Goal: Task Accomplishment & Management: Manage account settings

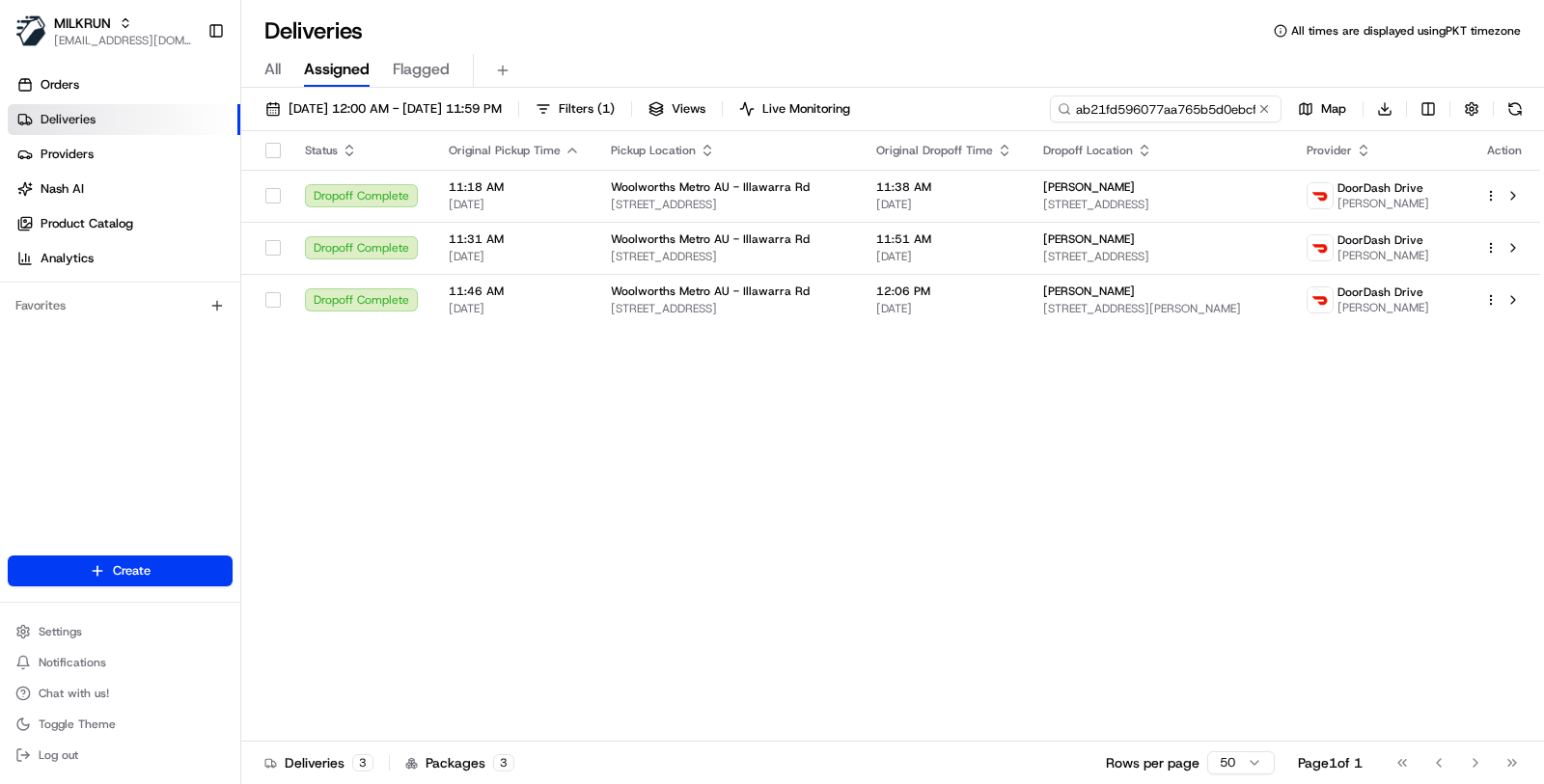
click at [1170, 116] on input "ab21fd596077aa765b5d0ebcfe50c91d" at bounding box center [1166, 109] width 232 height 27
paste input "2559004064"
type input "2559004064"
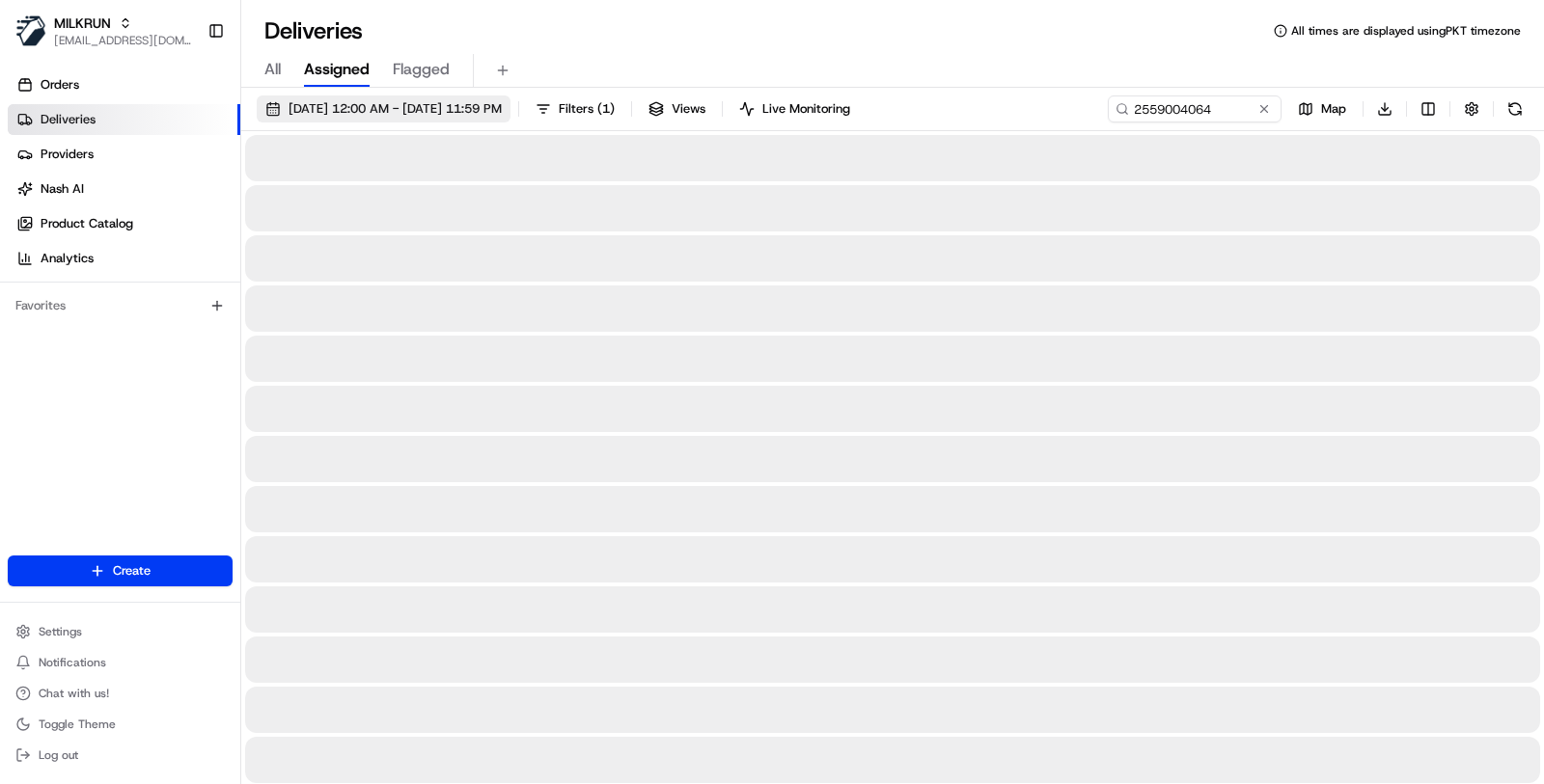
click at [502, 107] on span "01/08/2025 12:00 AM - 20/08/2025 11:59 PM" at bounding box center [395, 109] width 214 height 17
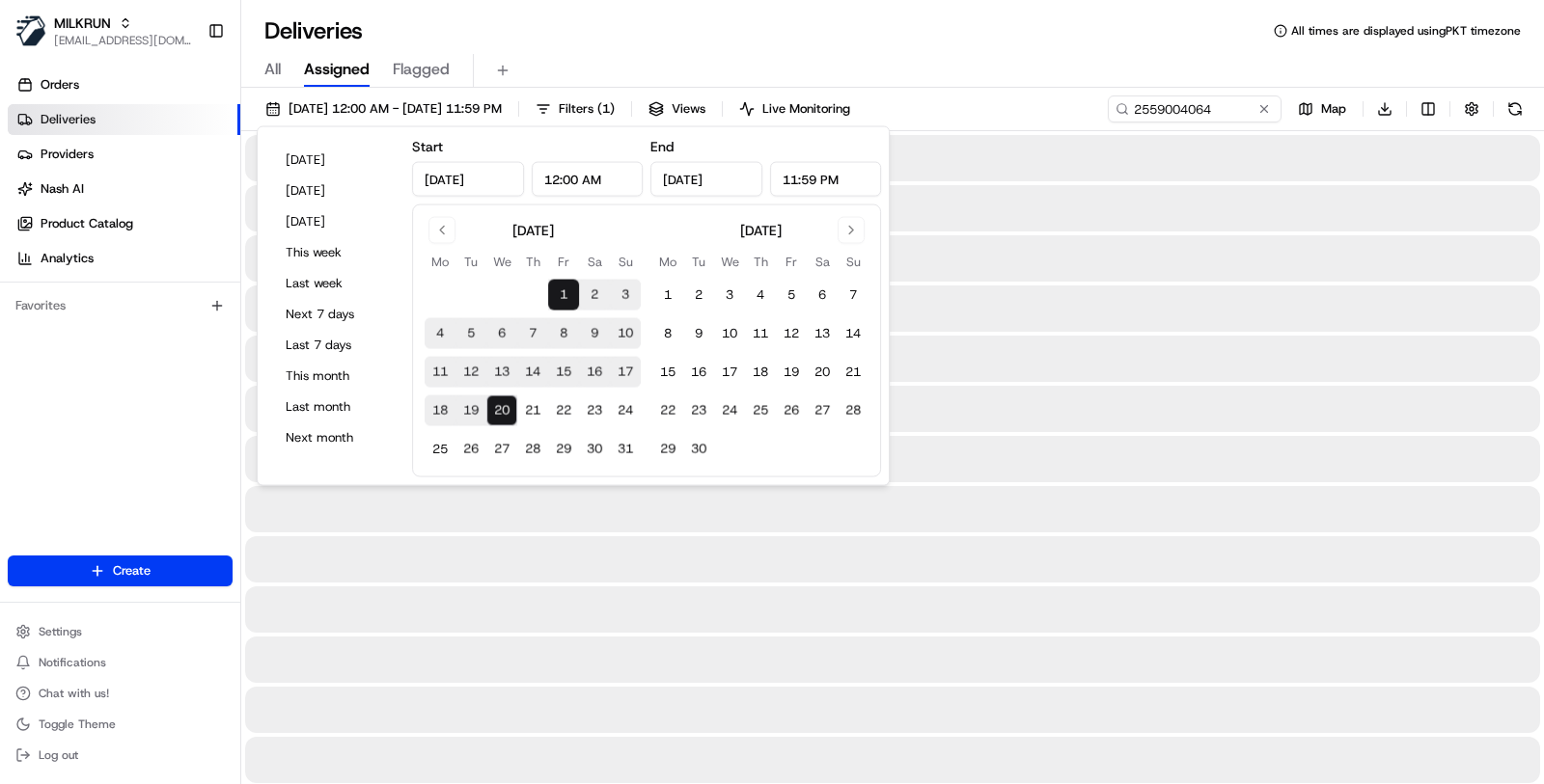
click at [439, 214] on div "August 2025 Mo Tu We Th Fr Sa Su 1 2 3 4 5 6 7 8 9 10 11 12 13 14 15 16 17 18 1…" at bounding box center [647, 341] width 469 height 273
click at [440, 218] on button "Go to previous month" at bounding box center [441, 230] width 27 height 27
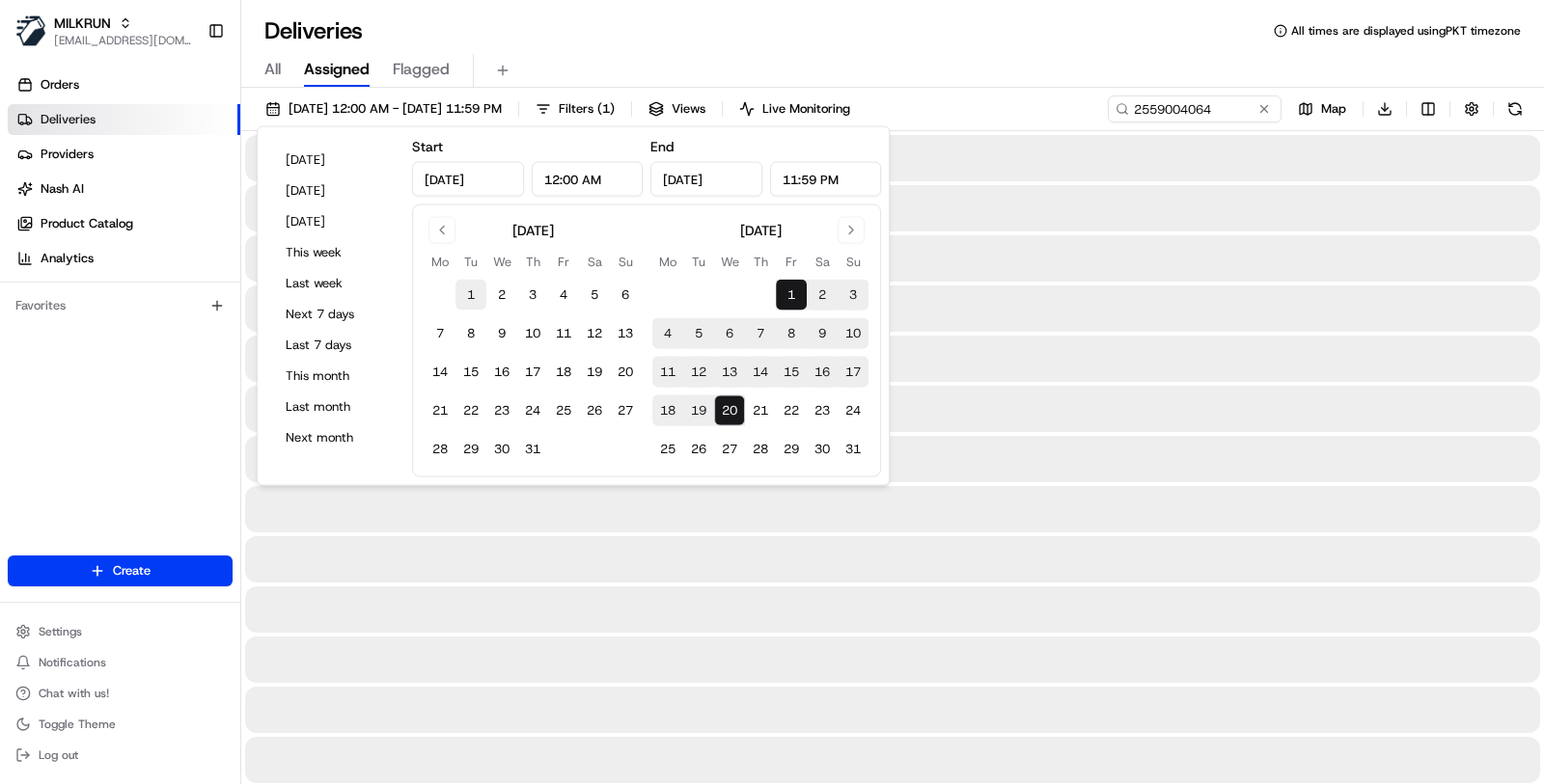
click at [471, 301] on button "1" at bounding box center [470, 294] width 31 height 31
type input "Jul 1, 2025"
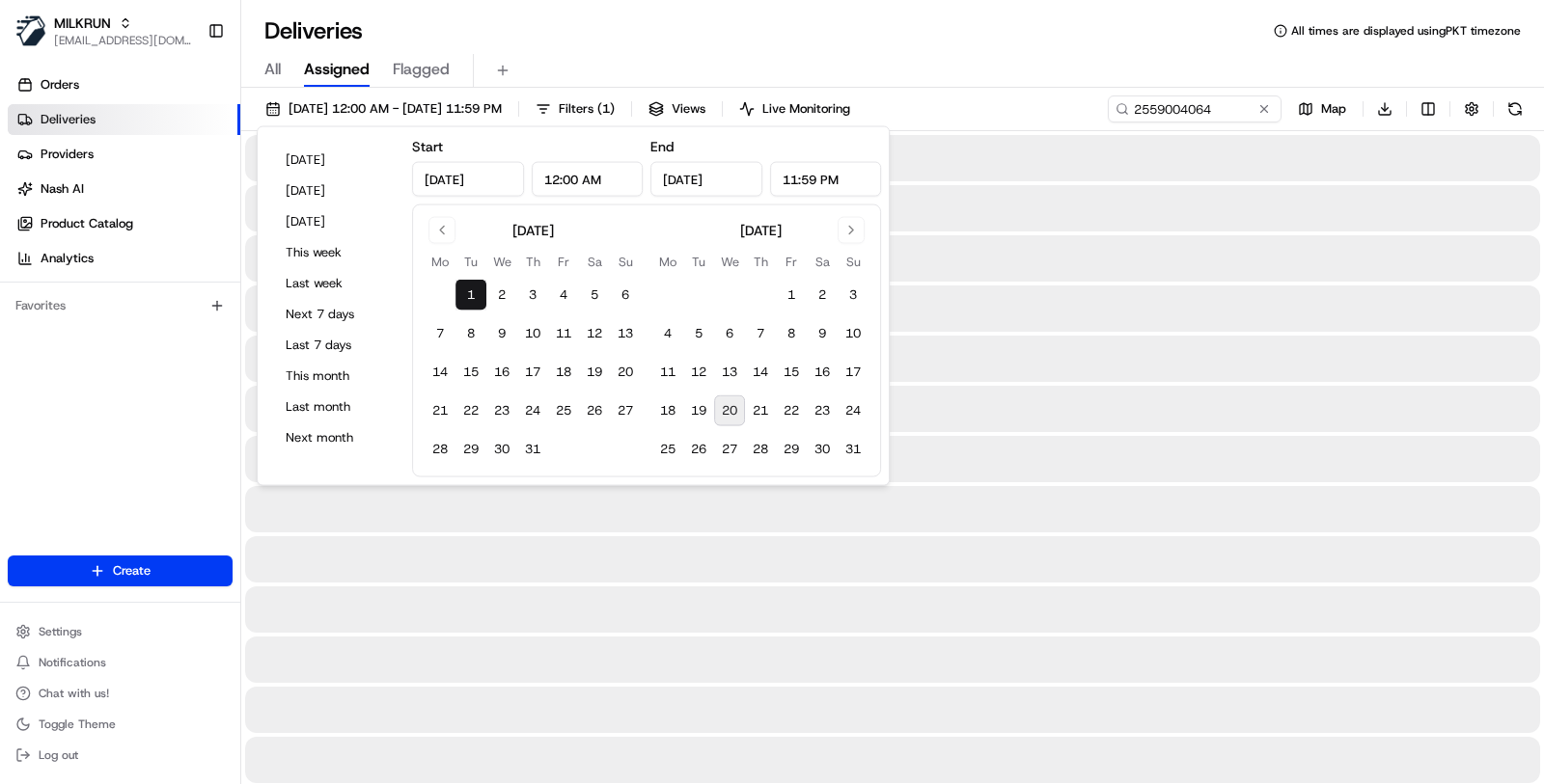
click at [720, 399] on button "20" at bounding box center [729, 410] width 31 height 31
type input "Aug 20, 2025"
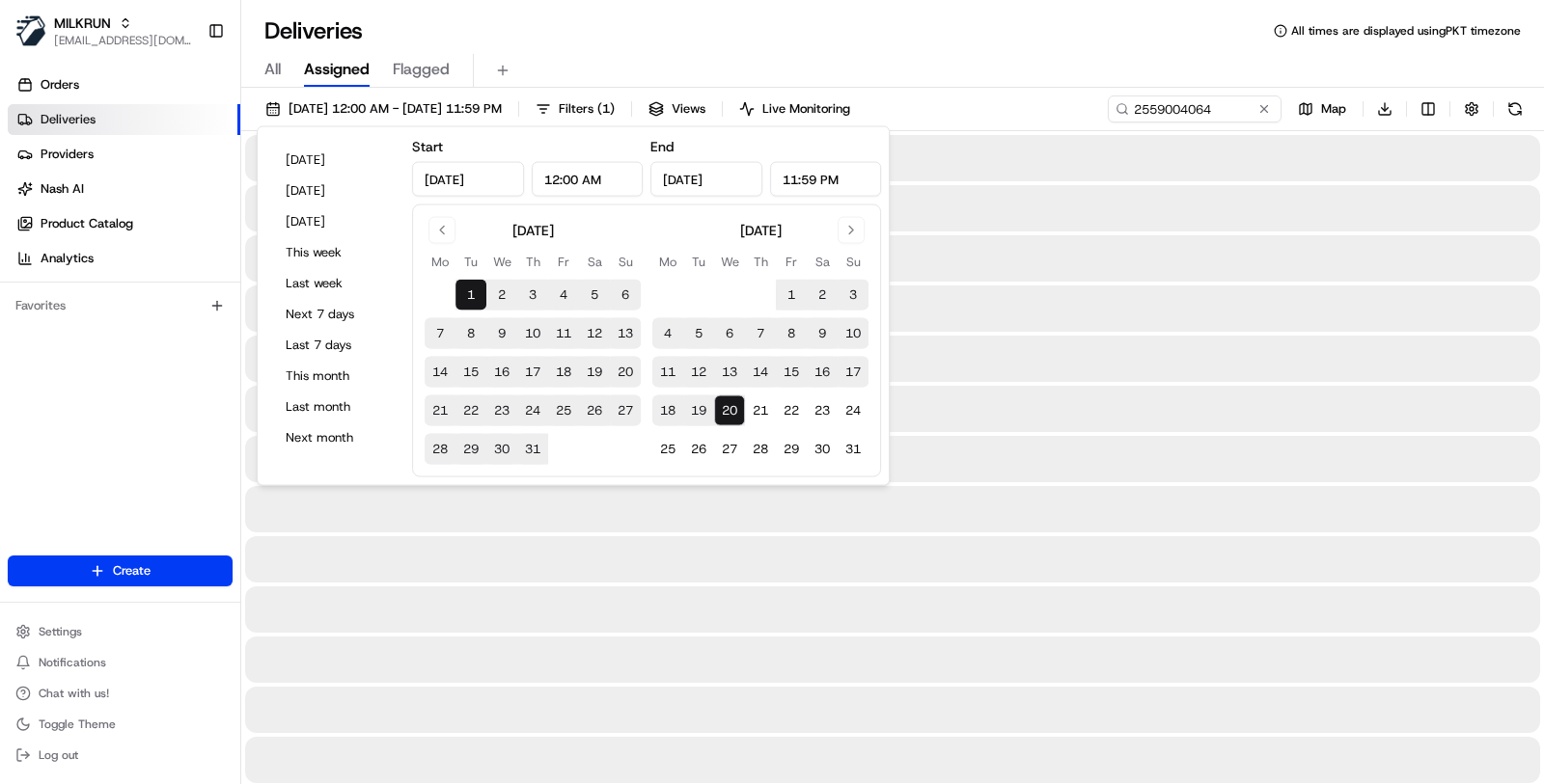
click at [955, 63] on div "All Assigned Flagged" at bounding box center [892, 71] width 1302 height 34
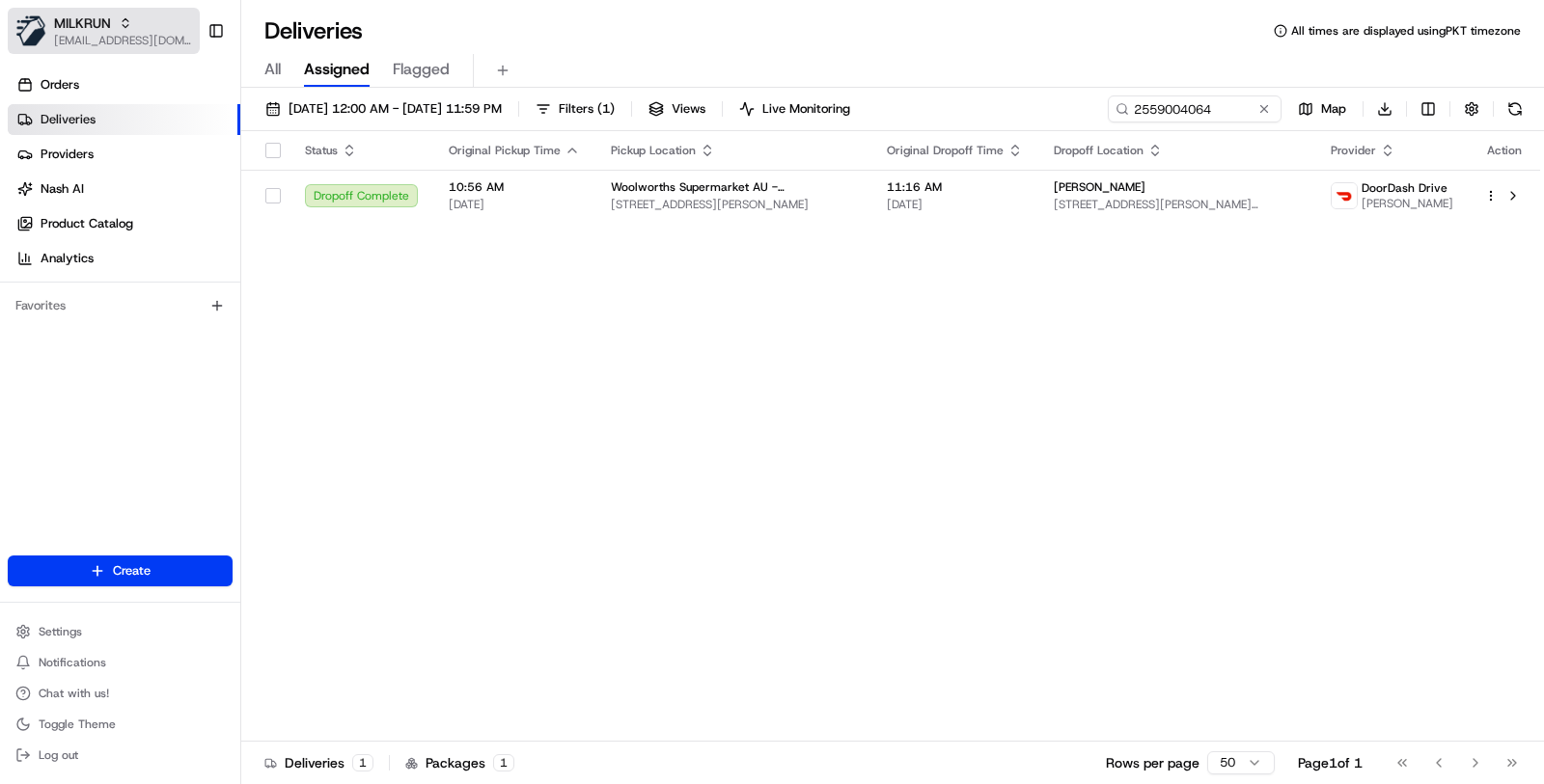
click at [133, 48] on button "MILKRUN masood@usenash.com" at bounding box center [104, 31] width 192 height 46
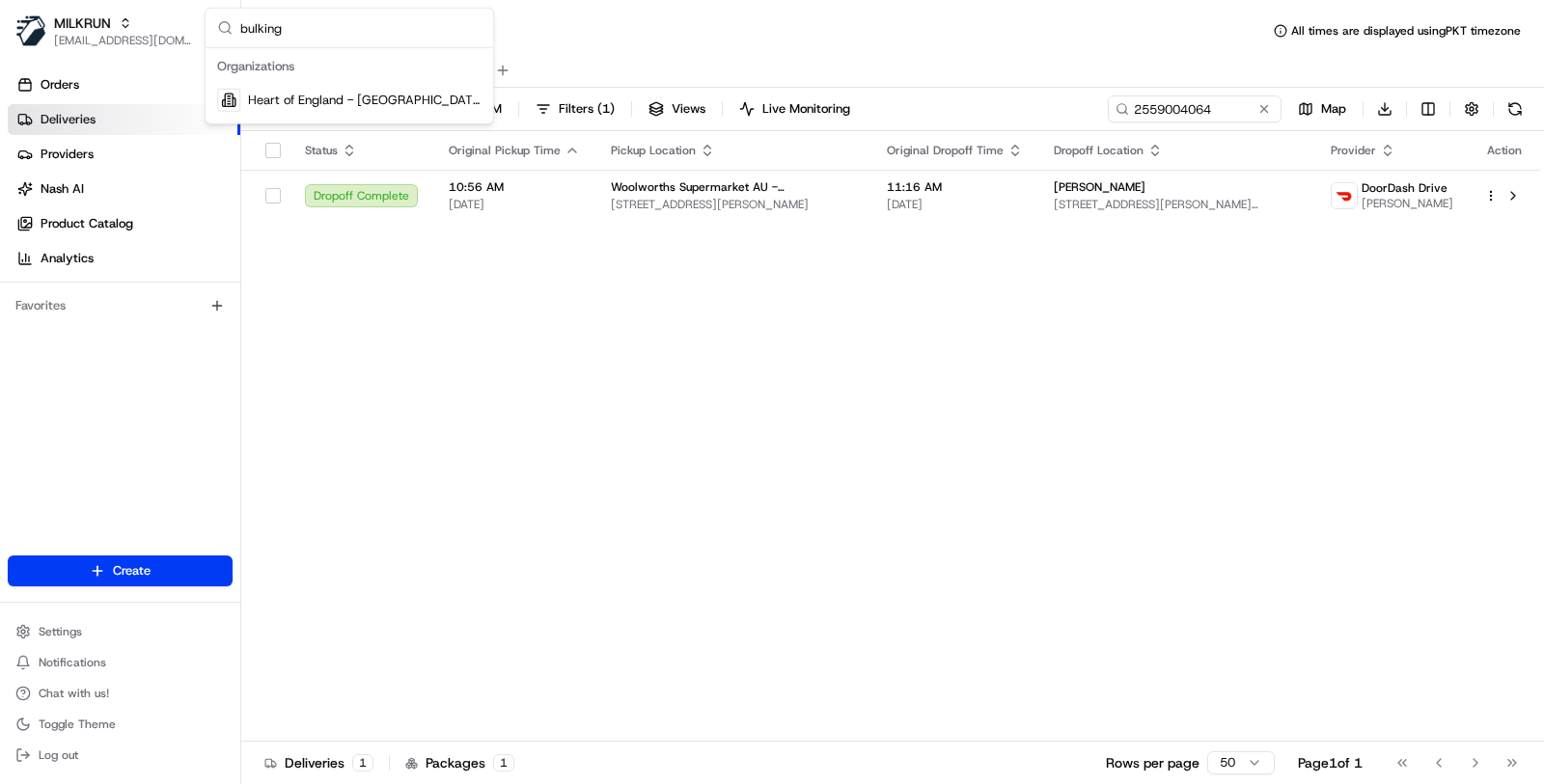
type input "bulking"
click at [349, 102] on span "Heart of England - [GEOGRAPHIC_DATA]" at bounding box center [364, 100] width 234 height 17
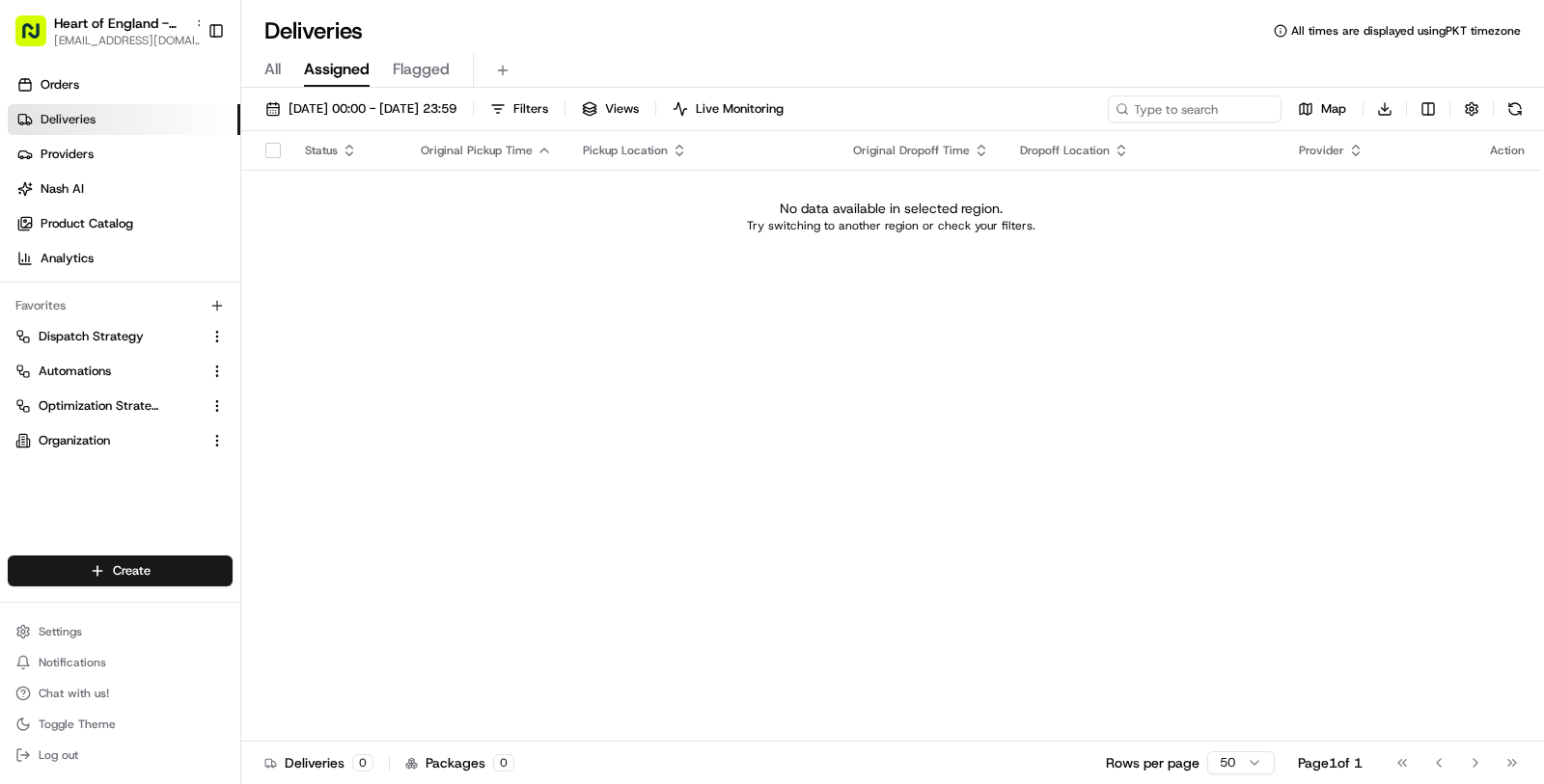
click at [310, 73] on span "Assigned" at bounding box center [337, 69] width 66 height 23
click at [281, 73] on div "All Assigned Flagged" at bounding box center [892, 71] width 1302 height 34
click at [268, 72] on span "All" at bounding box center [272, 69] width 16 height 23
click at [131, 632] on button "Settings" at bounding box center [120, 631] width 225 height 27
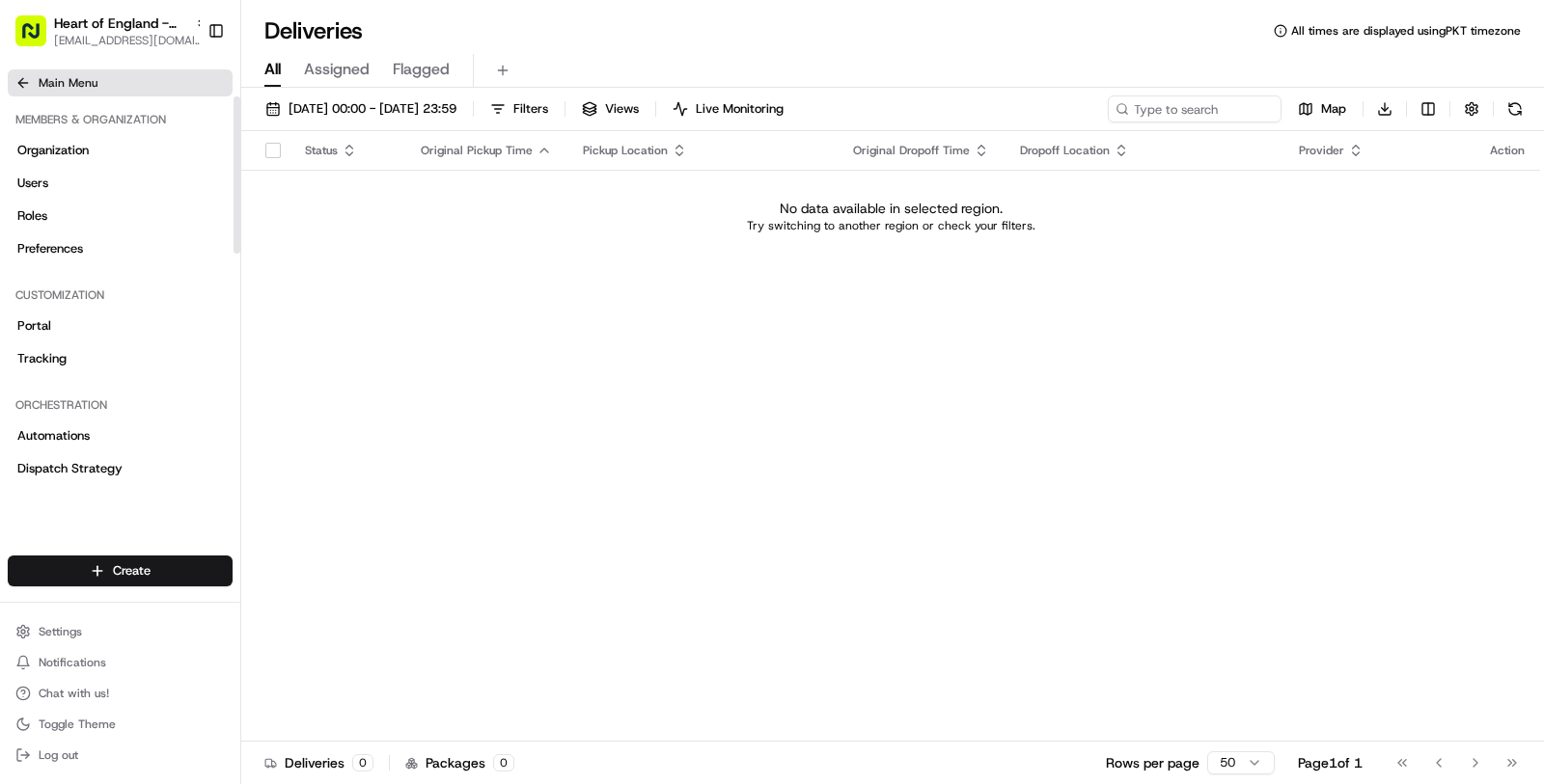
click at [89, 73] on button "Main Menu" at bounding box center [120, 83] width 225 height 27
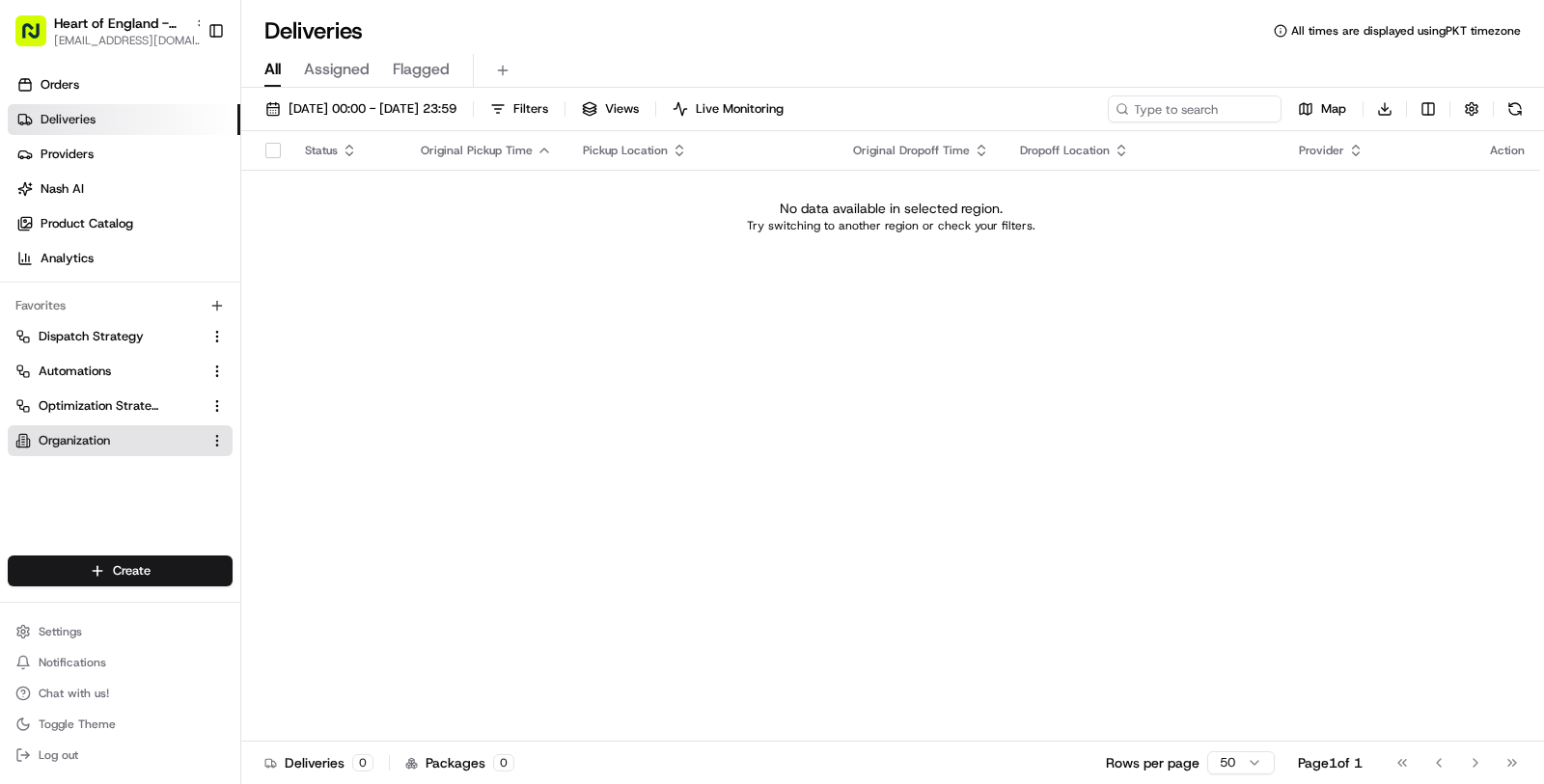
click at [116, 441] on link "Organization" at bounding box center [108, 440] width 187 height 17
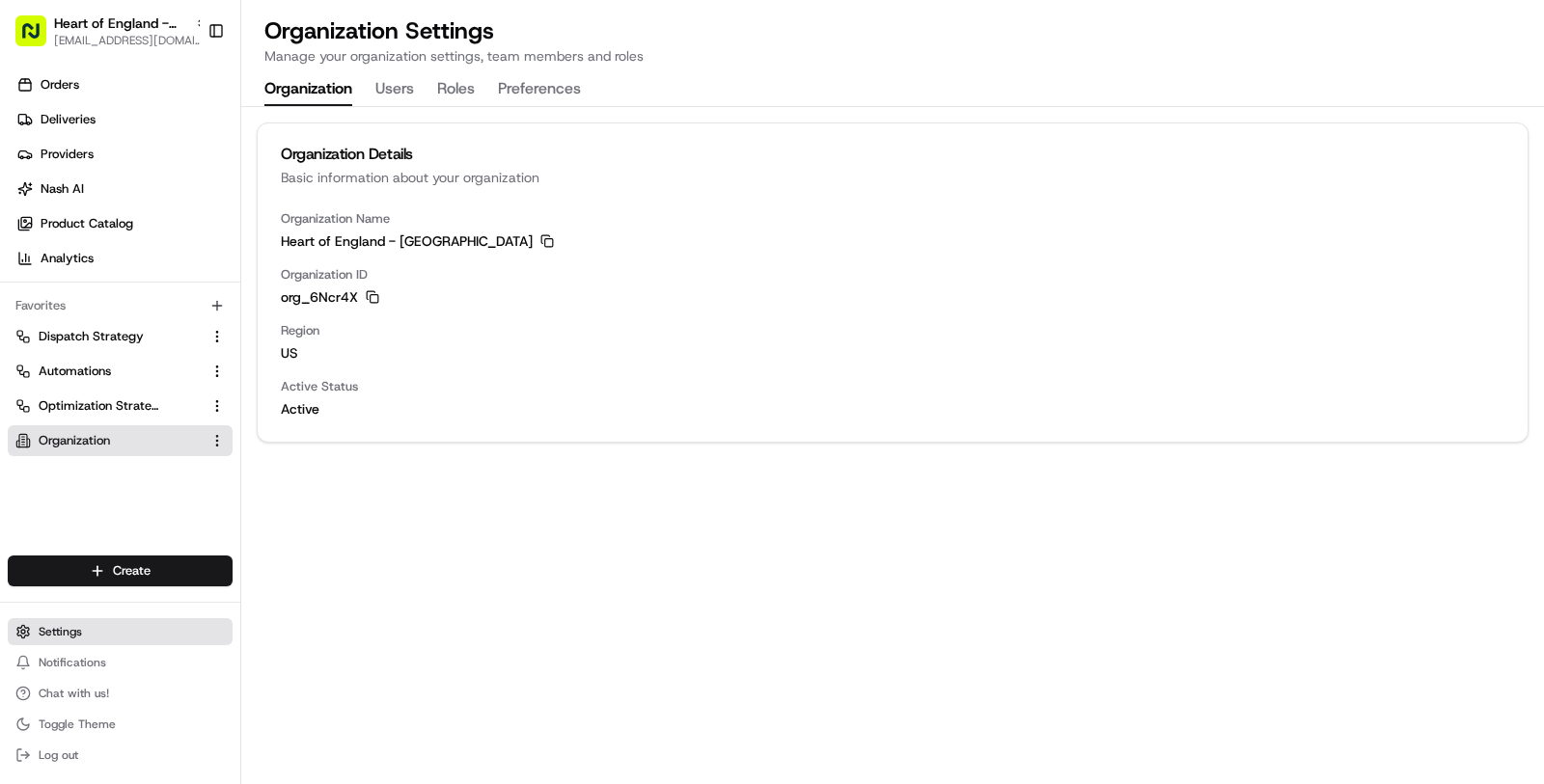
click at [103, 631] on button "Settings" at bounding box center [120, 631] width 225 height 27
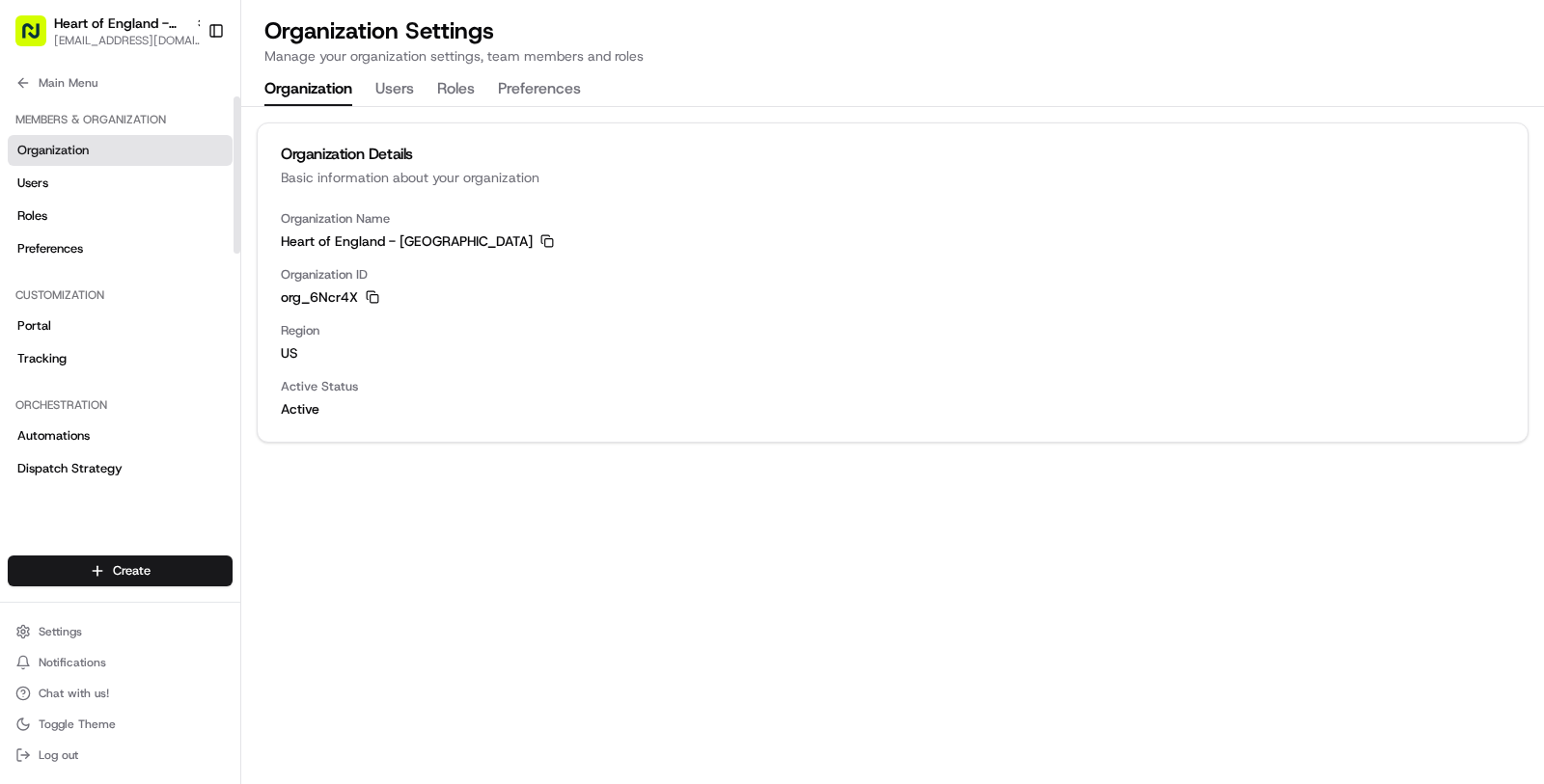
scroll to position [611, 0]
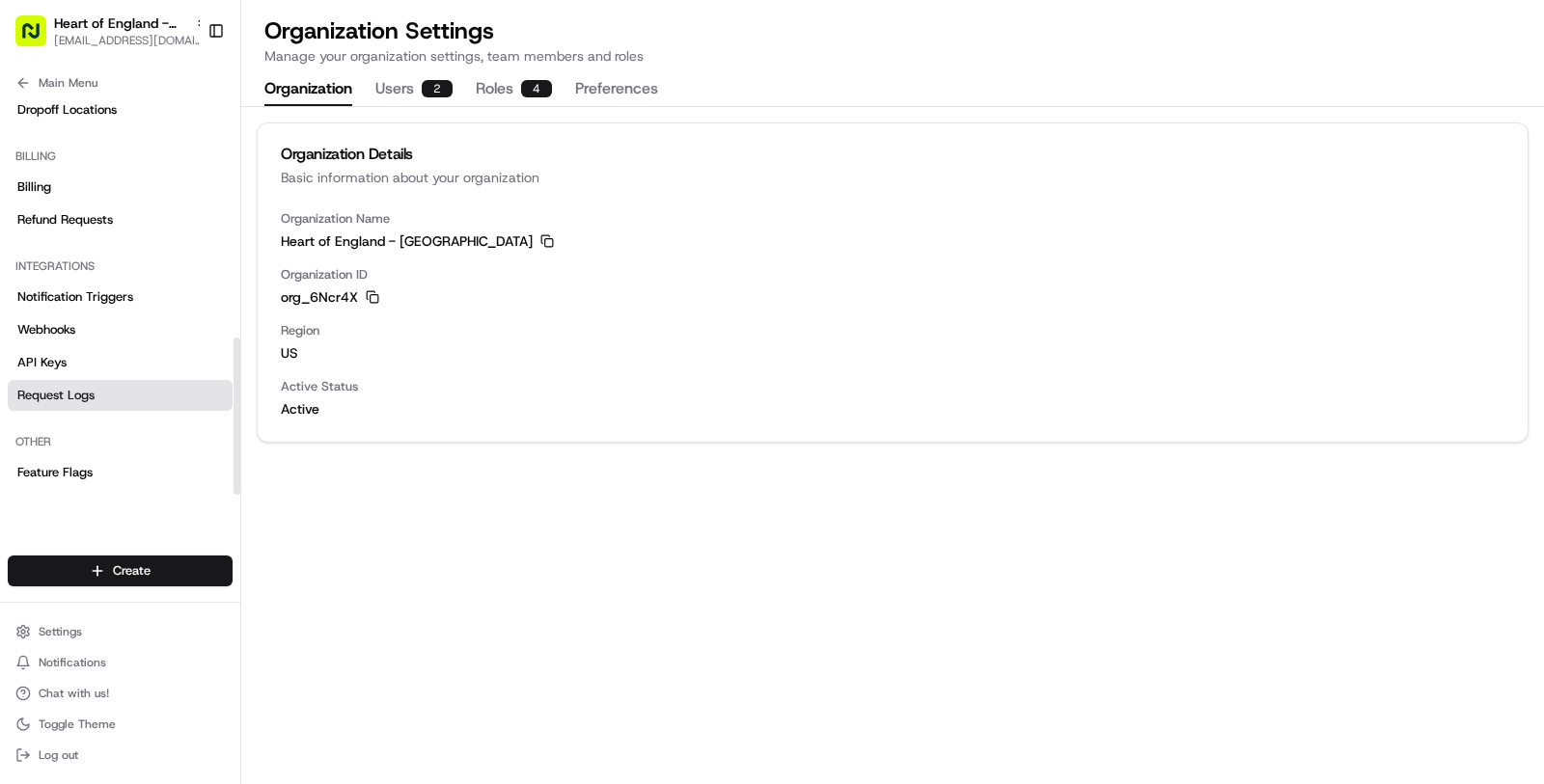
click at [113, 407] on link "Request Logs" at bounding box center [120, 395] width 225 height 31
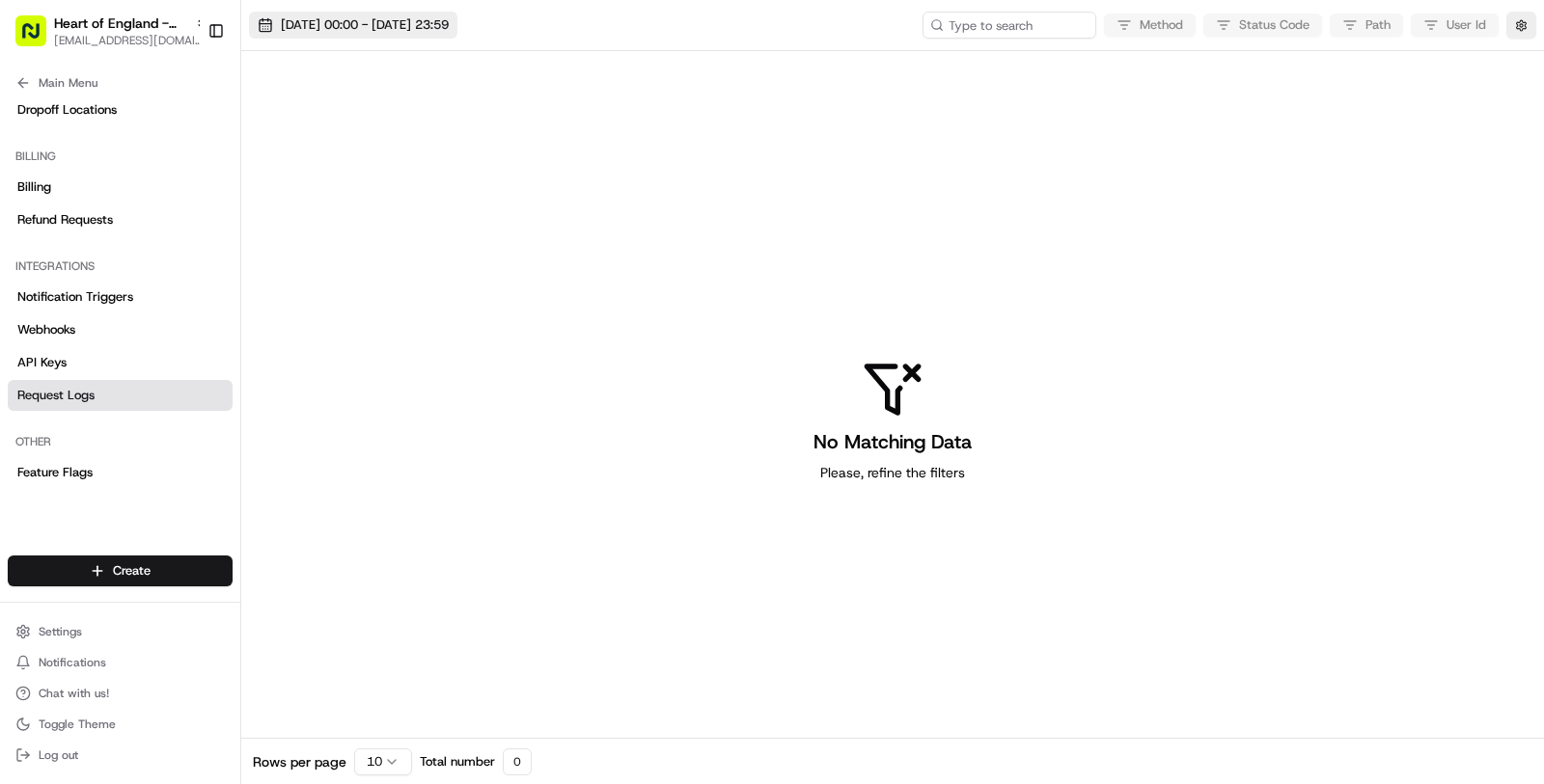
click at [400, 27] on span "[DATE] 00:00 - [DATE] 23:59" at bounding box center [364, 24] width 168 height 17
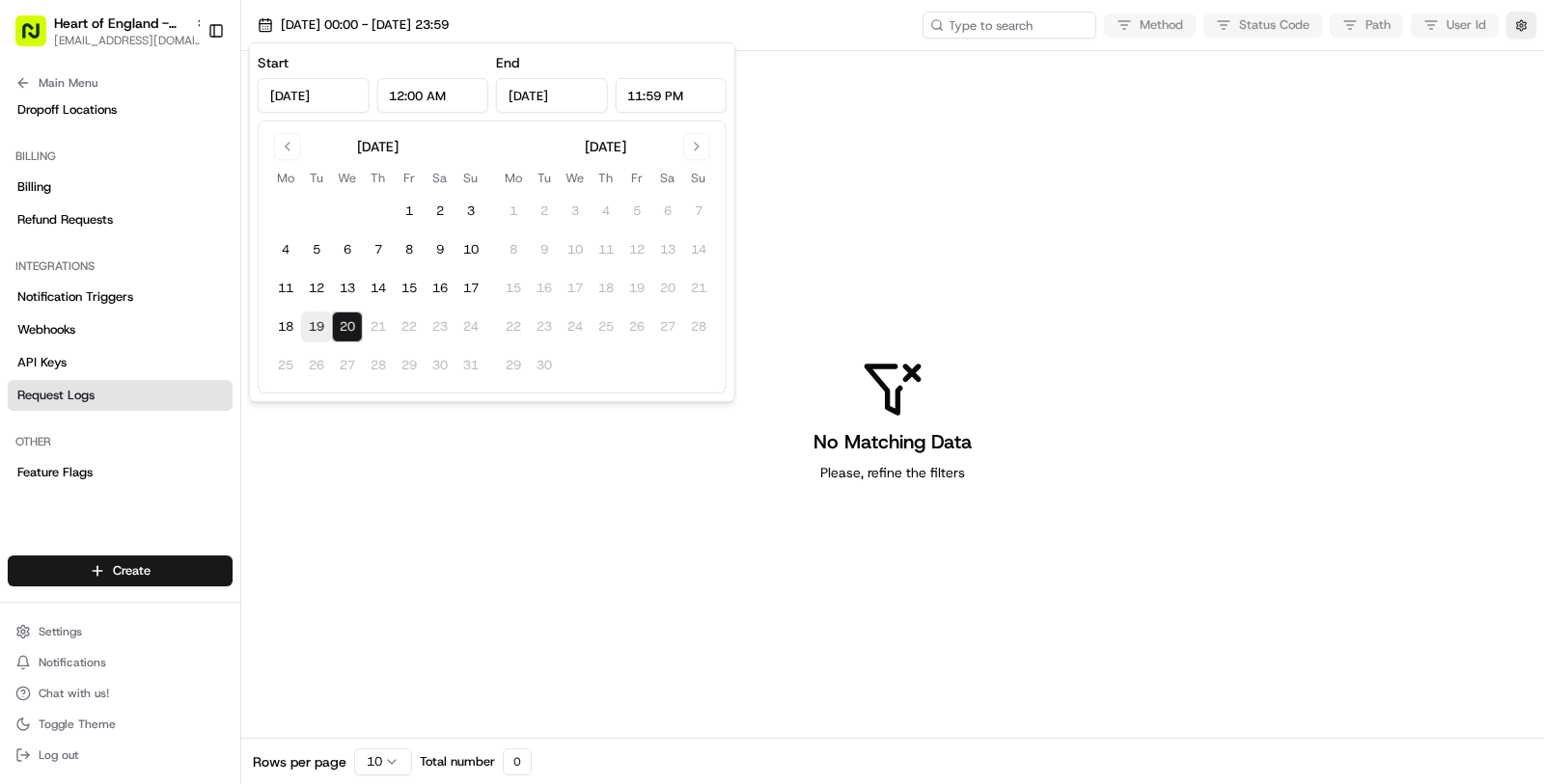
click at [319, 332] on button "19" at bounding box center [316, 326] width 31 height 31
type input "Aug 19, 2025"
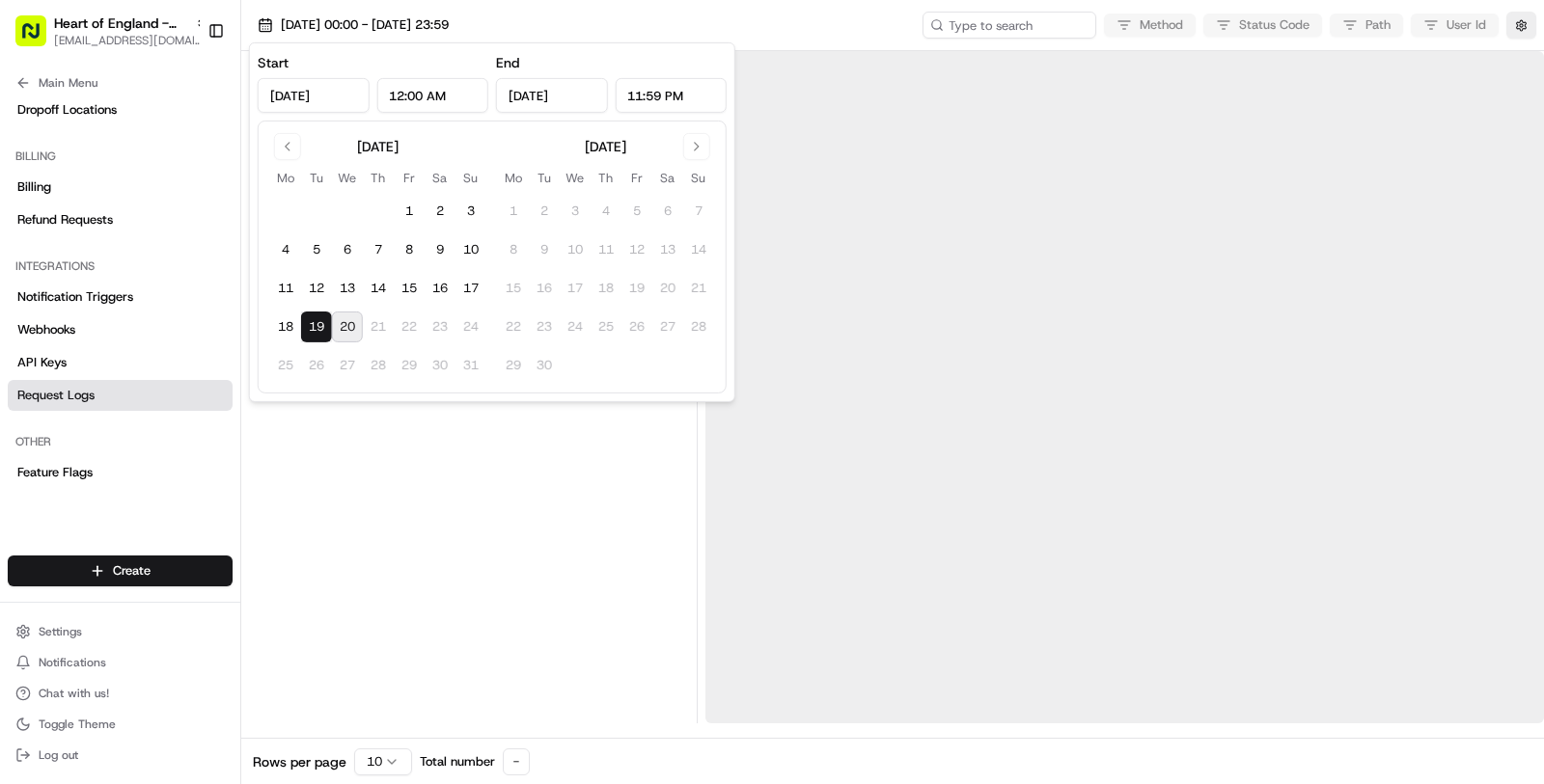
click at [340, 332] on button "20" at bounding box center [347, 326] width 31 height 31
type input "[DATE]"
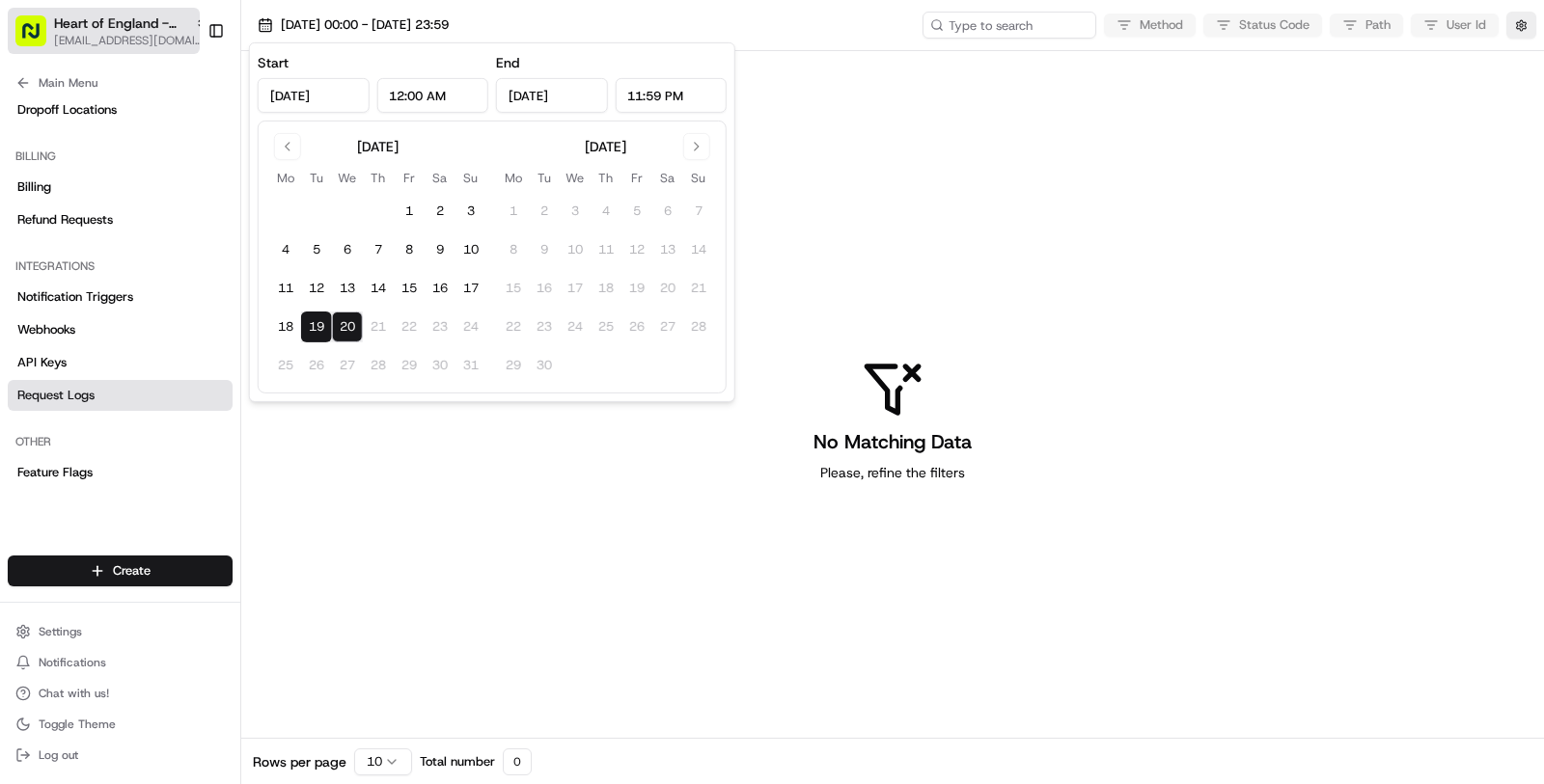
click at [99, 47] on span "[EMAIL_ADDRESS][DOMAIN_NAME]" at bounding box center [131, 40] width 155 height 15
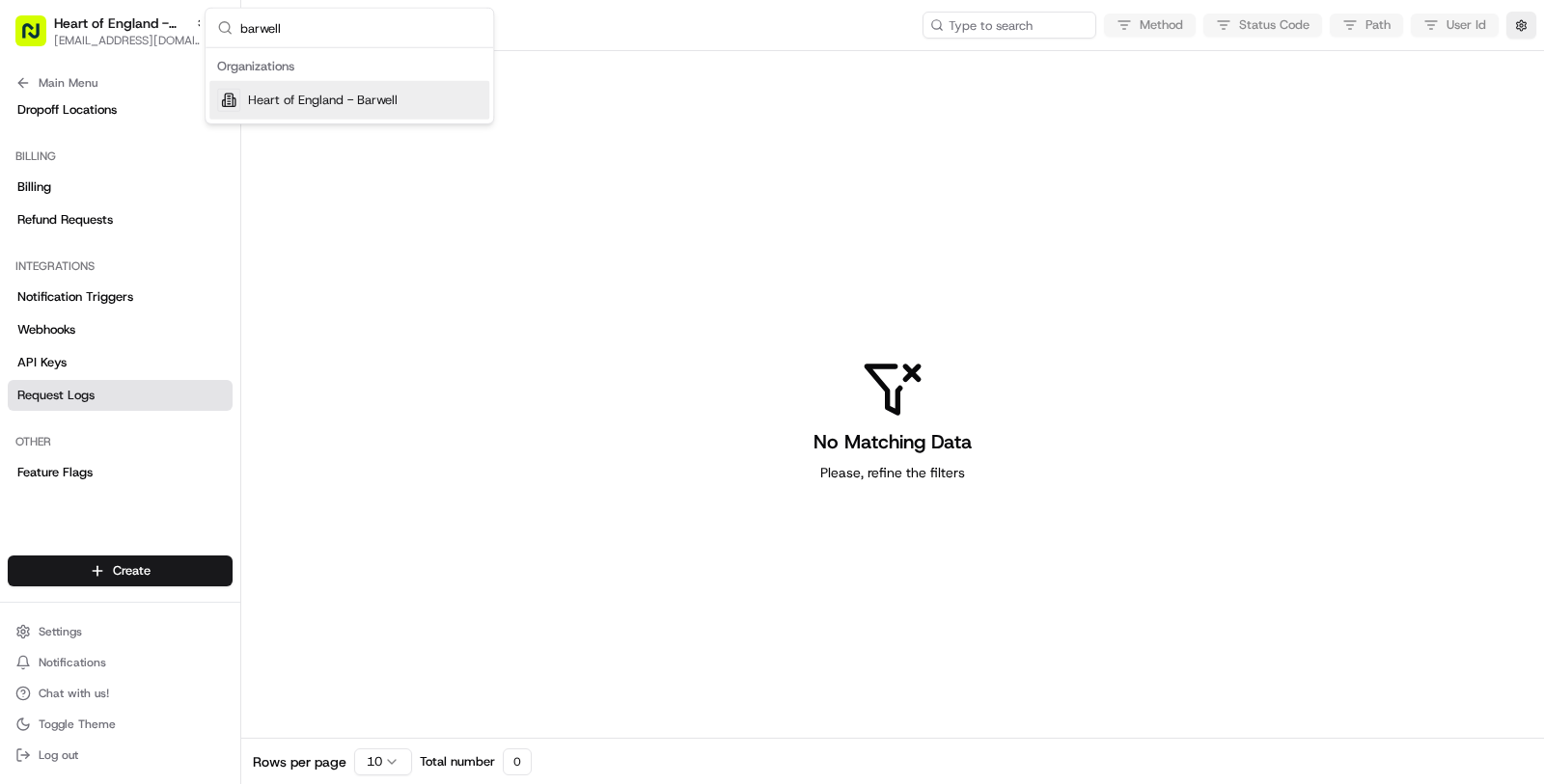
type input "barwell"
click at [276, 89] on div "Heart of England - Barwell" at bounding box center [349, 100] width 279 height 39
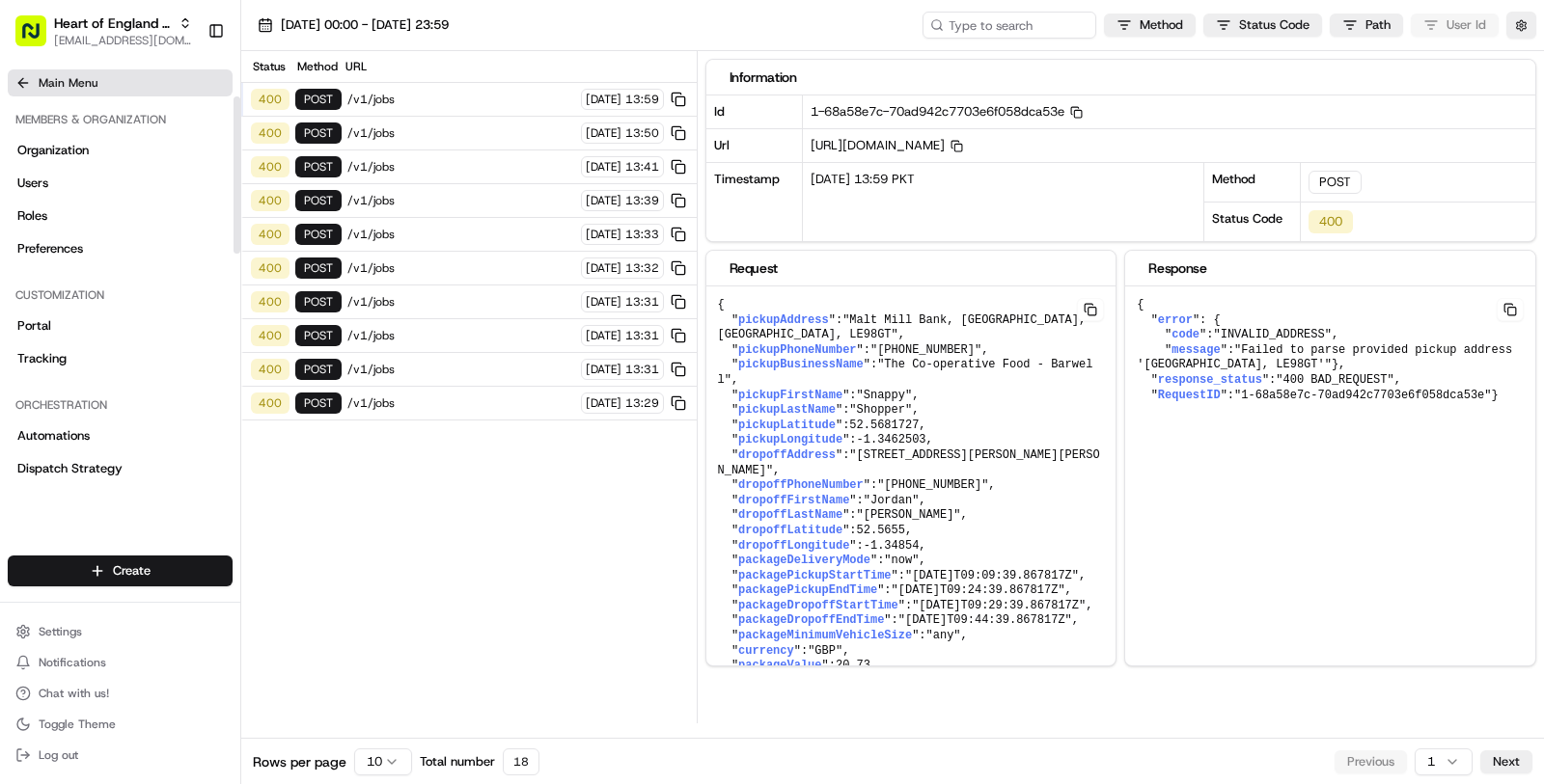
click at [109, 82] on button "Main Menu" at bounding box center [120, 83] width 225 height 27
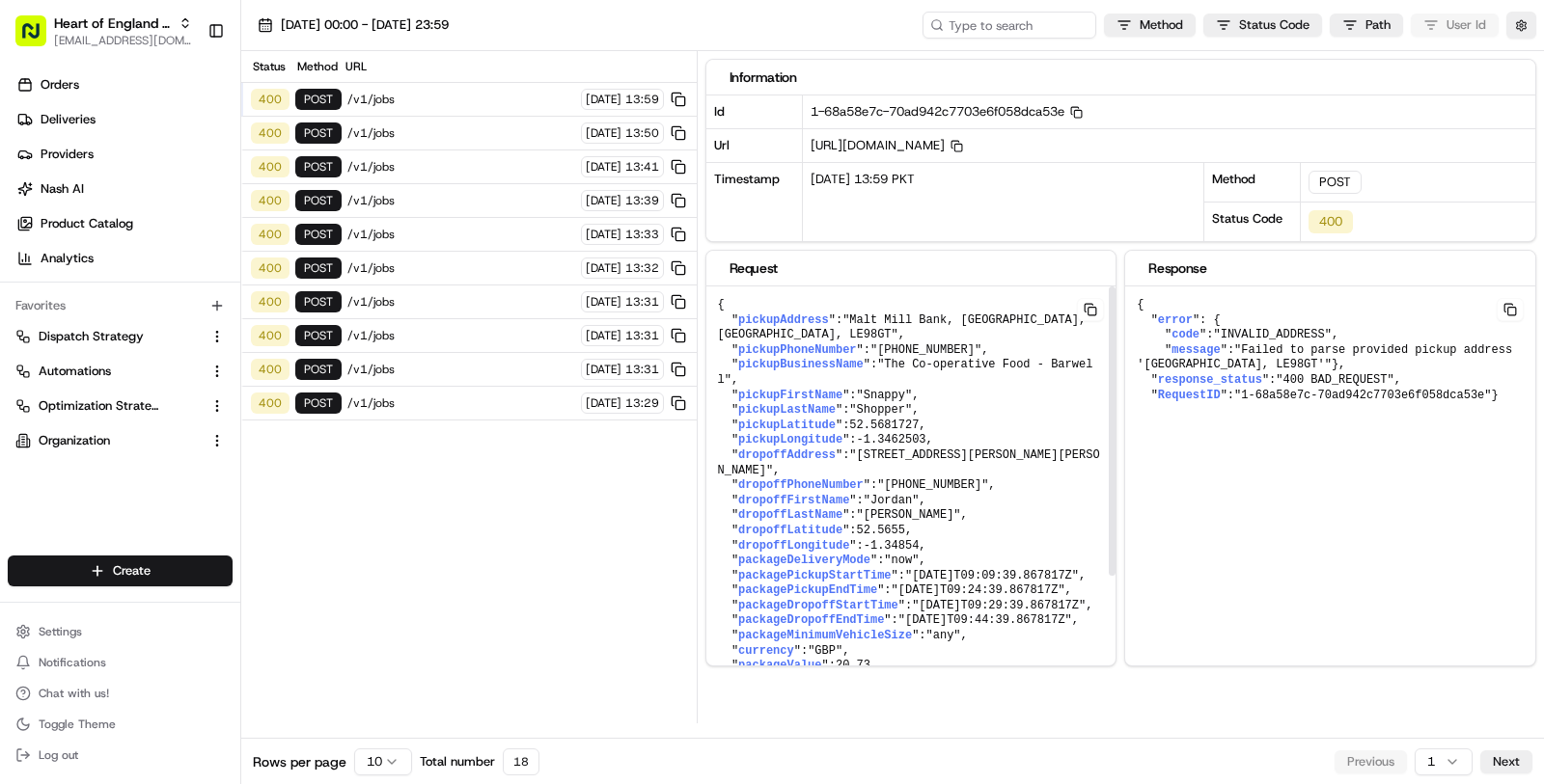
click at [460, 395] on span "/v1/jobs" at bounding box center [461, 402] width 228 height 15
click at [508, 102] on span "/v1/jobs" at bounding box center [461, 99] width 228 height 15
click at [508, 129] on span "/v1/jobs" at bounding box center [461, 133] width 228 height 15
click at [508, 151] on div "400 POST /v1/jobs 20/08/2025 13:41" at bounding box center [469, 168] width 455 height 34
click at [508, 167] on span "/v1/jobs" at bounding box center [461, 167] width 228 height 15
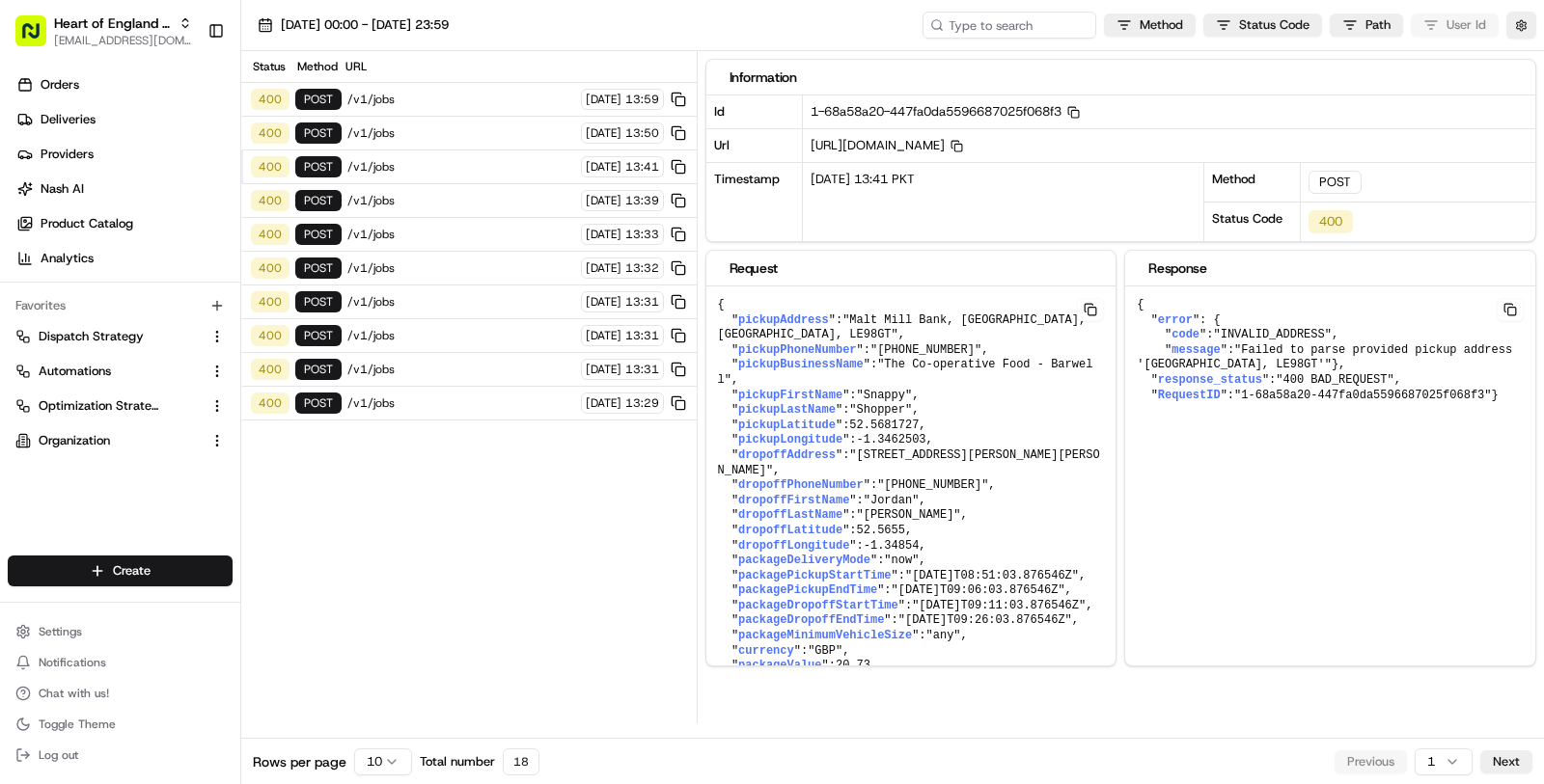
click at [508, 179] on div "400 POST /v1/jobs 20/08/2025 13:41" at bounding box center [469, 168] width 455 height 34
drag, startPoint x: 857, startPoint y: 318, endPoint x: 800, endPoint y: 328, distance: 57.9
click at [800, 328] on span ""Malt Mill Bank, Barwell, Leicestershire, LE98GT"" at bounding box center [905, 327] width 375 height 29
copy span "Malt Mill Bank, Barwell, Leicestershire, LE98GT"
drag, startPoint x: 891, startPoint y: 363, endPoint x: 1098, endPoint y: 360, distance: 207.0
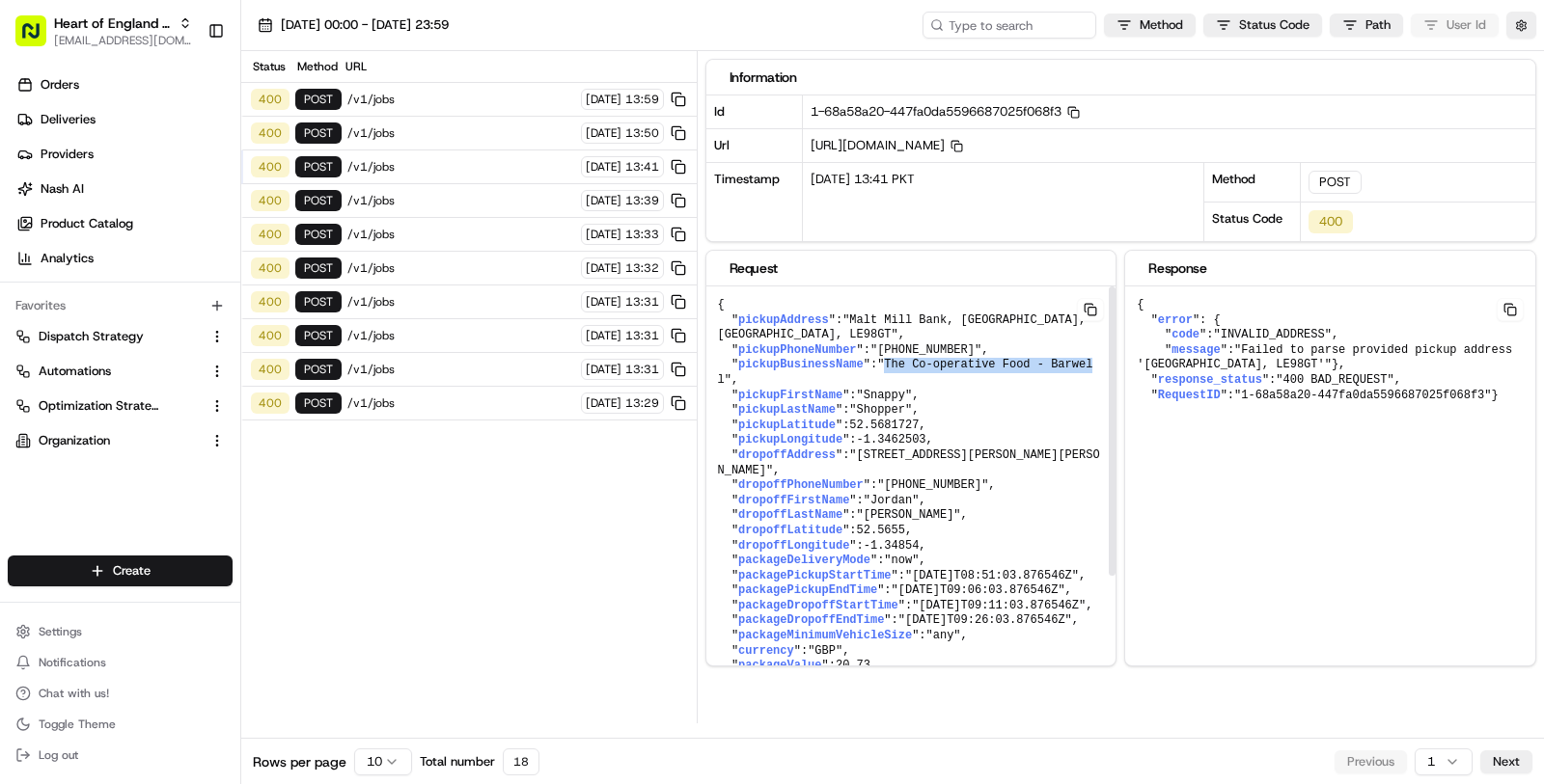
click at [1093, 360] on span ""The Co-operative Food - Barwell"" at bounding box center [905, 372] width 375 height 29
copy span "The Co-operative Food - Barwel"
drag, startPoint x: 857, startPoint y: 318, endPoint x: 799, endPoint y: 327, distance: 58.7
click at [799, 327] on span ""Malt Mill Bank, Barwell, Leicestershire, LE98GT"" at bounding box center [905, 327] width 375 height 29
copy span "Malt Mill Bank, Barwell, Leicestershire, LE98GT"
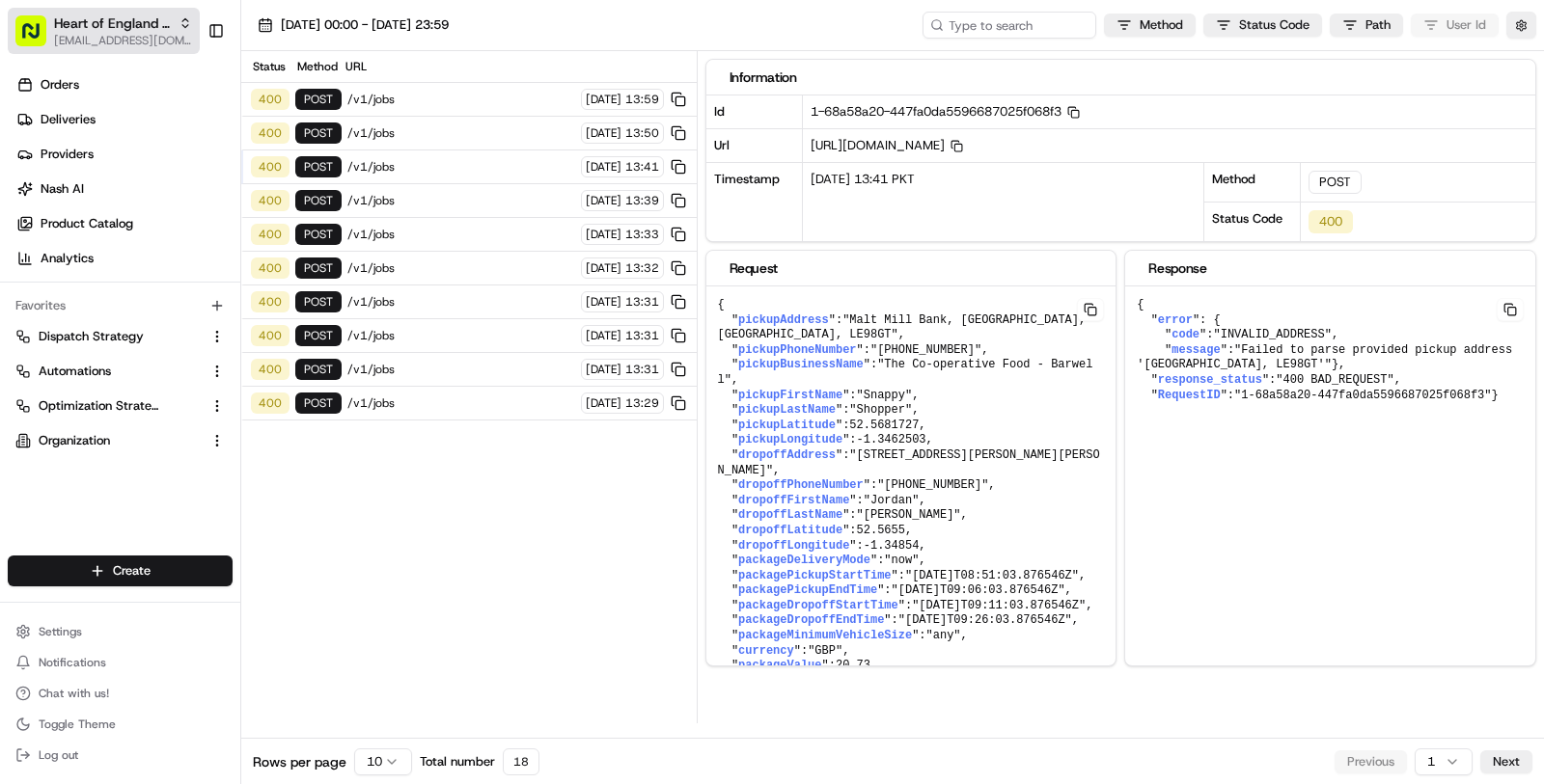
click at [76, 28] on span "Heart of England - Barwell" at bounding box center [112, 23] width 117 height 19
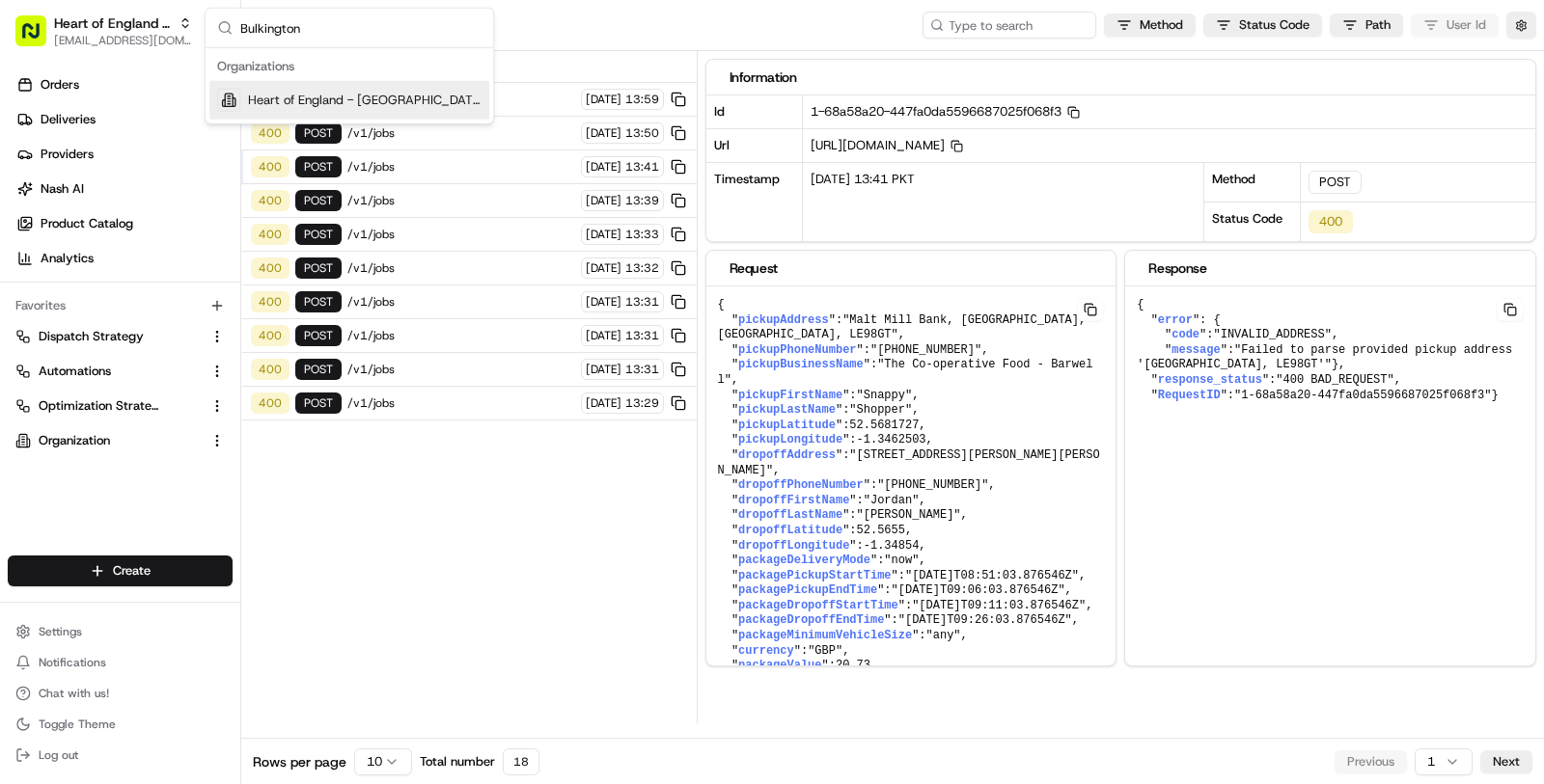
type input "Bulkington"
click at [329, 96] on span "Heart of England - Bulkington" at bounding box center [364, 100] width 234 height 17
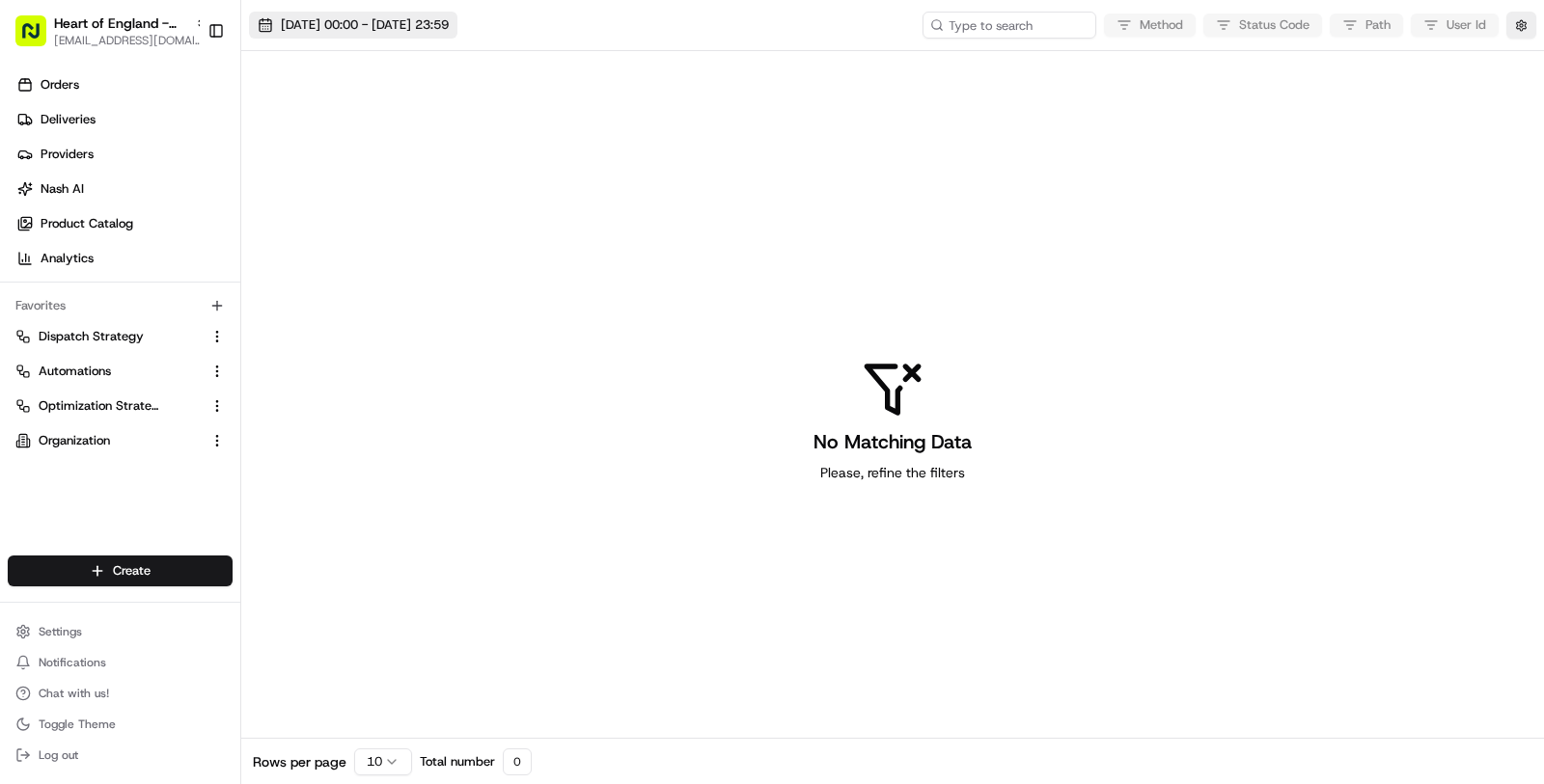
click at [424, 17] on span "19/08/2025 00:00 - 20/08/2025 23:59" at bounding box center [364, 24] width 168 height 17
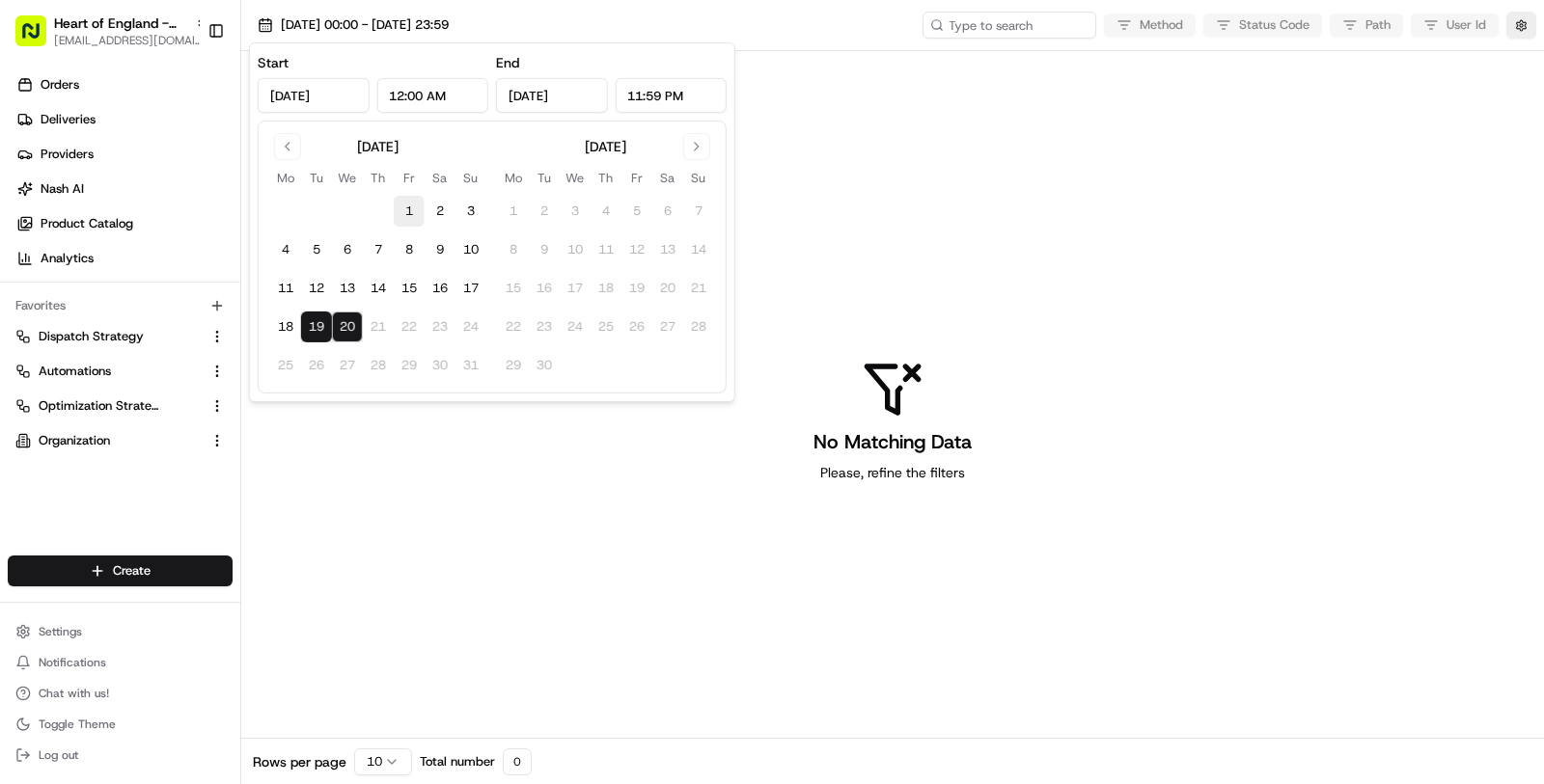
click at [415, 211] on button "1" at bounding box center [408, 210] width 31 height 31
type input "Aug 1, 2025"
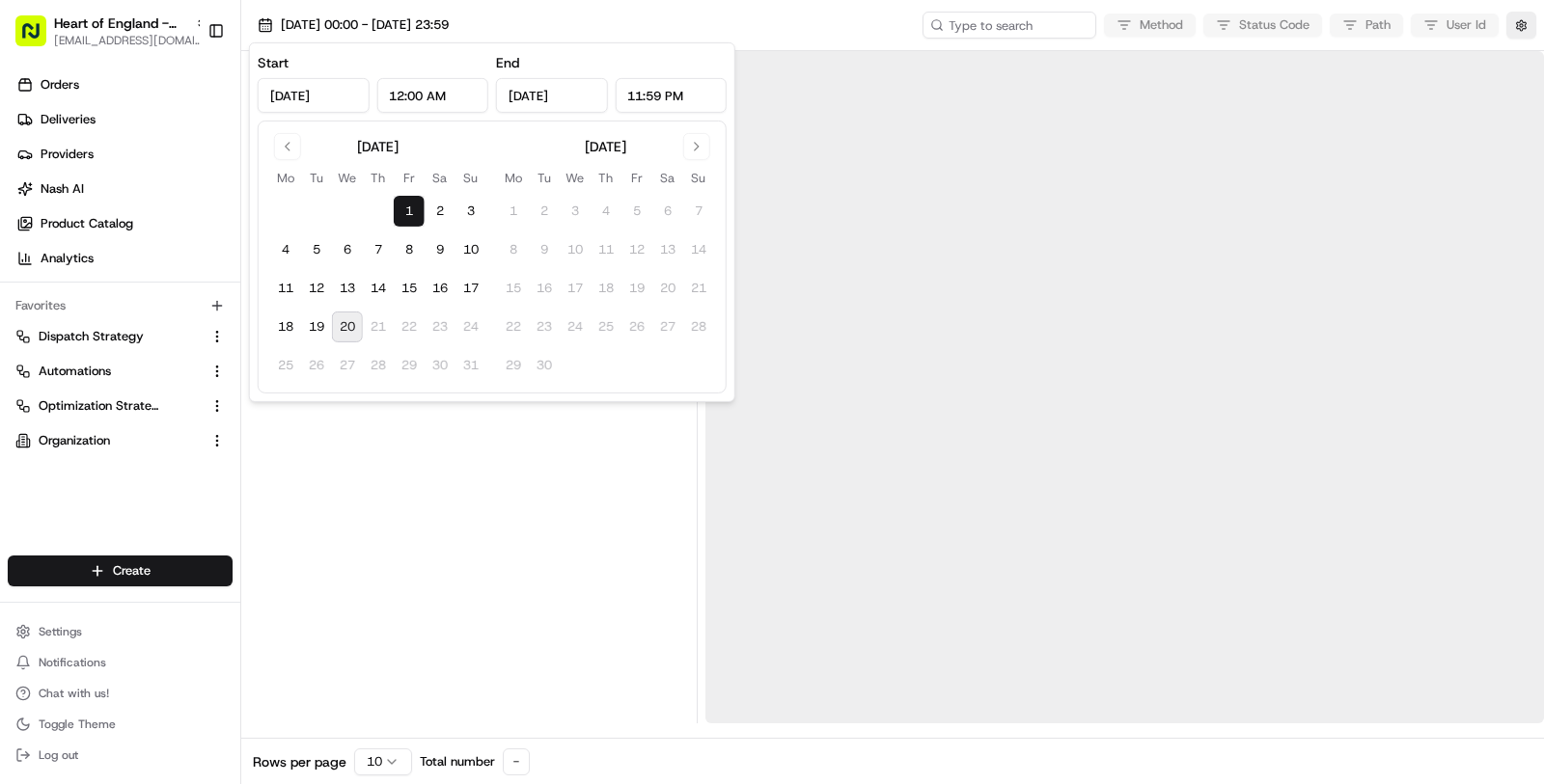
click at [345, 335] on button "20" at bounding box center [347, 326] width 31 height 31
type input "Aug 20, 2025"
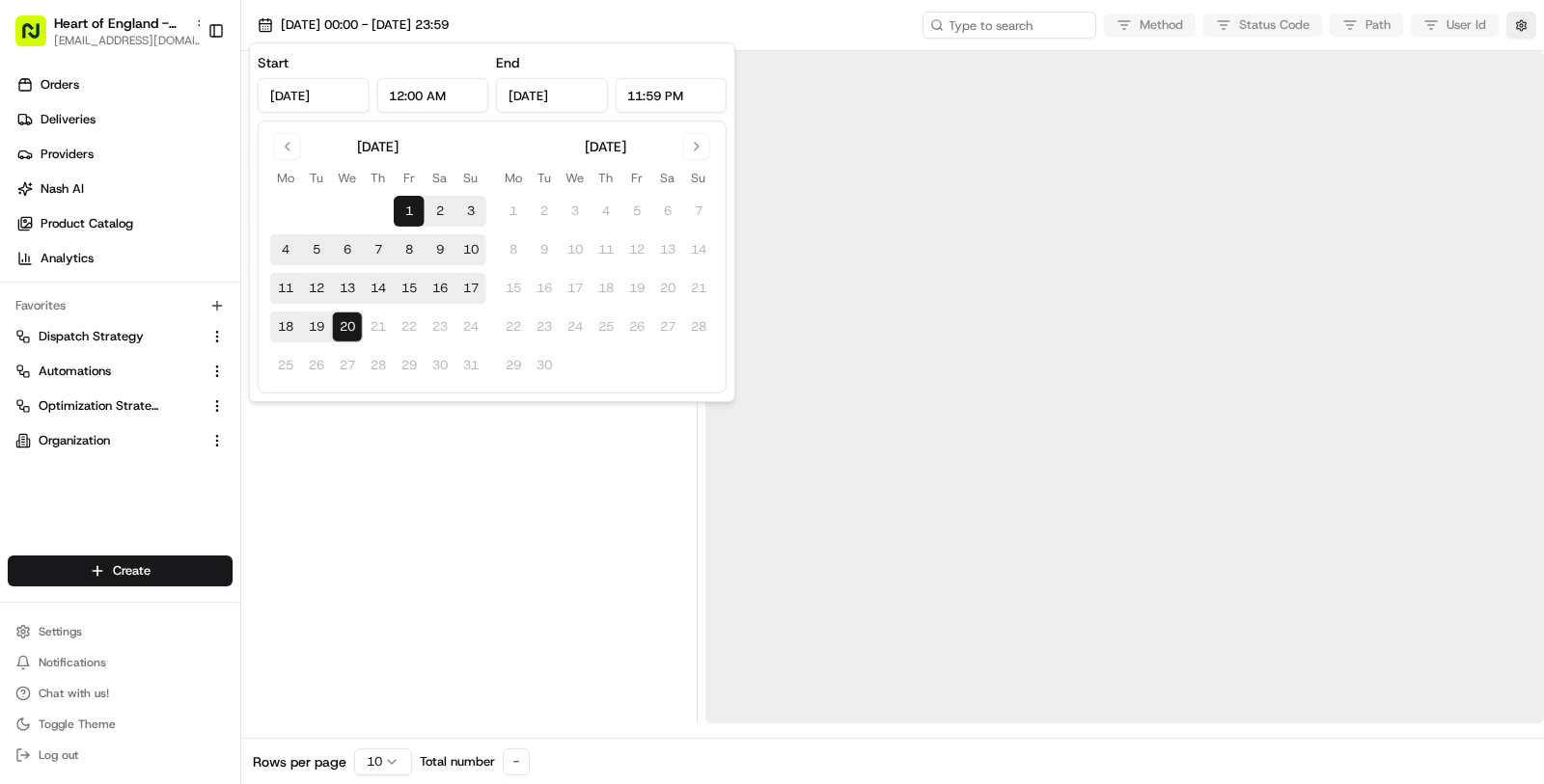
click at [418, 507] on div at bounding box center [468, 387] width 440 height 672
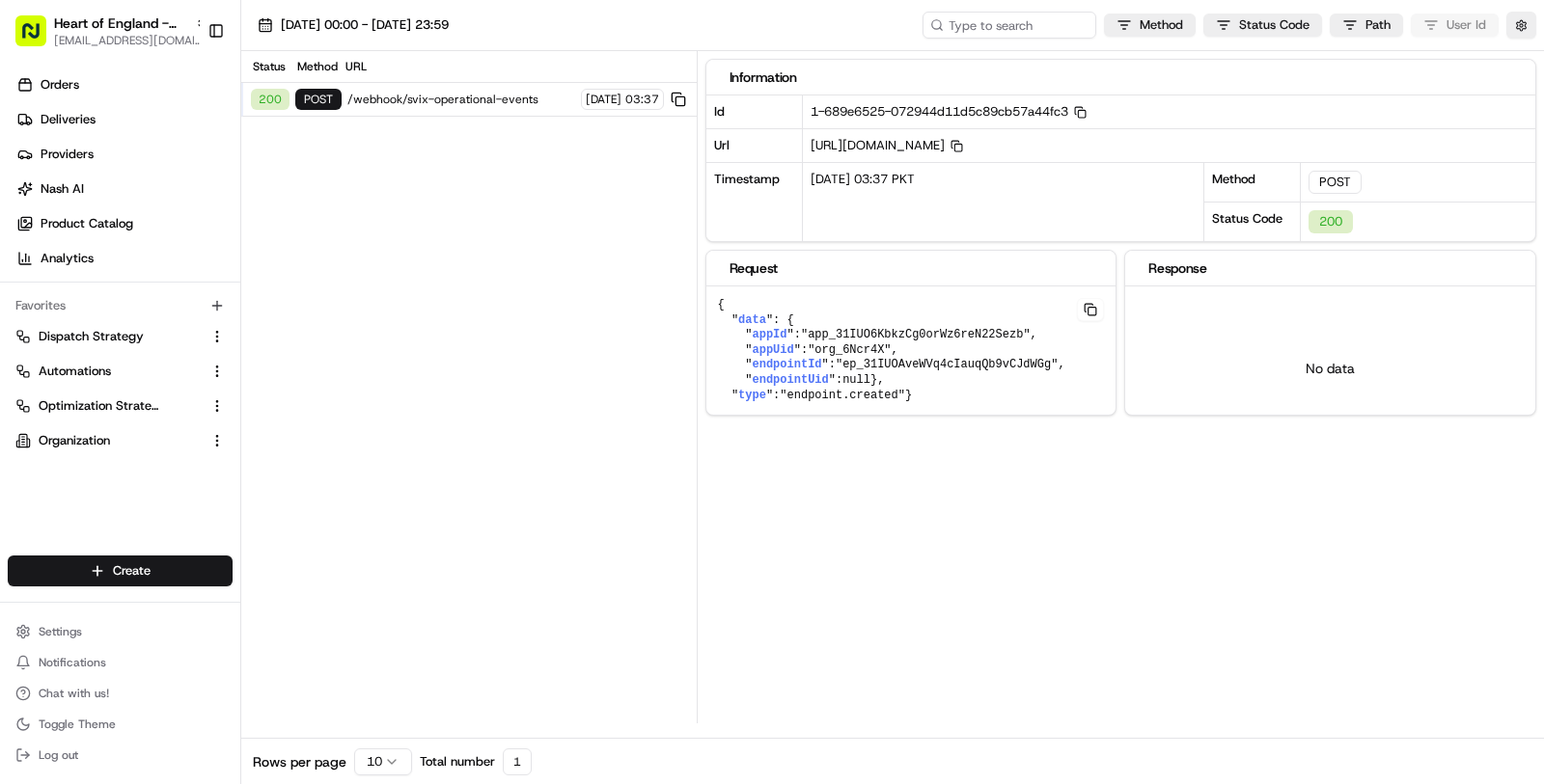
click at [522, 107] on div "200 POST /webhook/svix-operational-events 15/08/2025 03:37" at bounding box center [469, 100] width 455 height 34
click at [103, 22] on span "Heart of England - Bulkington" at bounding box center [120, 23] width 133 height 19
type input "barwell"
click at [275, 104] on span "Heart of England - Barwell" at bounding box center [322, 100] width 150 height 17
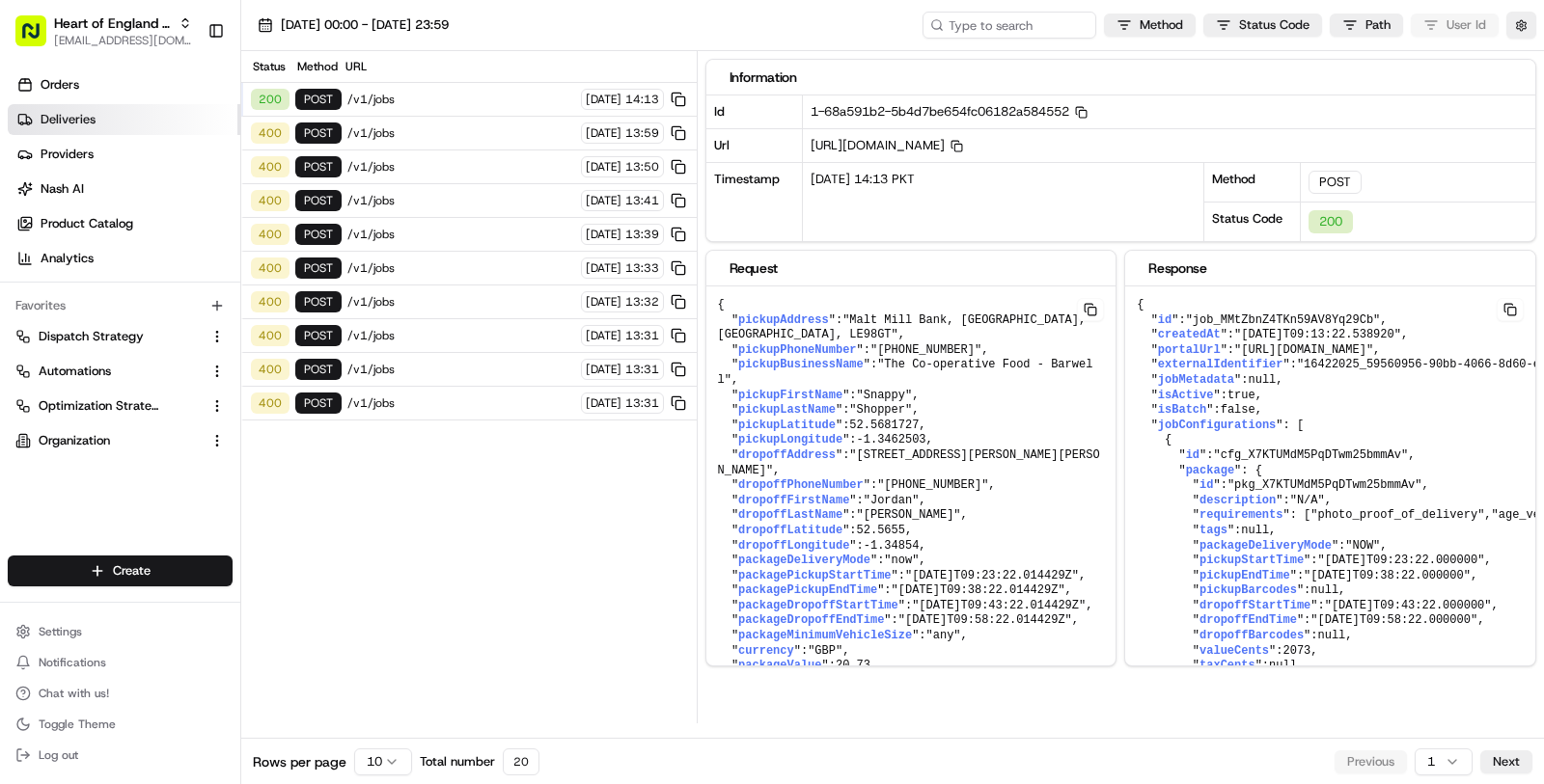
click at [166, 116] on link "Deliveries" at bounding box center [124, 119] width 233 height 31
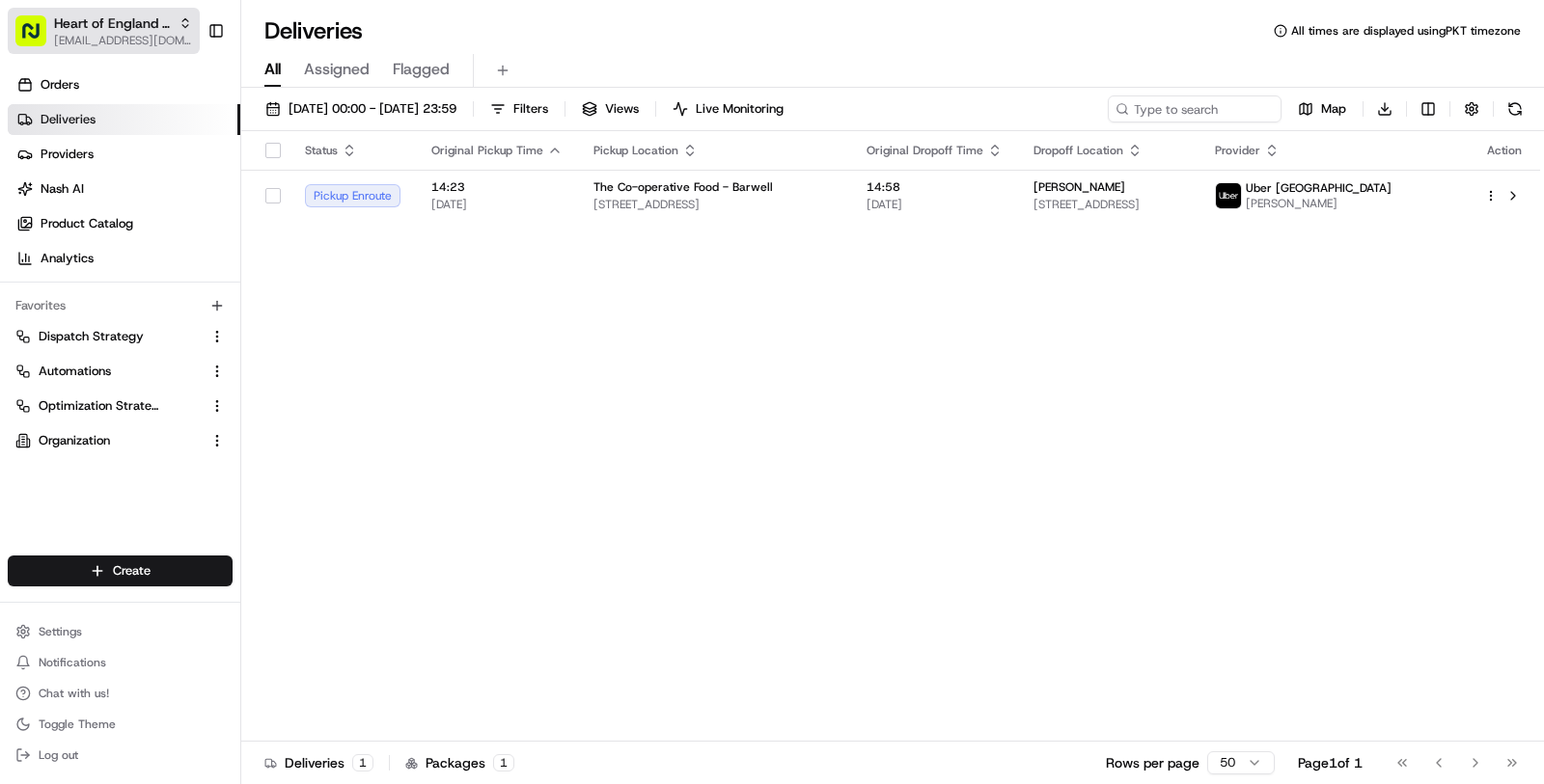
click at [91, 36] on span "[EMAIL_ADDRESS][DOMAIN_NAME]" at bounding box center [123, 40] width 138 height 15
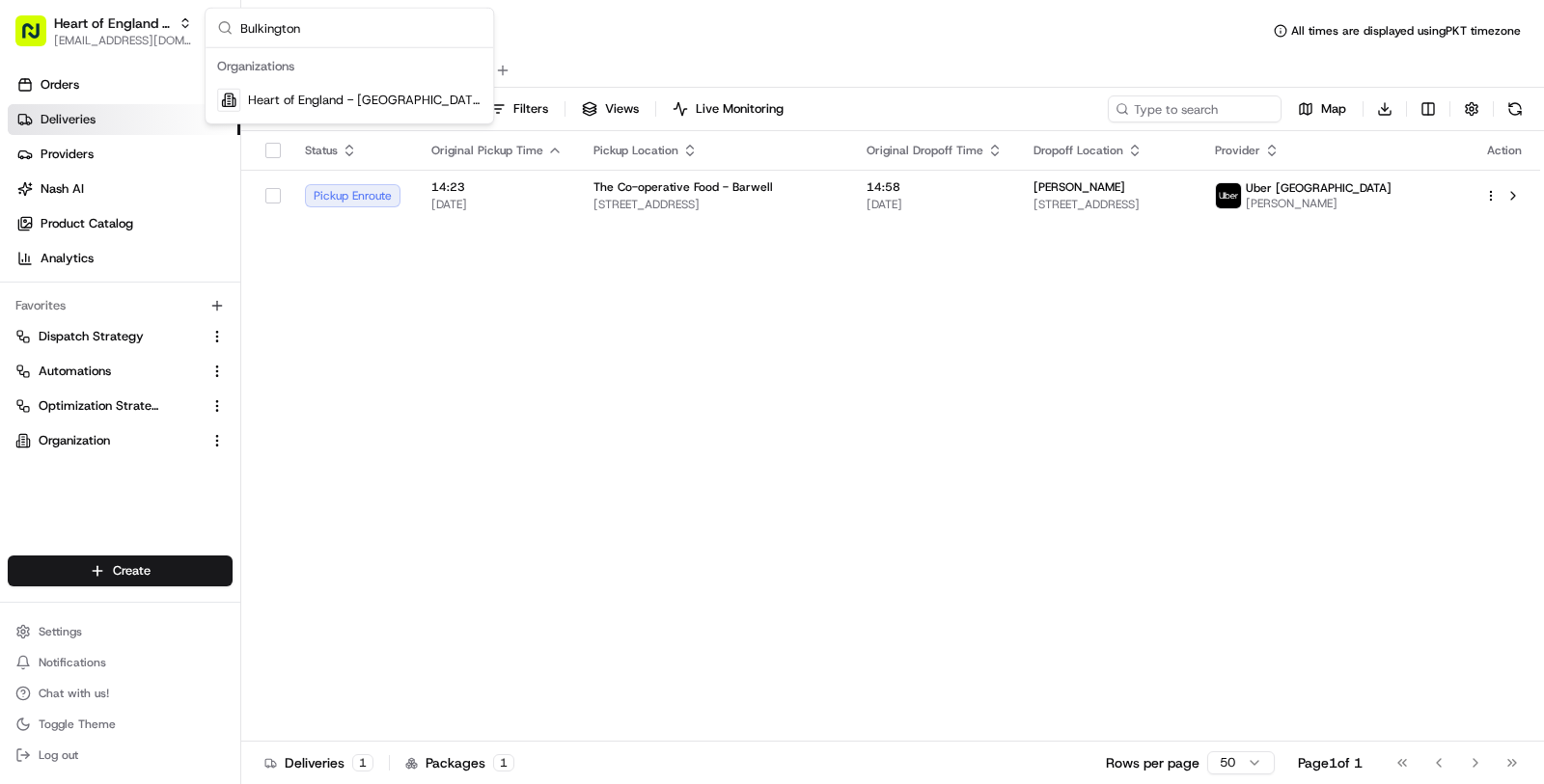
type input "Bulkington"
click at [304, 94] on span "Heart of England - Bulkington" at bounding box center [364, 100] width 234 height 17
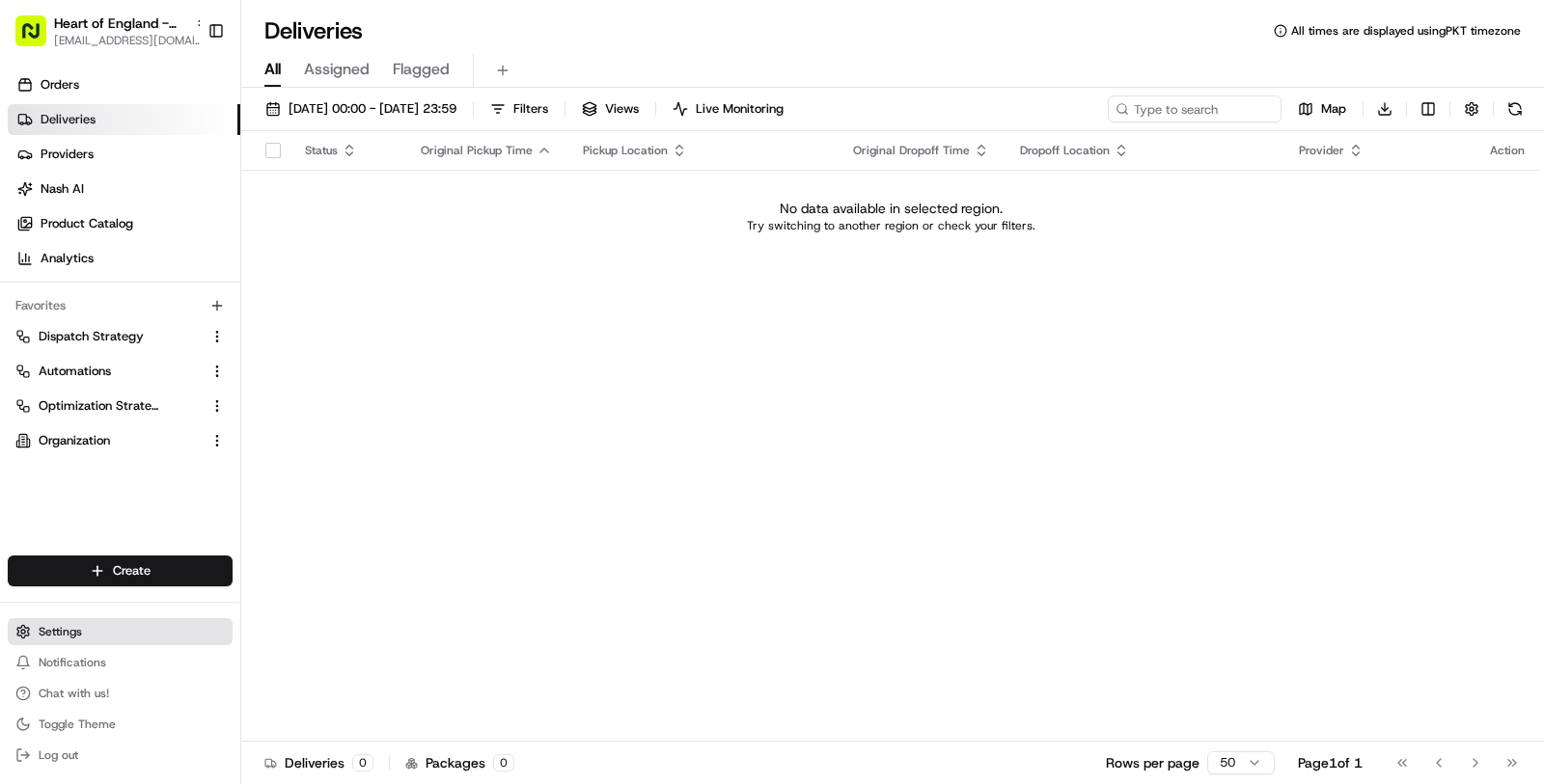
click at [103, 619] on button "Settings" at bounding box center [120, 631] width 225 height 27
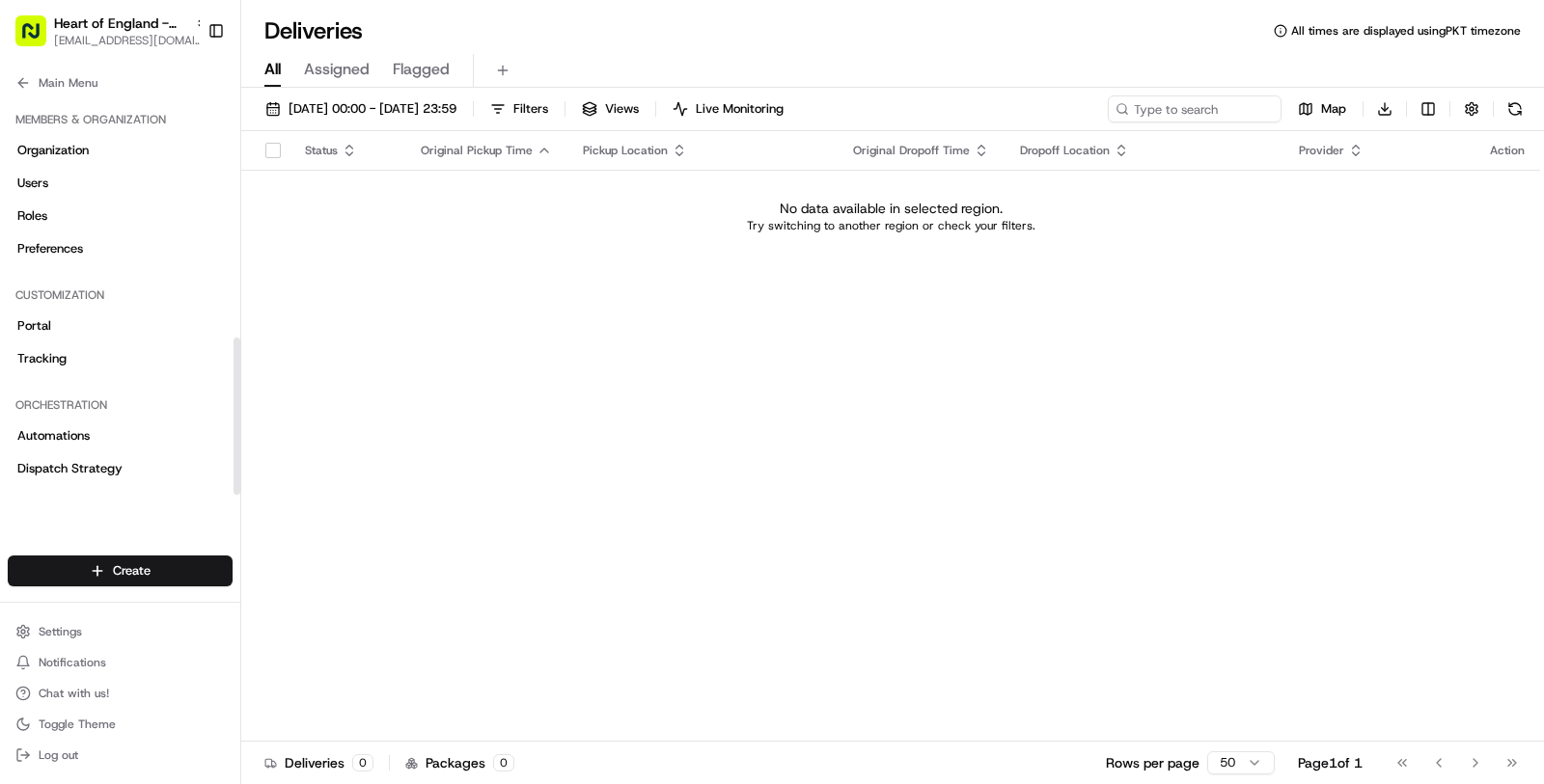
scroll to position [611, 0]
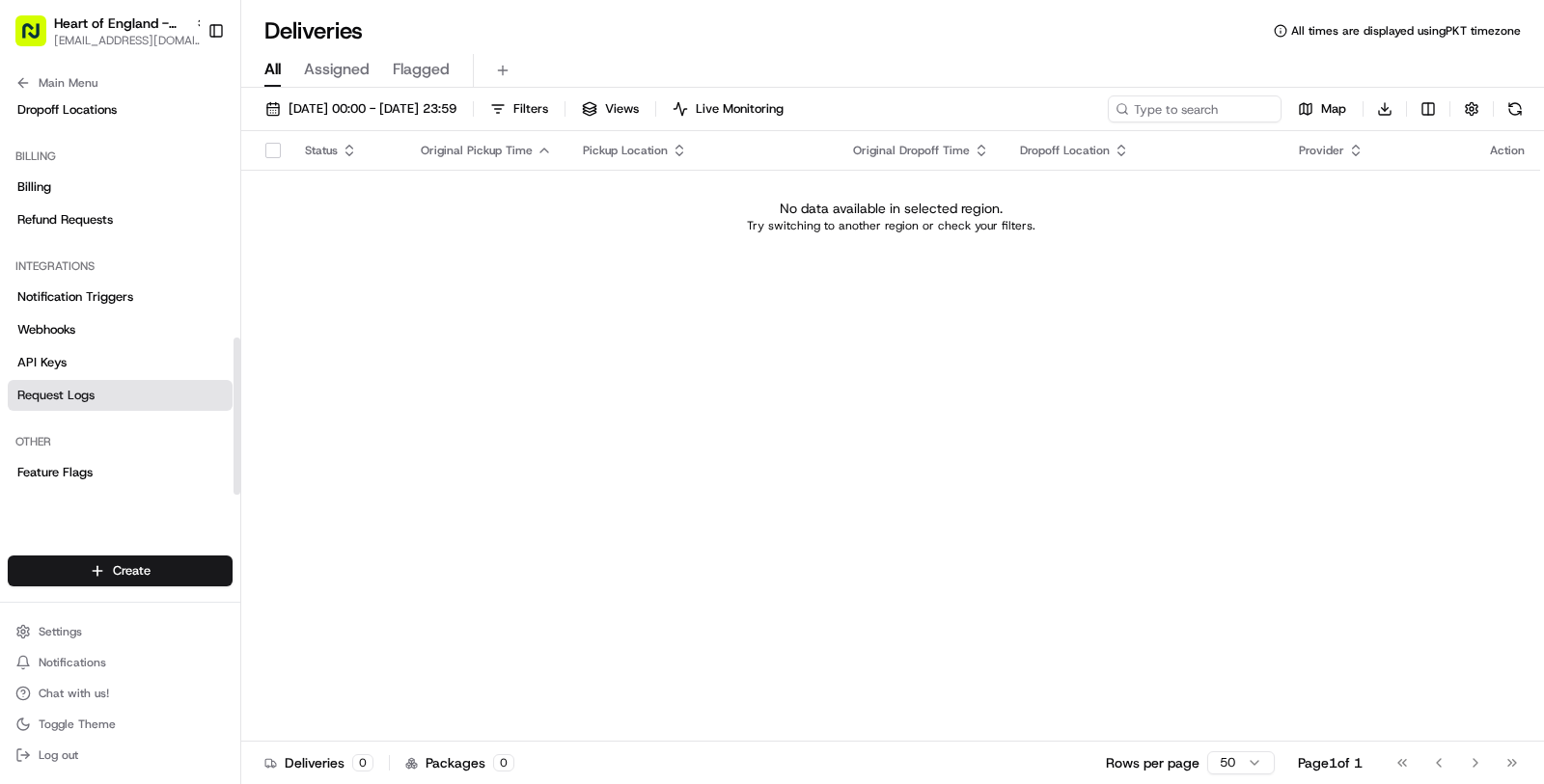
click at [100, 397] on link "Request Logs" at bounding box center [120, 395] width 225 height 31
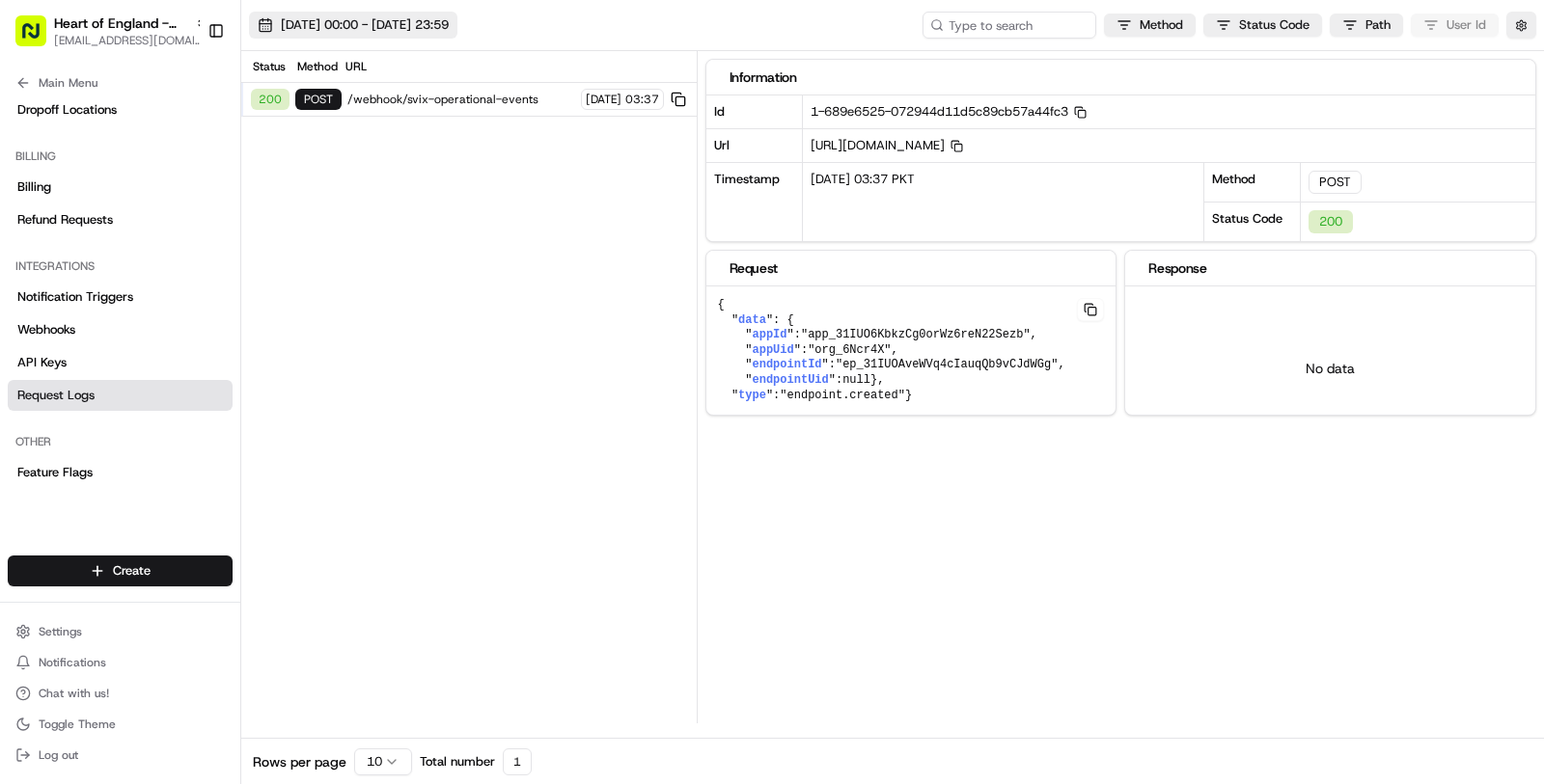
click at [443, 18] on span "01/08/2025 00:00 - 20/08/2025 23:59" at bounding box center [364, 24] width 168 height 17
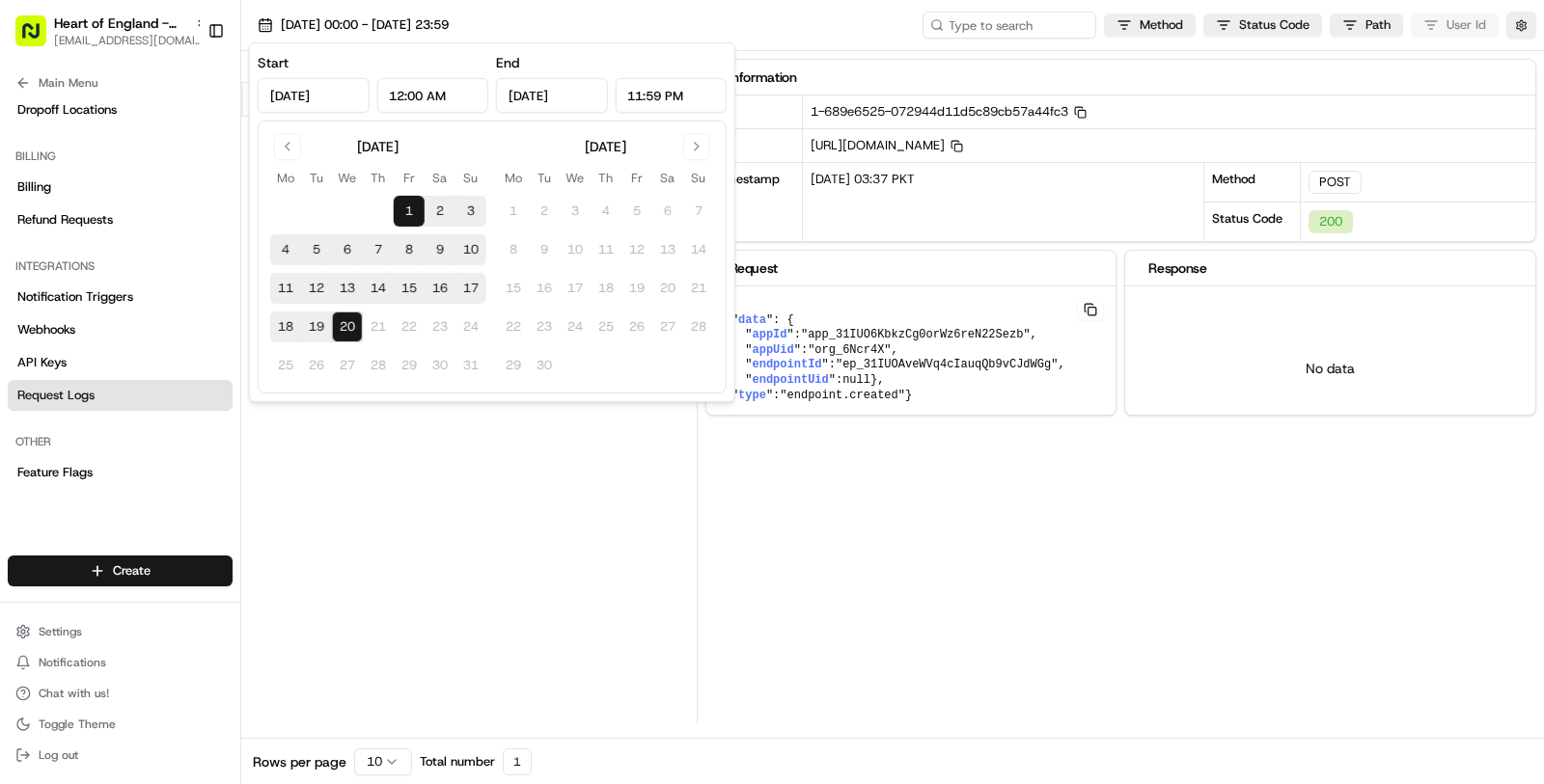
click at [339, 330] on button "20" at bounding box center [347, 326] width 31 height 31
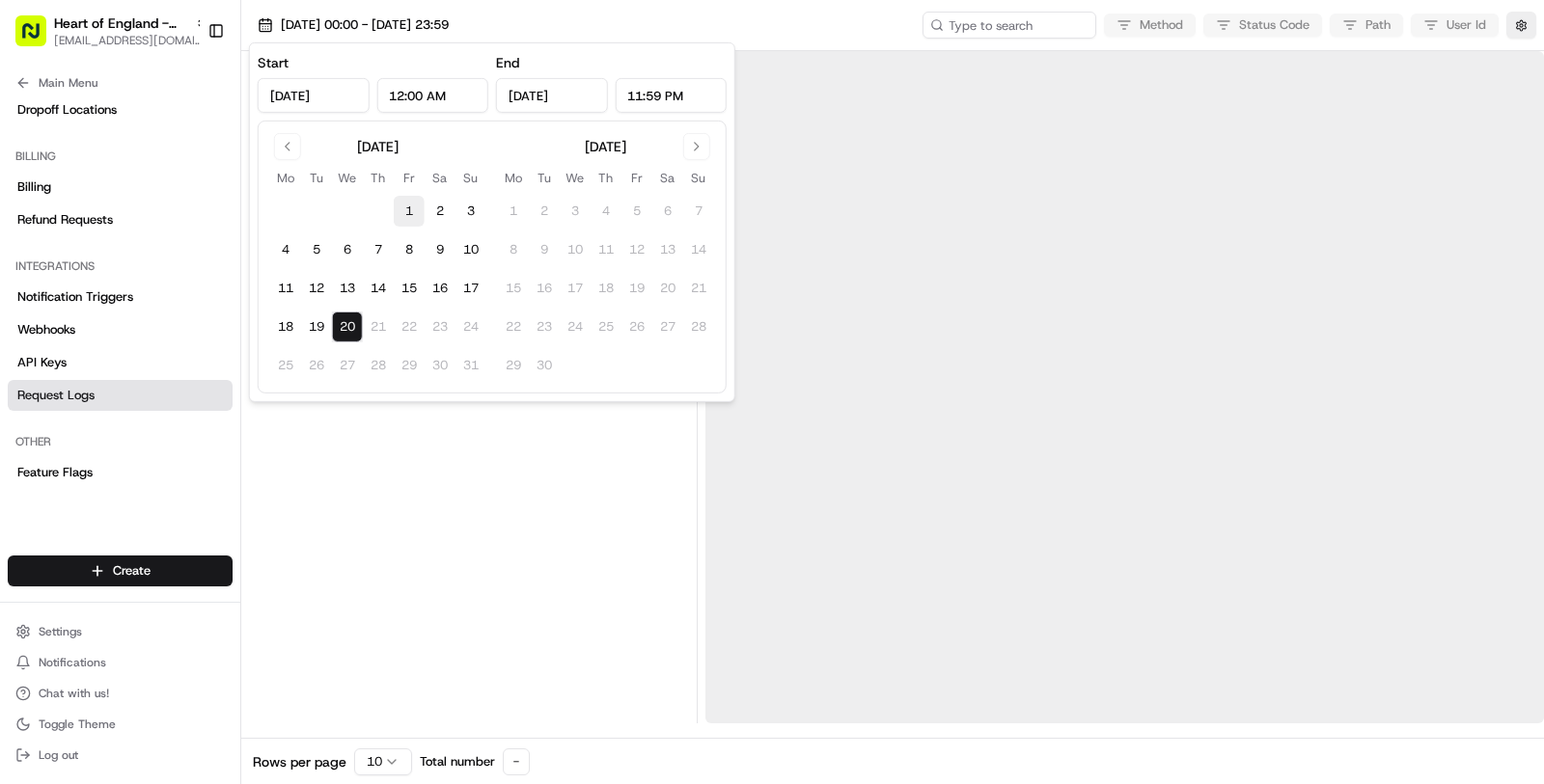
click at [420, 202] on button "1" at bounding box center [408, 210] width 31 height 31
type input "Aug 1, 2025"
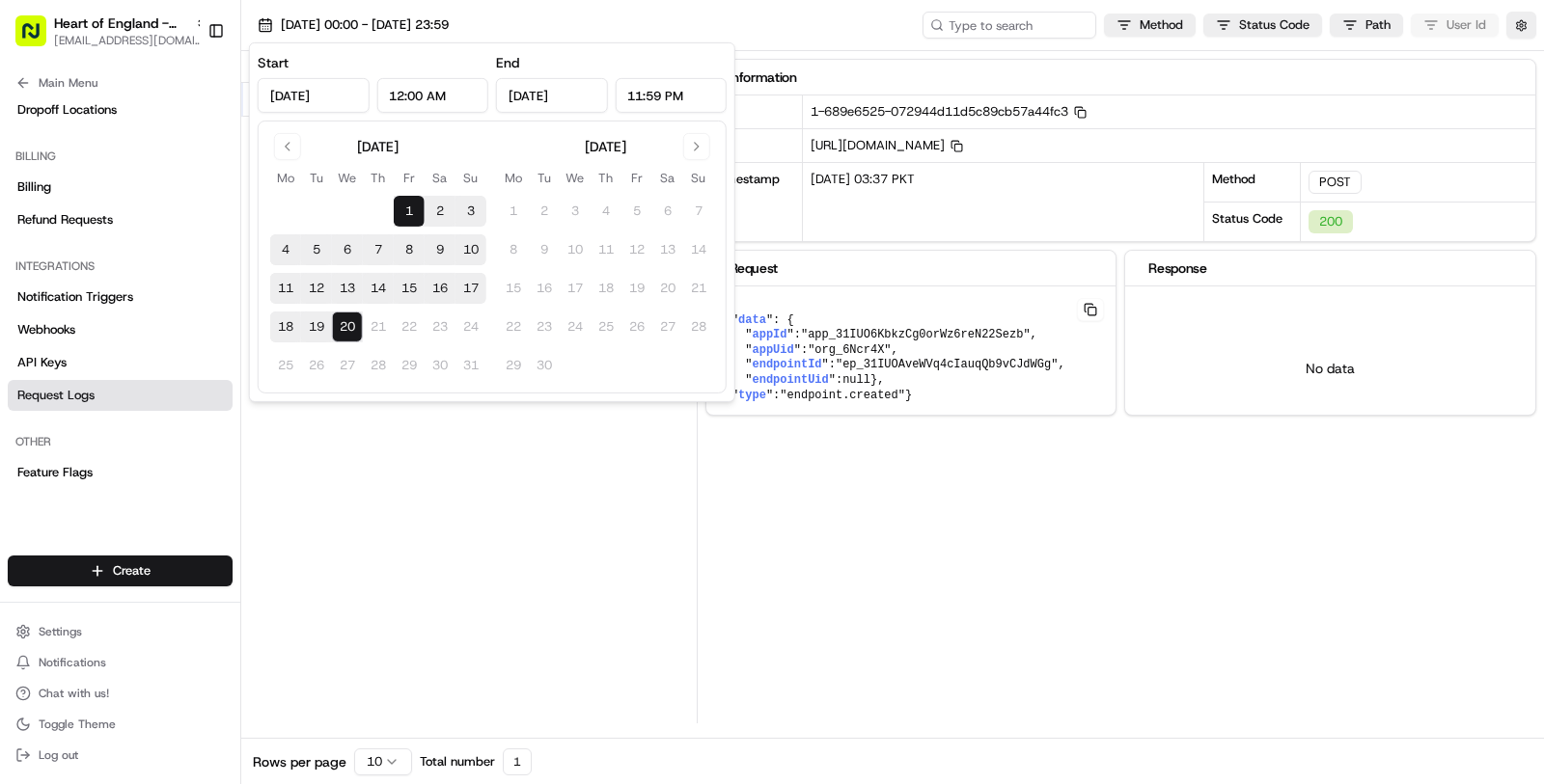
click at [475, 607] on div "Status Method URL 200 POST /webhook/svix-operational-events 15/08/2025 03:37" at bounding box center [469, 387] width 455 height 672
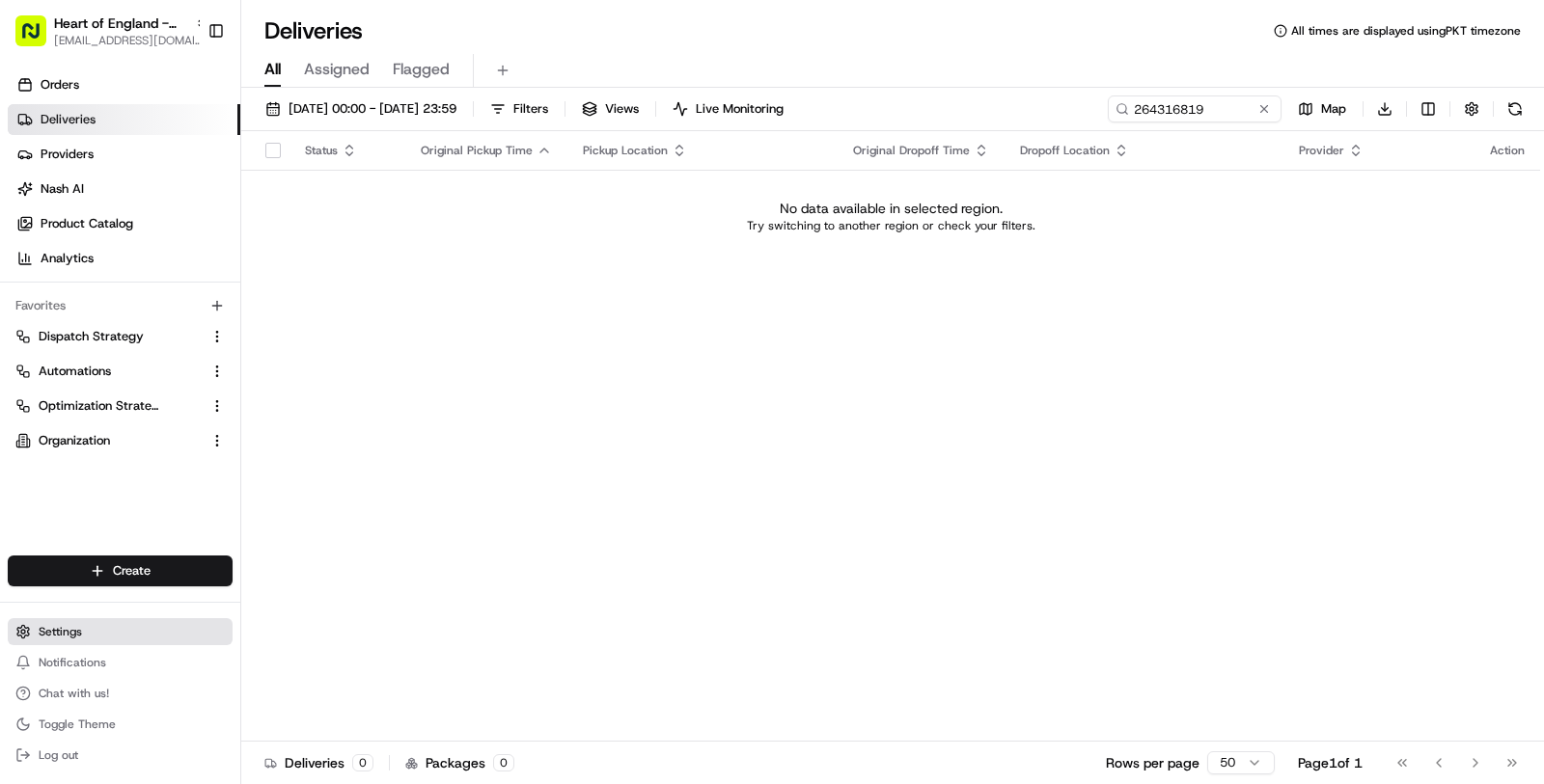
click at [96, 621] on button "Settings" at bounding box center [120, 631] width 225 height 27
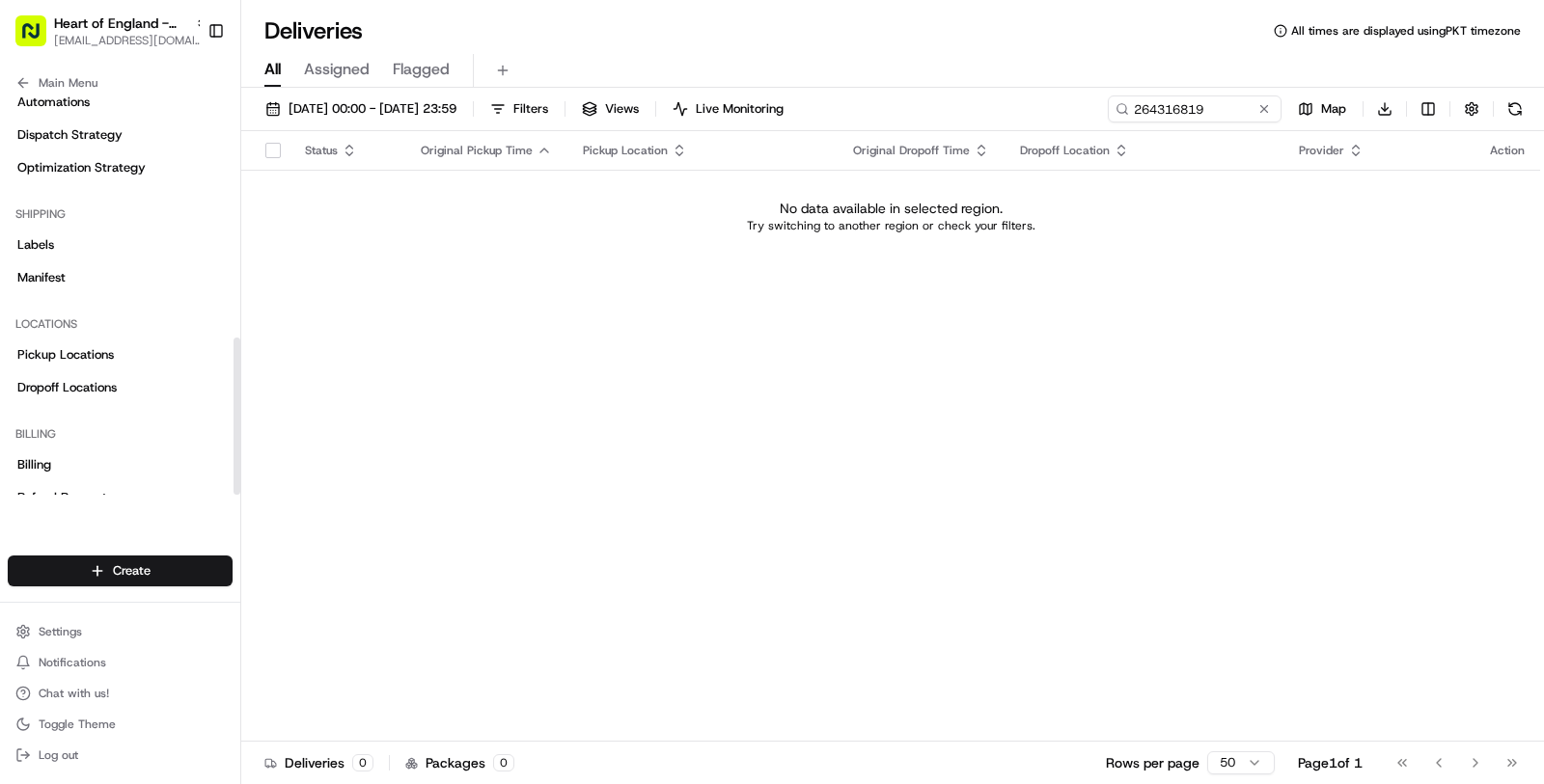
scroll to position [611, 0]
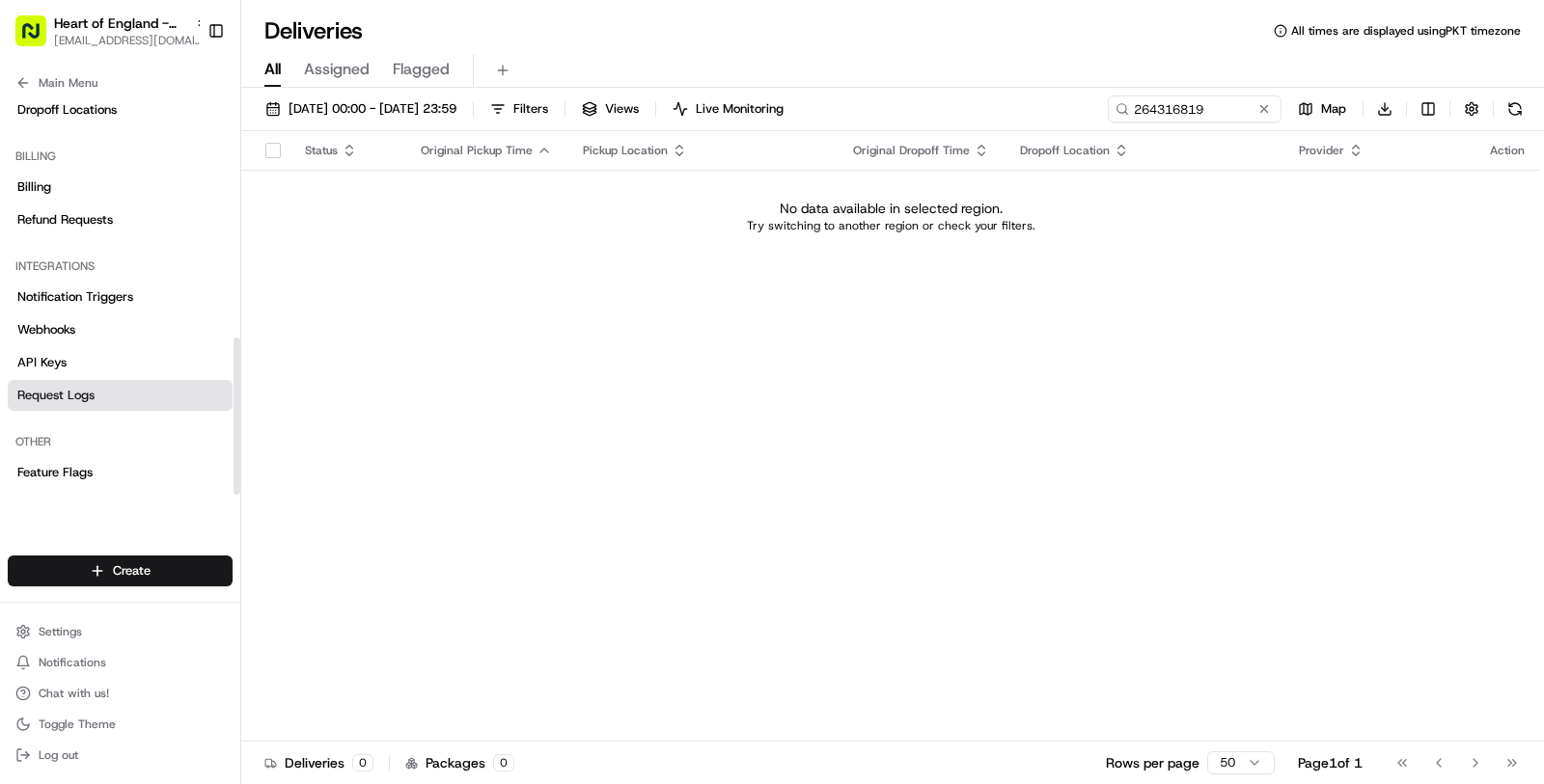
click at [115, 403] on link "Request Logs" at bounding box center [120, 395] width 225 height 31
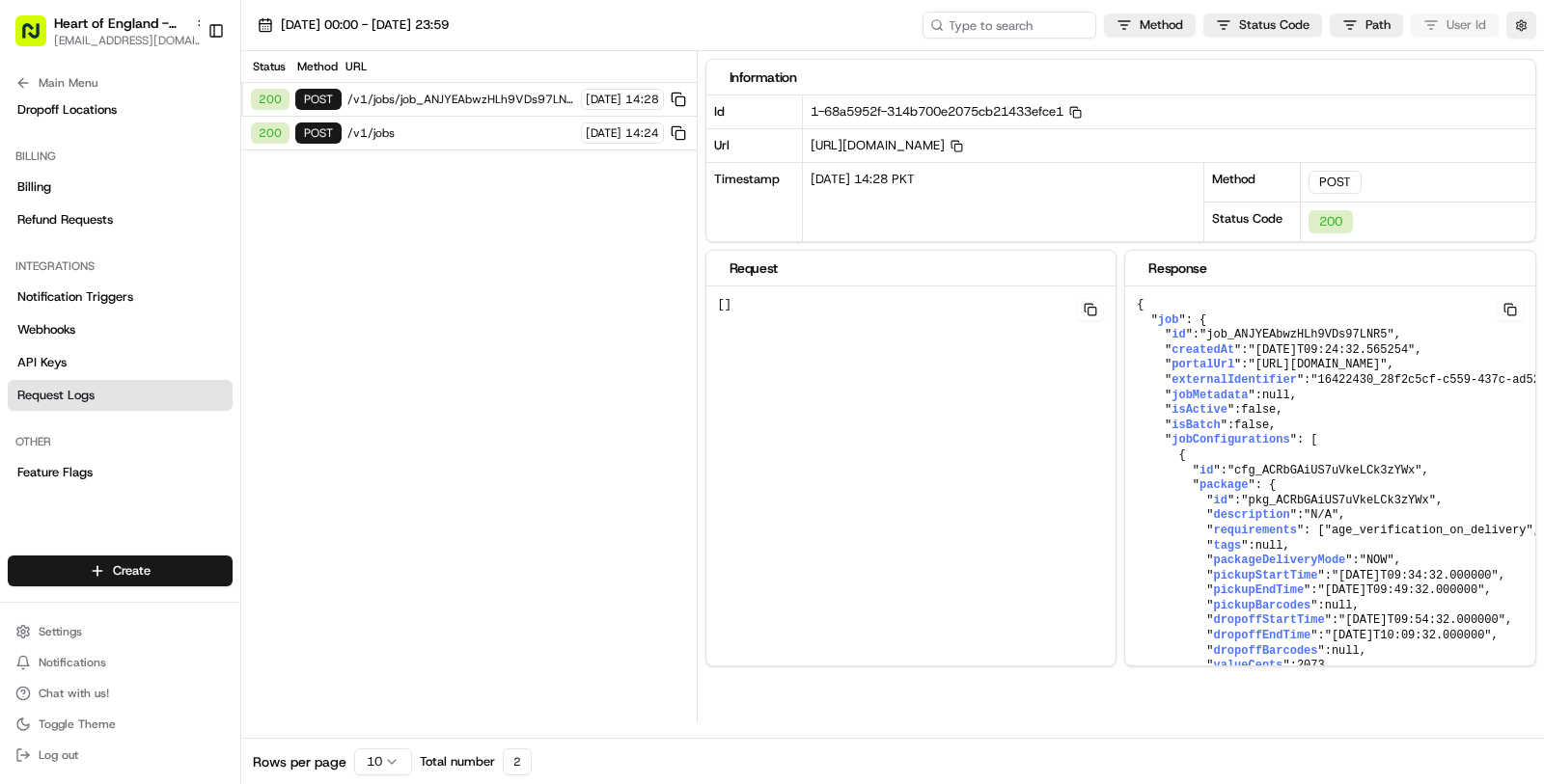
click at [503, 99] on span "/v1/jobs/job_ANJYEAbwzHLh9VDs97LNR5/cancel" at bounding box center [461, 99] width 228 height 15
click at [503, 100] on span "/v1/jobs/job_ANJYEAbwzHLh9VDs97LNR5/cancel" at bounding box center [461, 99] width 228 height 15
click at [472, 139] on div "200 POST /v1/jobs 20/08/2025 14:24" at bounding box center [469, 134] width 455 height 34
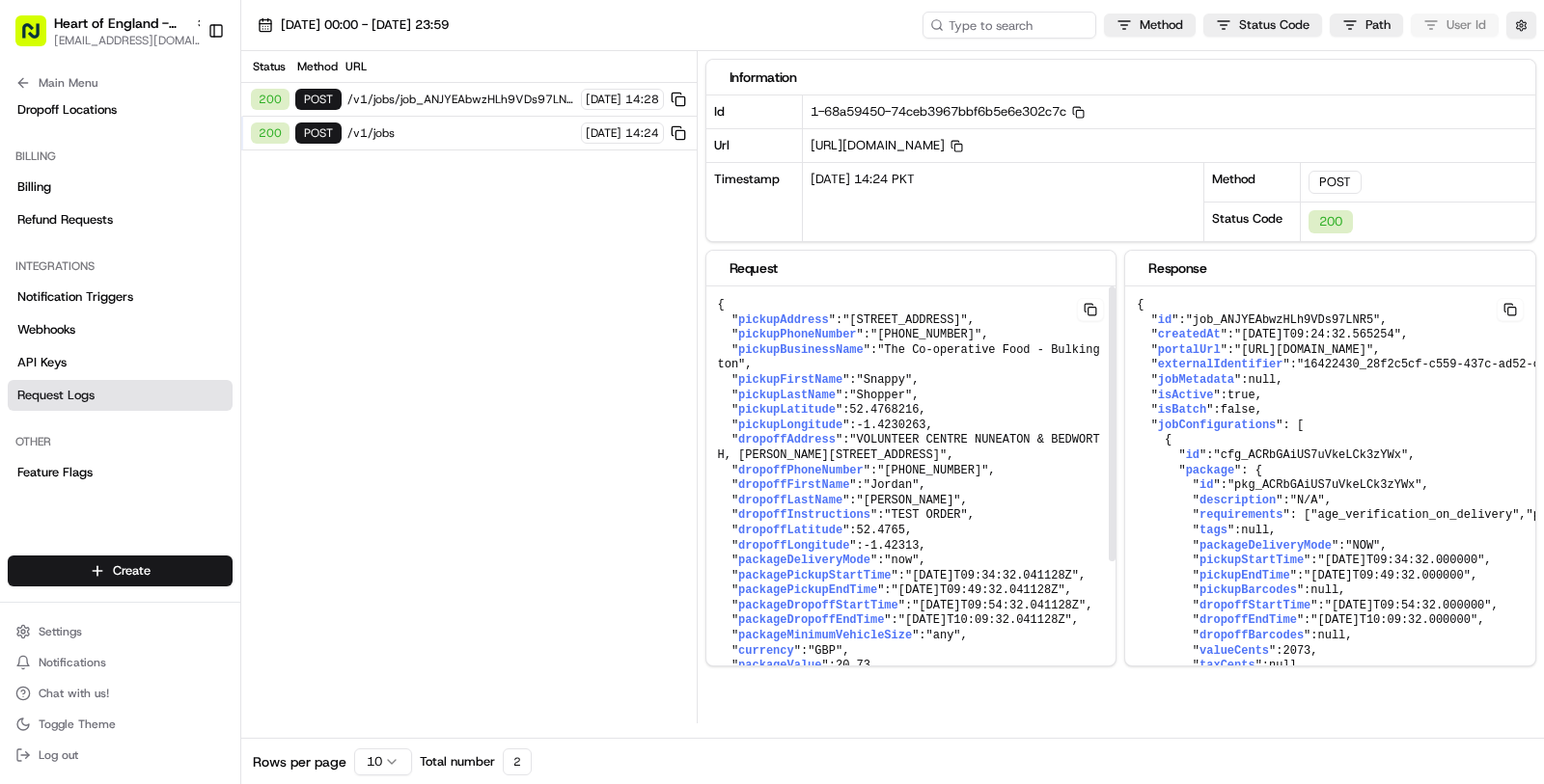
scroll to position [209, 0]
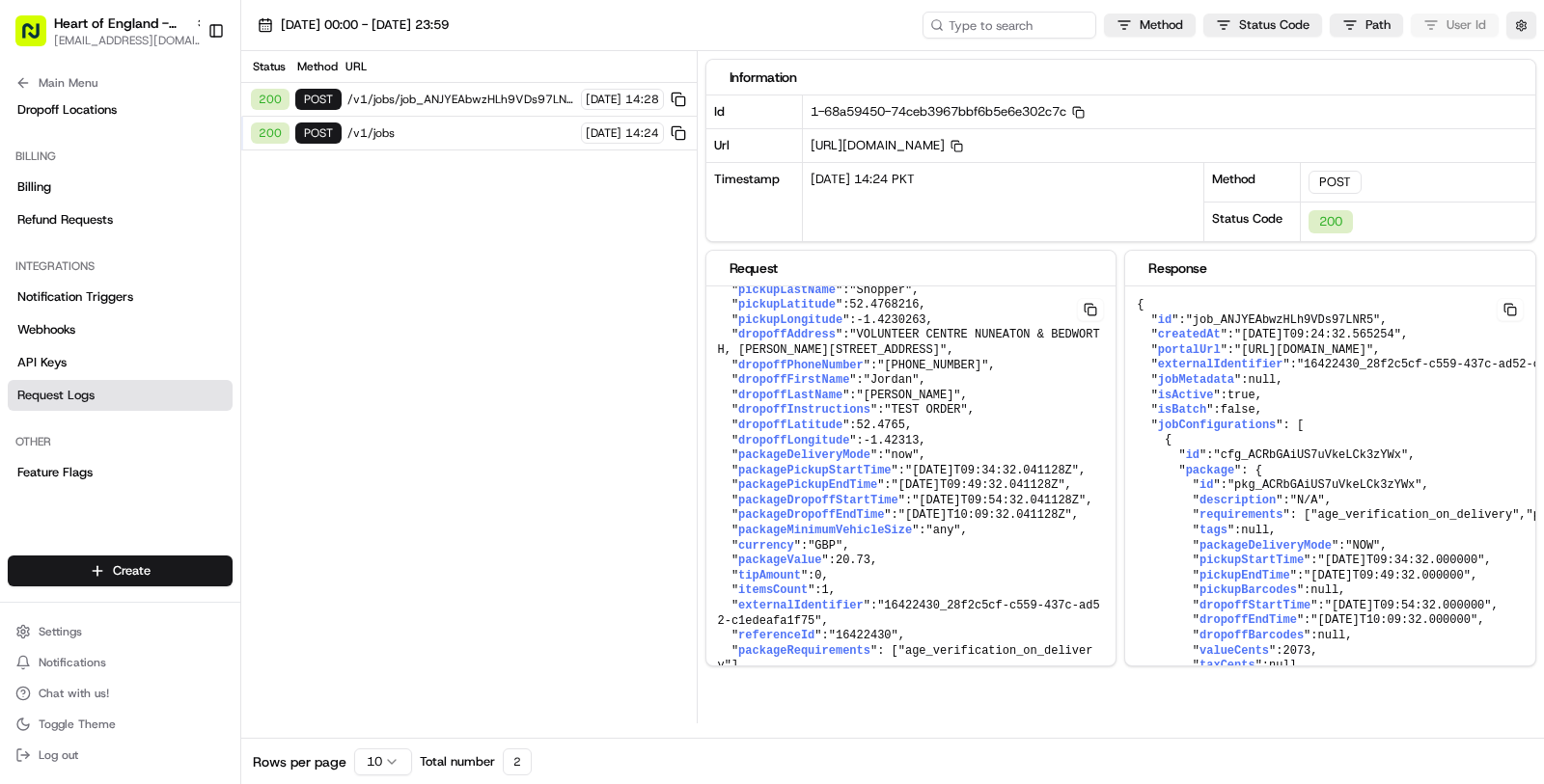
click at [427, 94] on span "/v1/jobs/job_ANJYEAbwzHLh9VDs97LNR5/cancel" at bounding box center [461, 99] width 228 height 15
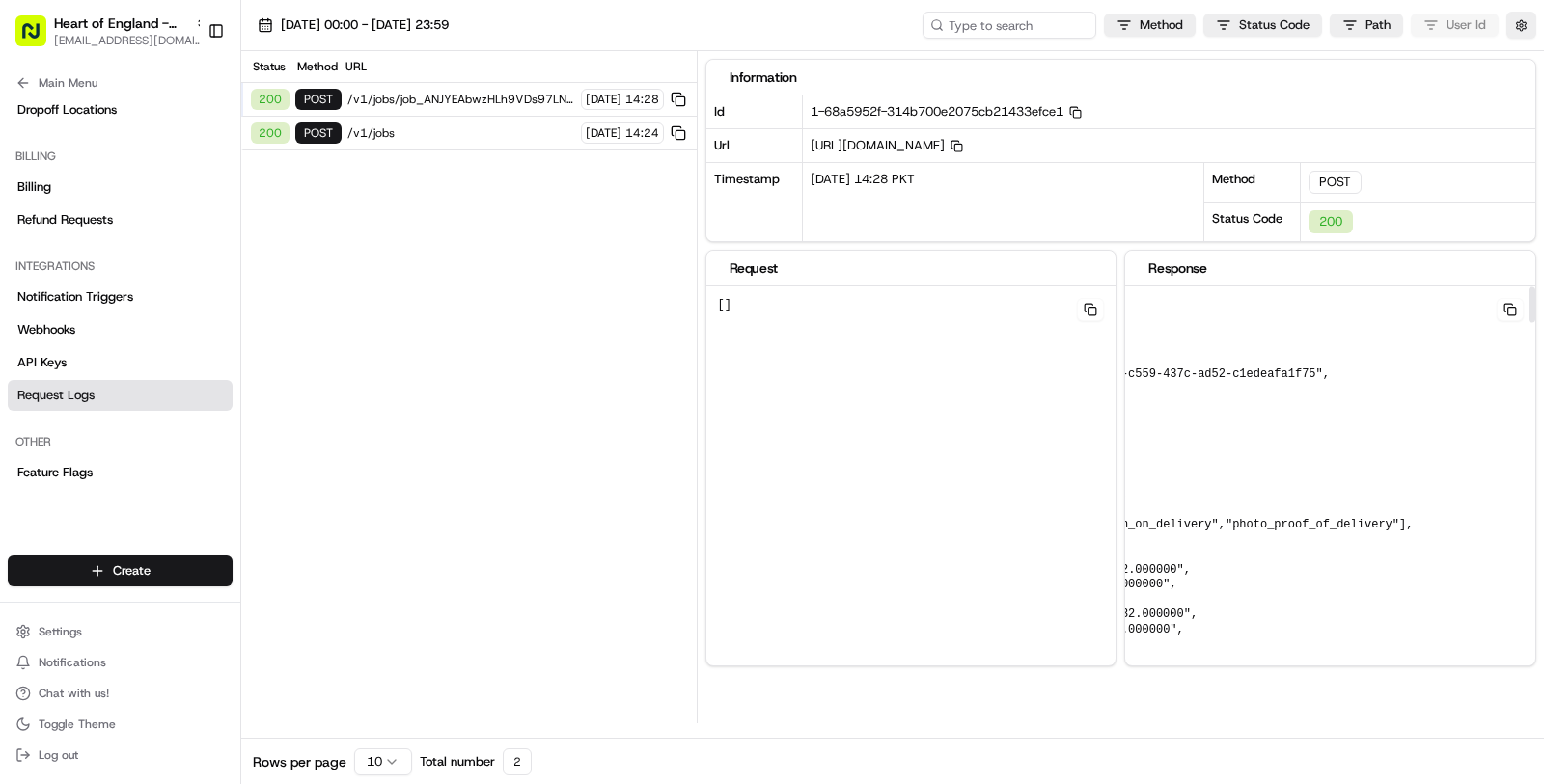
scroll to position [6, 0]
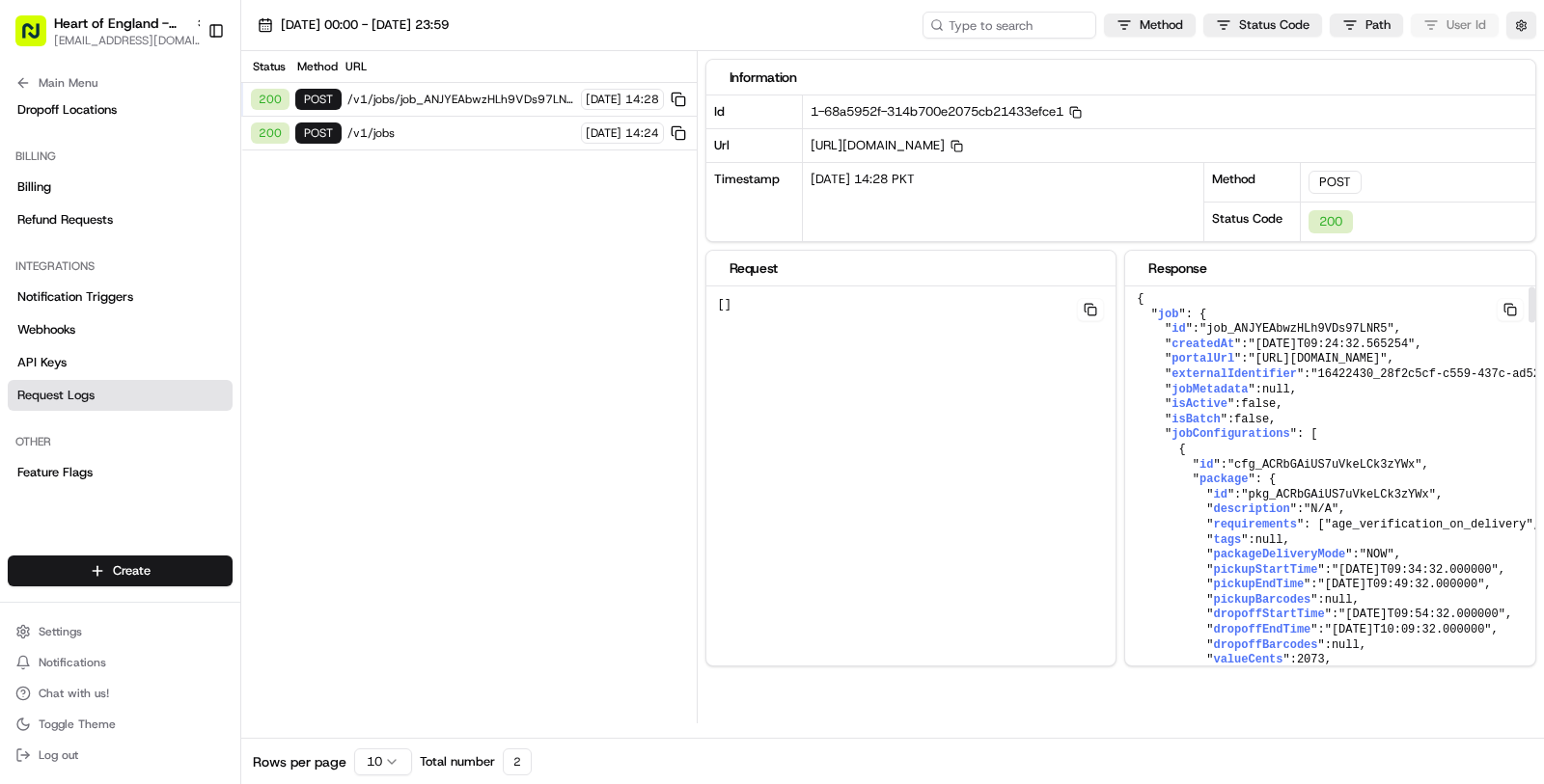
drag, startPoint x: 1364, startPoint y: 351, endPoint x: 1263, endPoint y: 350, distance: 101.0
click at [1263, 352] on span ""[URL][DOMAIN_NAME]"" at bounding box center [1316, 359] width 139 height 14
copy span "[URL][DOMAIN_NAME]"
click at [487, 137] on span "/v1/jobs" at bounding box center [461, 133] width 228 height 15
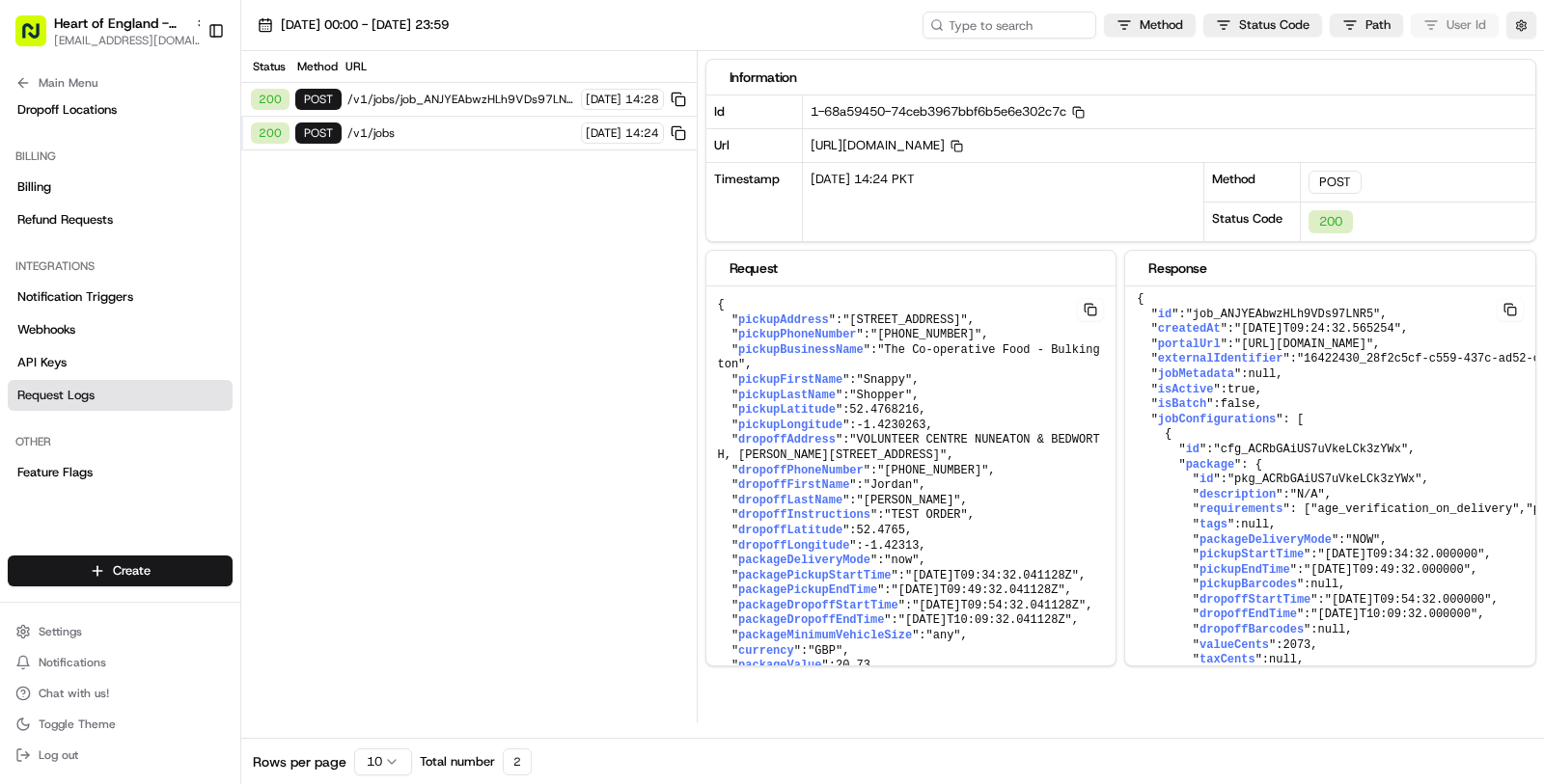
click at [437, 102] on span "/v1/jobs/job_ANJYEAbwzHLh9VDs97LNR5/cancel" at bounding box center [461, 99] width 228 height 15
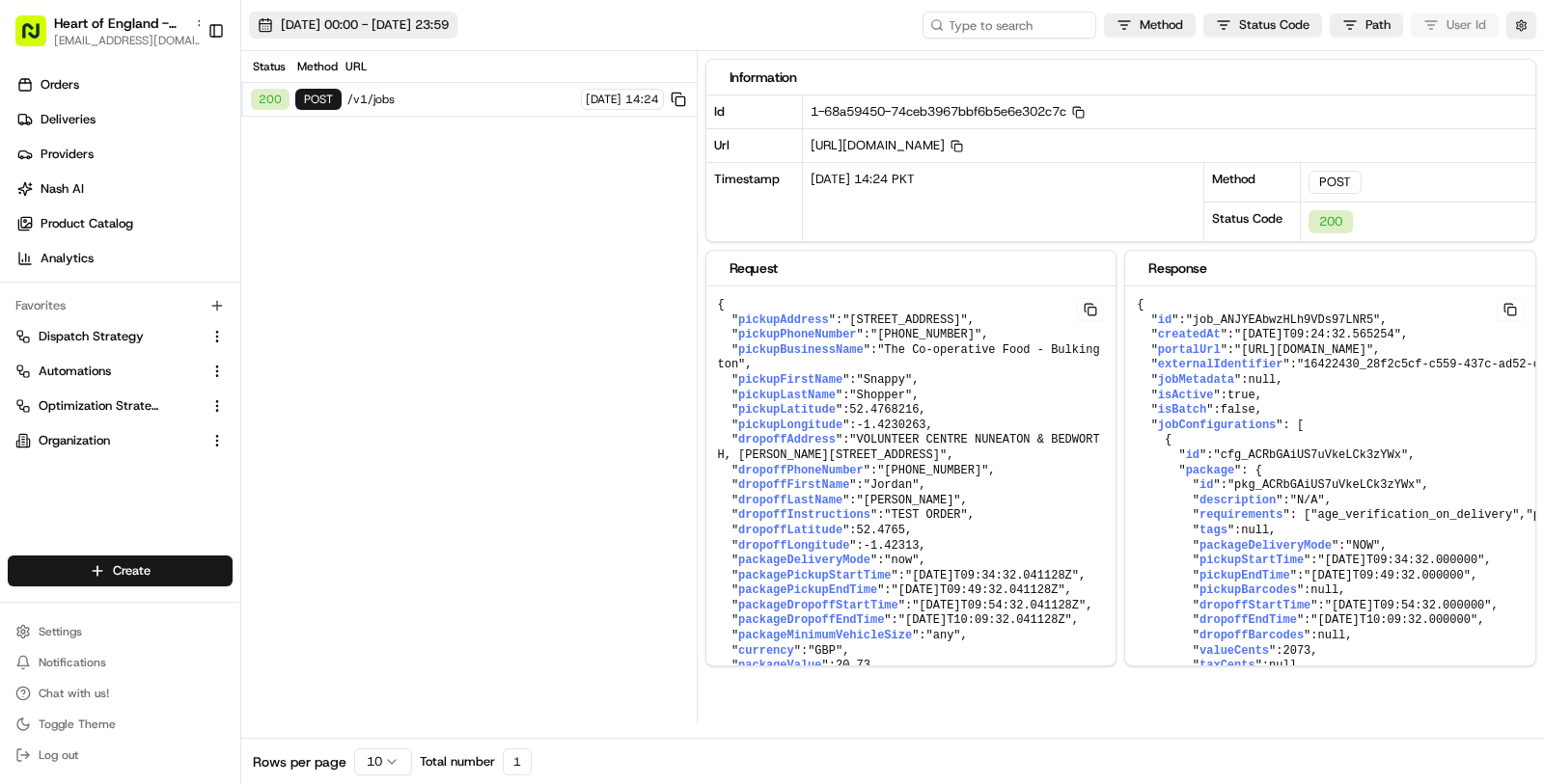
click at [370, 31] on span "[DATE] 00:00 - [DATE] 23:59" at bounding box center [364, 24] width 168 height 17
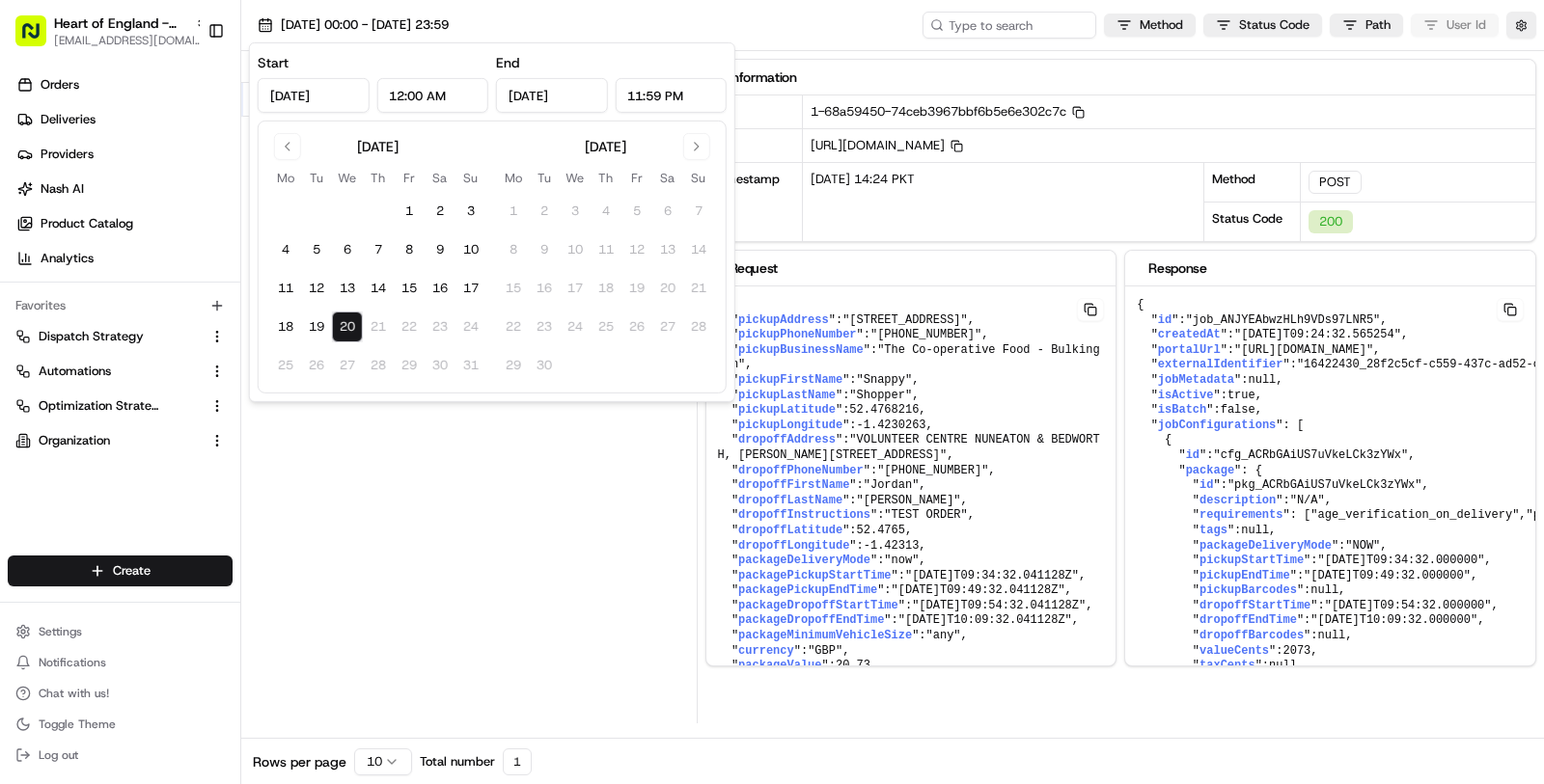
click at [509, 450] on div "Status Method URL 200 POST /v1/jobs [DATE] 14:24" at bounding box center [469, 387] width 455 height 672
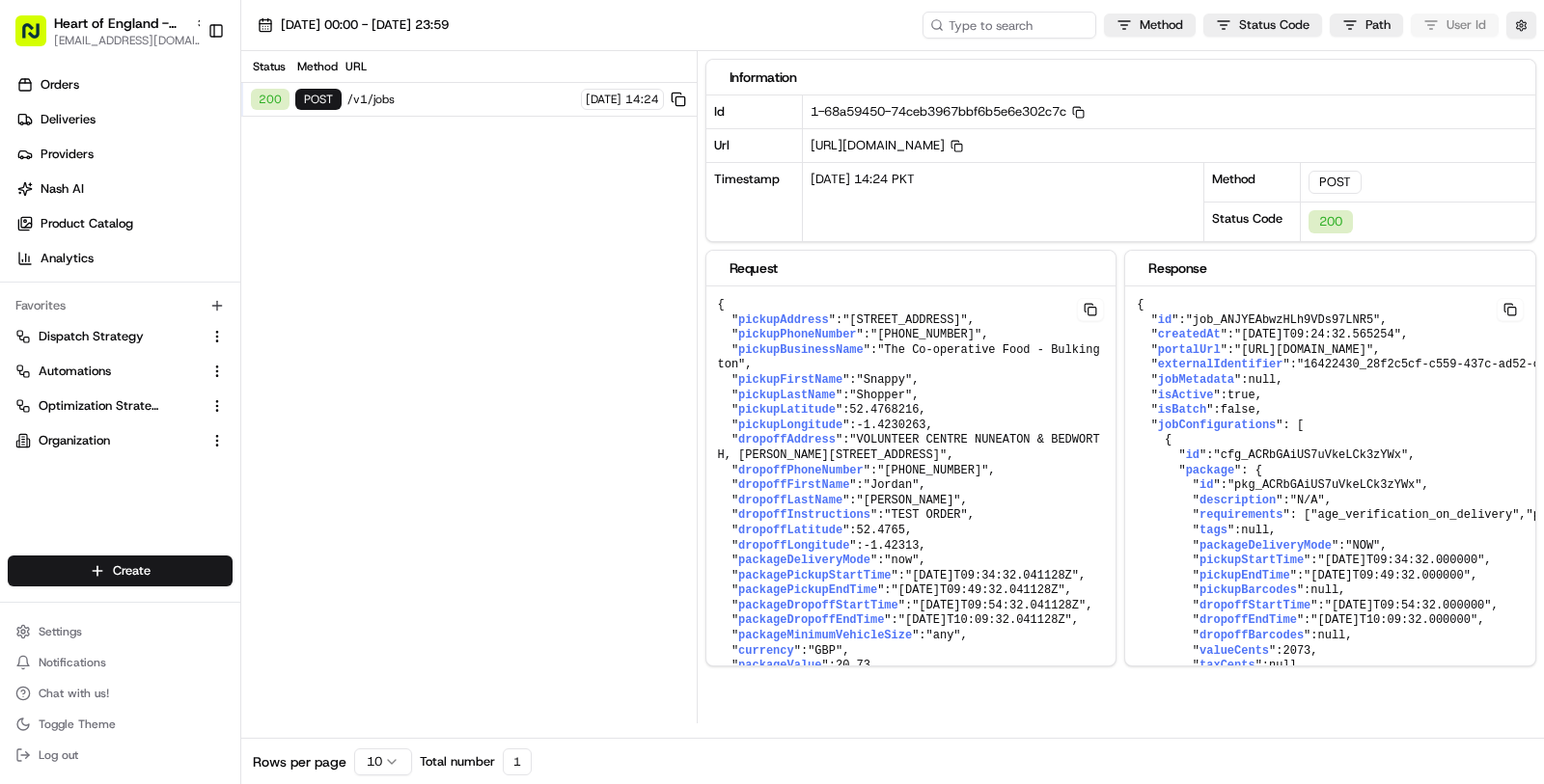
click at [461, 103] on span "/v1/jobs" at bounding box center [461, 99] width 228 height 15
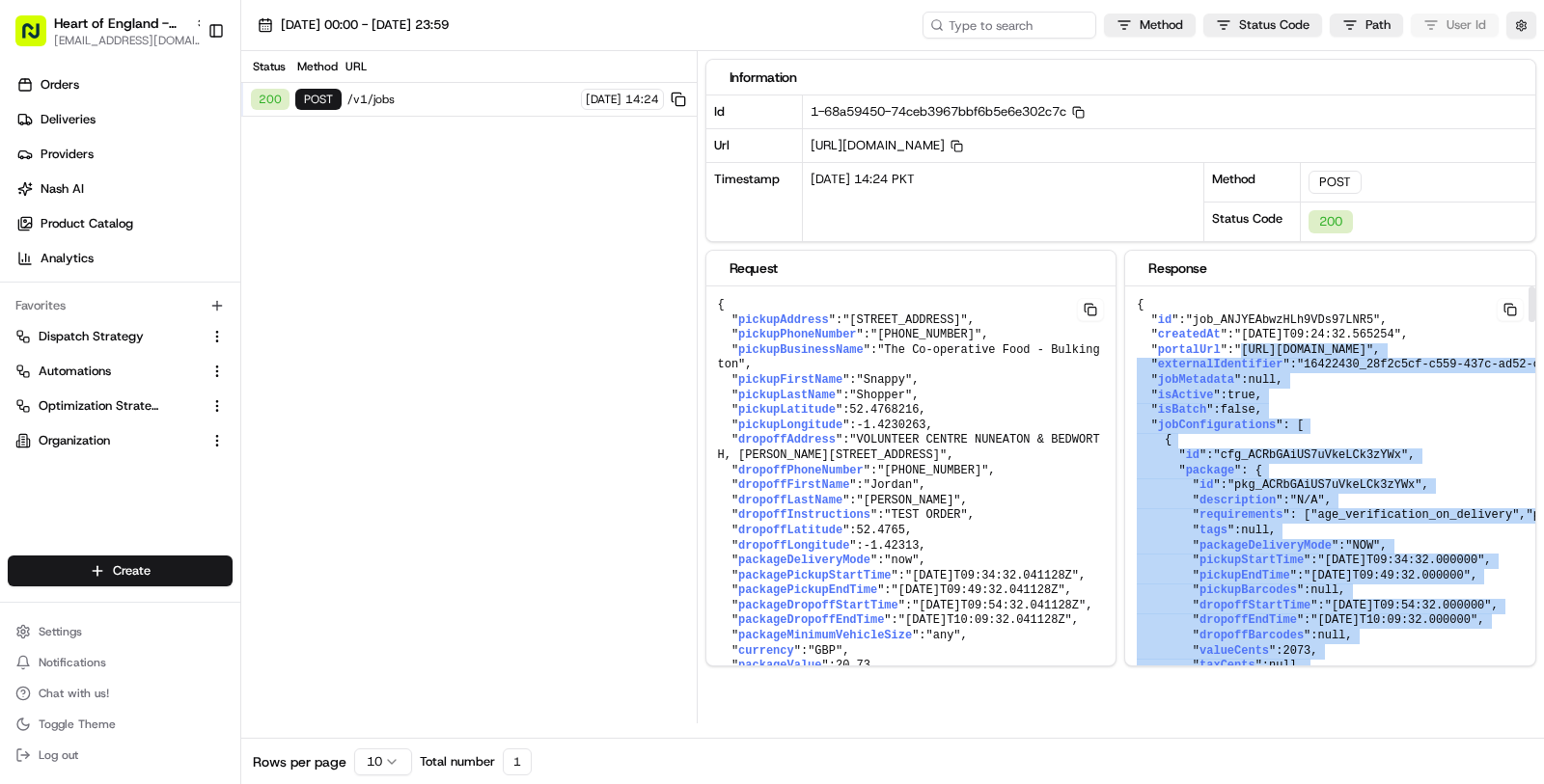
scroll to position [0, 490]
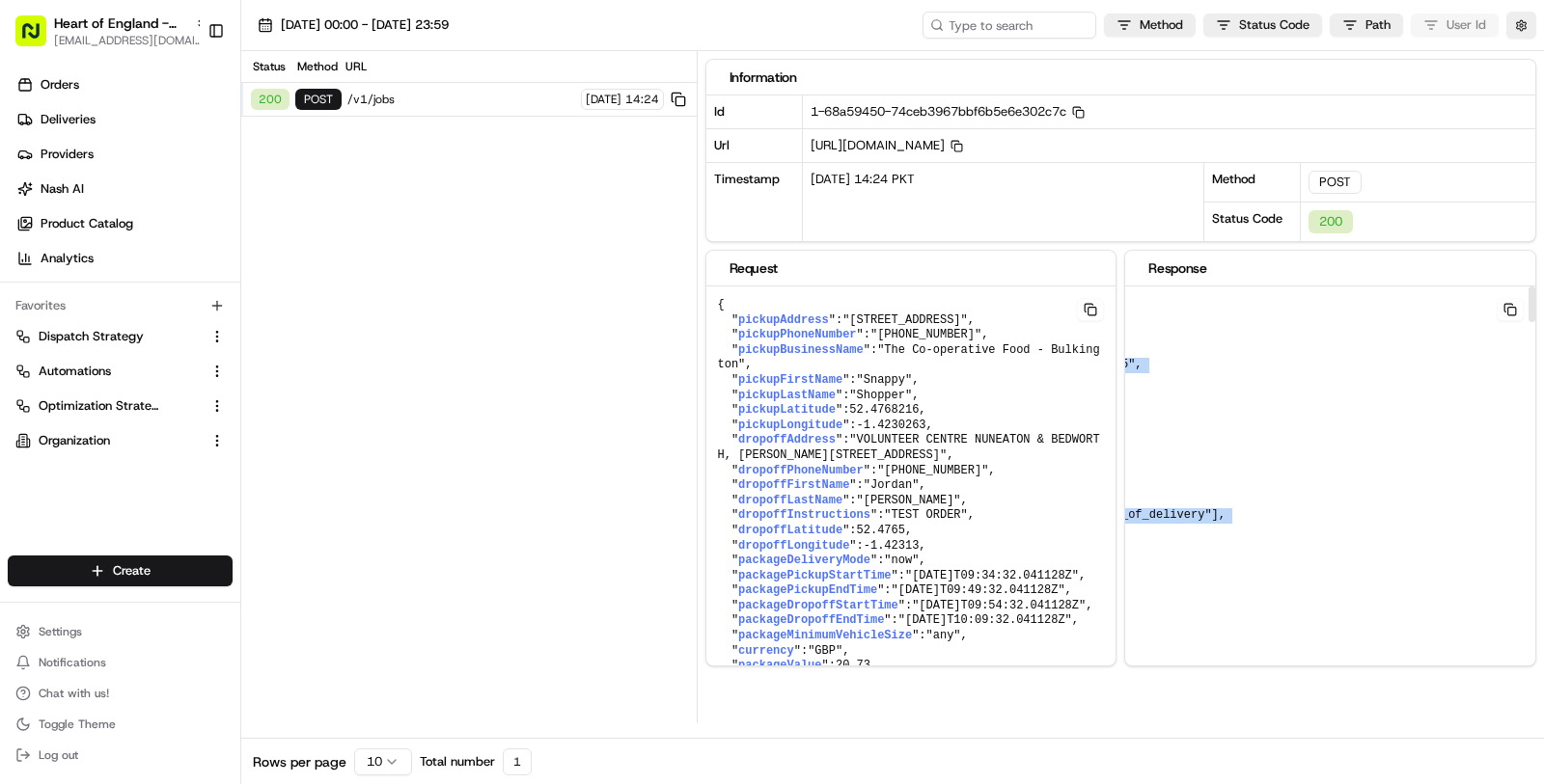
drag, startPoint x: 1250, startPoint y: 347, endPoint x: 1173, endPoint y: 342, distance: 77.2
click at [1100, 343] on span ""https://portal.usenash.com/active/job_ANJYEAbwzHLh9VDs97LNR5"" at bounding box center [908, 357] width 382 height 29
copy span "https://portal.usenash.com/active/job_ANJYEAbwzHLh9VDs97LNR5"
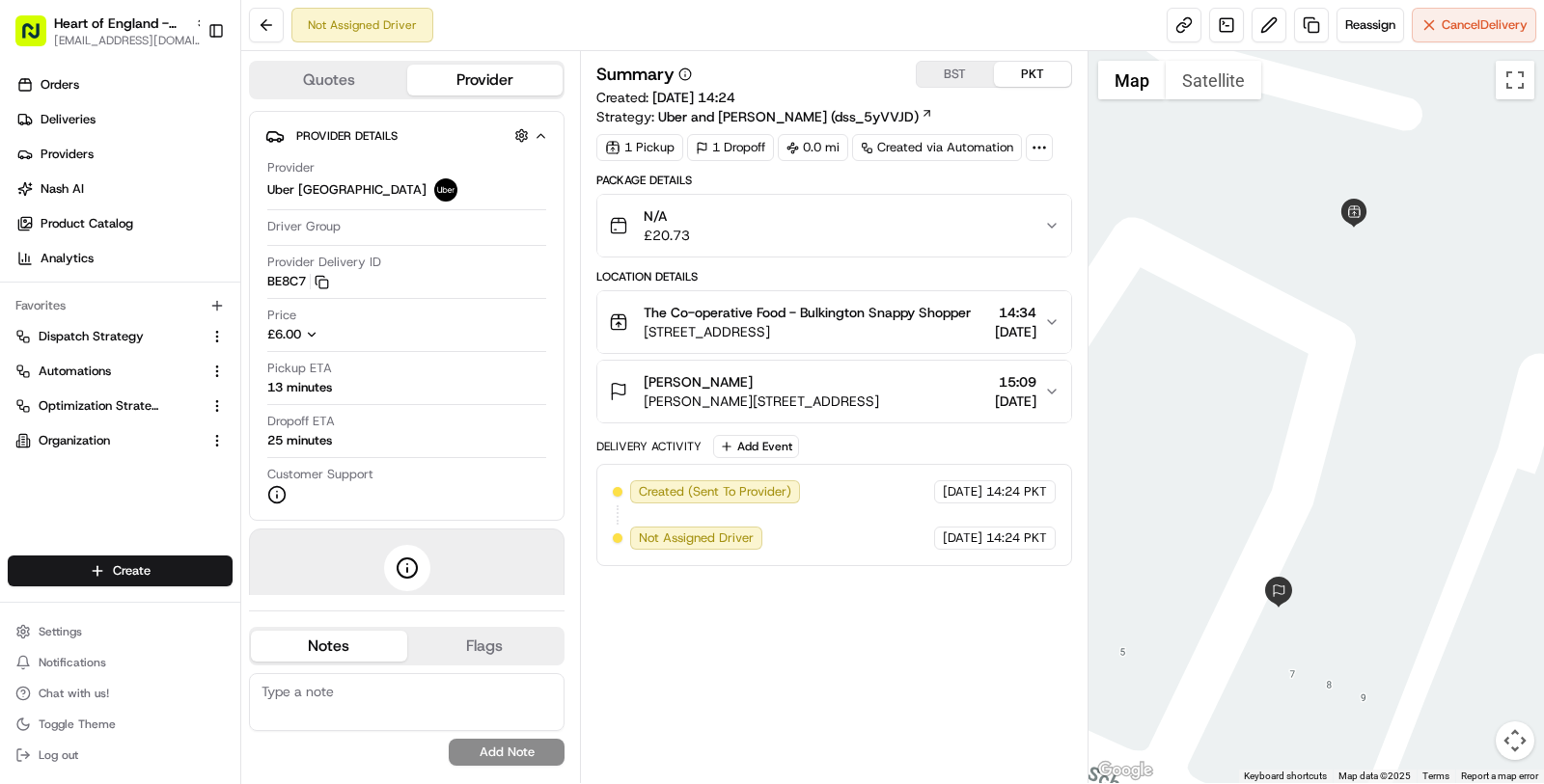
click at [882, 338] on span "[STREET_ADDRESS]" at bounding box center [807, 331] width 327 height 19
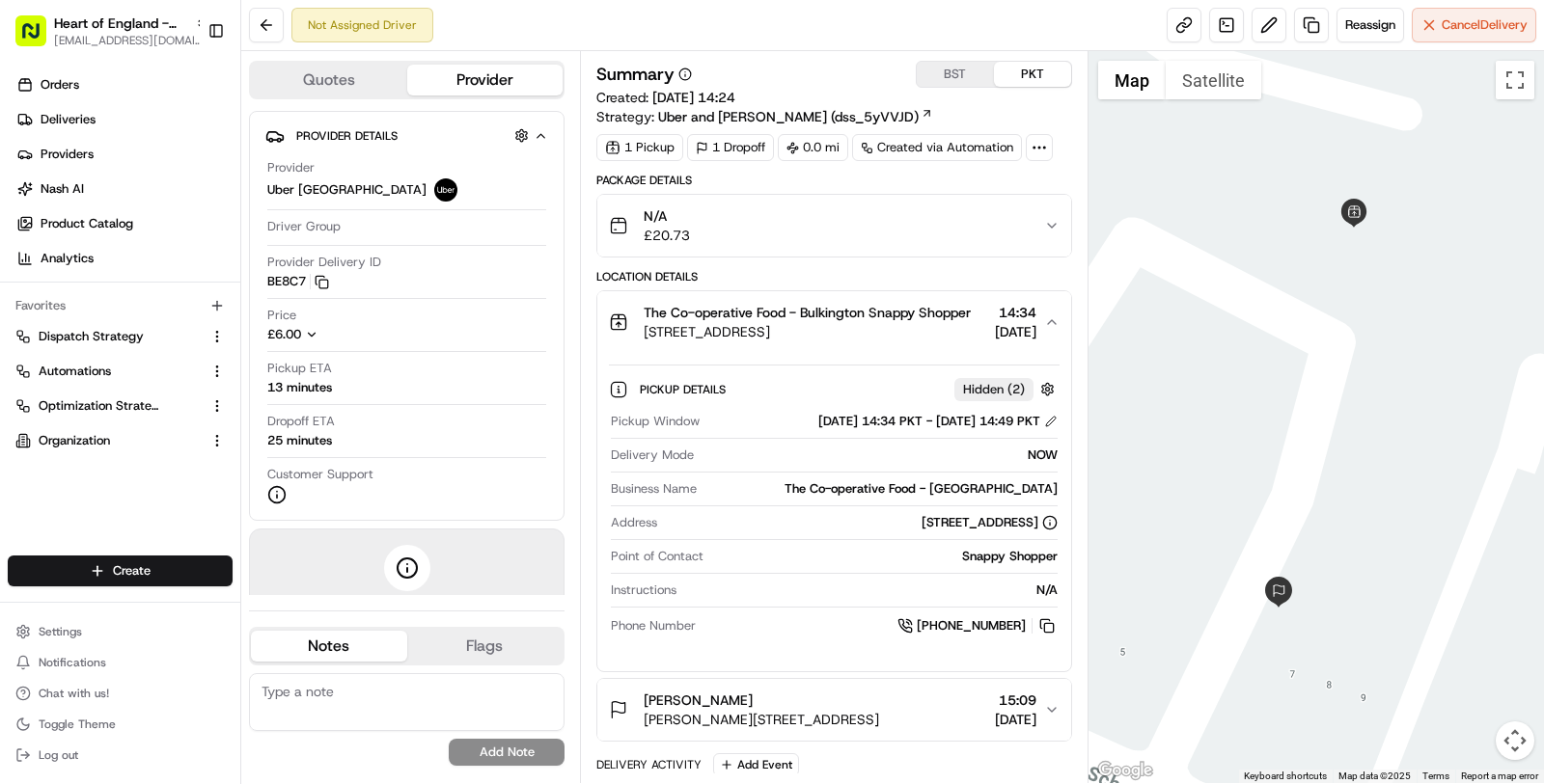
scroll to position [122, 0]
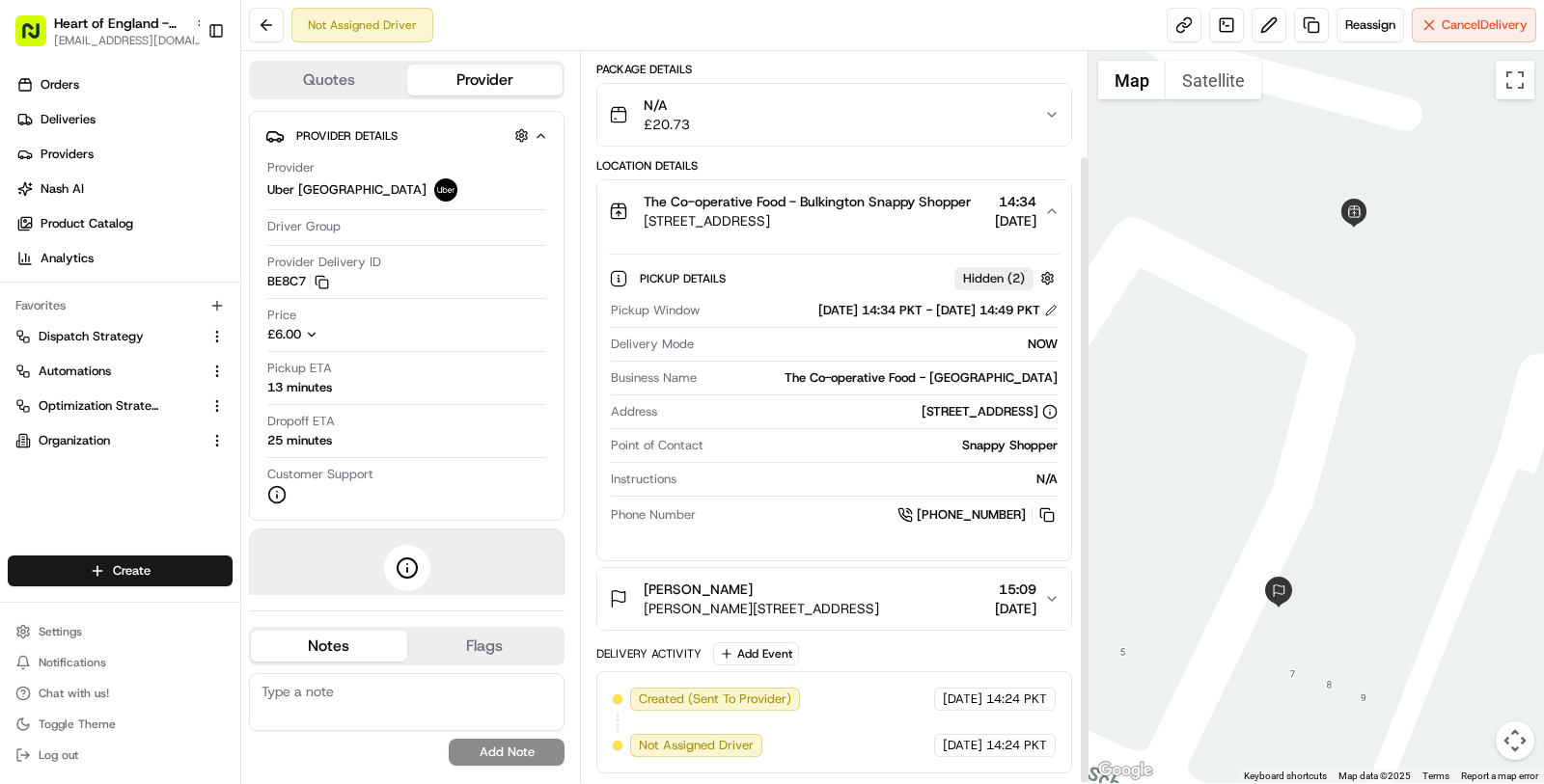
click at [879, 604] on span "[PERSON_NAME][STREET_ADDRESS]" at bounding box center [762, 607] width 236 height 19
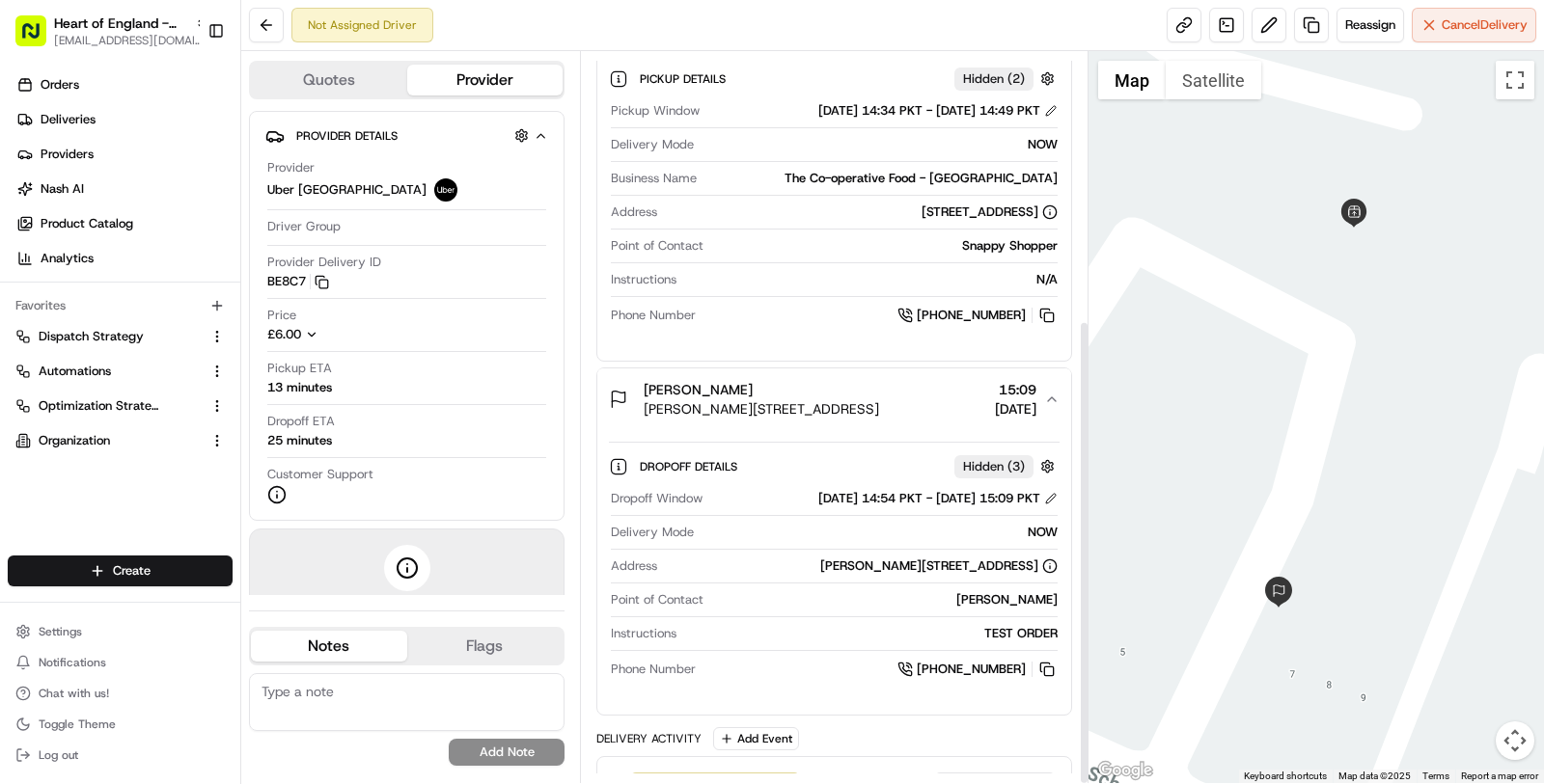
scroll to position [421, 0]
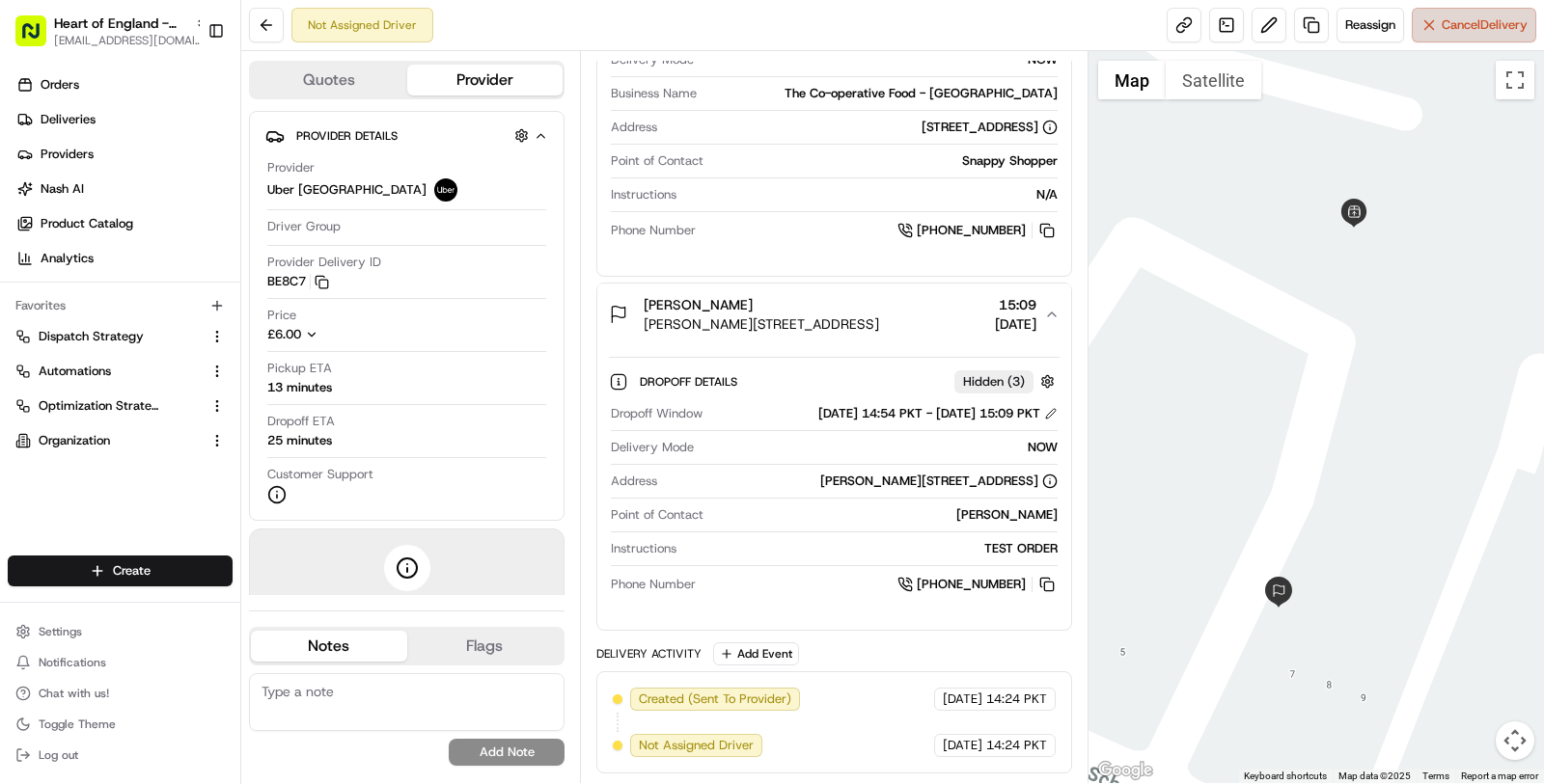
click at [1499, 24] on span "Cancel Delivery" at bounding box center [1484, 24] width 86 height 17
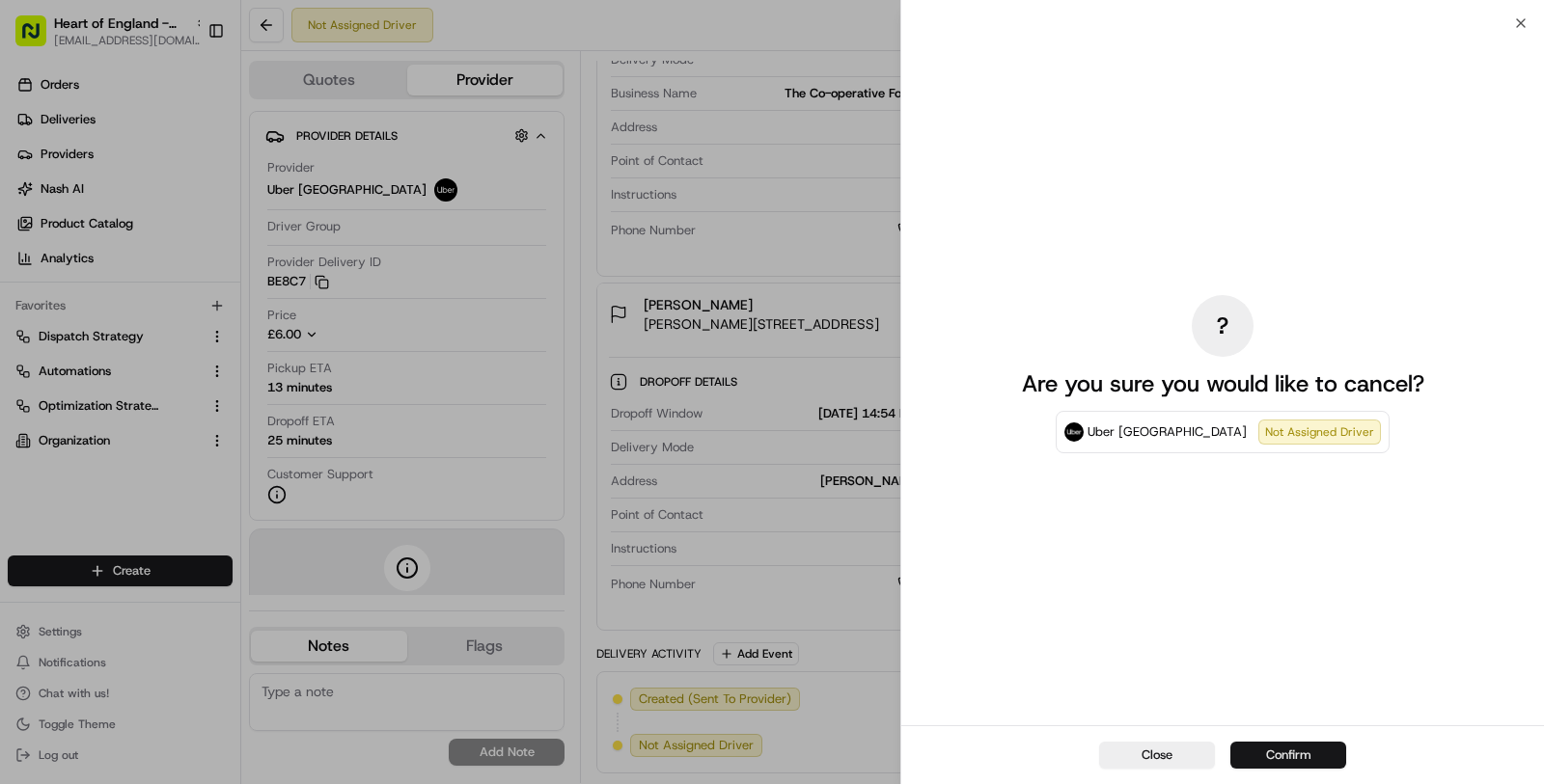
click at [1285, 746] on button "Confirm" at bounding box center [1288, 754] width 116 height 27
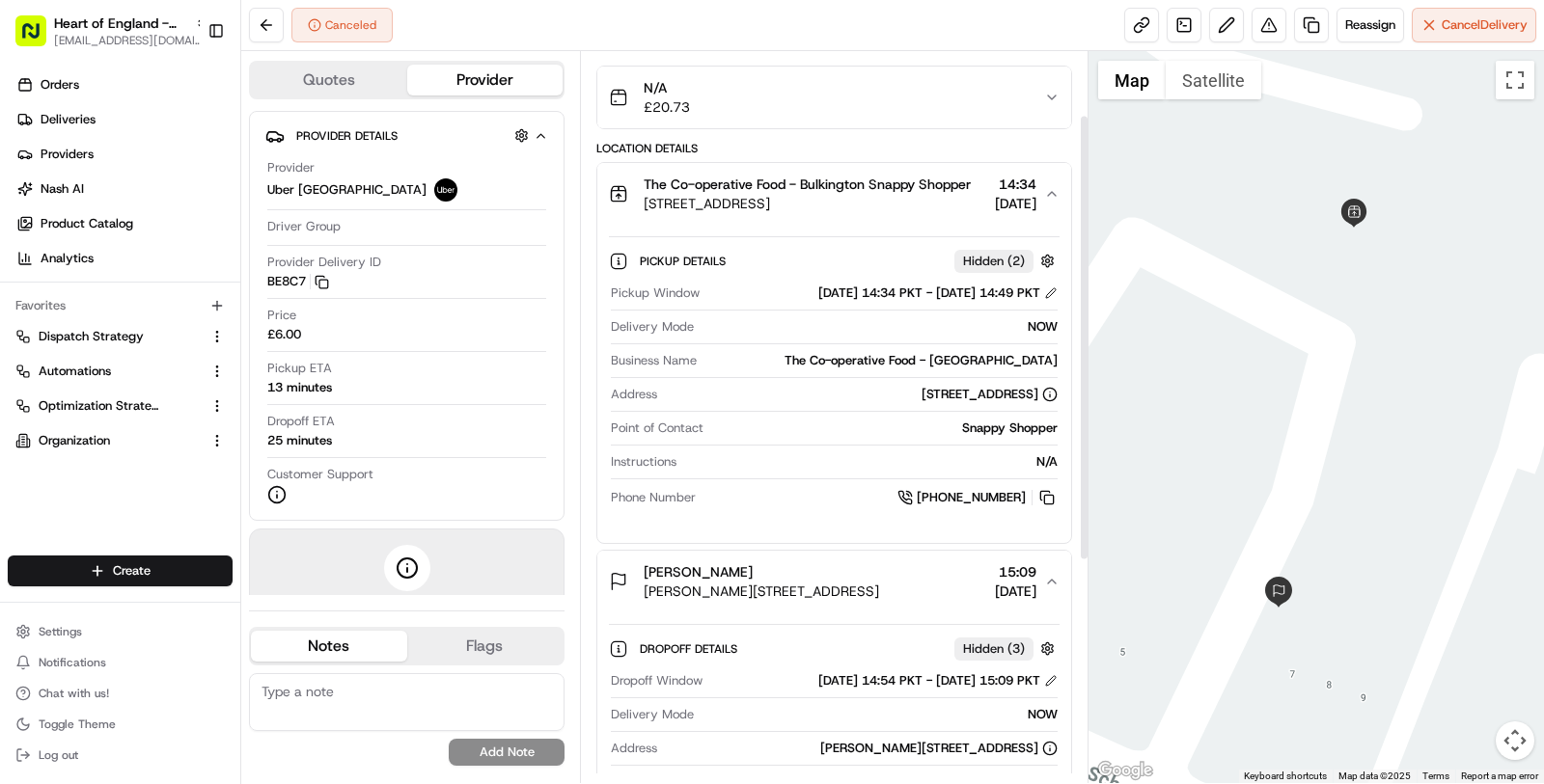
scroll to position [0, 0]
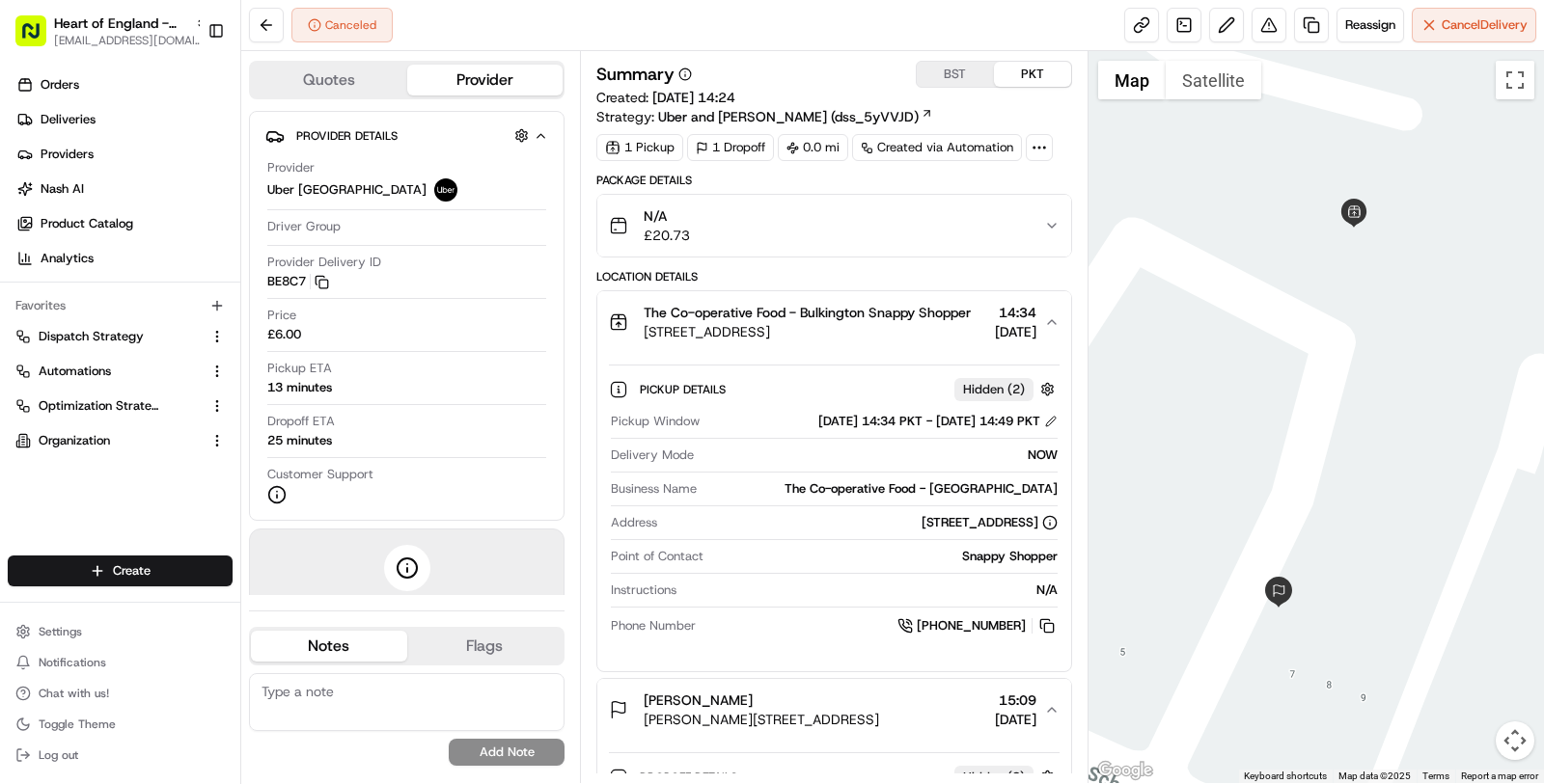
click at [1042, 136] on div at bounding box center [1039, 147] width 27 height 27
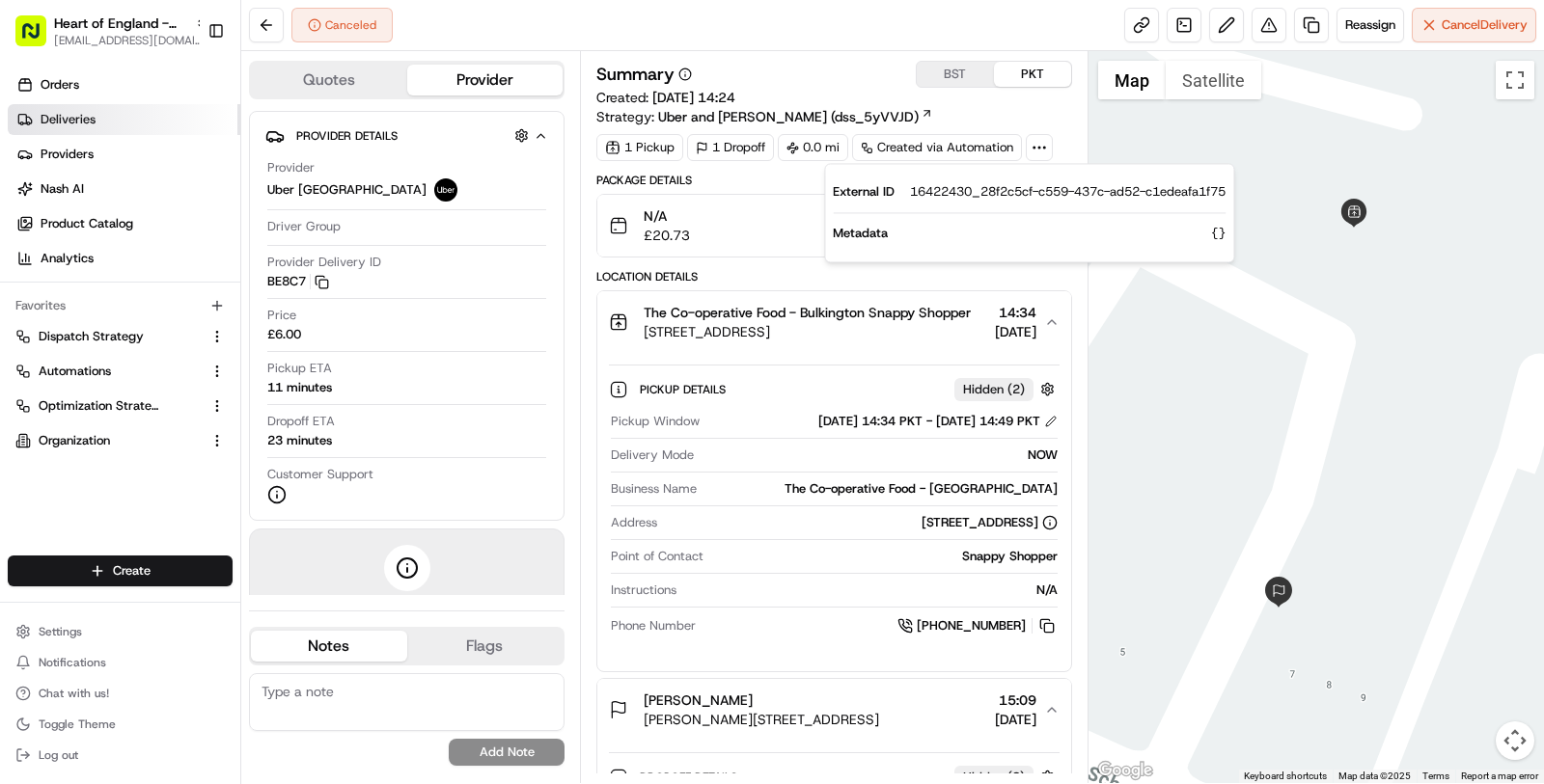
click at [119, 126] on link "Deliveries" at bounding box center [124, 119] width 233 height 31
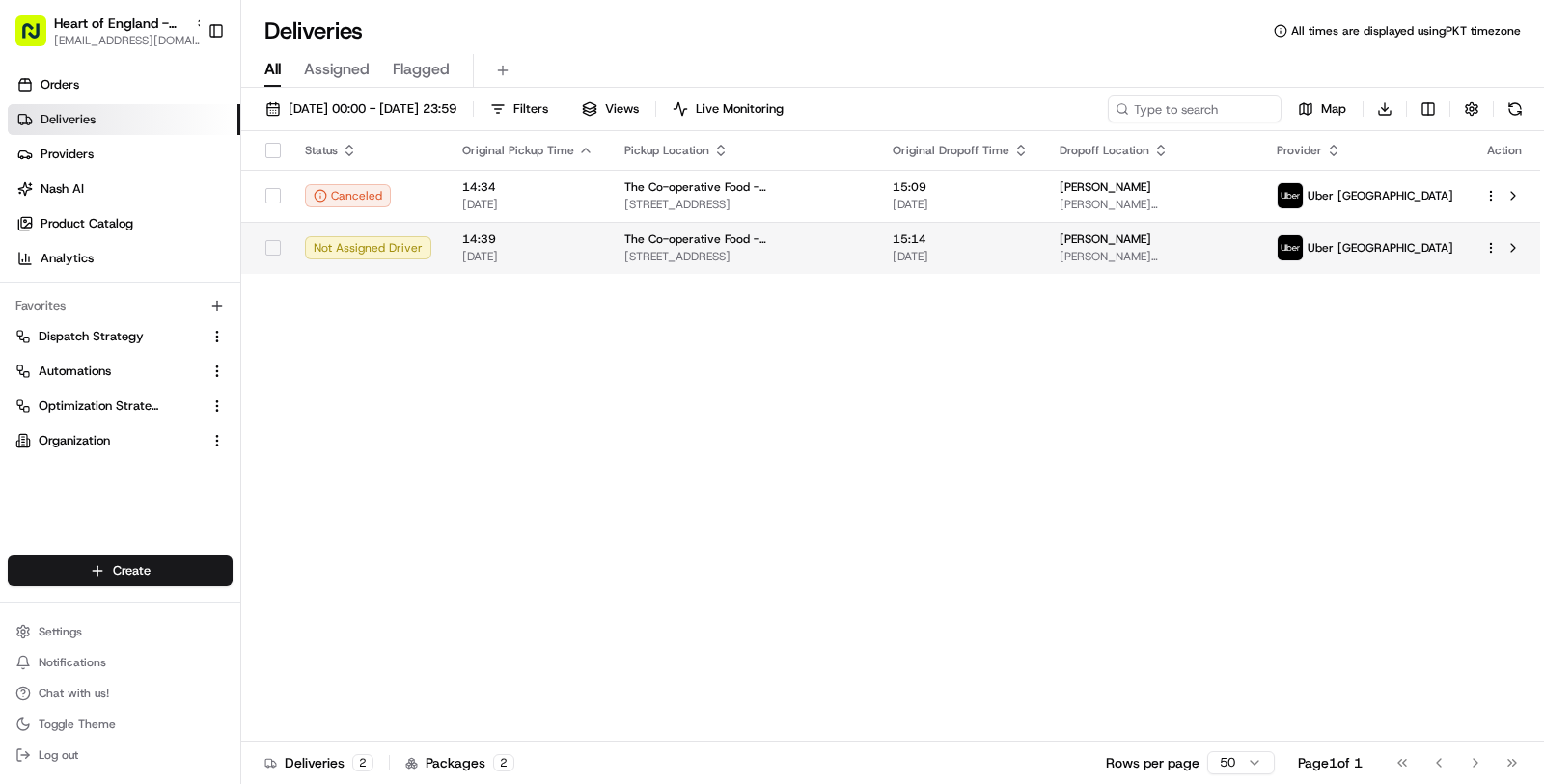
click at [624, 246] on div "The Co-operative Food - Bulkington School Rd, Bulkington, Bedworth CV12 9JB, UK" at bounding box center [743, 247] width 238 height 33
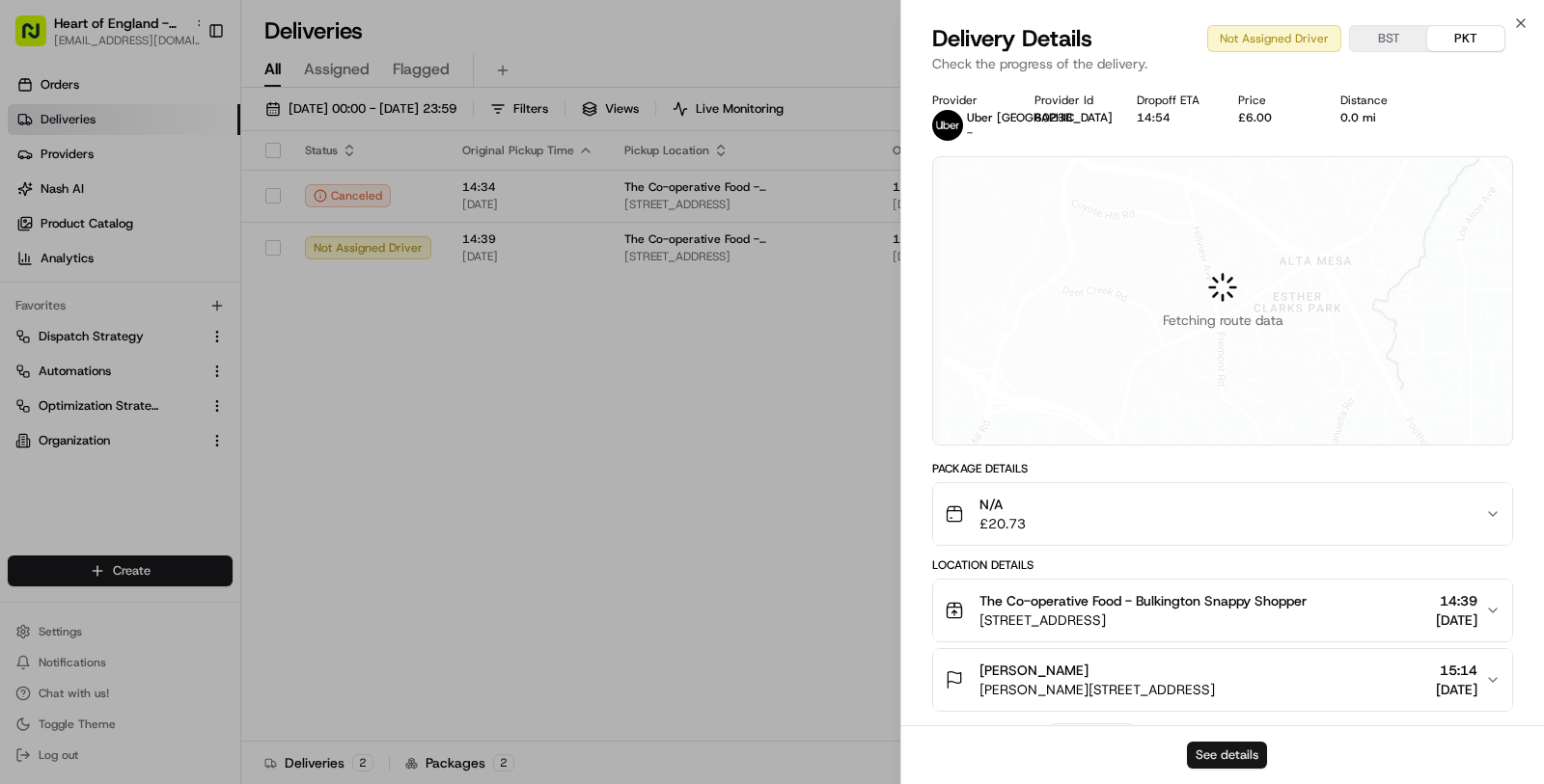
click at [1224, 748] on button "See details" at bounding box center [1227, 754] width 80 height 27
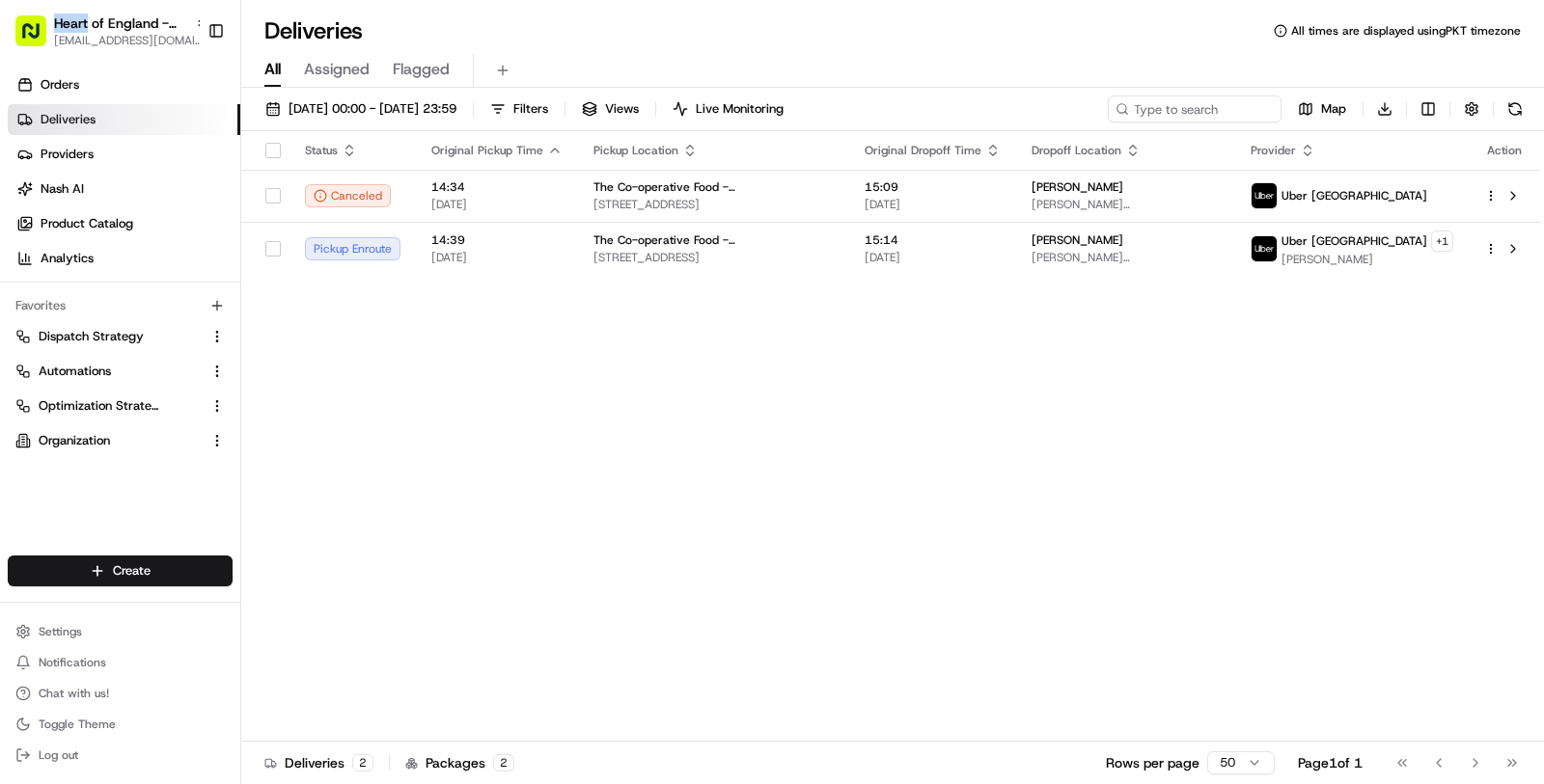
click at [84, 16] on span "Heart of England - Bulkington" at bounding box center [120, 23] width 133 height 19
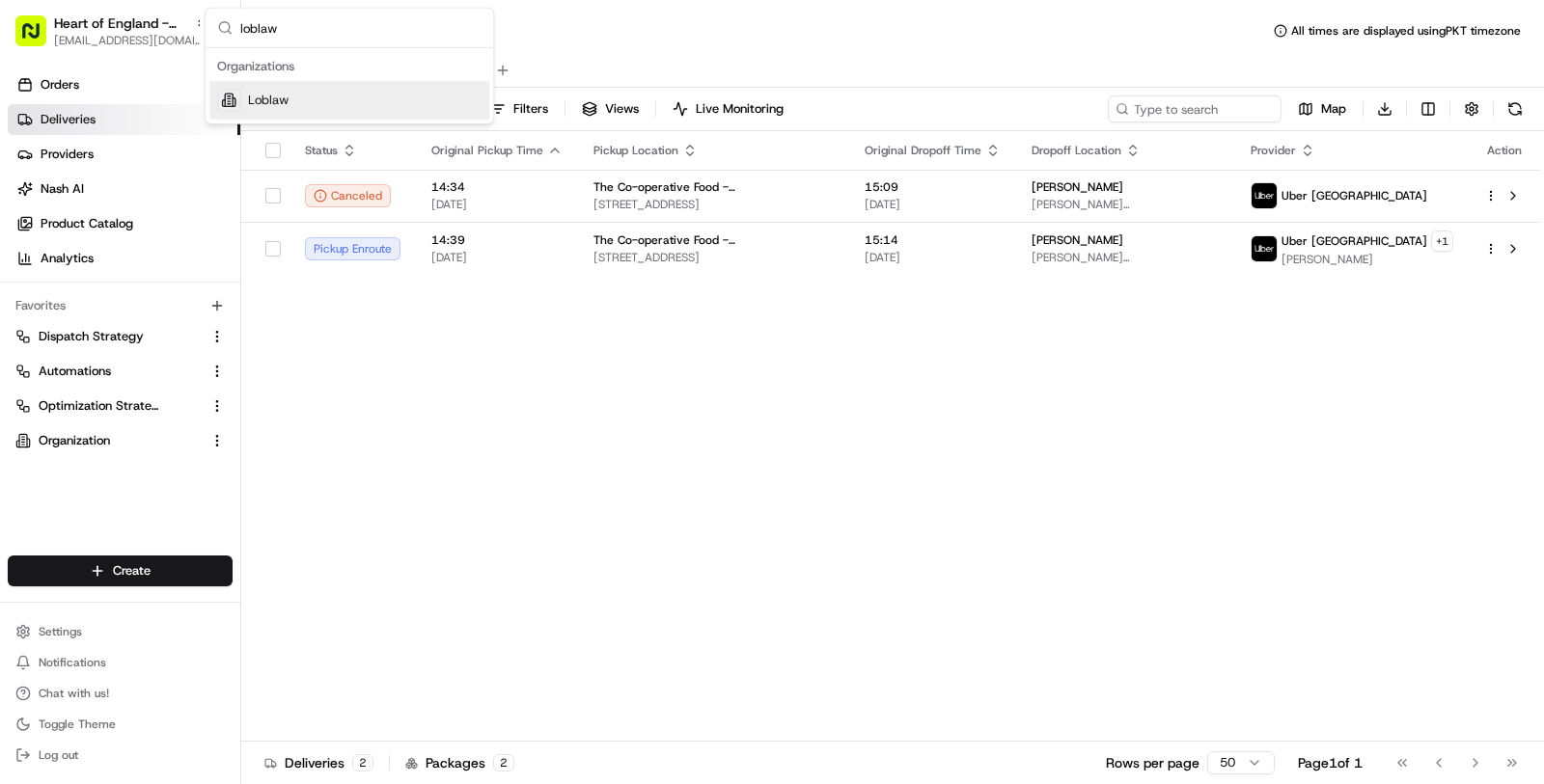
type input "loblaw"
click at [377, 102] on div "Loblaw" at bounding box center [349, 100] width 279 height 39
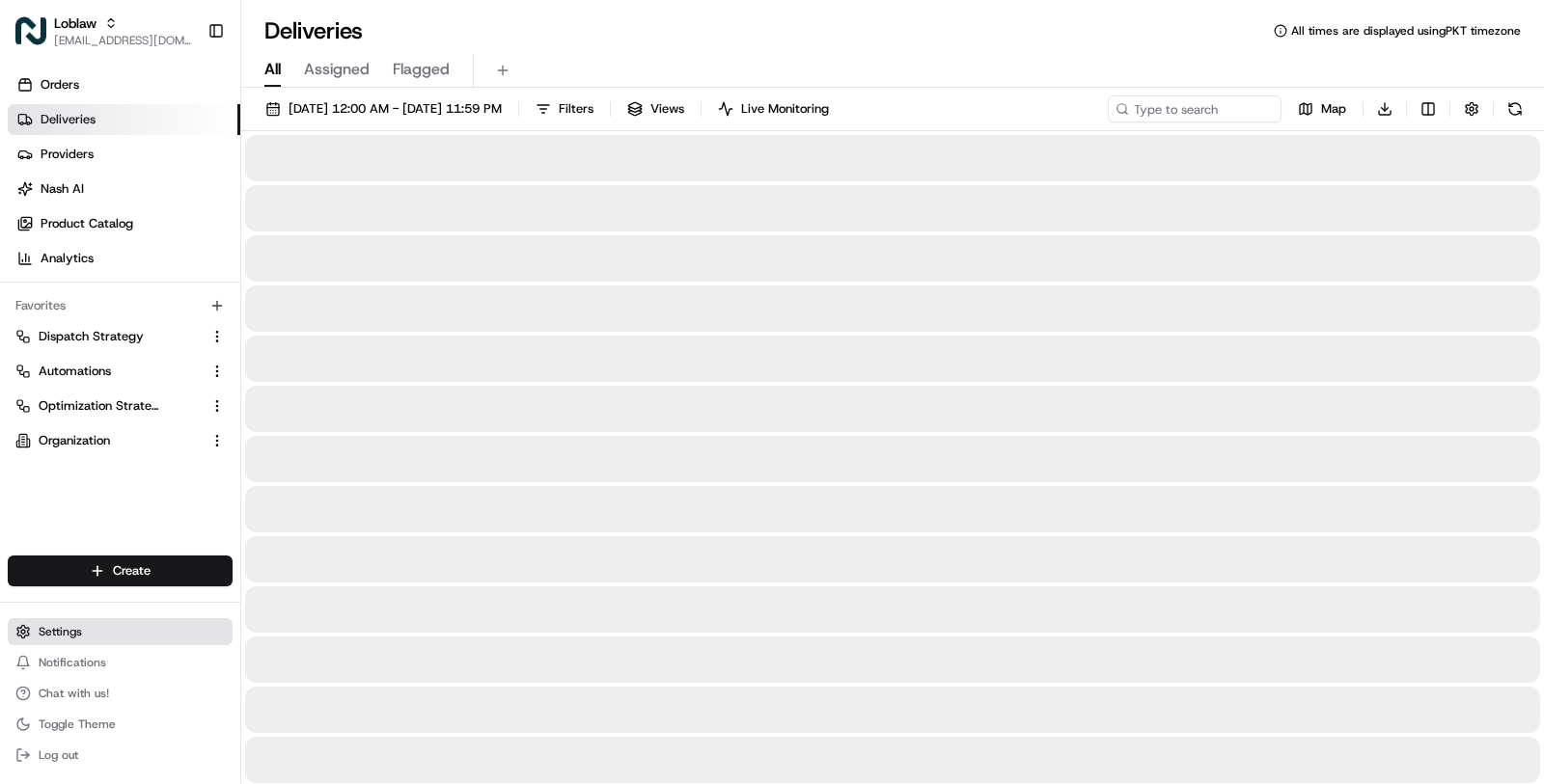
click at [102, 629] on button "Settings" at bounding box center [120, 631] width 225 height 27
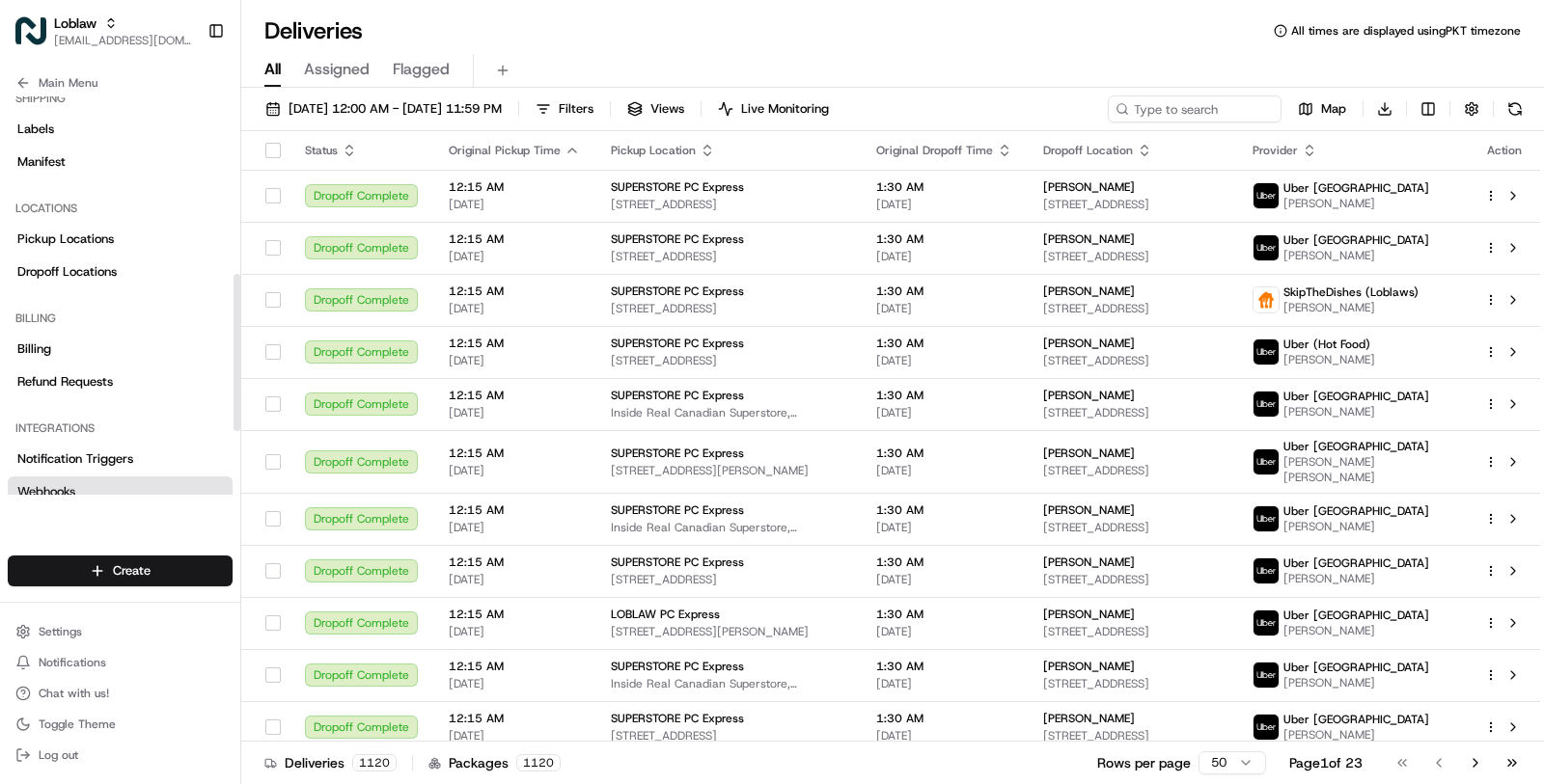
scroll to position [434, 0]
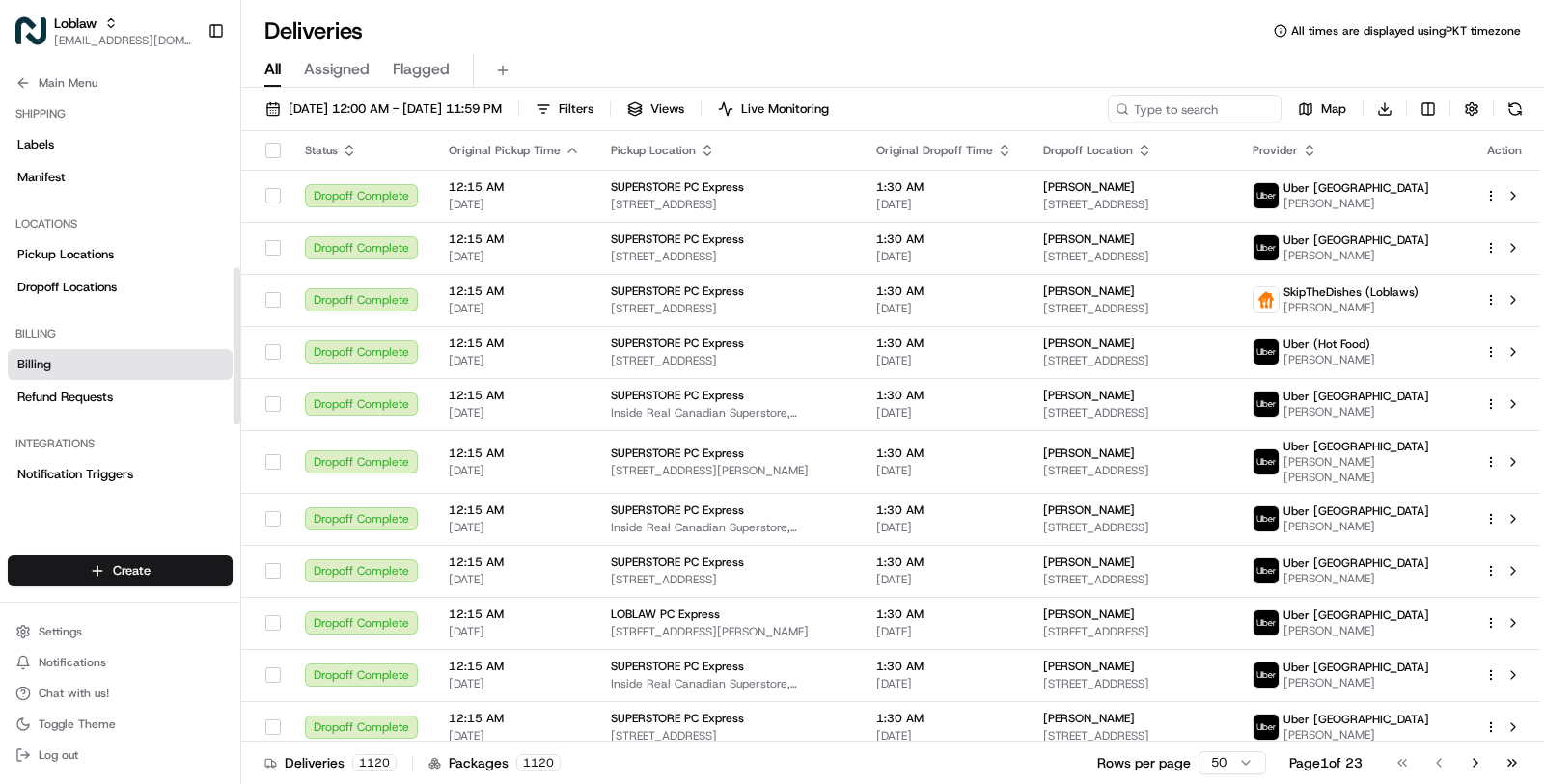
click at [120, 377] on link "Billing" at bounding box center [120, 364] width 225 height 31
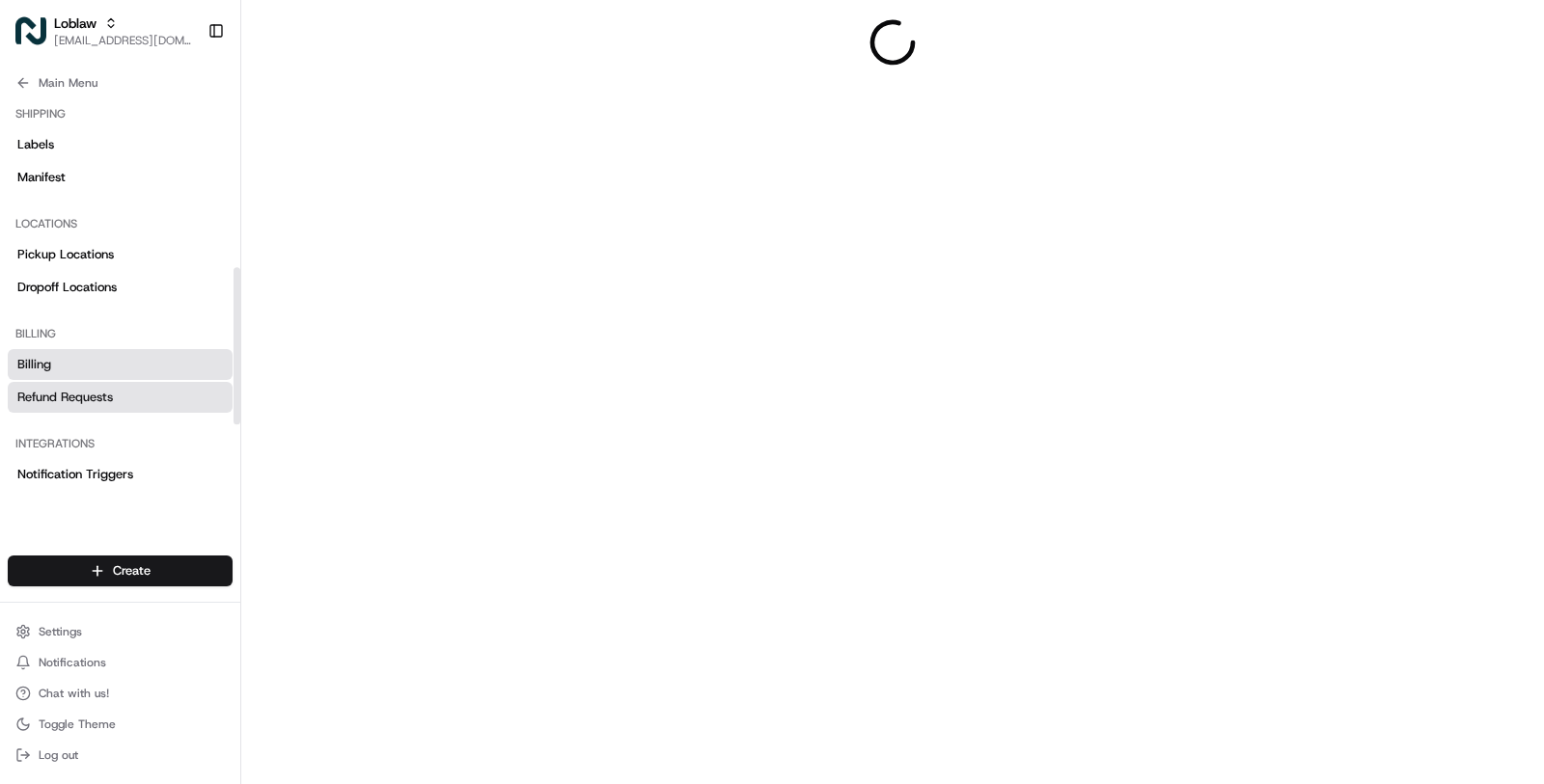
click at [120, 393] on link "Refund Requests" at bounding box center [120, 397] width 225 height 31
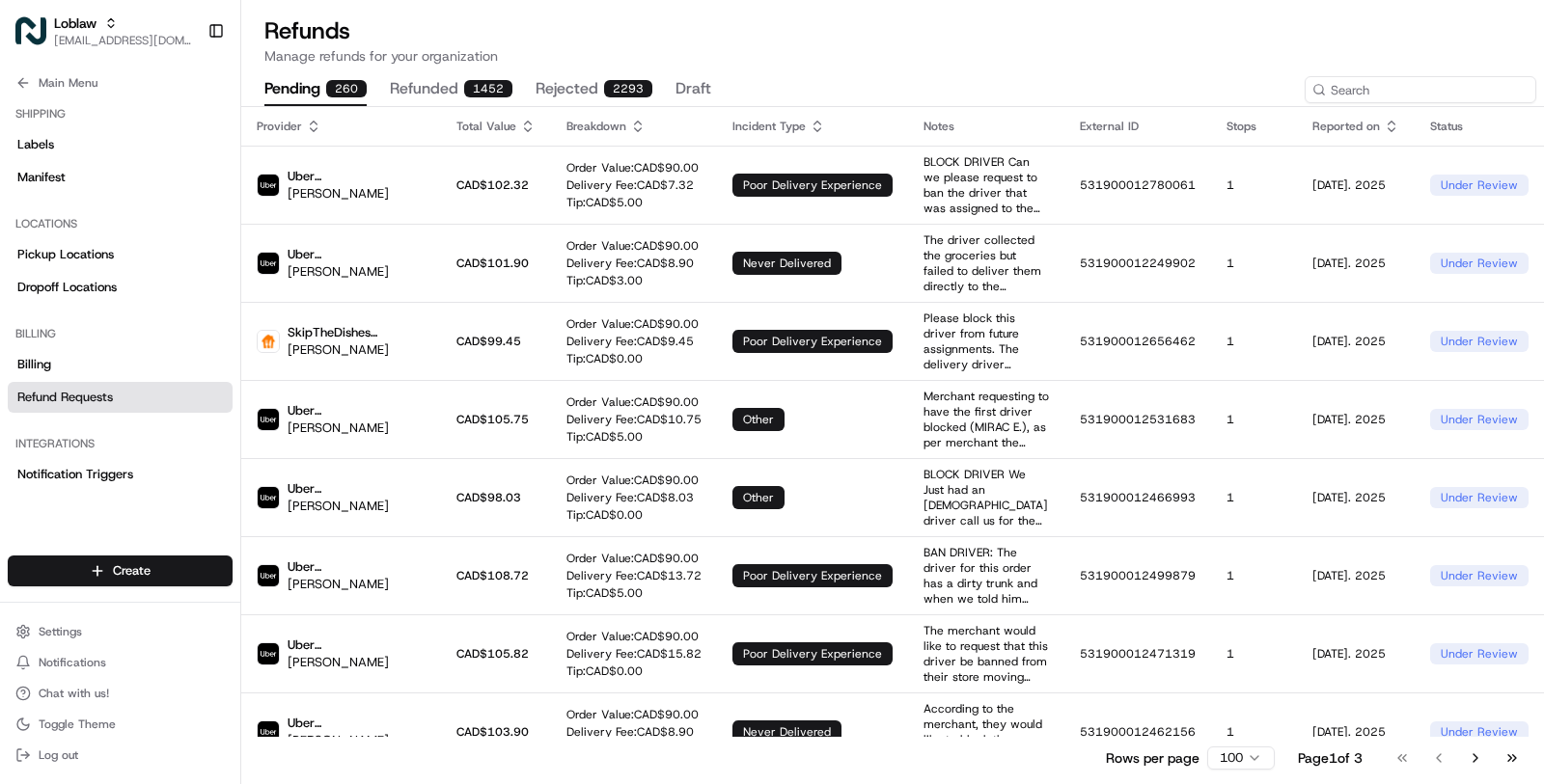
click at [1432, 89] on input at bounding box center [1420, 89] width 232 height 27
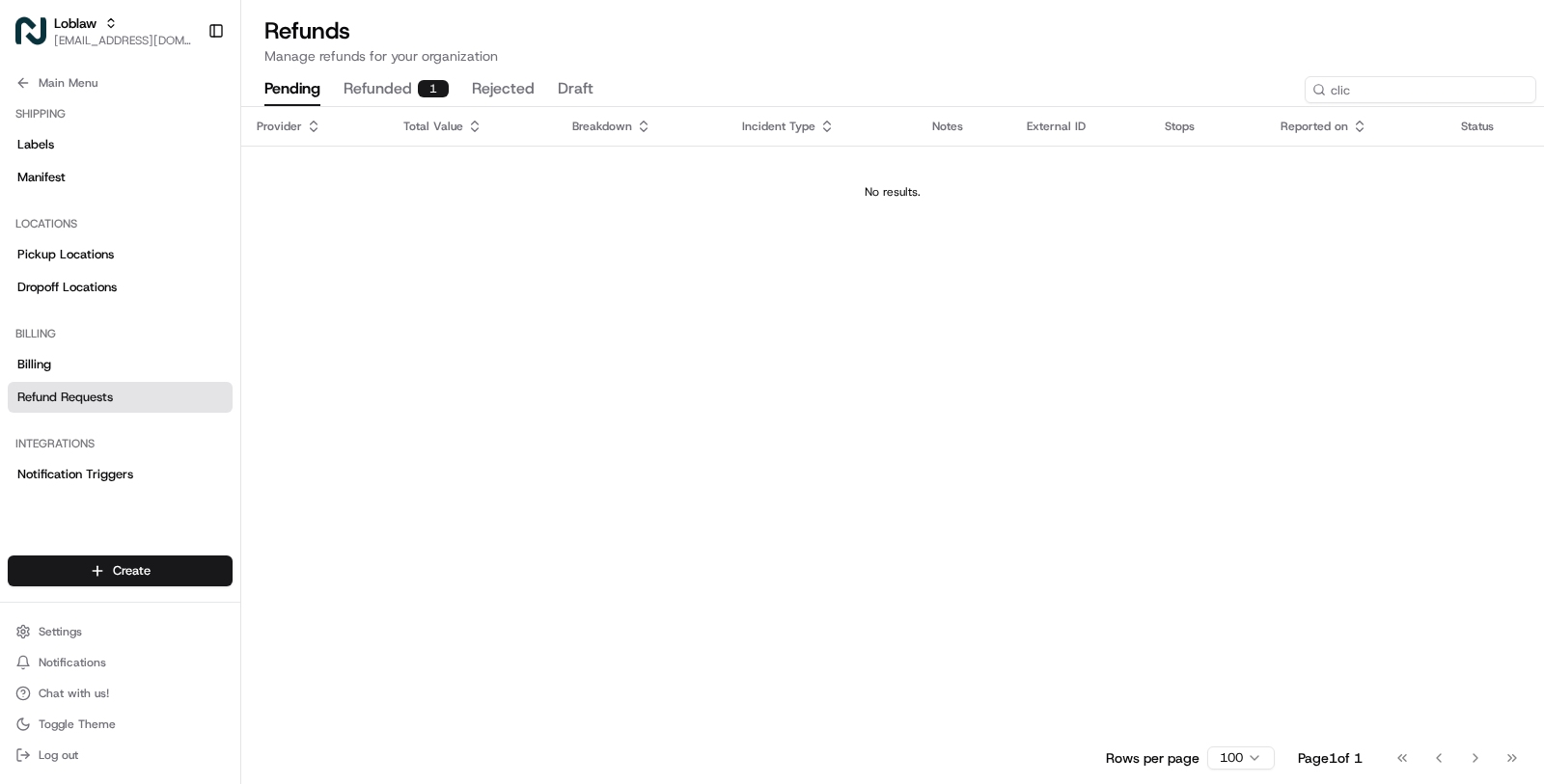
type input "clic"
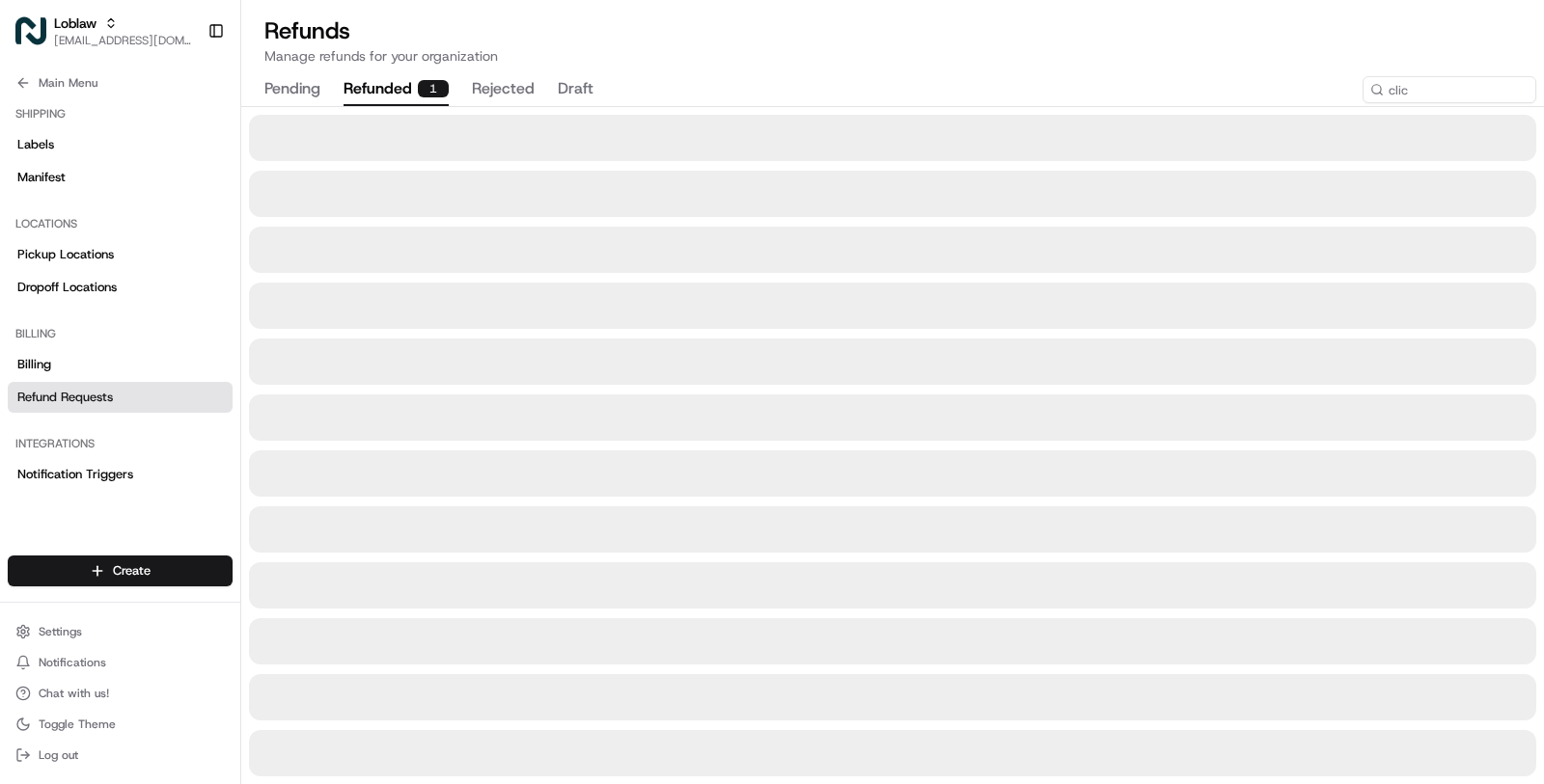
click at [392, 84] on button "refunded 1" at bounding box center [395, 89] width 105 height 33
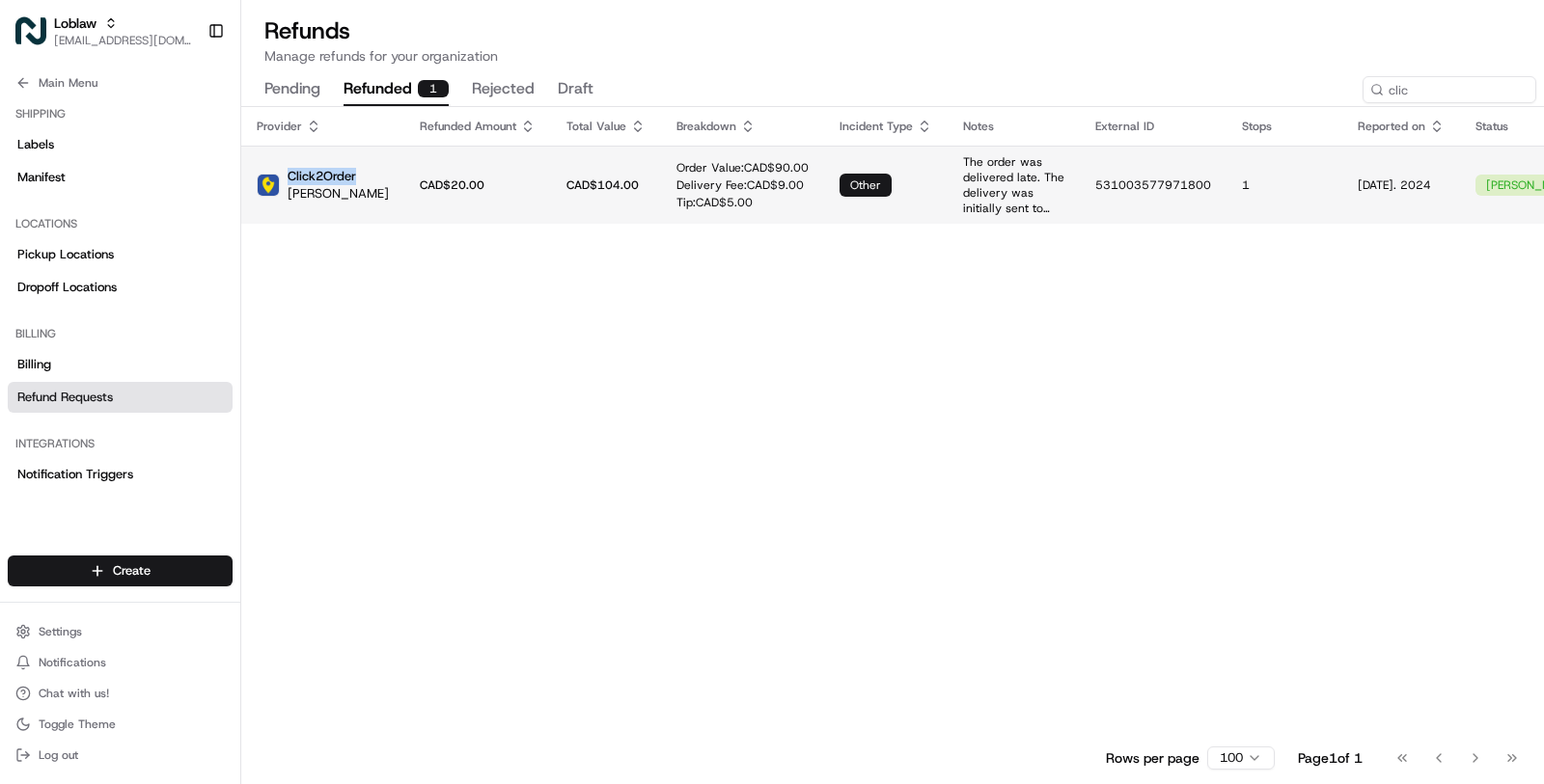
drag, startPoint x: 357, startPoint y: 175, endPoint x: 290, endPoint y: 173, distance: 67.0
click at [290, 173] on p "Click2Order" at bounding box center [338, 176] width 102 height 17
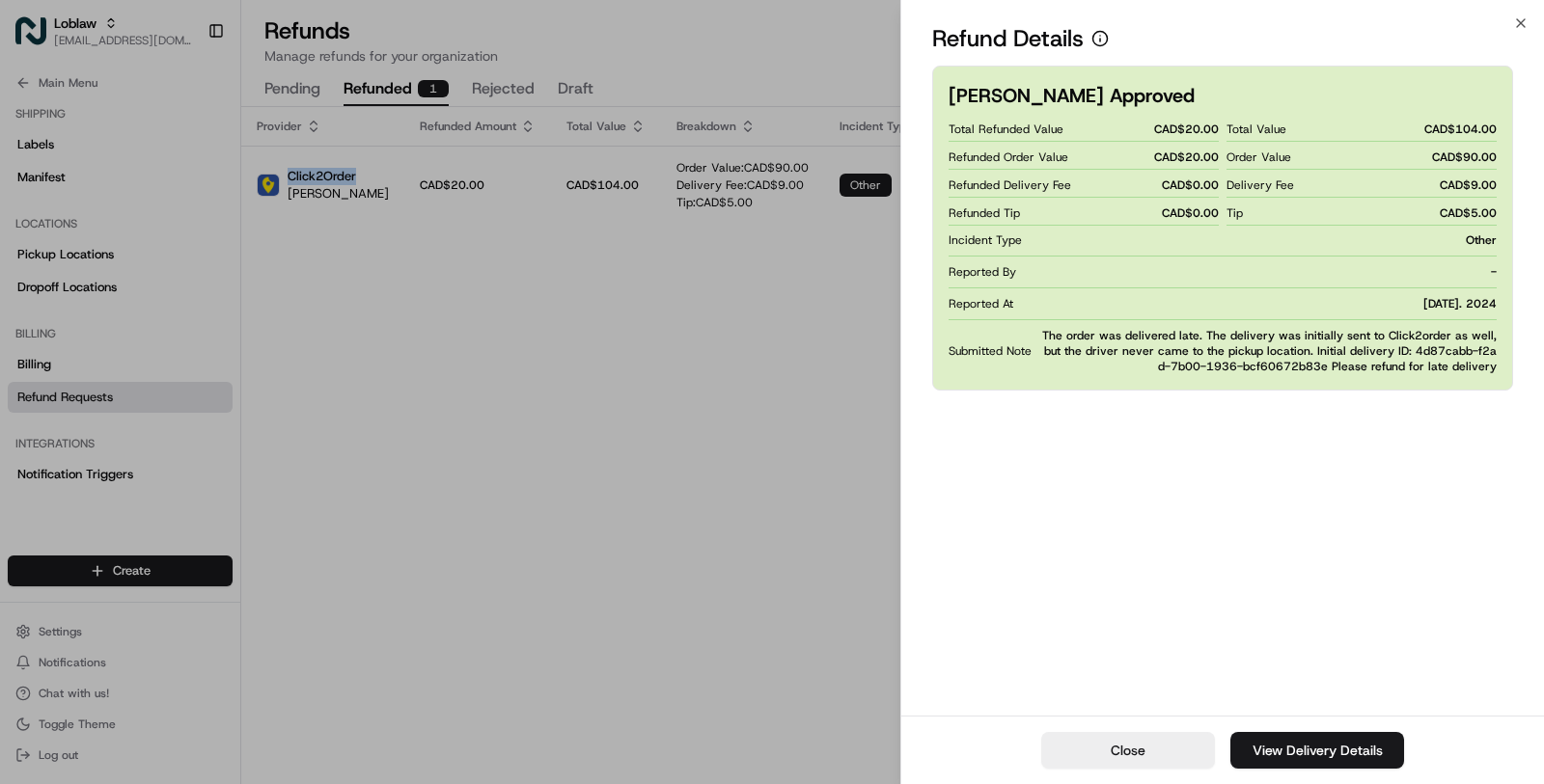
copy p "Click2Order"
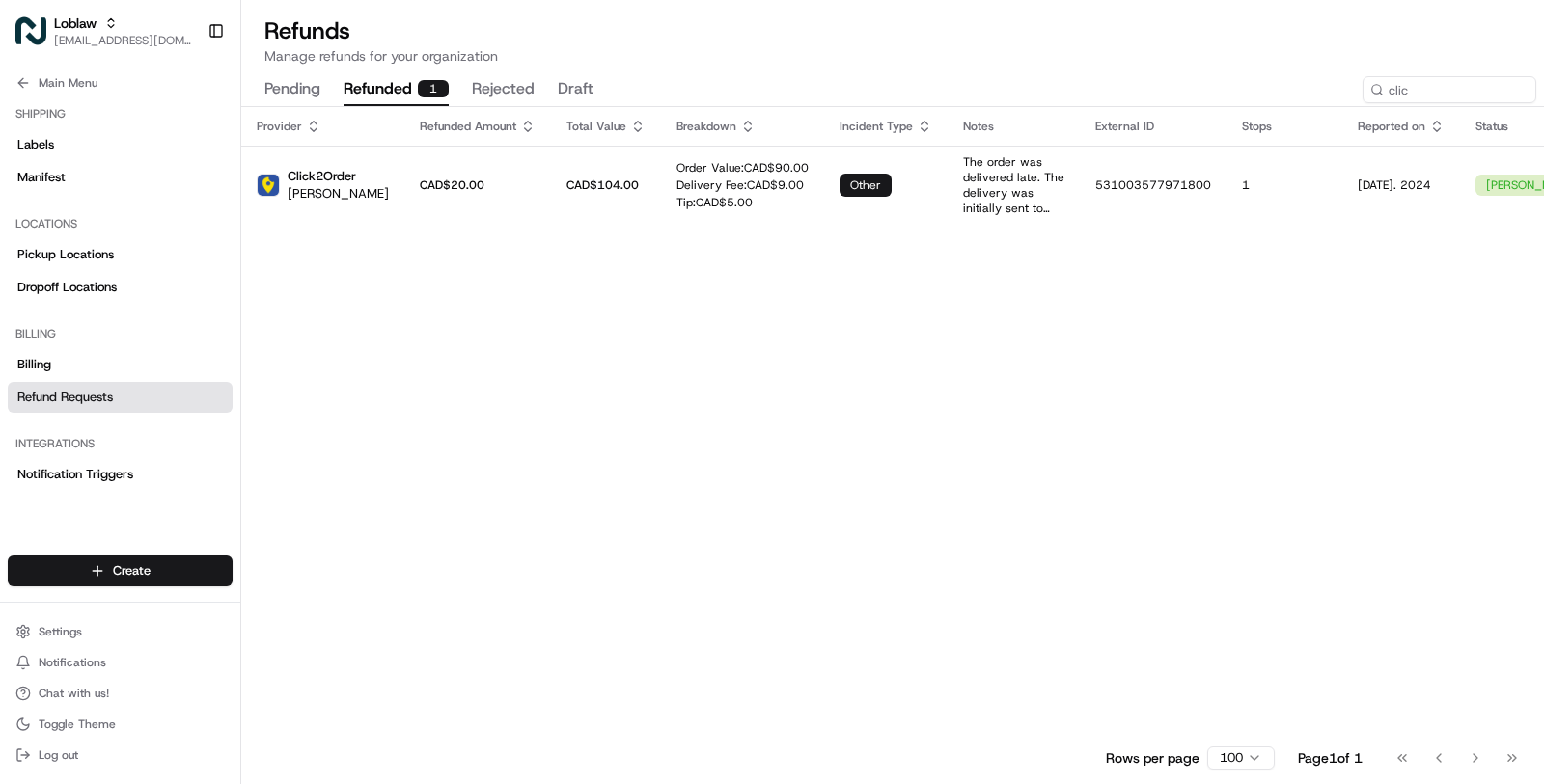
click at [296, 84] on button "pending" at bounding box center [292, 89] width 56 height 33
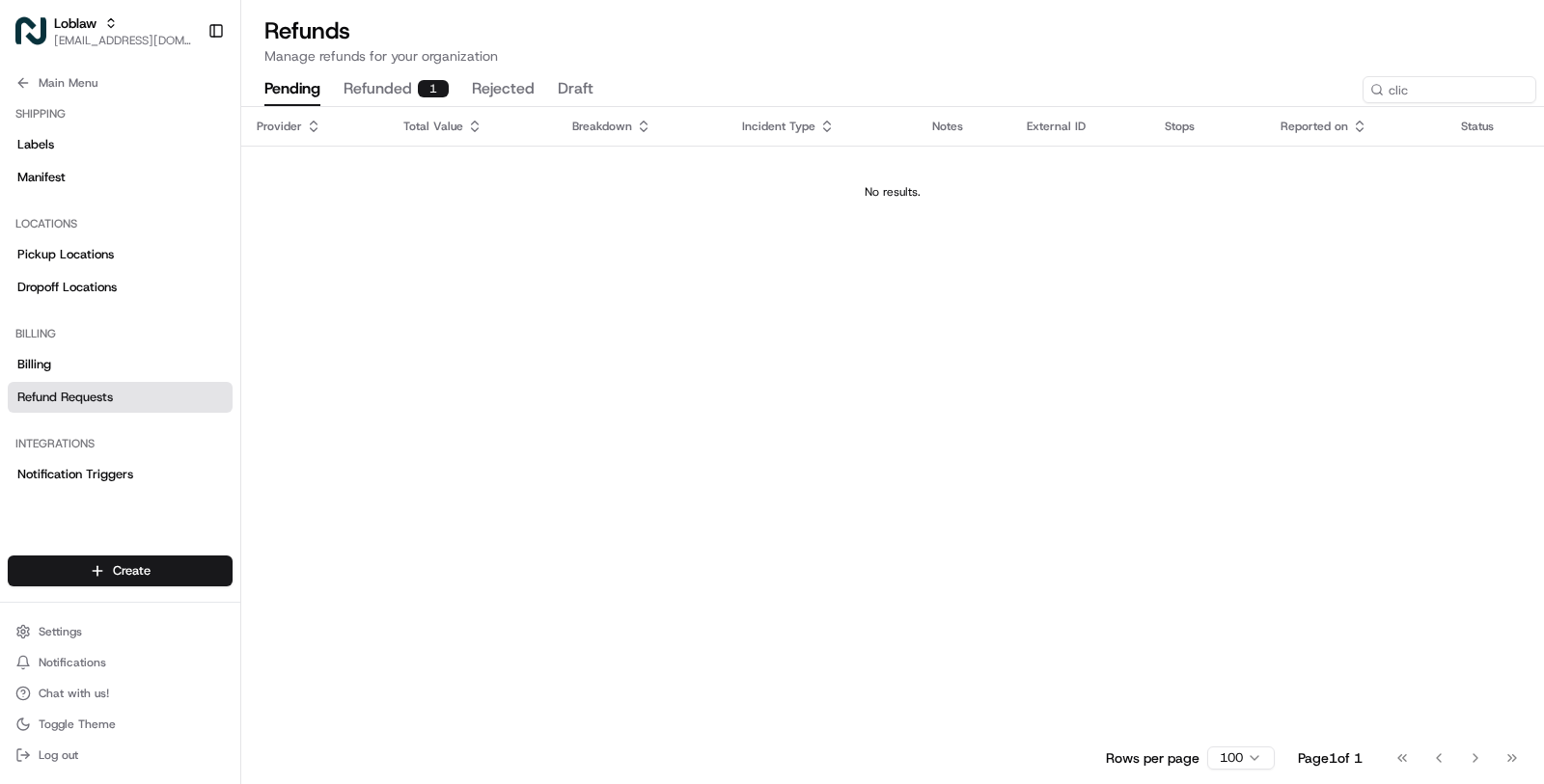
click at [1410, 74] on div "pending refunded 1 rejected draft clic" at bounding box center [892, 89] width 1302 height 33
click at [1410, 87] on input "clic" at bounding box center [1420, 89] width 232 height 27
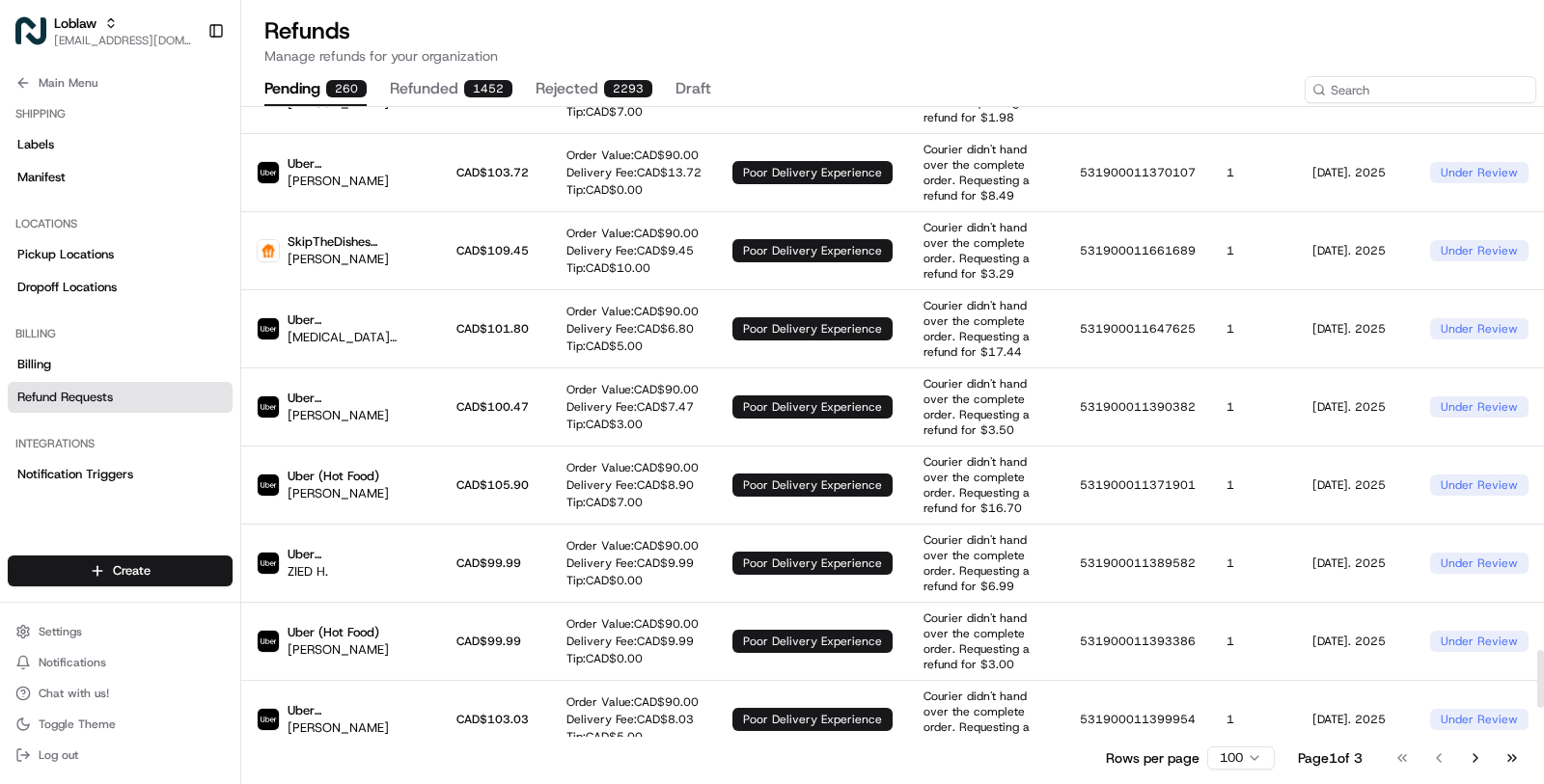
scroll to position [6178, 0]
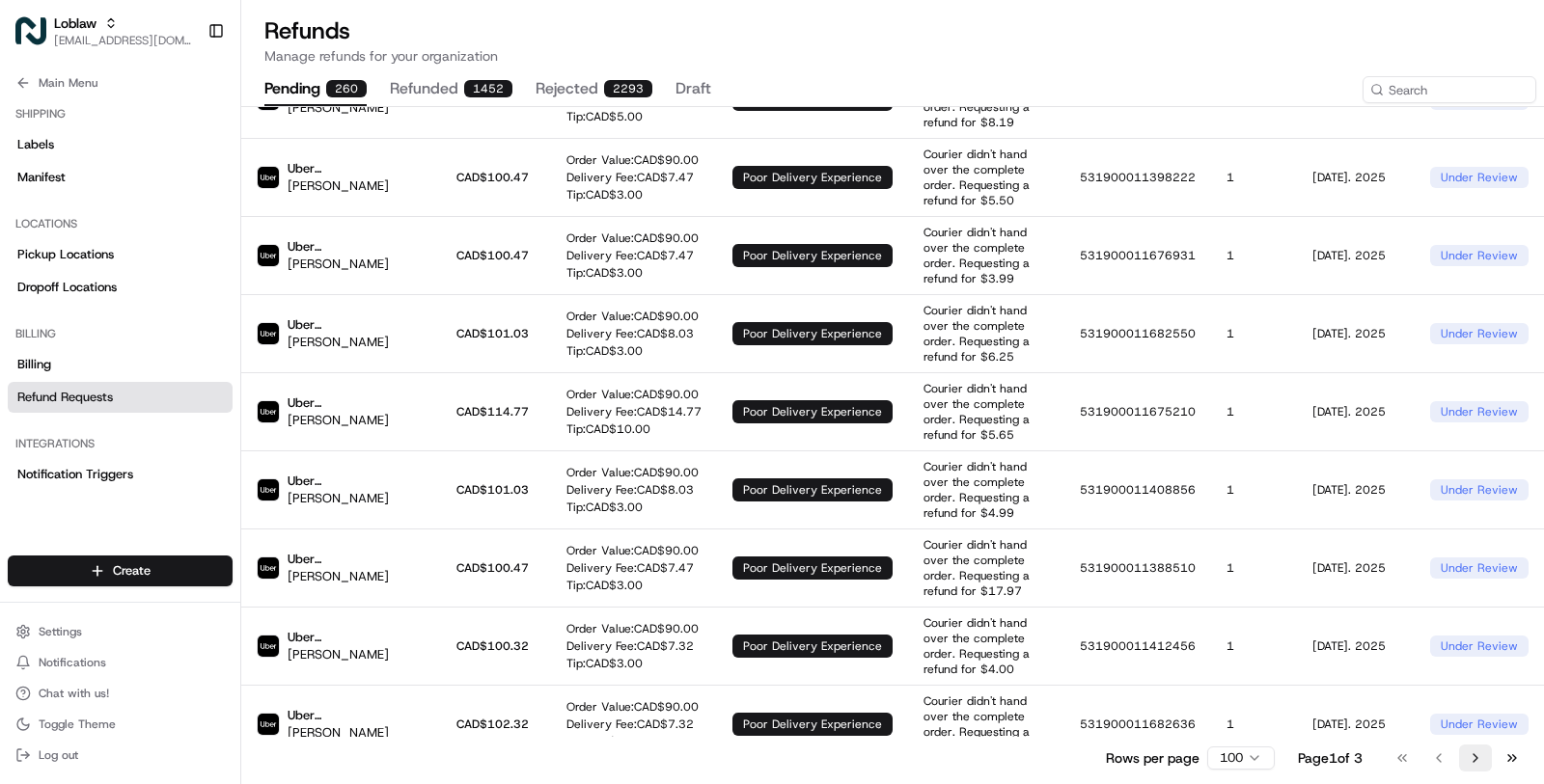
click at [1473, 762] on button "Go to next page" at bounding box center [1475, 757] width 33 height 27
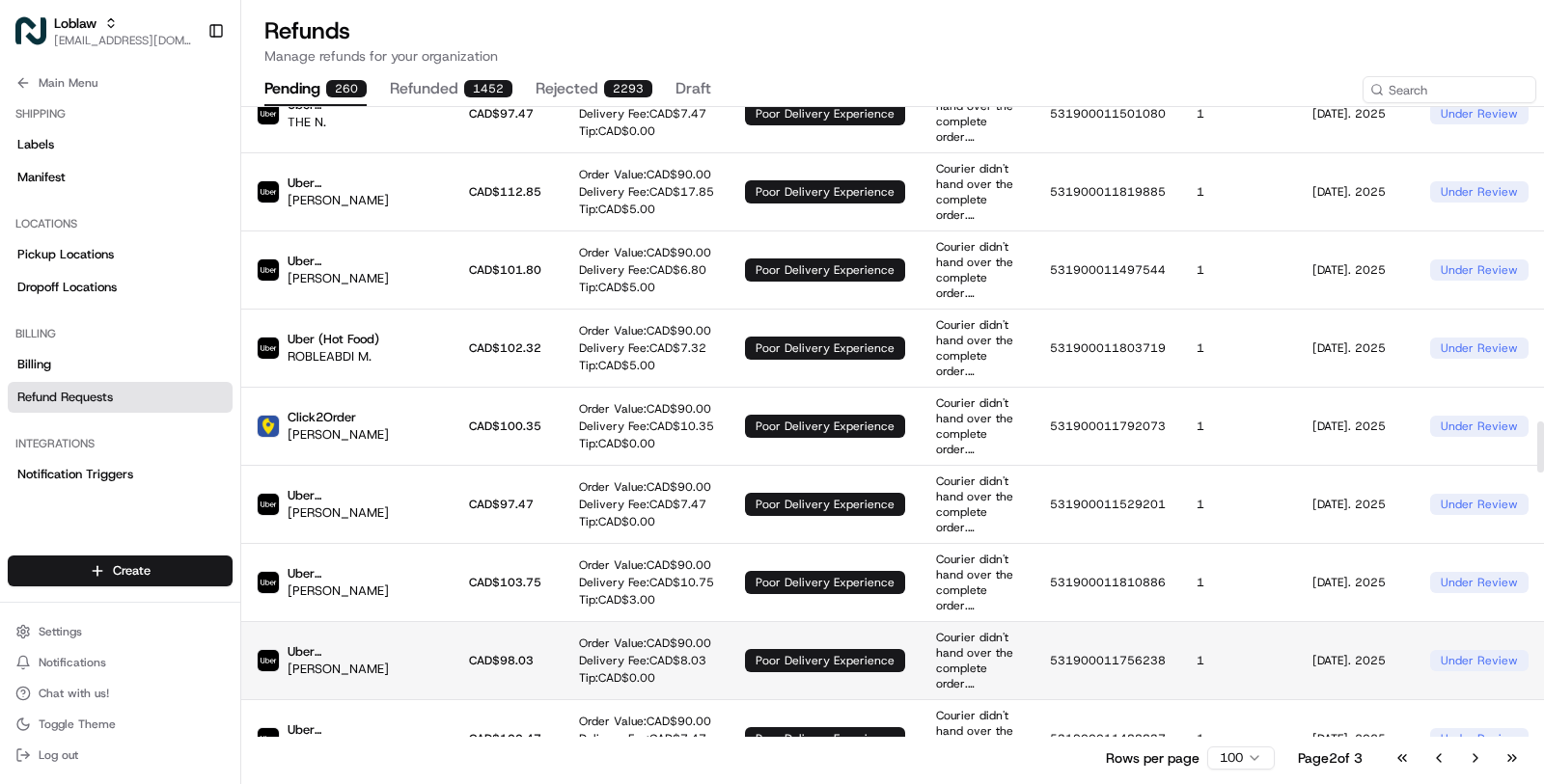
scroll to position [3897, 0]
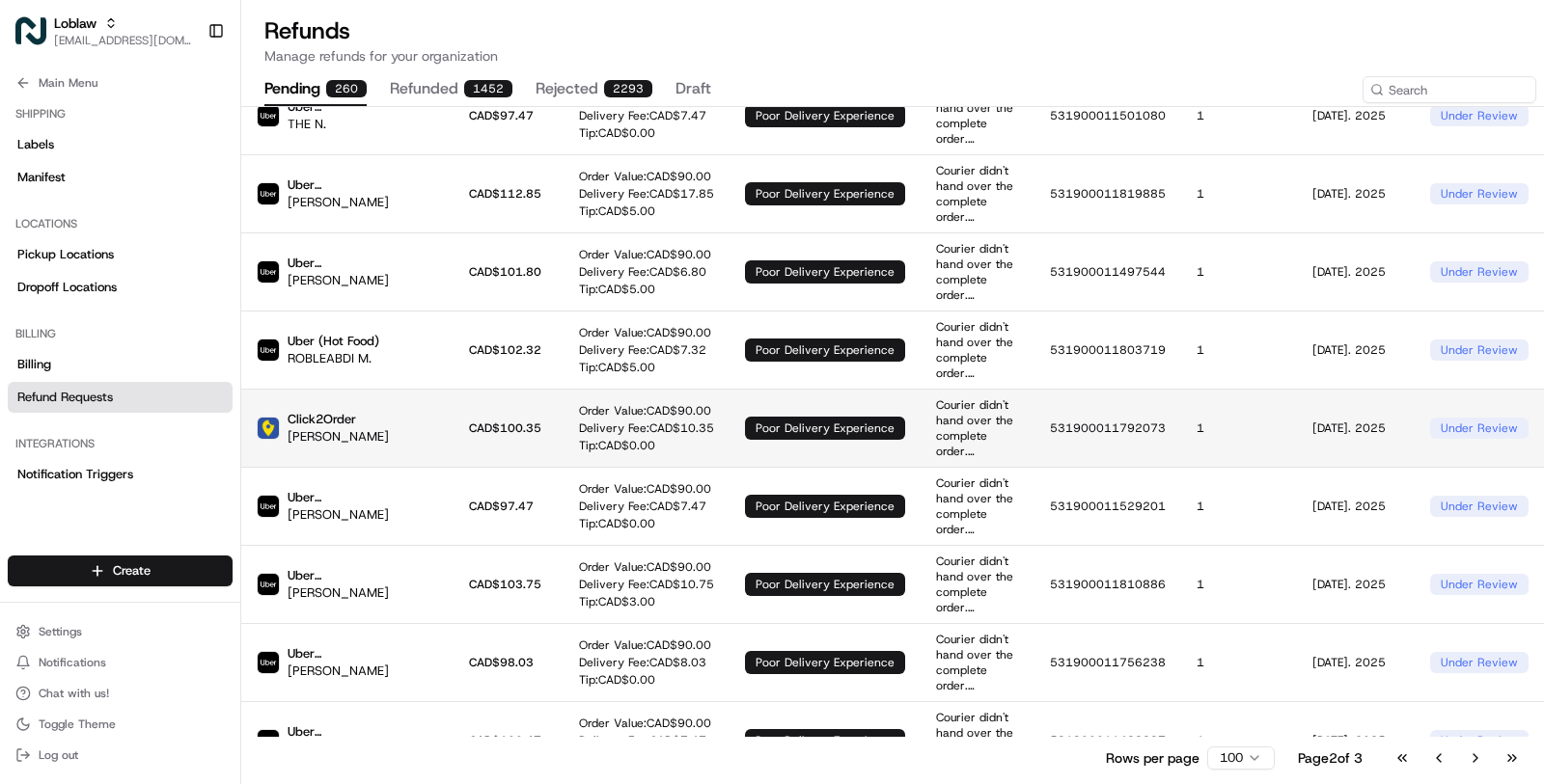
click at [600, 438] on p "Tip: CAD$ 0.00" at bounding box center [646, 445] width 135 height 15
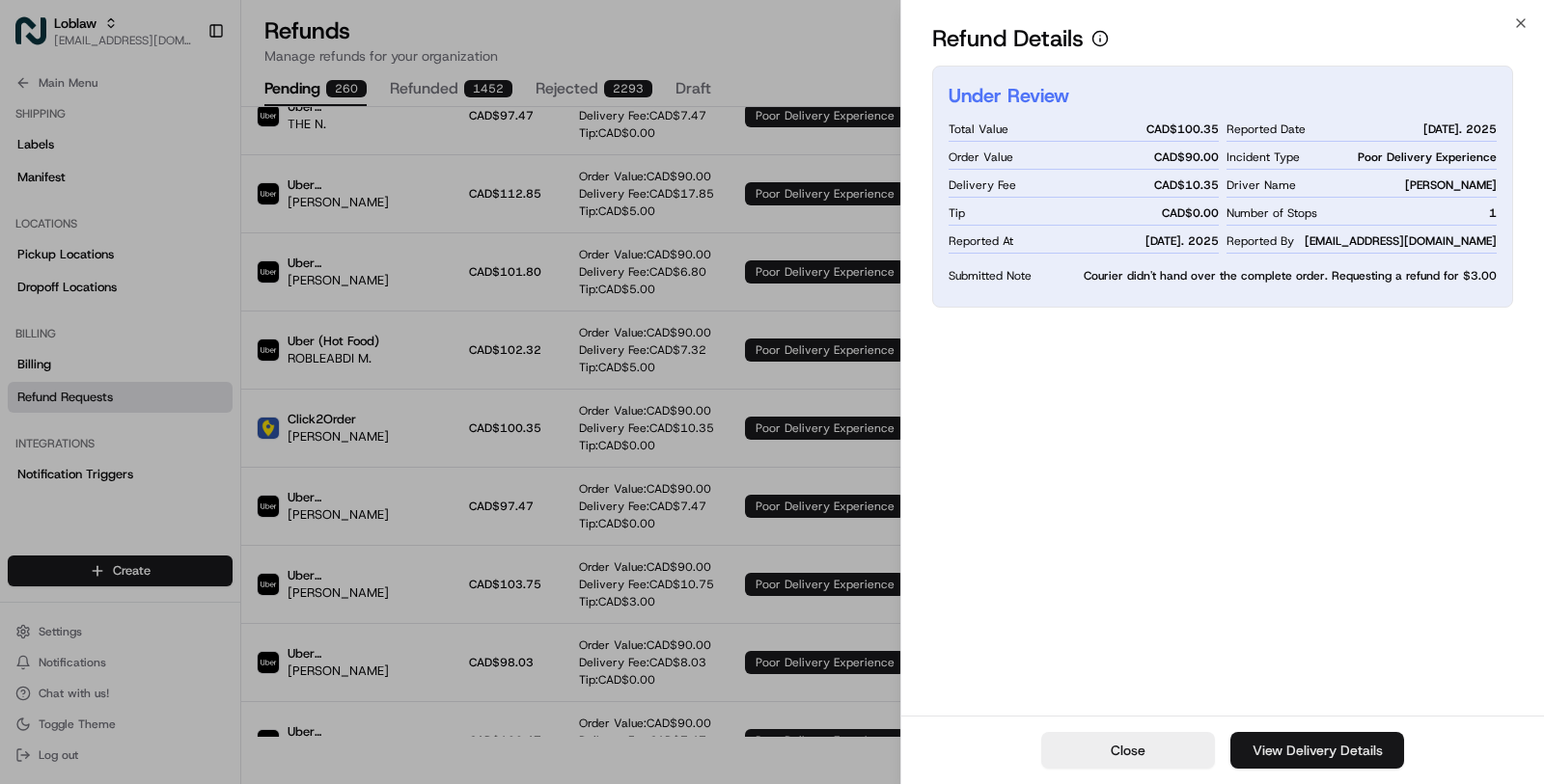
click at [1261, 759] on link "View Delivery Details" at bounding box center [1317, 750] width 174 height 37
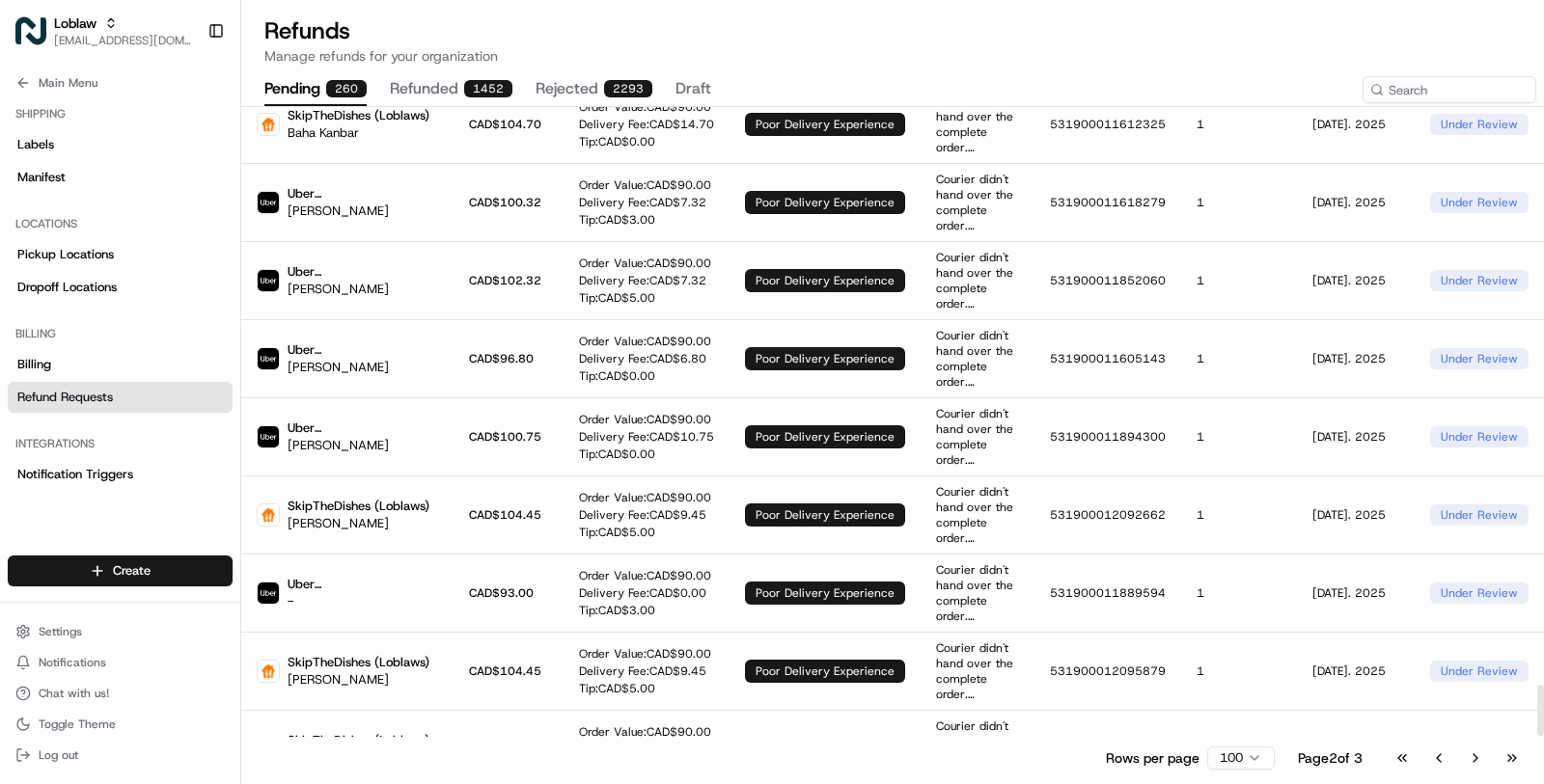
scroll to position [7175, 0]
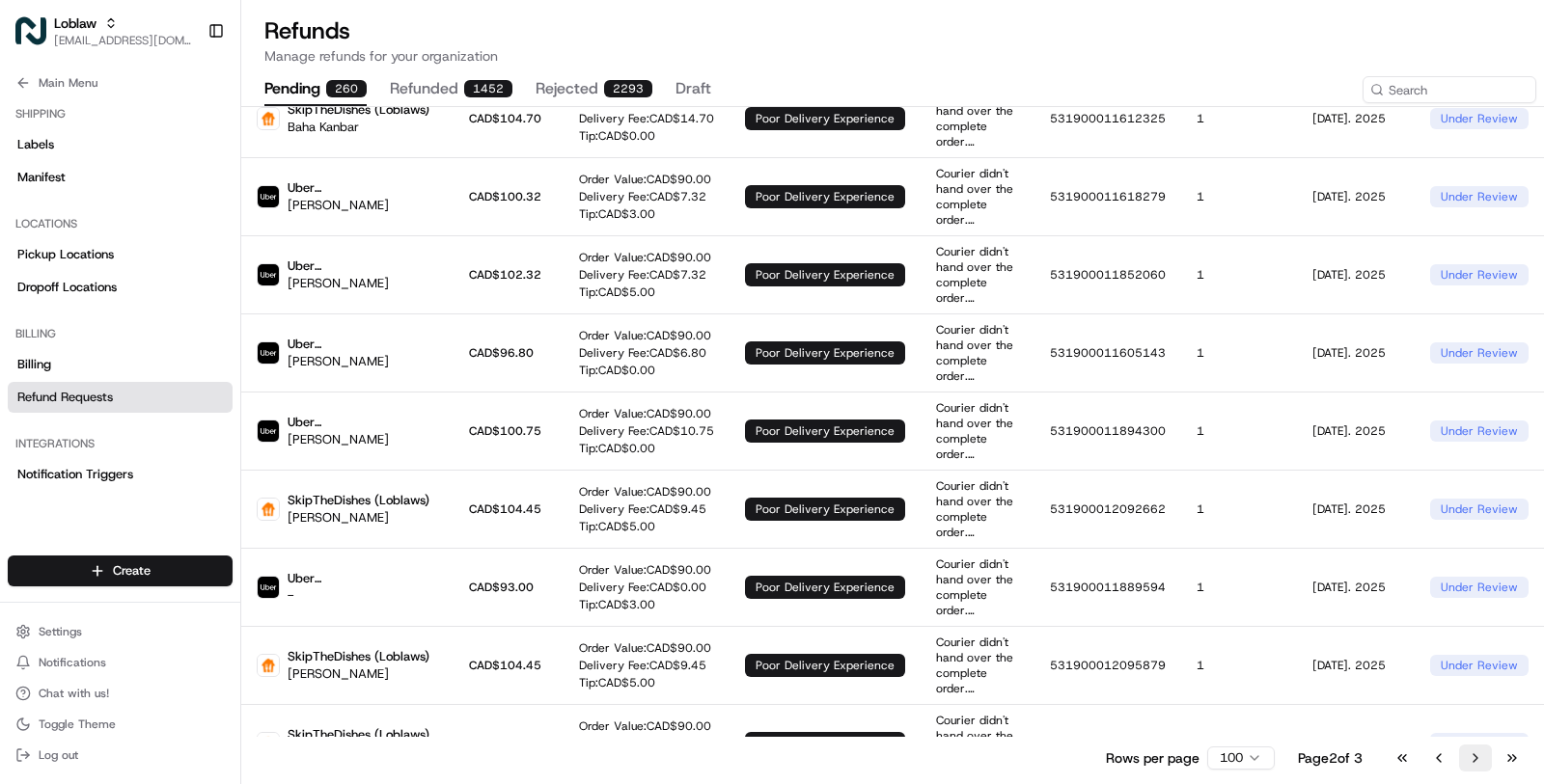
click at [1476, 764] on button "Go to next page" at bounding box center [1475, 757] width 33 height 27
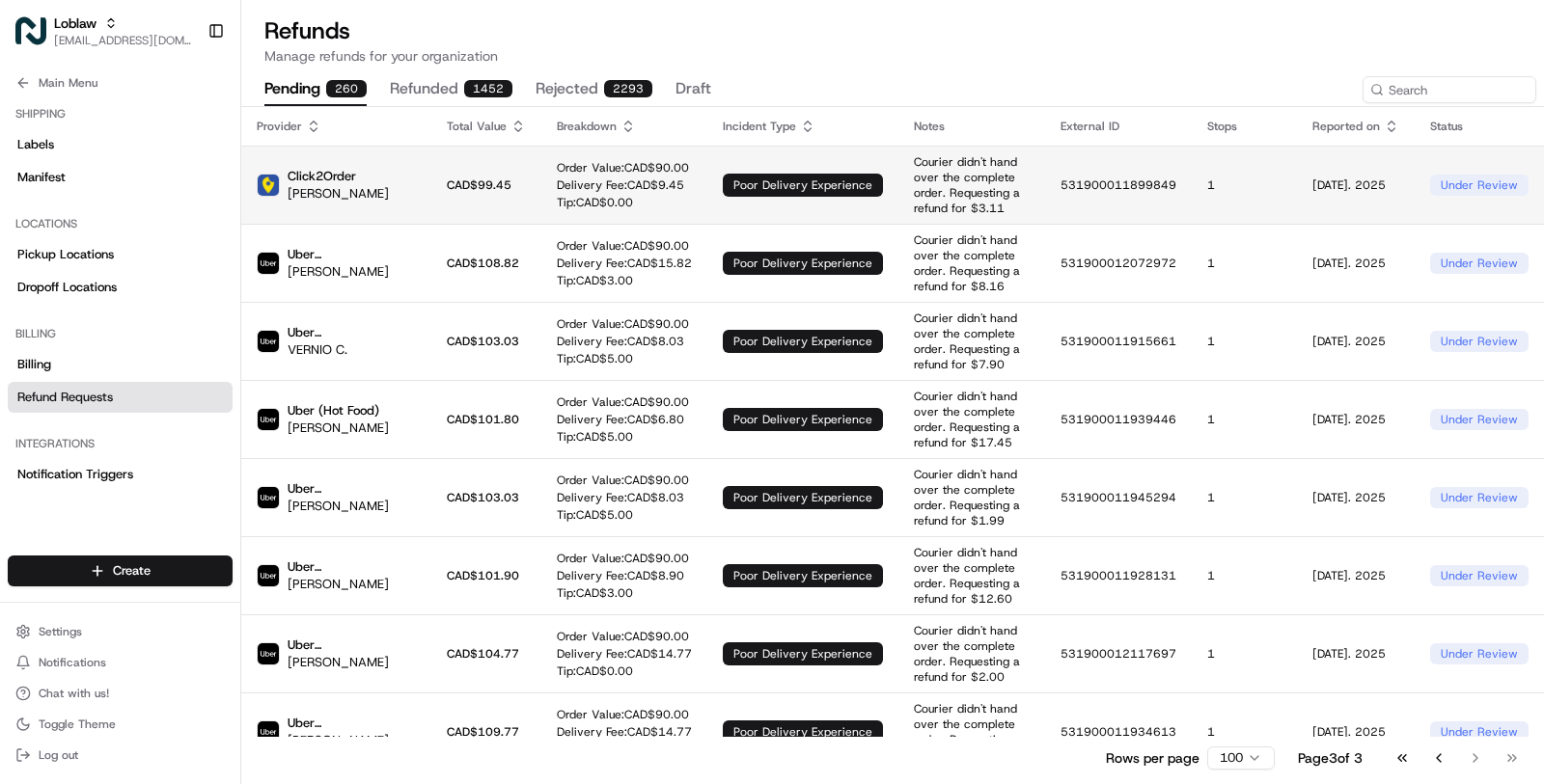
click at [1001, 196] on p "Courier didn't hand over the complete order. Requesting a refund for $3.11" at bounding box center [972, 186] width 116 height 62
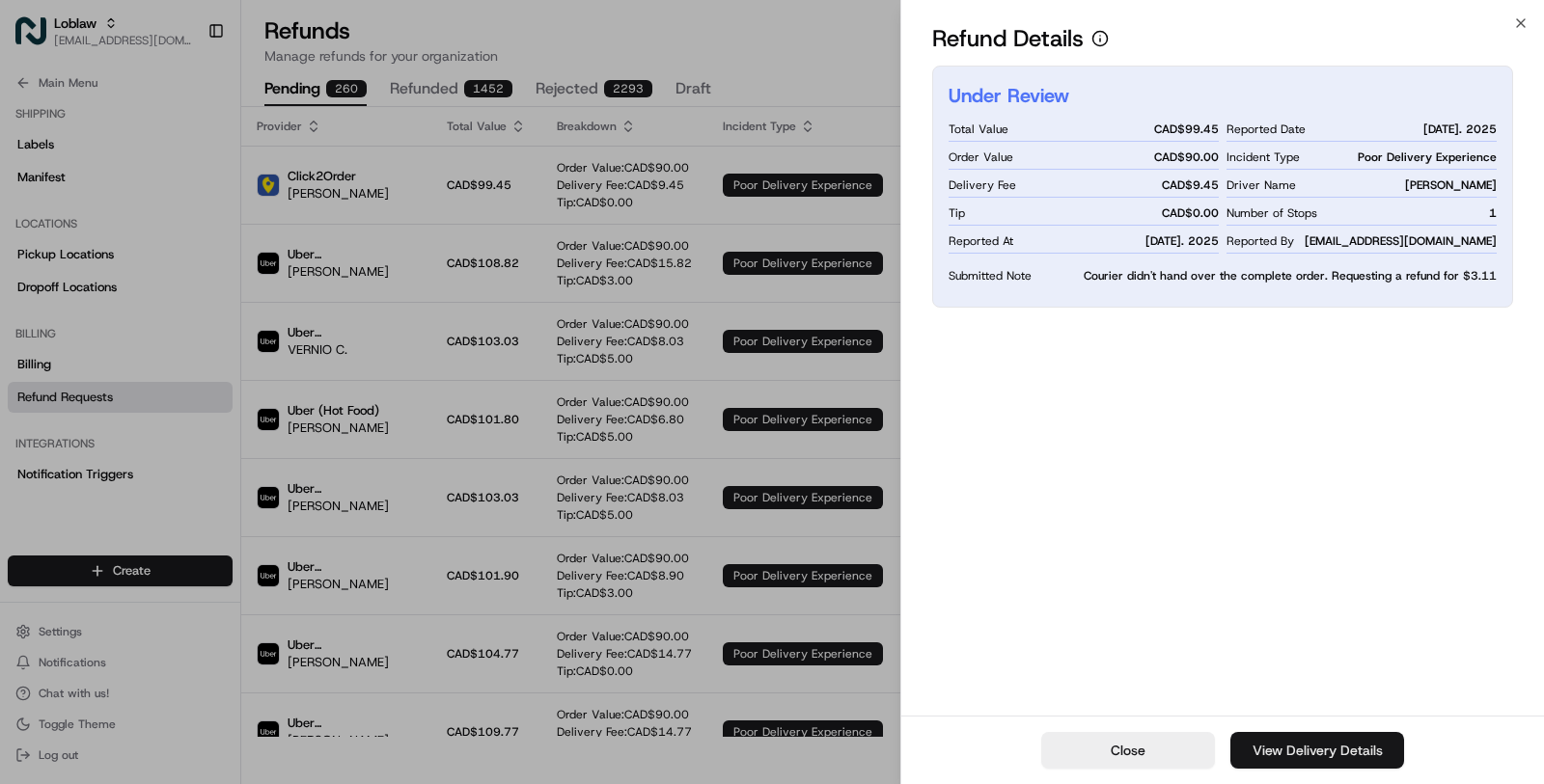
click at [1276, 749] on link "View Delivery Details" at bounding box center [1317, 750] width 174 height 37
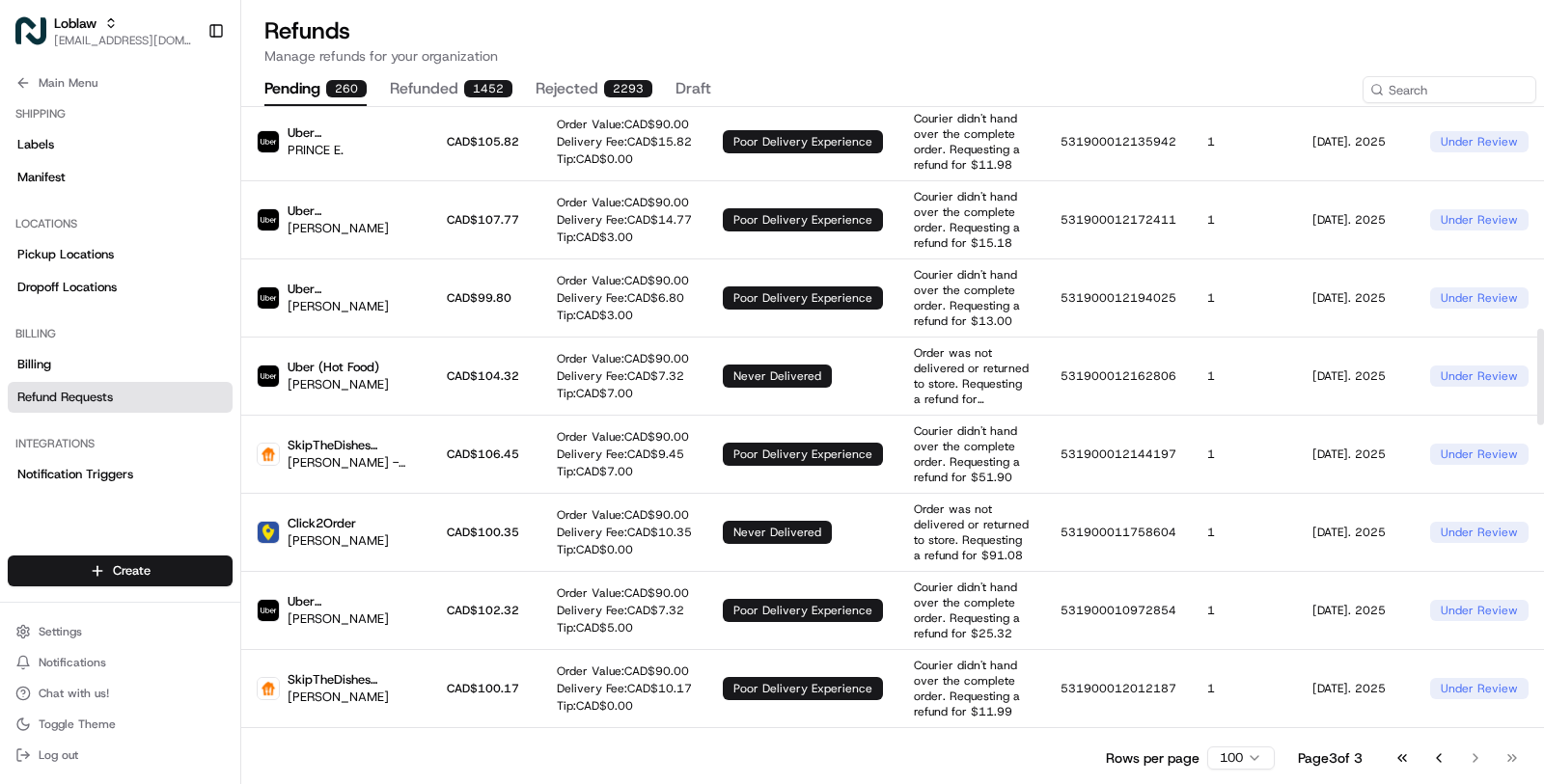
scroll to position [1451, 0]
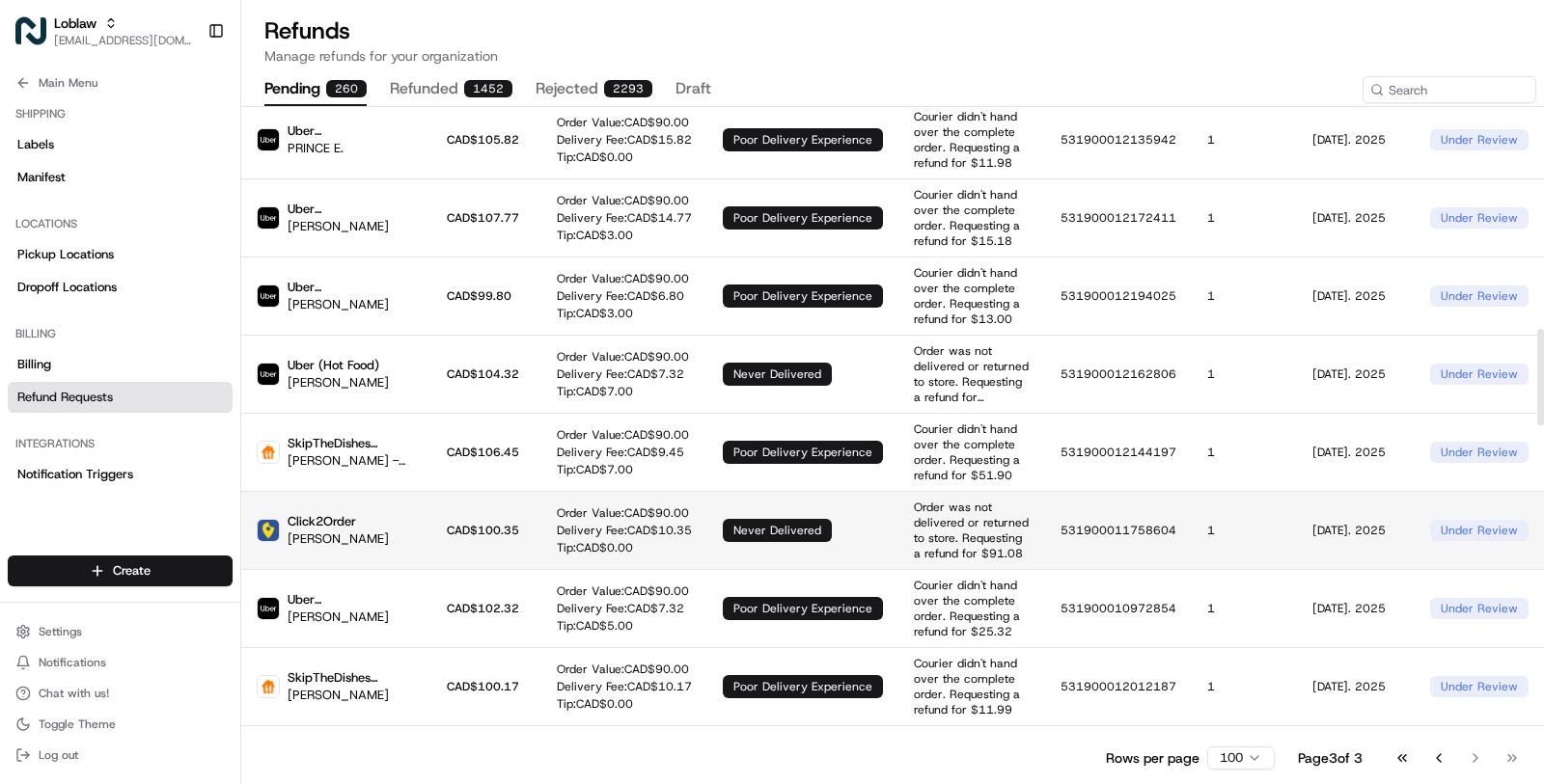
click at [573, 523] on p "Delivery Fee: CAD$ 10.35" at bounding box center [624, 530] width 135 height 15
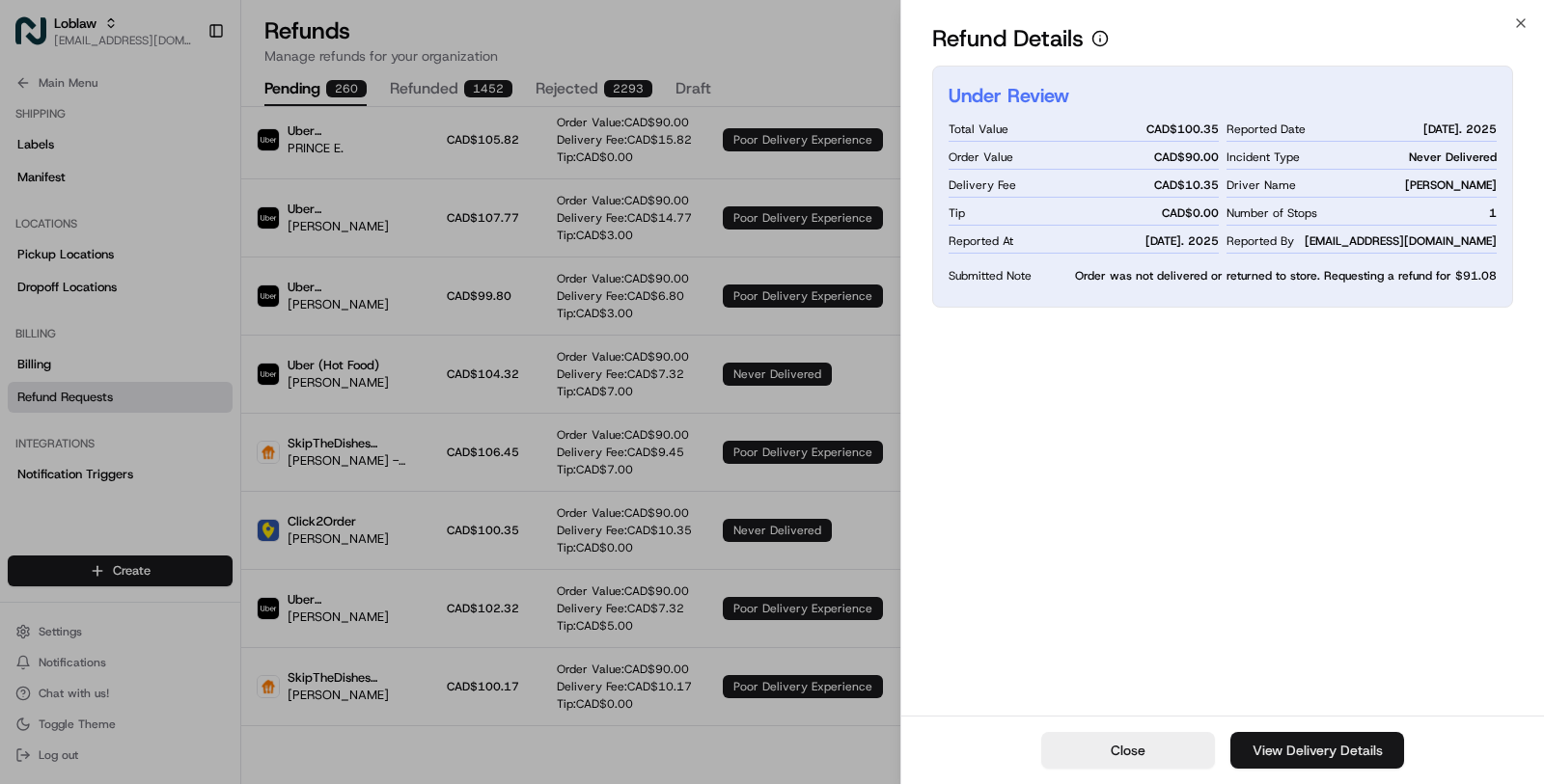
click at [1322, 762] on link "View Delivery Details" at bounding box center [1317, 750] width 174 height 37
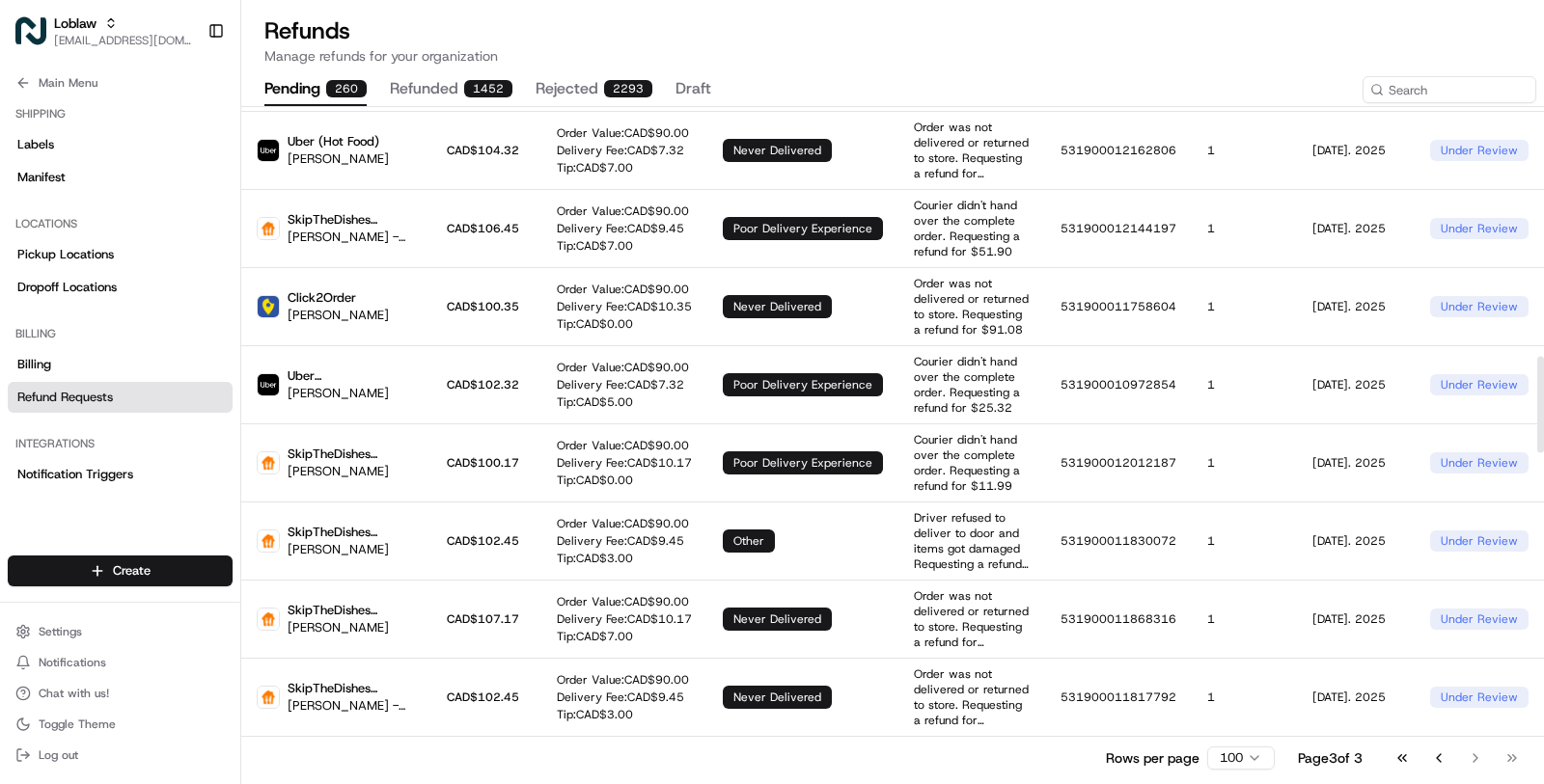
scroll to position [1809, 0]
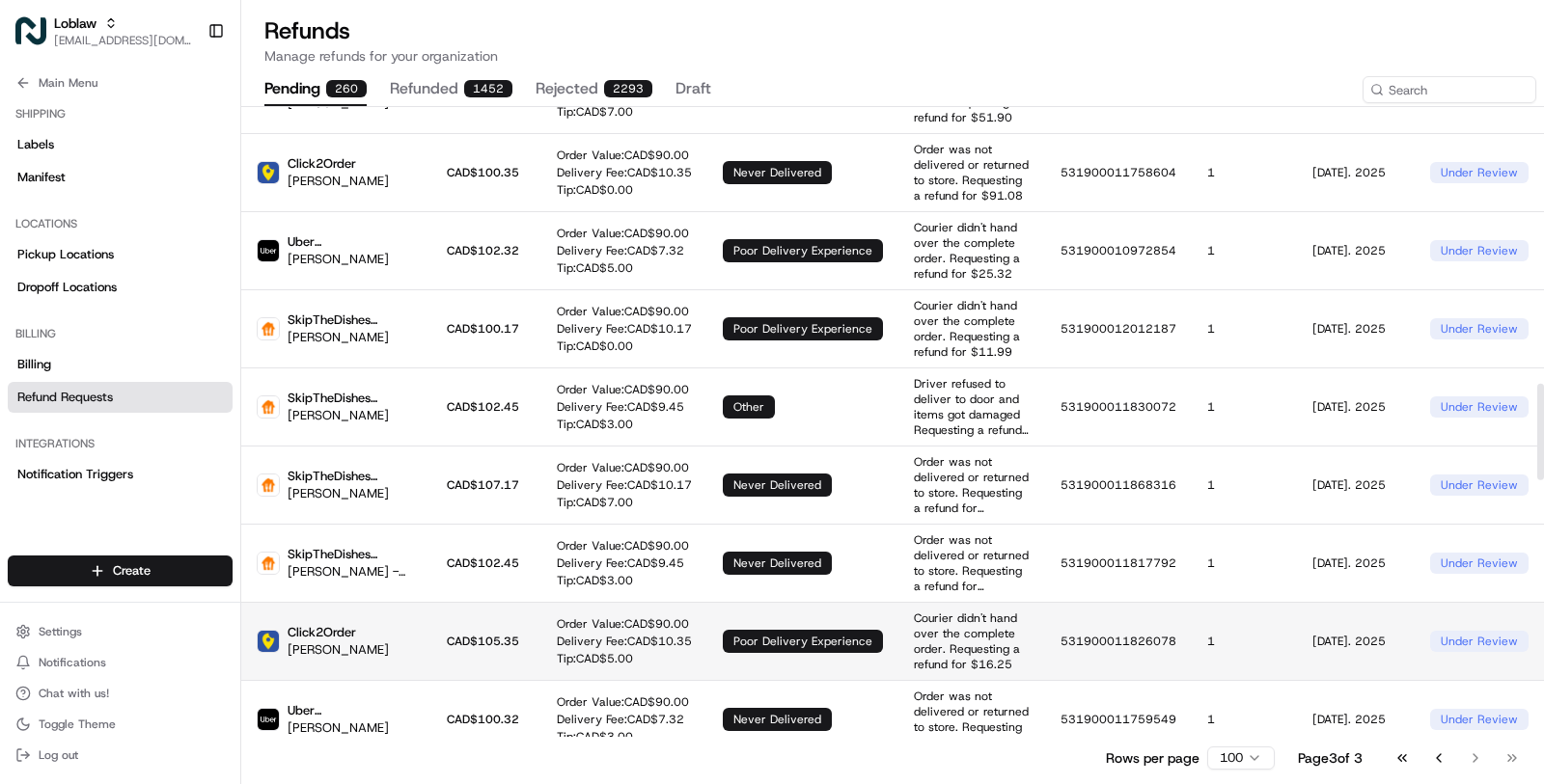
click at [575, 633] on p "Delivery Fee: CAD$ 10.35" at bounding box center [624, 640] width 135 height 15
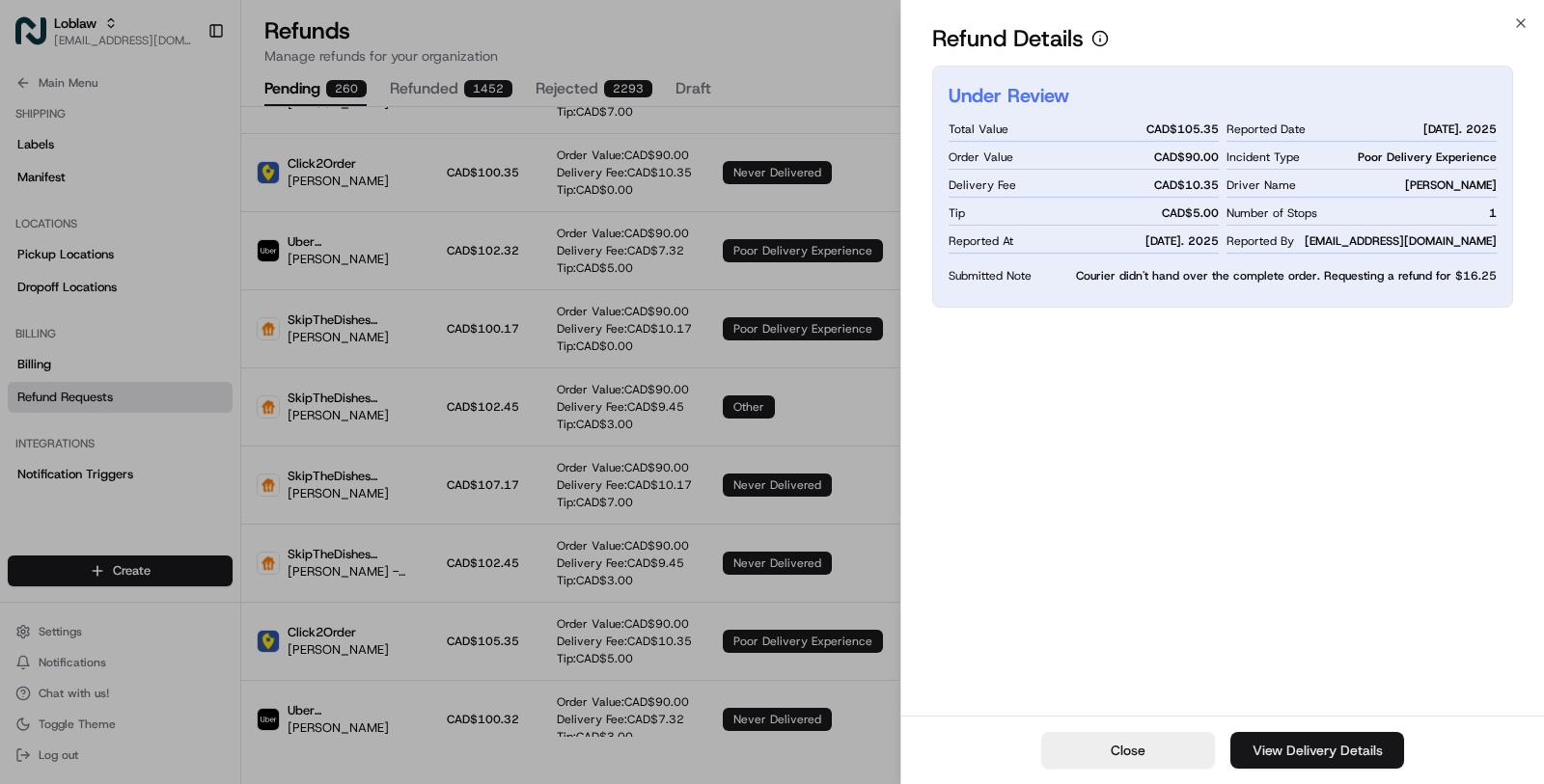
click at [1262, 741] on link "View Delivery Details" at bounding box center [1317, 750] width 174 height 37
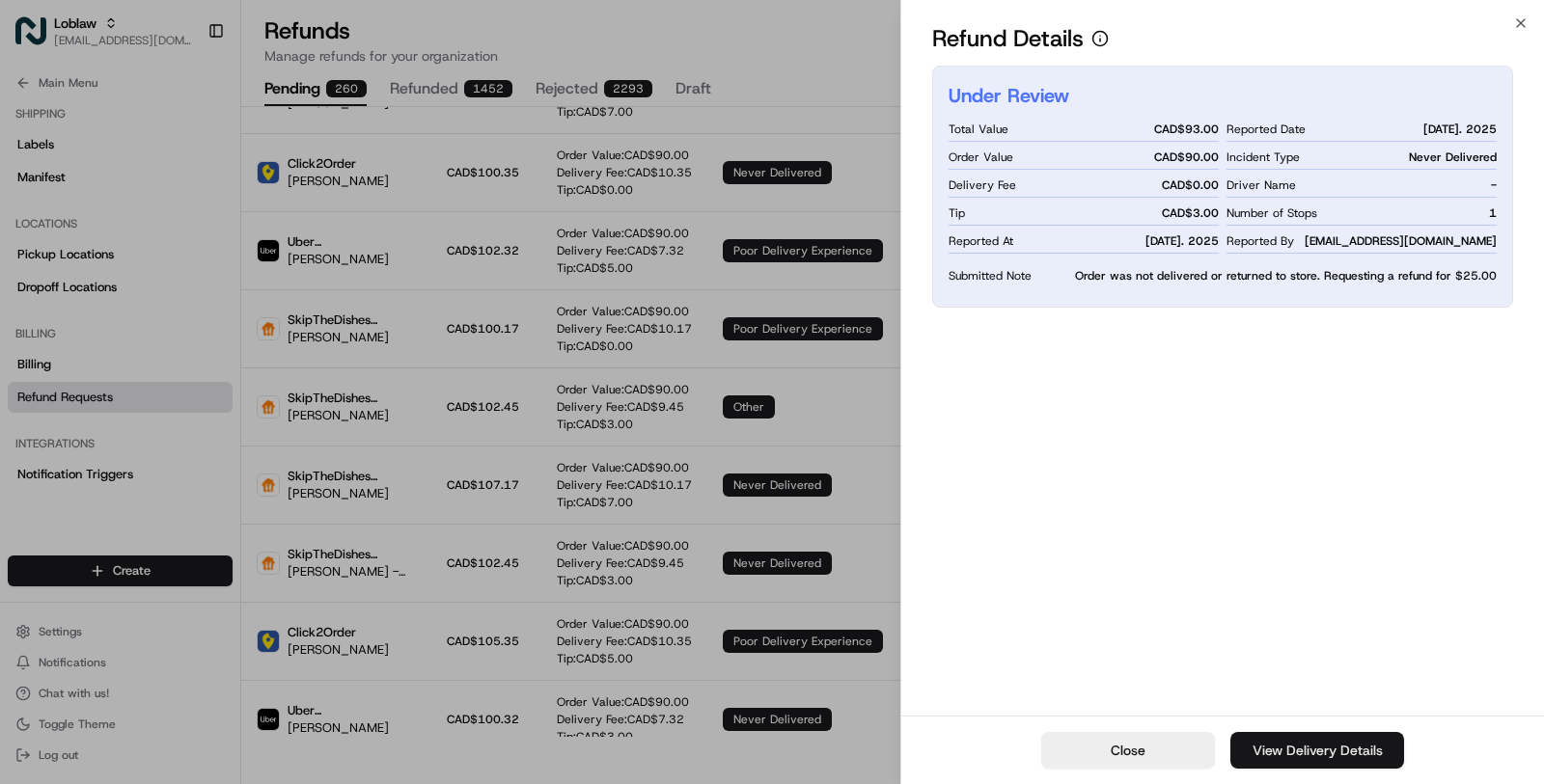
click at [1296, 742] on link "View Delivery Details" at bounding box center [1317, 750] width 174 height 37
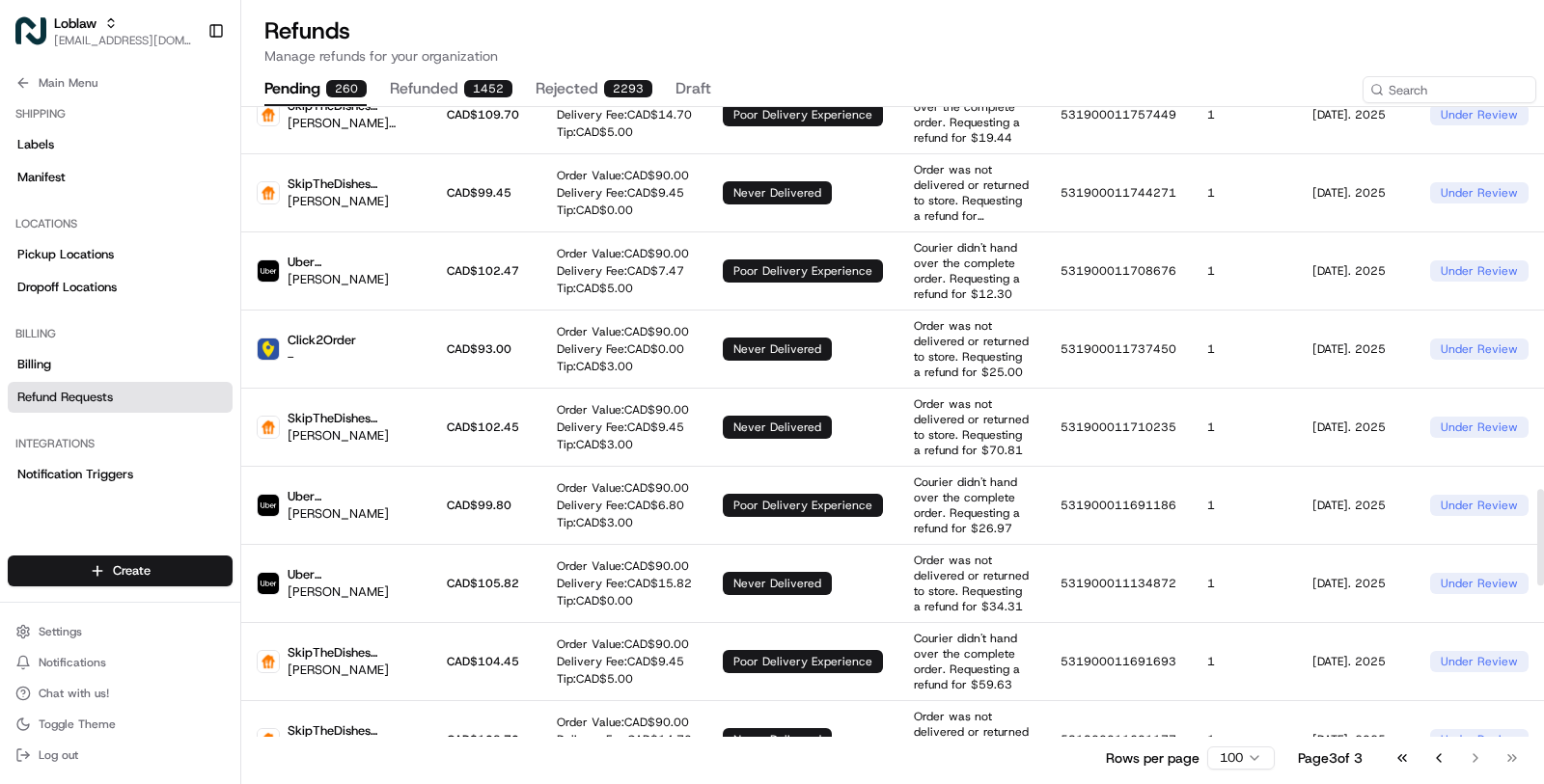
scroll to position [2483, 0]
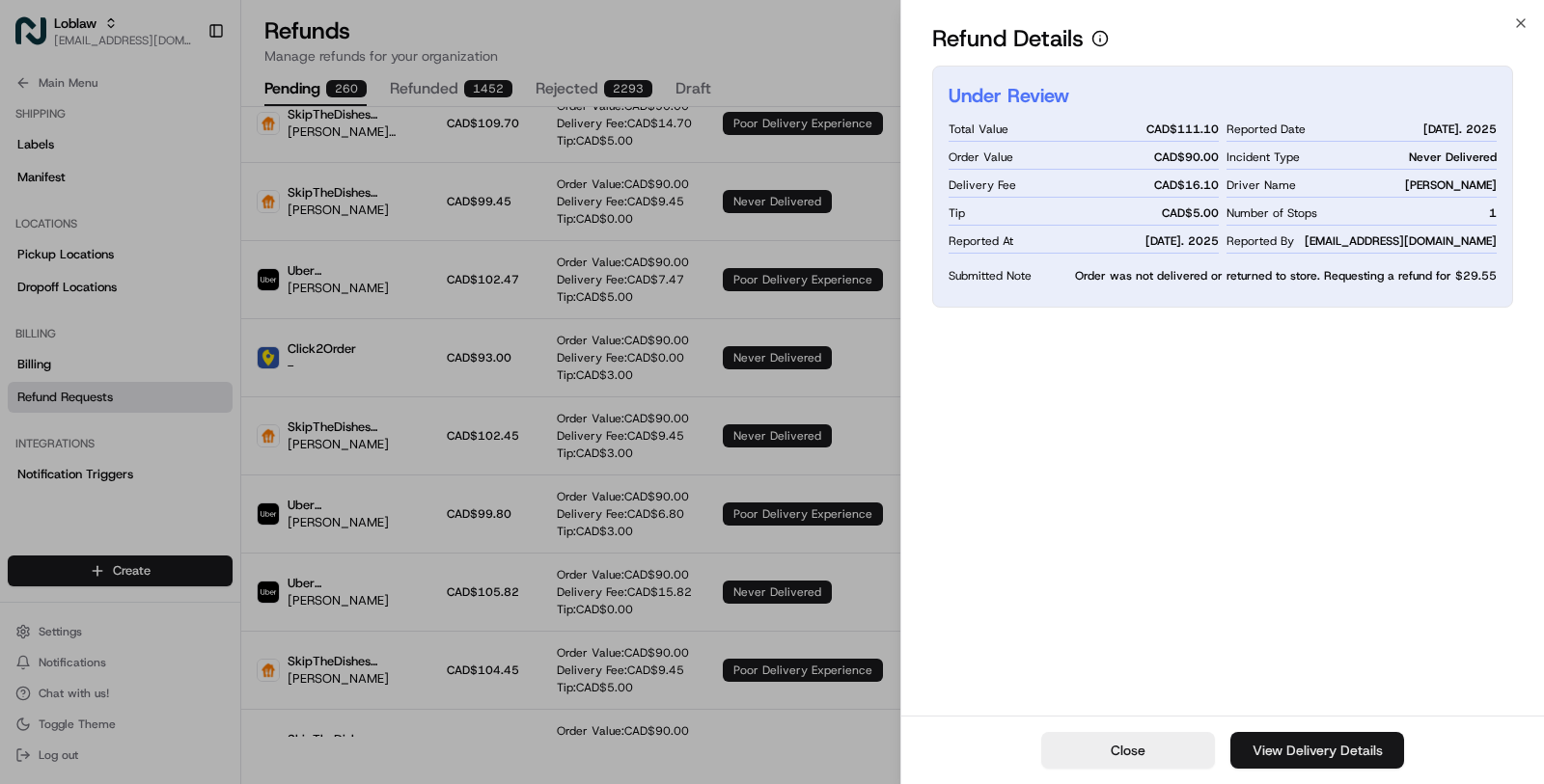
click at [1266, 739] on link "View Delivery Details" at bounding box center [1317, 750] width 174 height 37
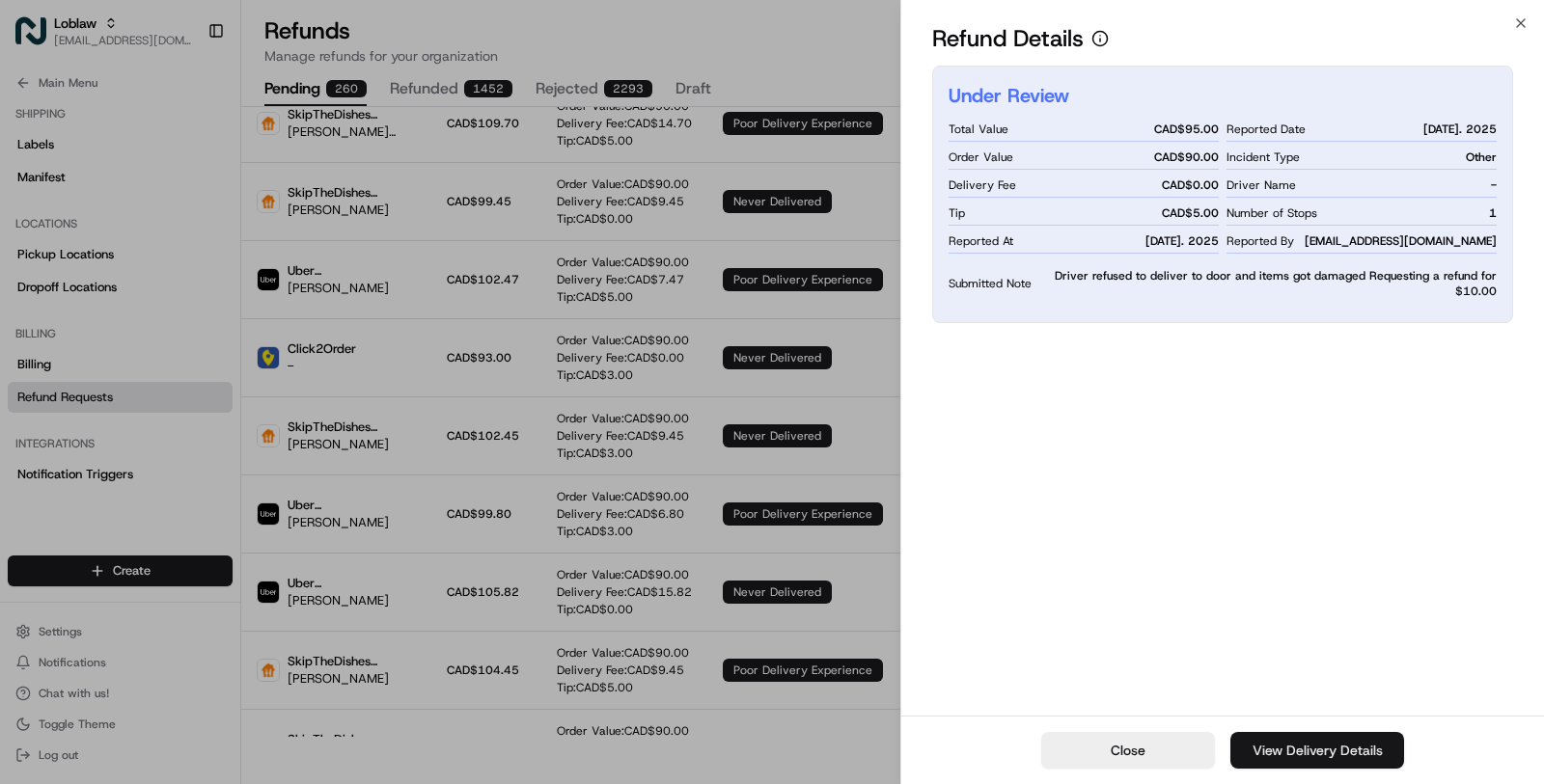
click at [1249, 744] on link "View Delivery Details" at bounding box center [1317, 750] width 174 height 37
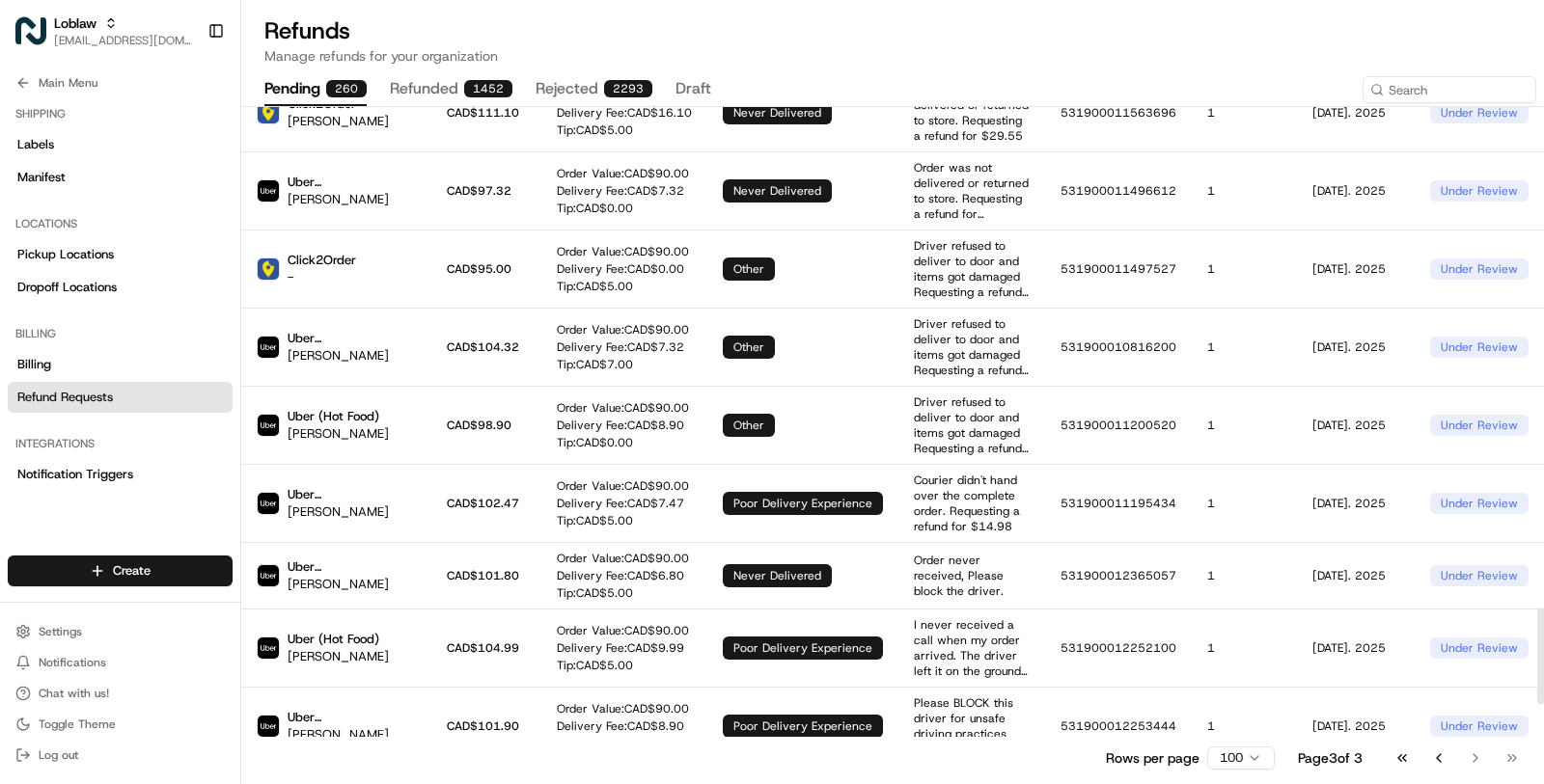
scroll to position [3489, 0]
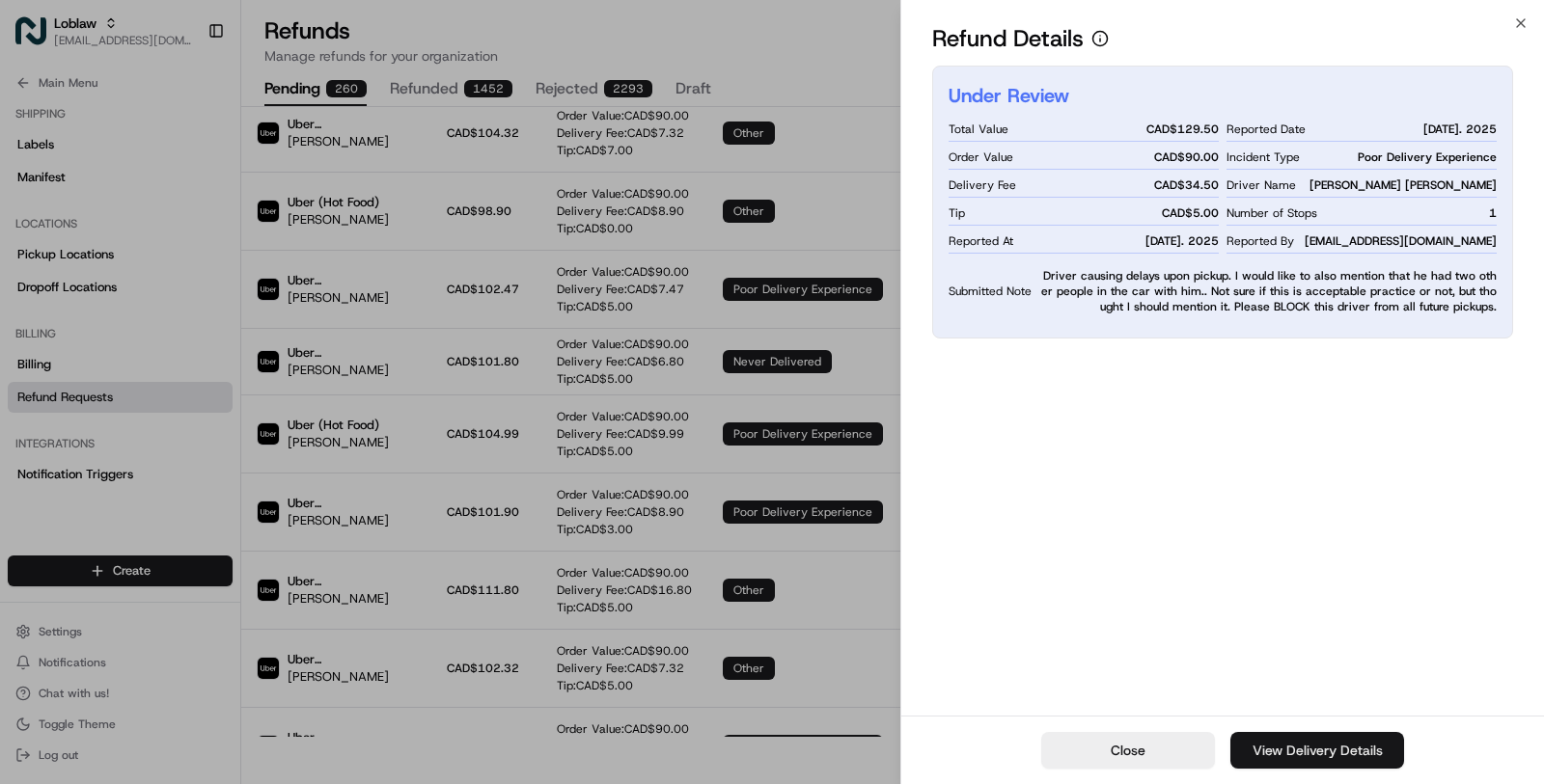
click at [1300, 768] on link "View Delivery Details" at bounding box center [1317, 750] width 174 height 37
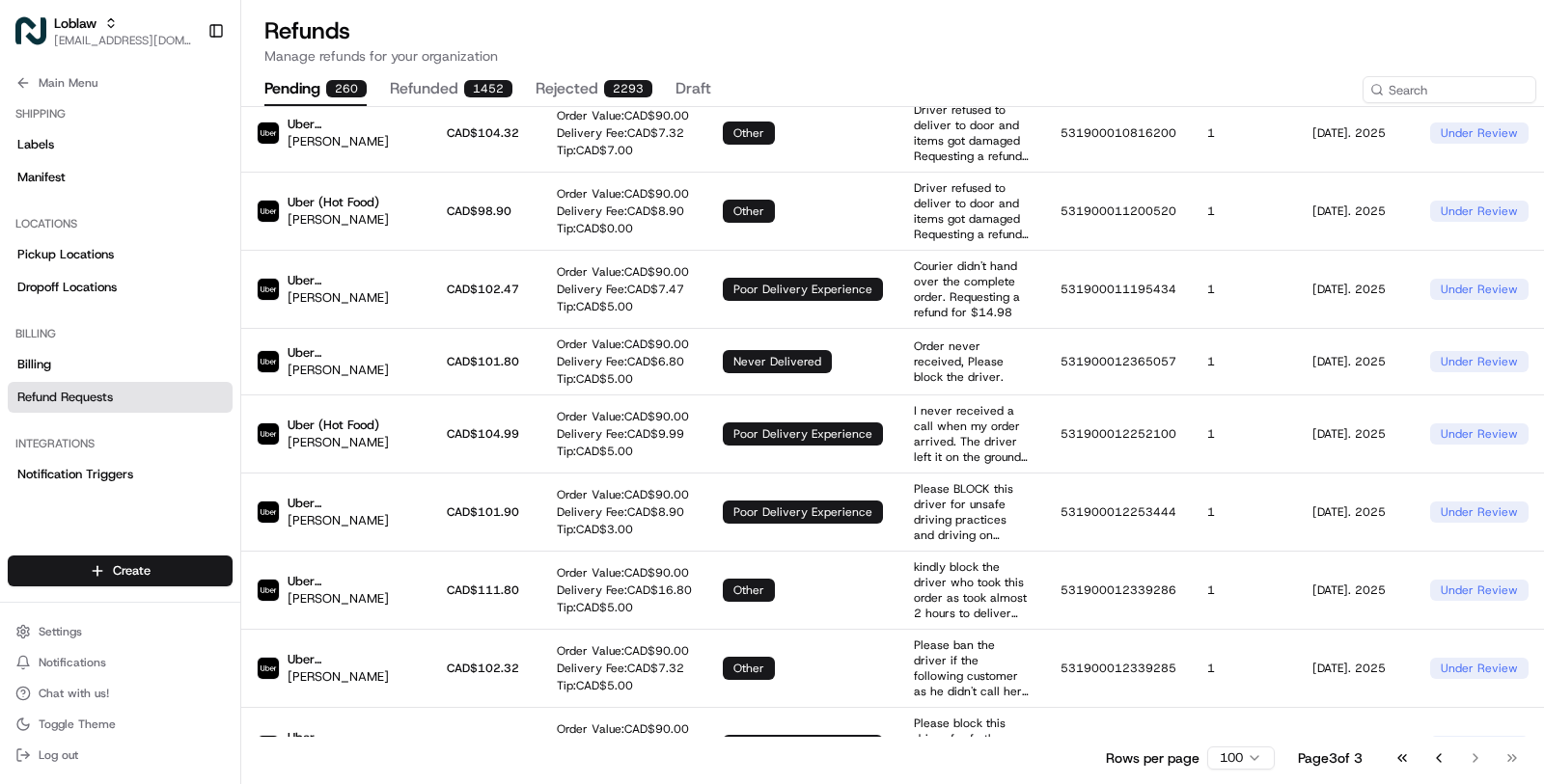
click at [1468, 756] on div "Go to first page Go to previous page Go to next page Go to last page" at bounding box center [1456, 757] width 143 height 27
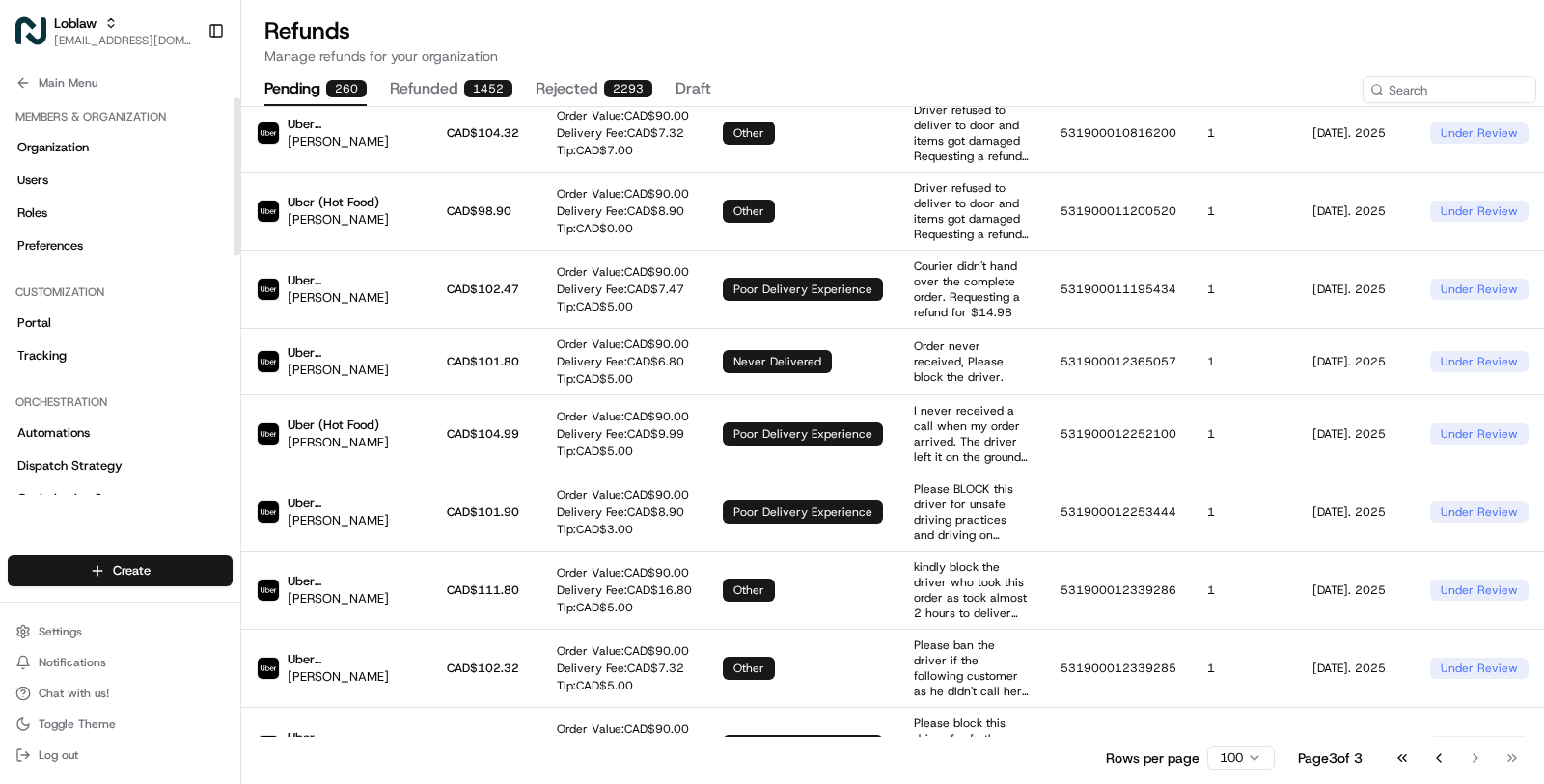
scroll to position [0, 0]
click at [106, 83] on button "Main Menu" at bounding box center [120, 83] width 225 height 27
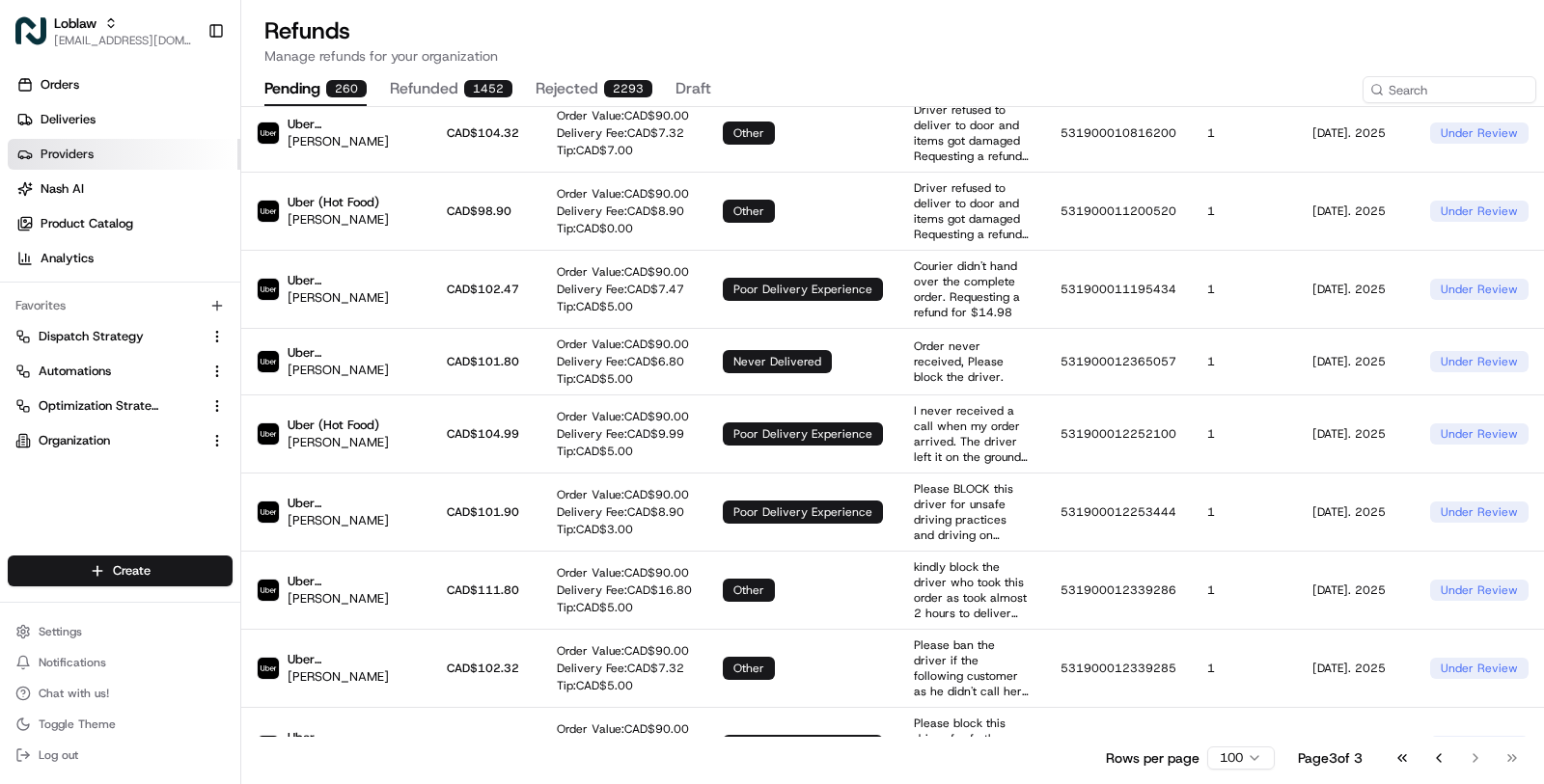
click at [97, 153] on link "Providers" at bounding box center [124, 154] width 233 height 31
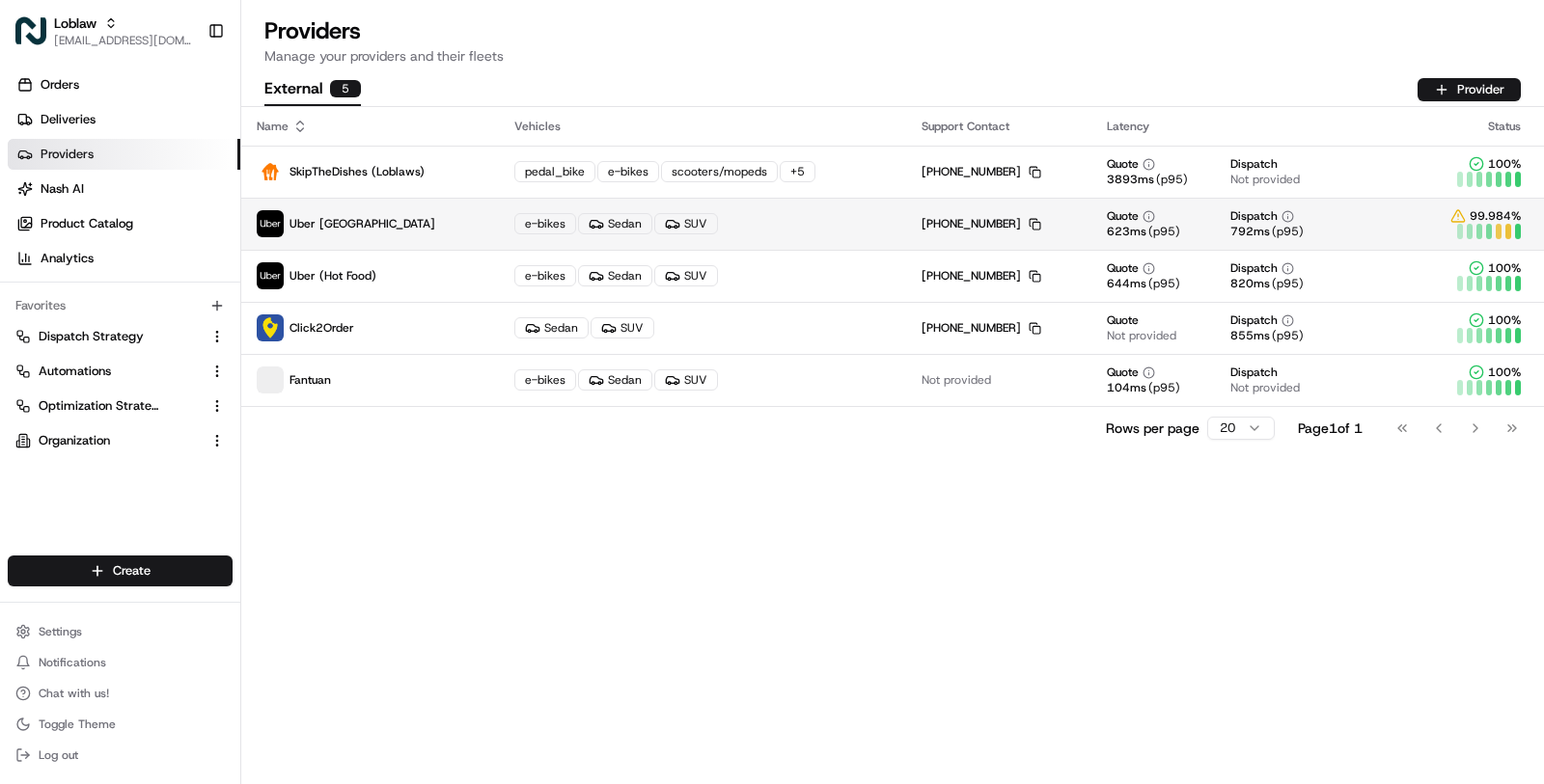
click at [430, 217] on p "Uber Canada" at bounding box center [369, 223] width 227 height 27
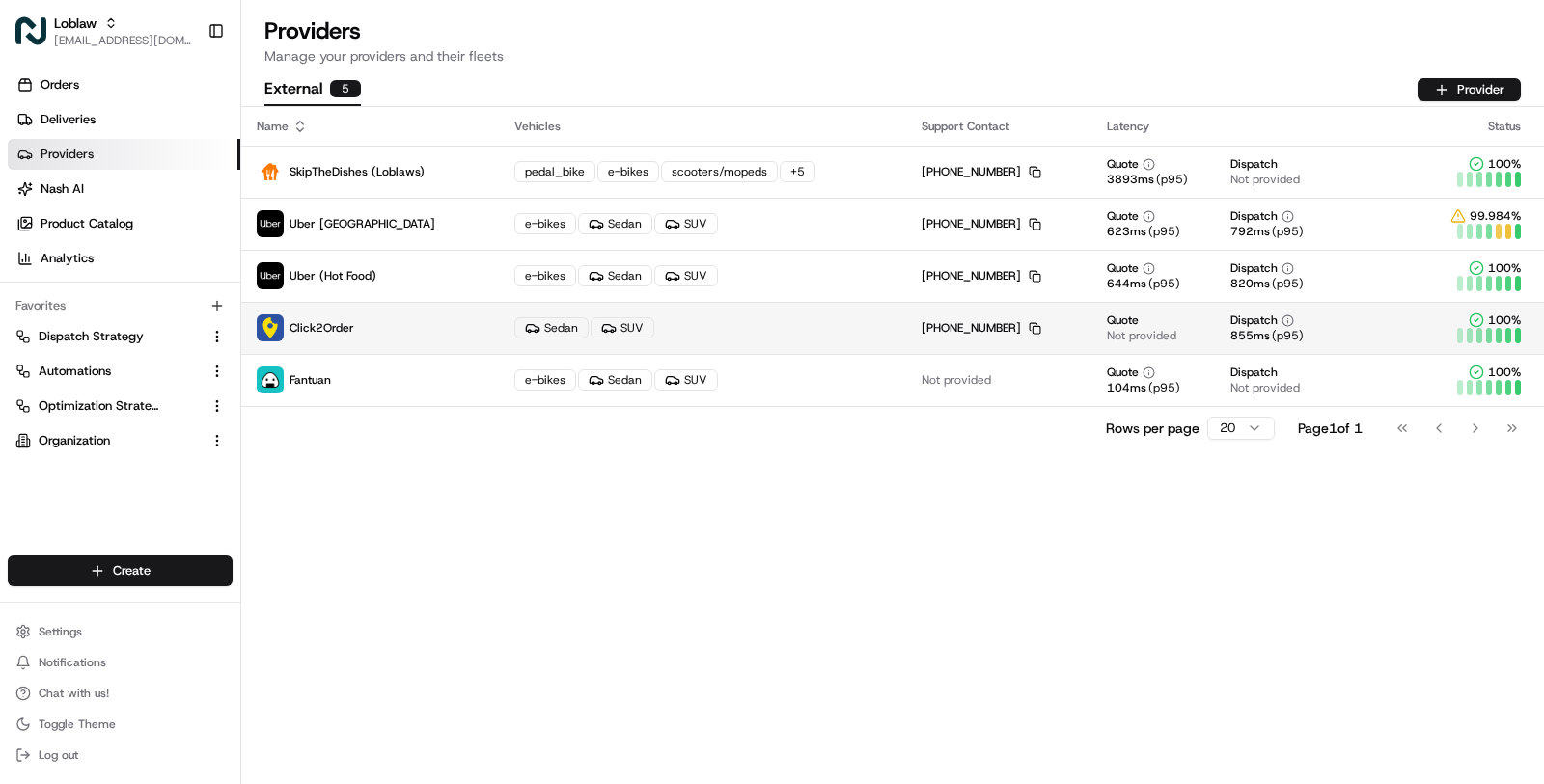
click at [764, 317] on div "Sedan SUV" at bounding box center [703, 327] width 377 height 21
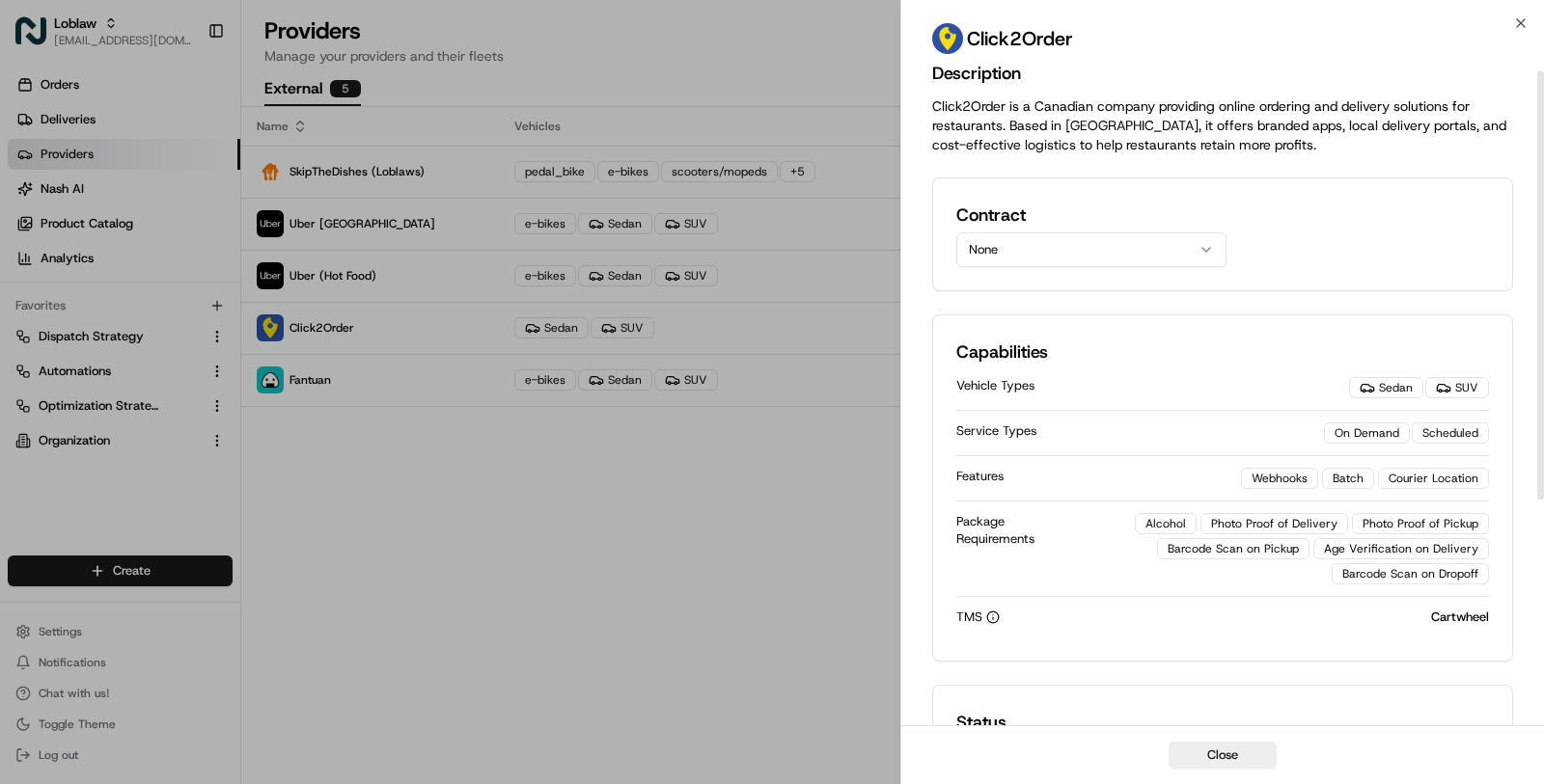
scroll to position [15, 0]
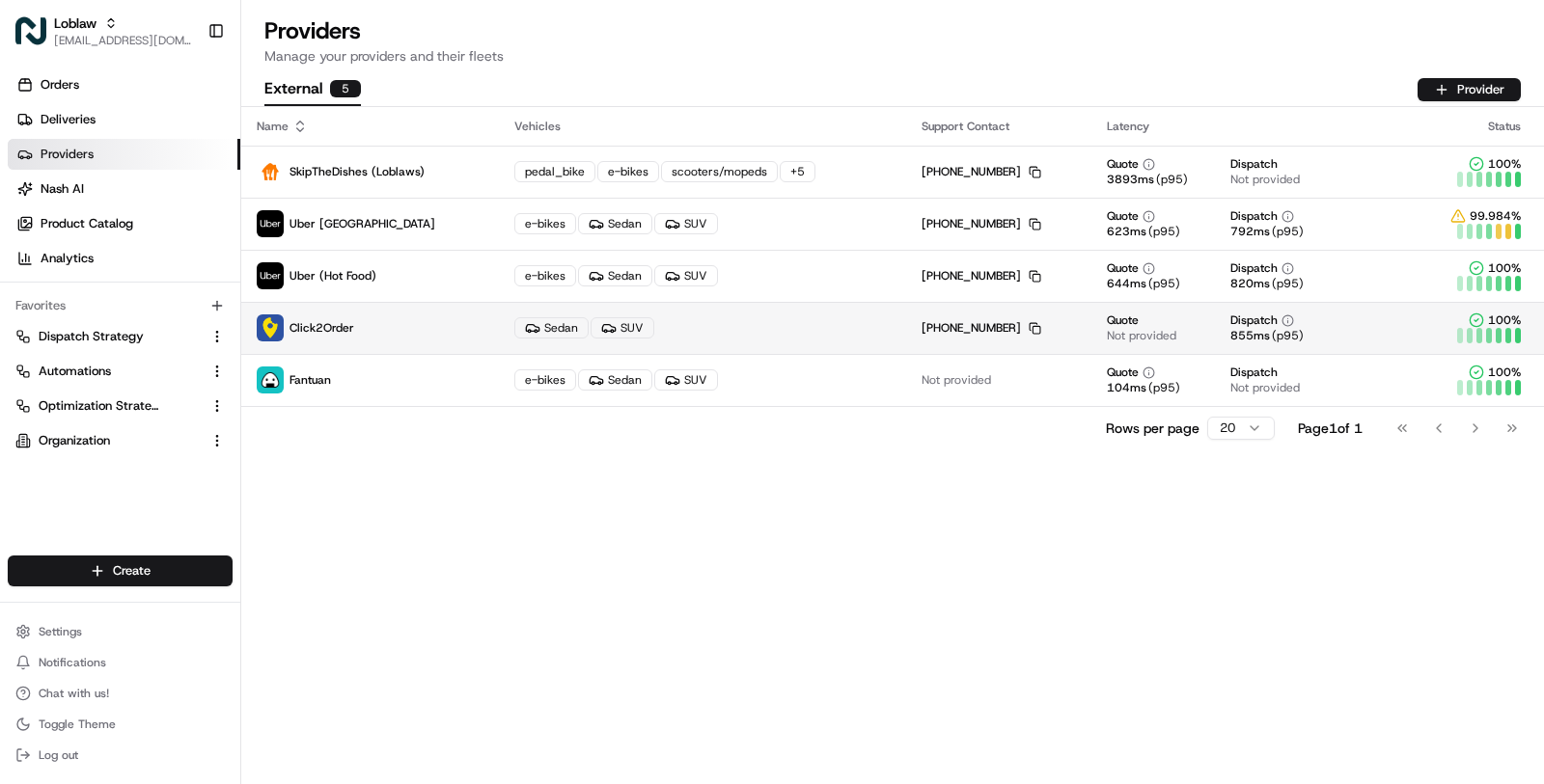
click at [749, 329] on div "Sedan SUV" at bounding box center [703, 327] width 377 height 21
click at [816, 331] on div "Sedan SUV" at bounding box center [703, 327] width 377 height 21
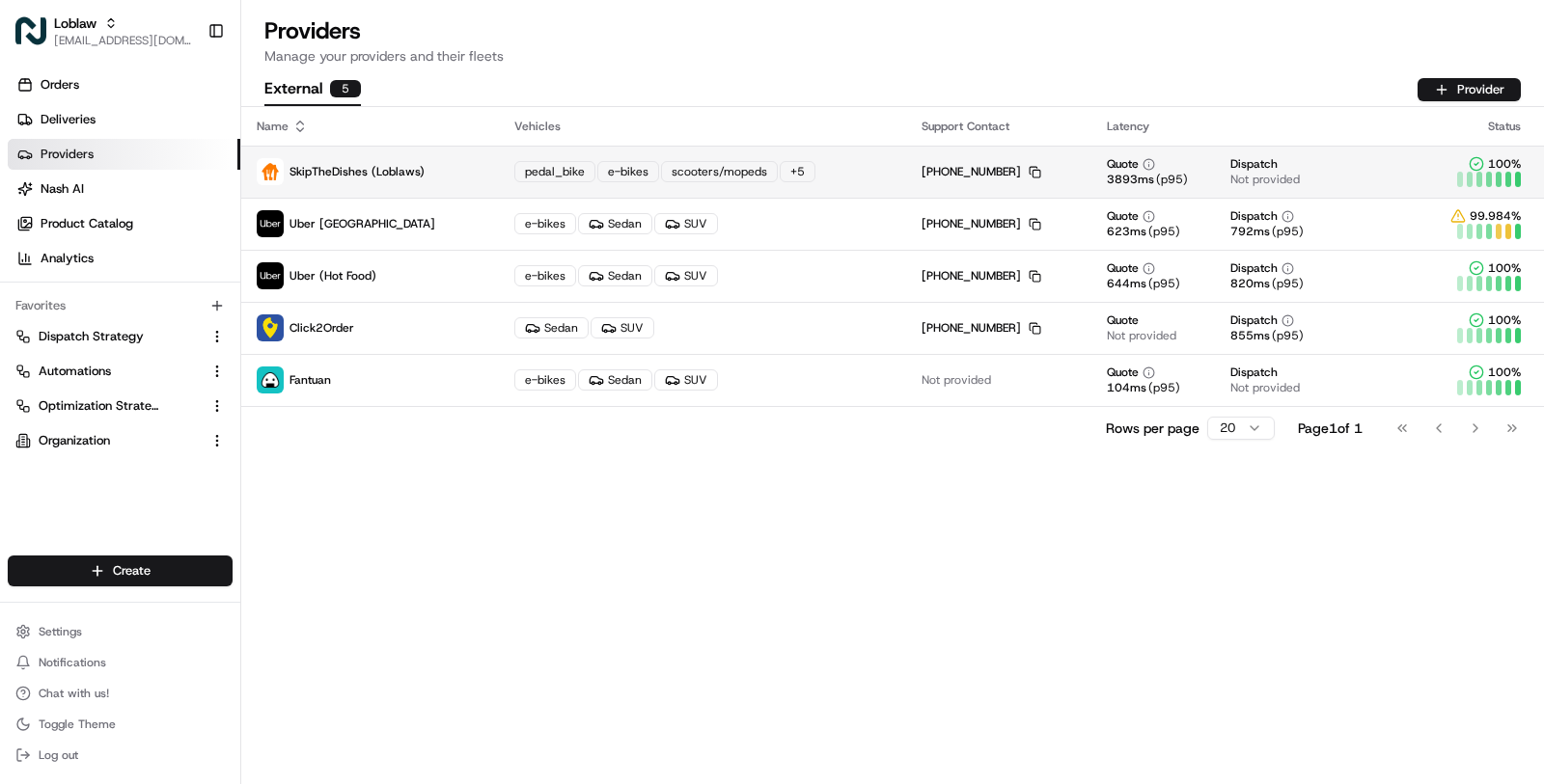
click at [757, 149] on td "pedal_bike e-bikes scooters/mopeds + 5" at bounding box center [703, 172] width 408 height 52
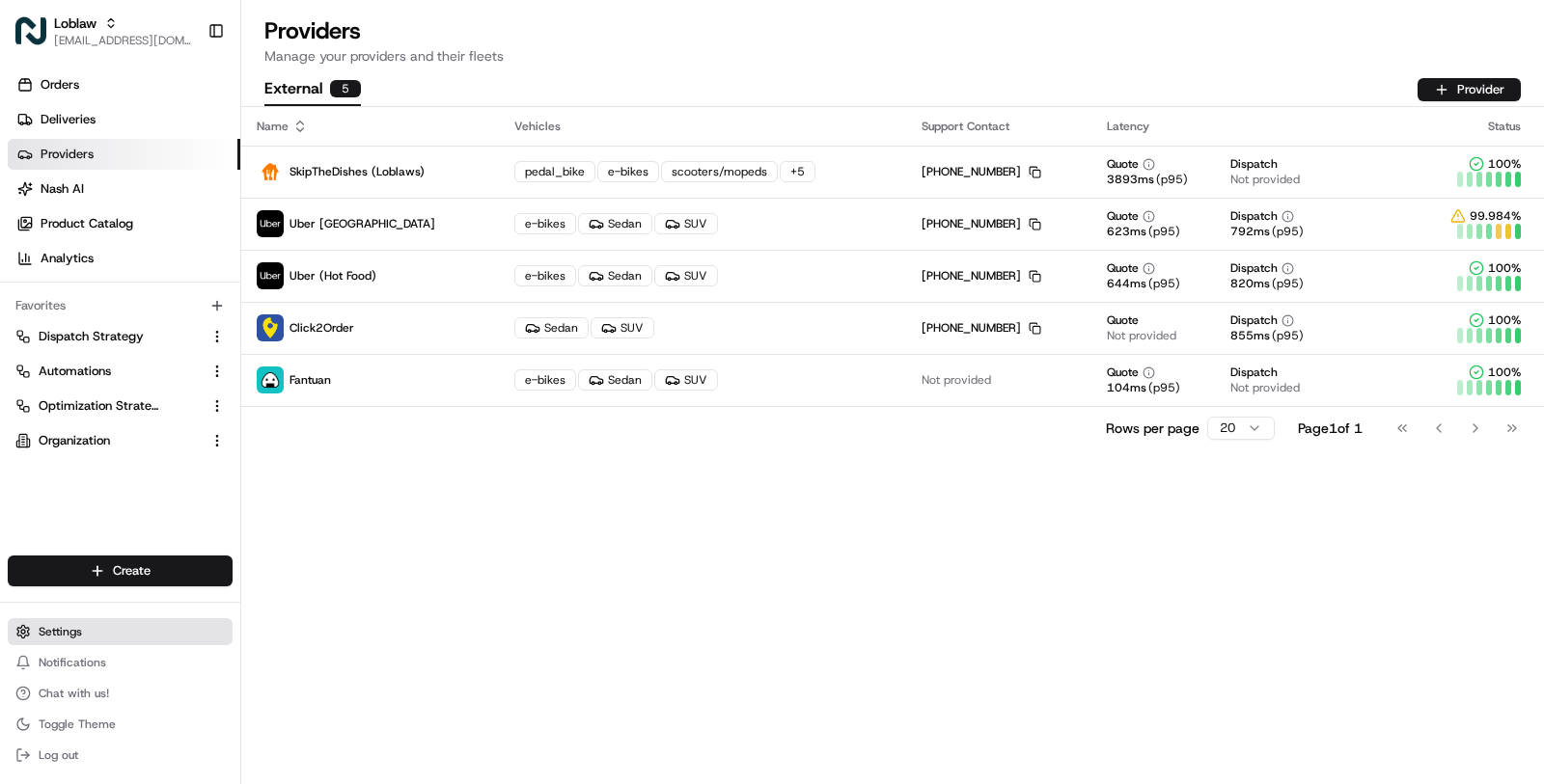
click at [105, 625] on button "Settings" at bounding box center [120, 631] width 225 height 27
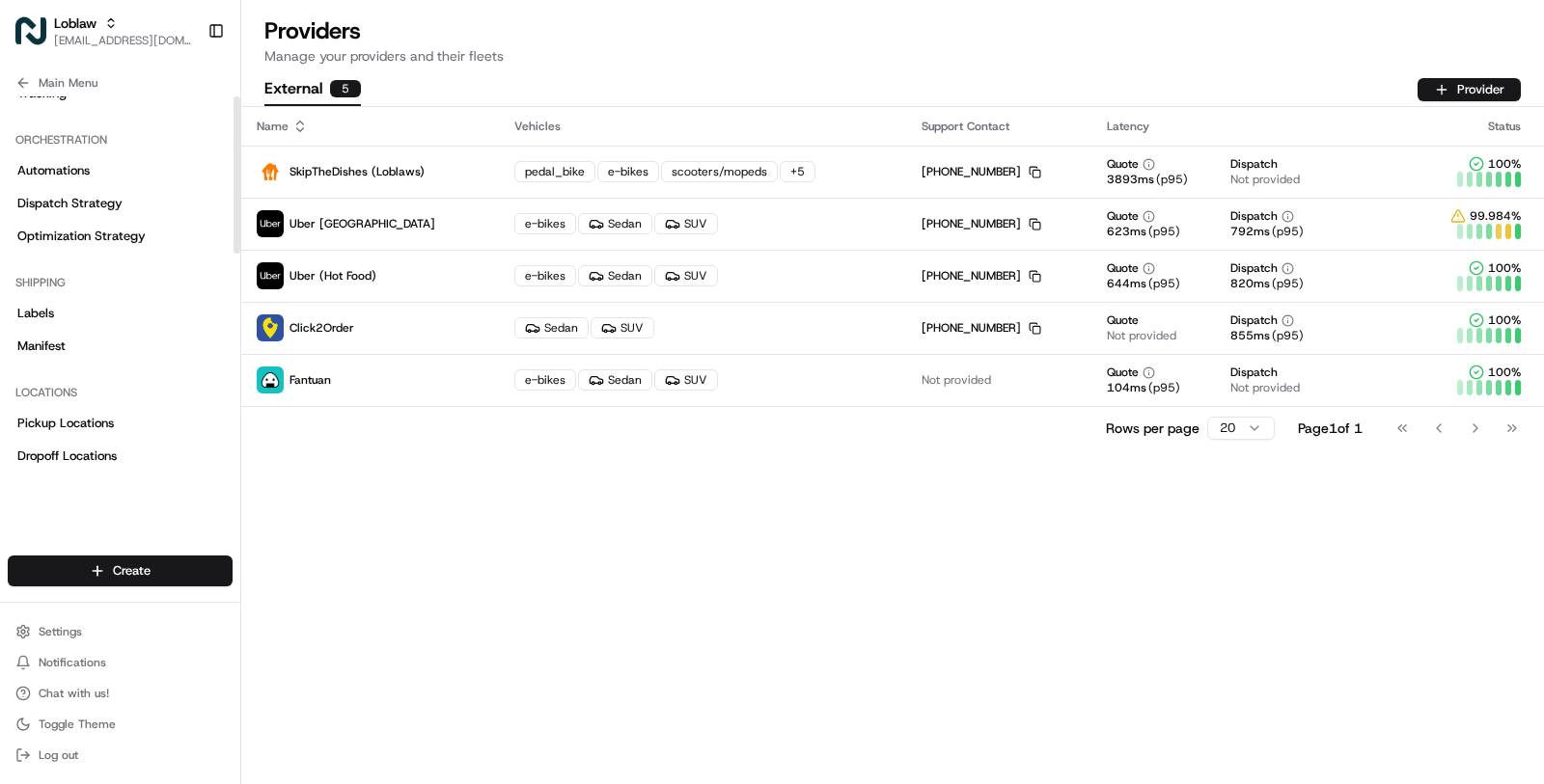
scroll to position [611, 0]
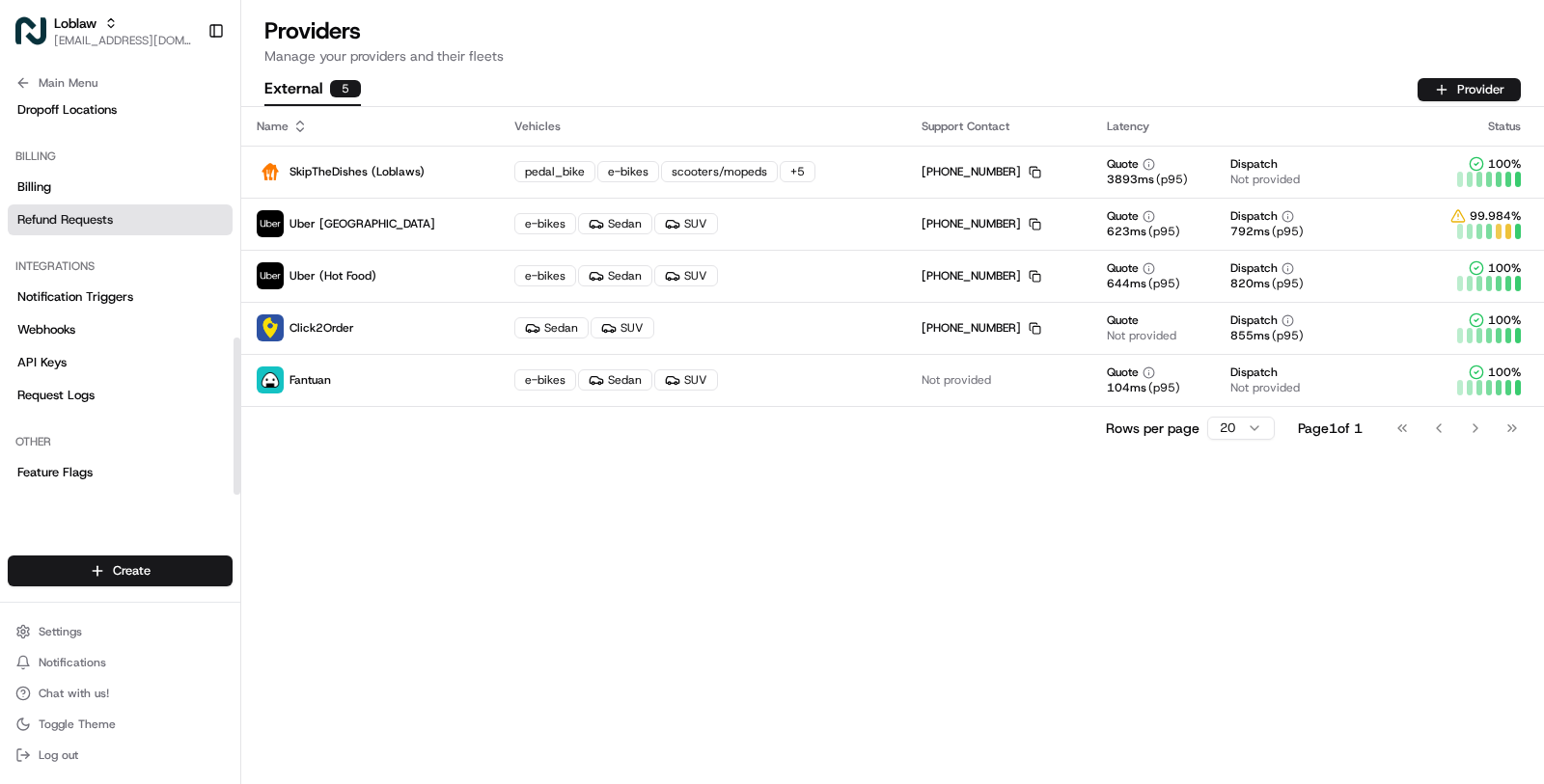
click at [103, 226] on span "Refund Requests" at bounding box center [65, 219] width 96 height 17
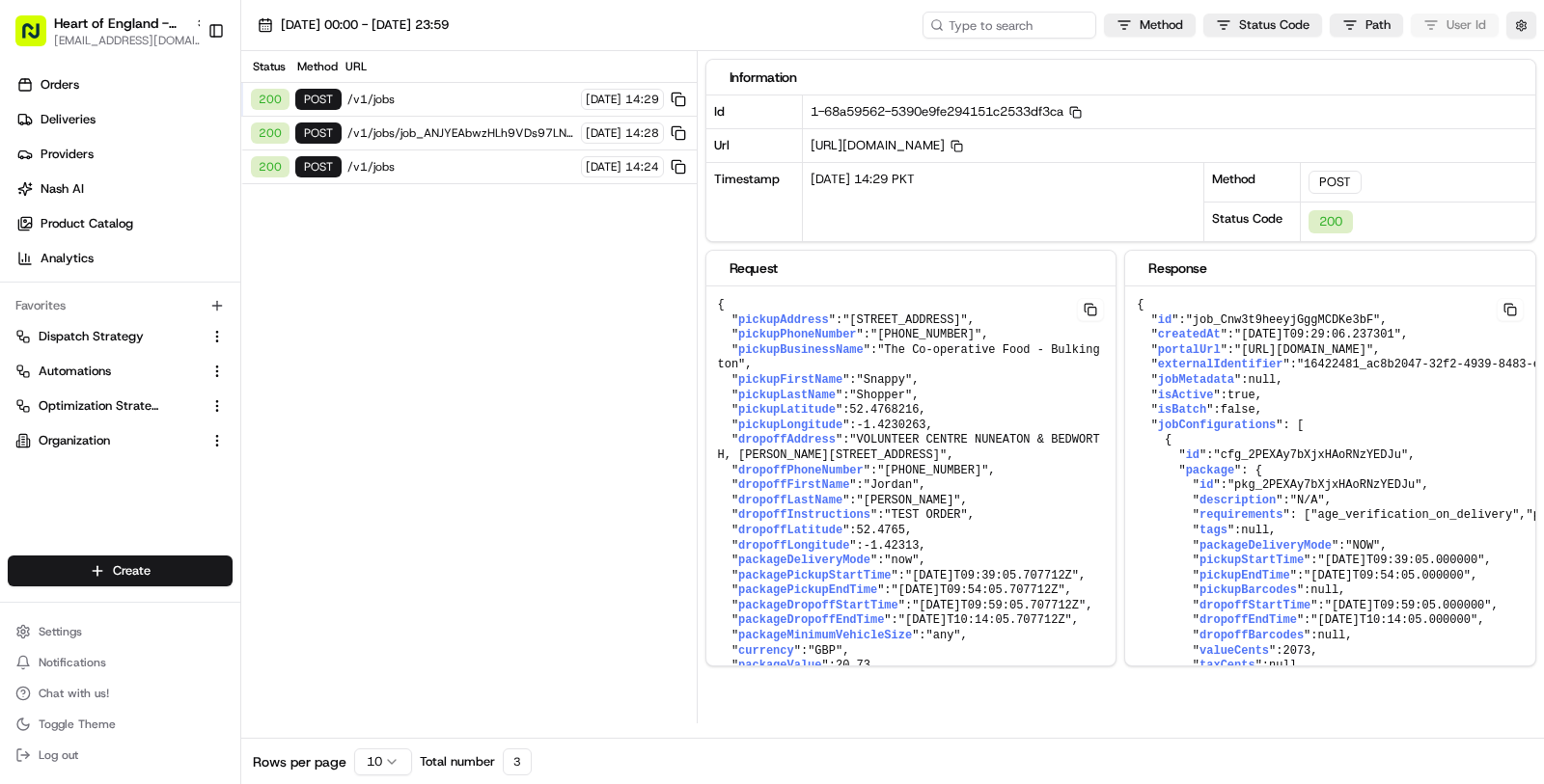
click at [495, 105] on span "/v1/jobs" at bounding box center [461, 99] width 228 height 15
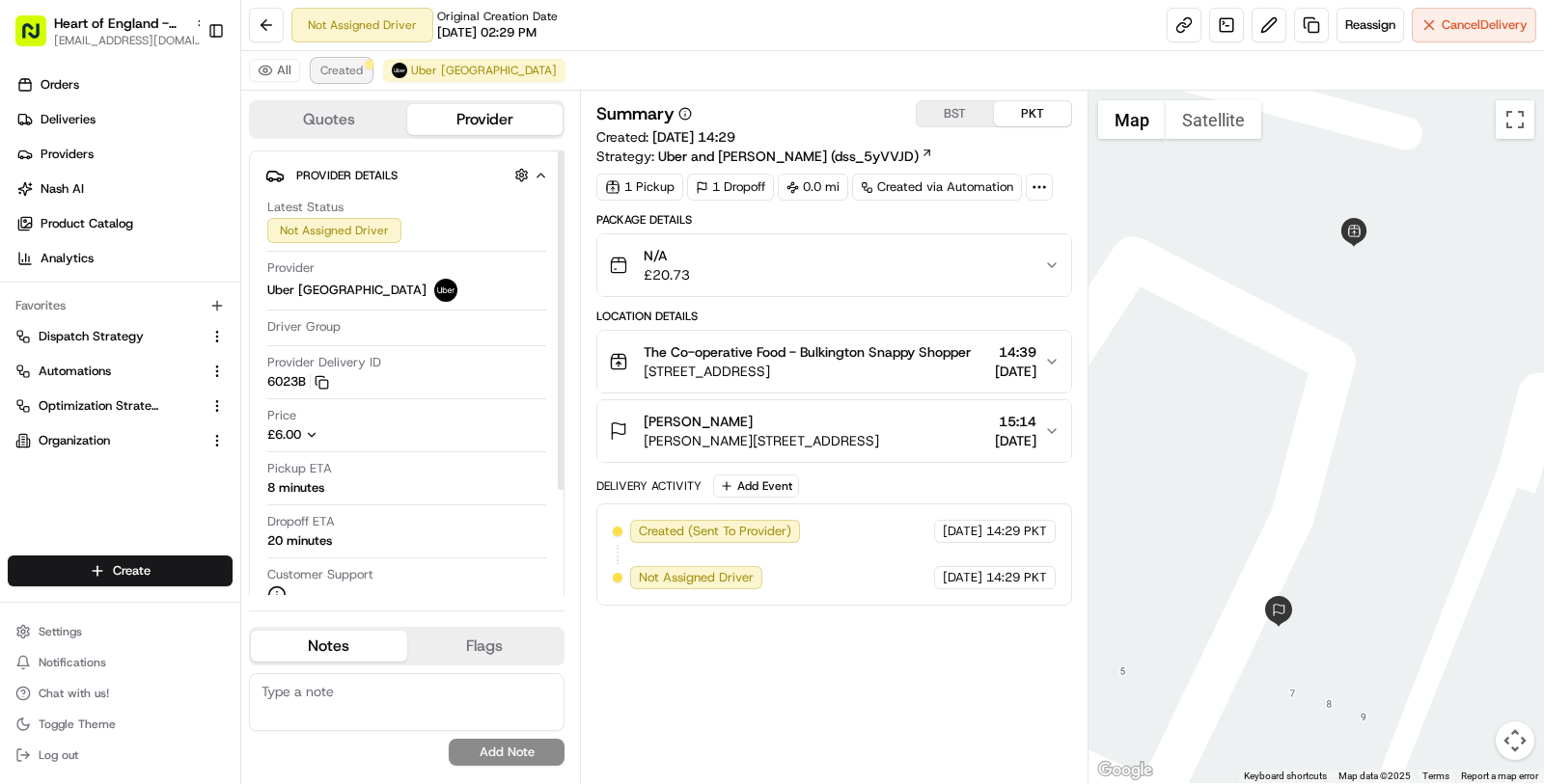
click at [342, 70] on span "Created" at bounding box center [341, 70] width 43 height 15
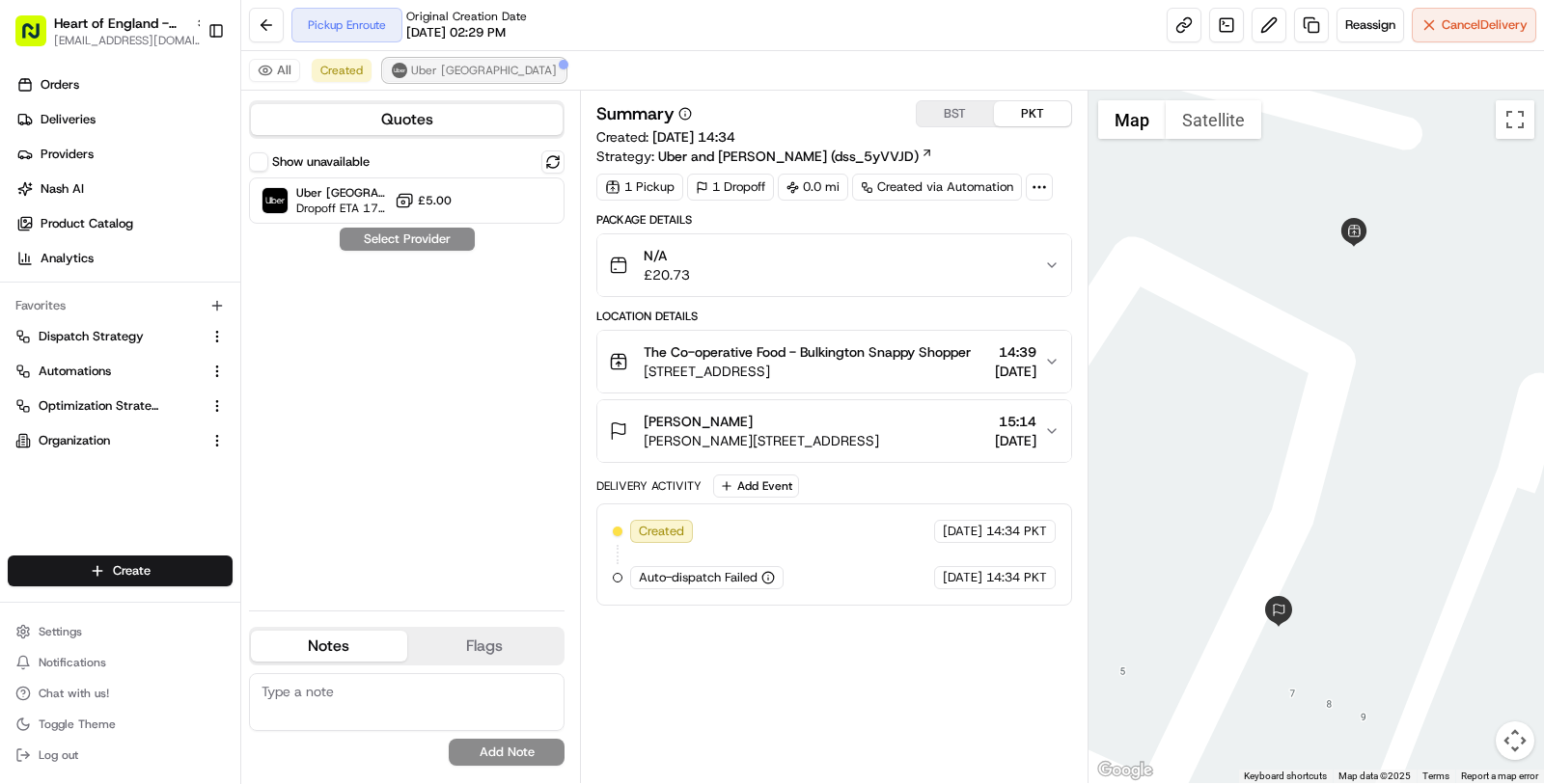
click at [431, 80] on button "Uber [GEOGRAPHIC_DATA]" at bounding box center [474, 70] width 183 height 23
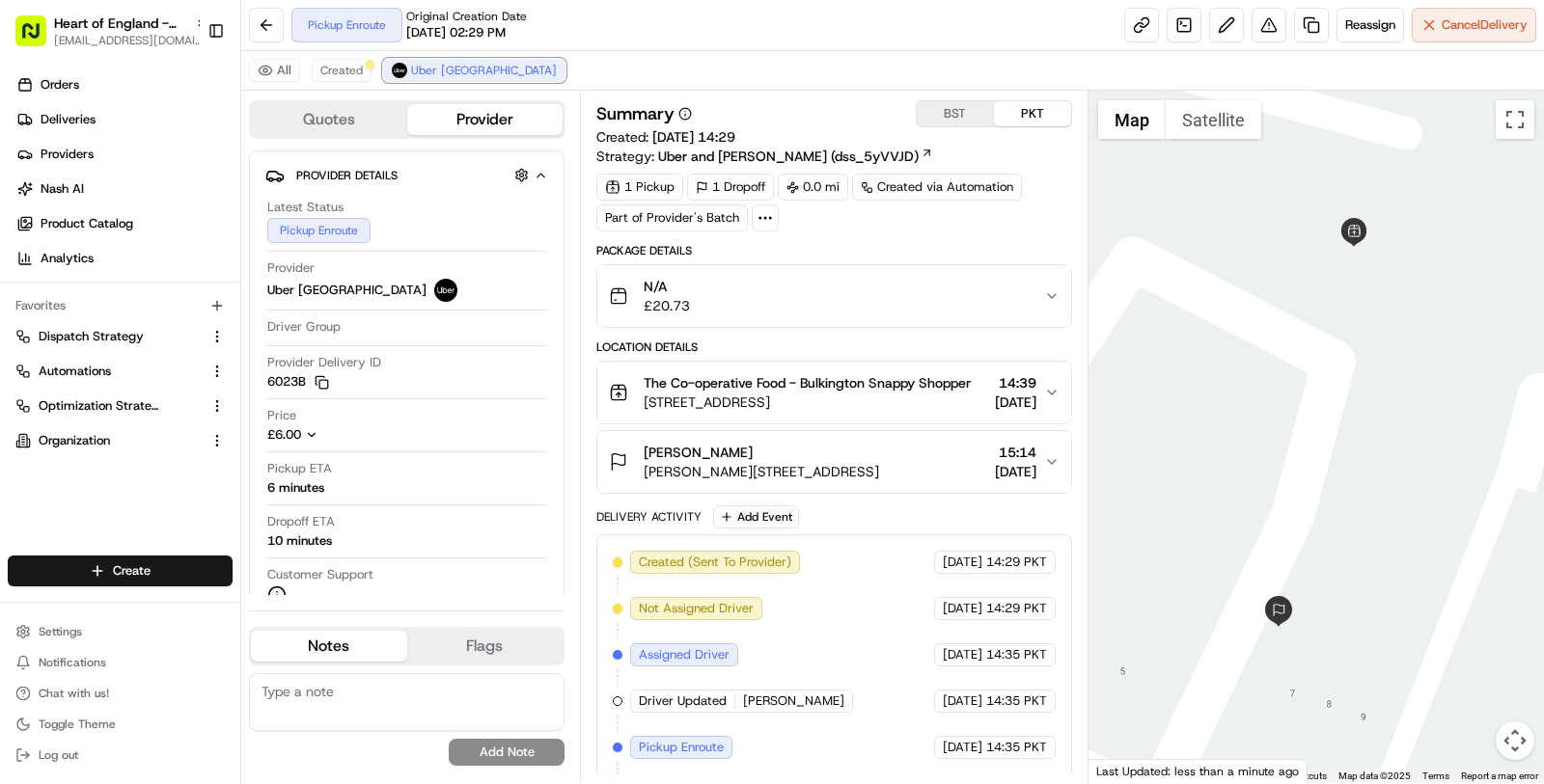
scroll to position [56, 0]
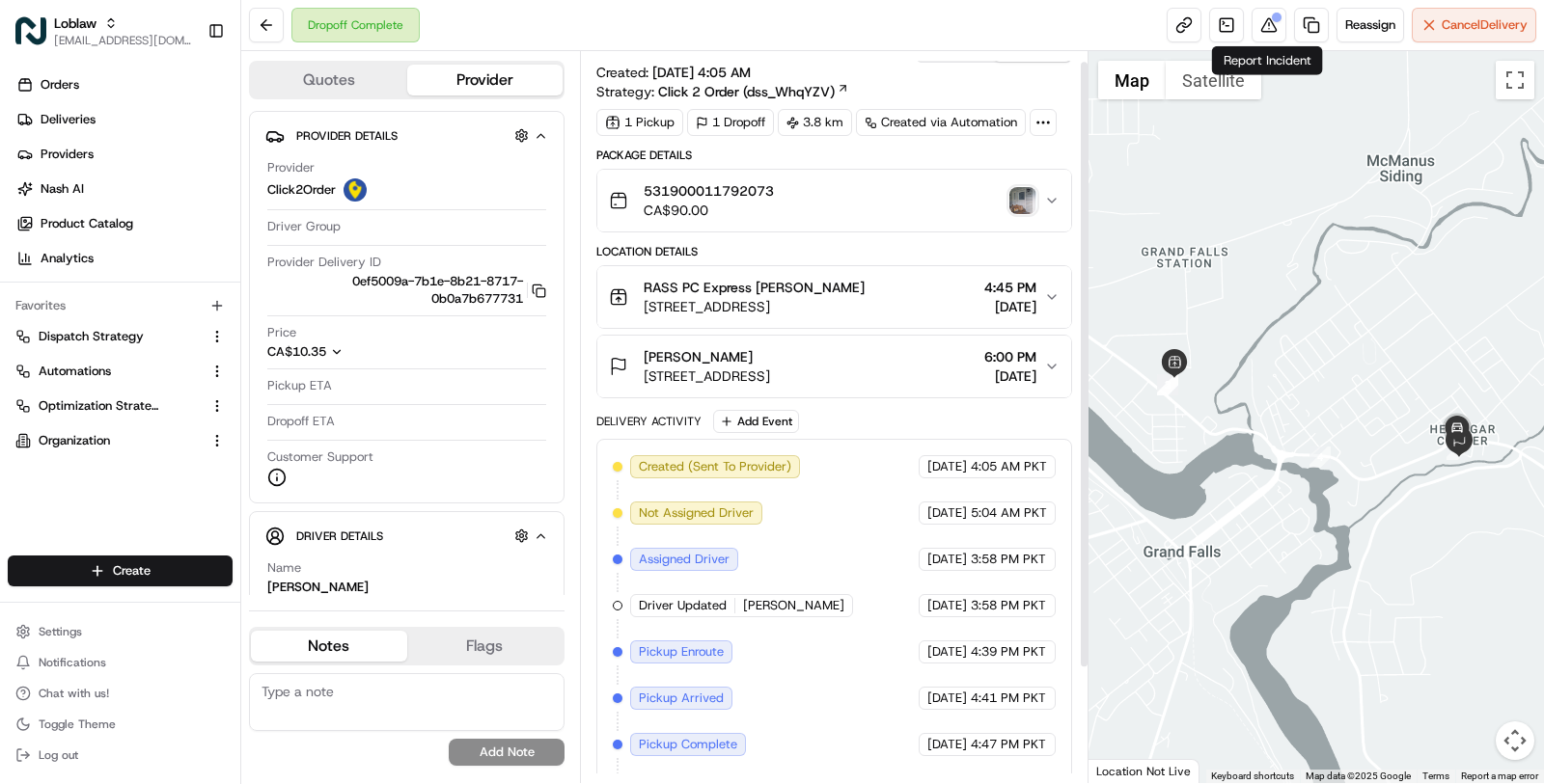
scroll to position [13, 0]
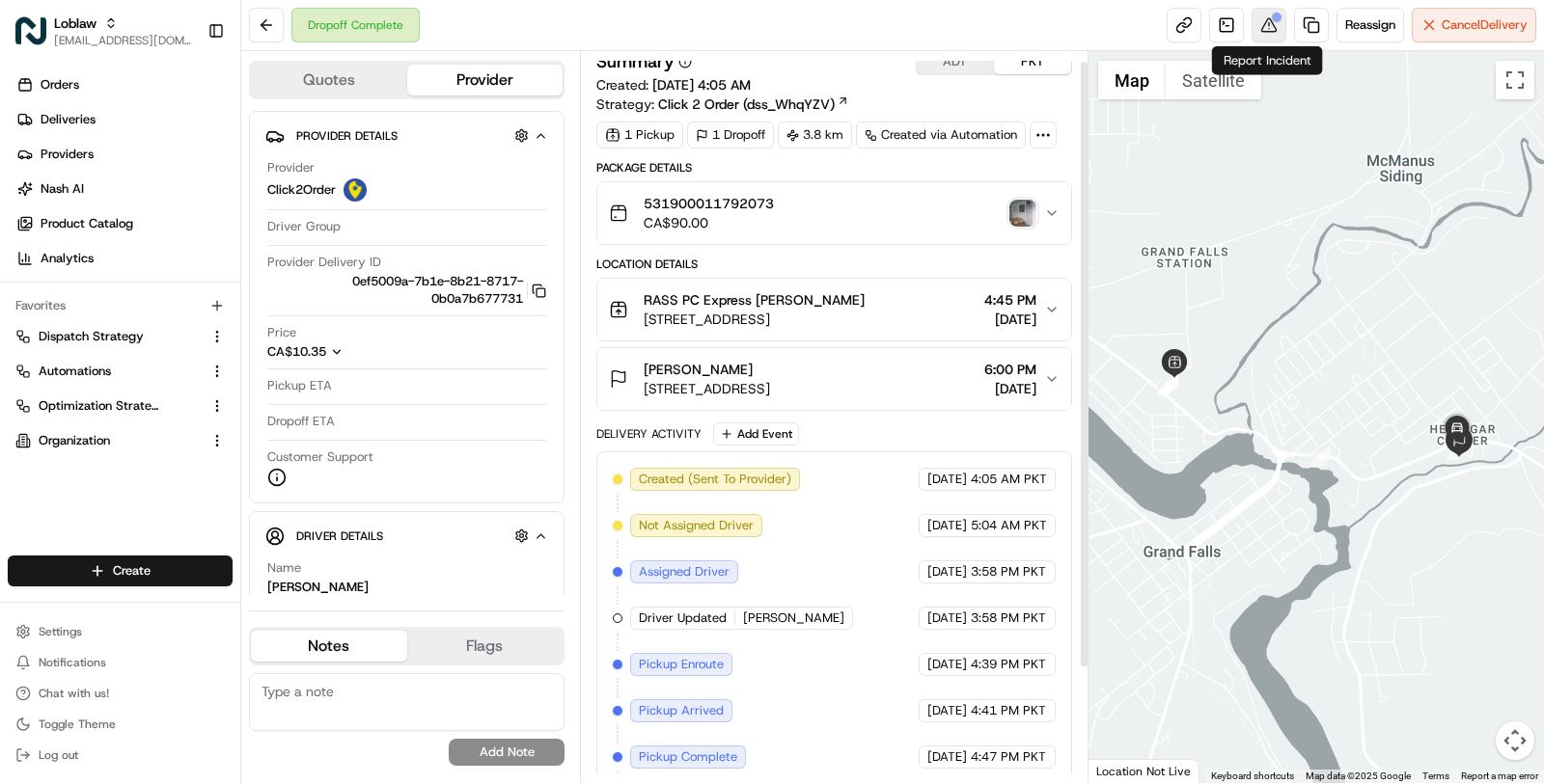
click at [1270, 18] on button at bounding box center [1269, 25] width 35 height 35
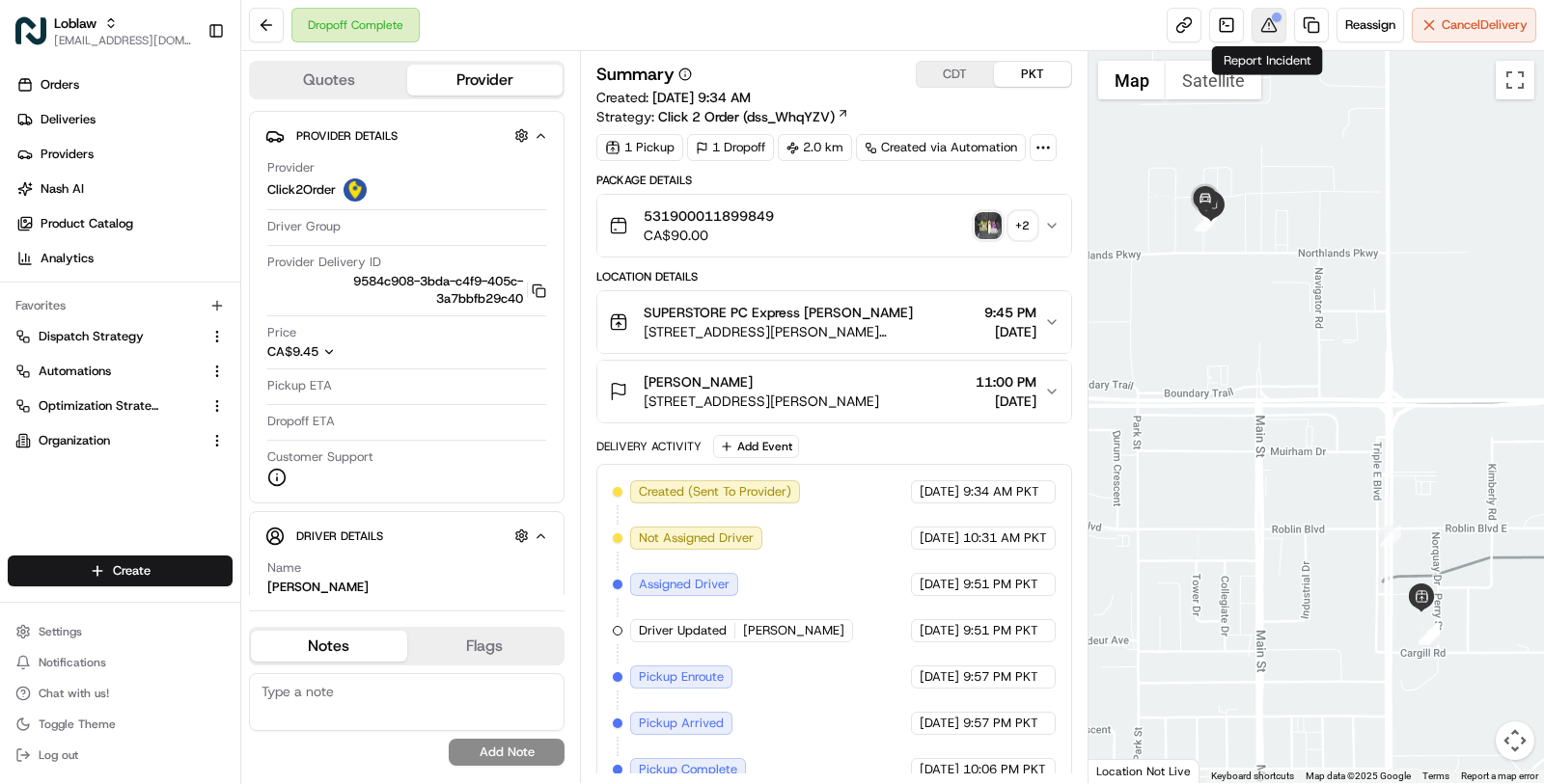
click at [1261, 14] on button at bounding box center [1269, 25] width 35 height 35
click at [986, 220] on img "button" at bounding box center [987, 225] width 27 height 27
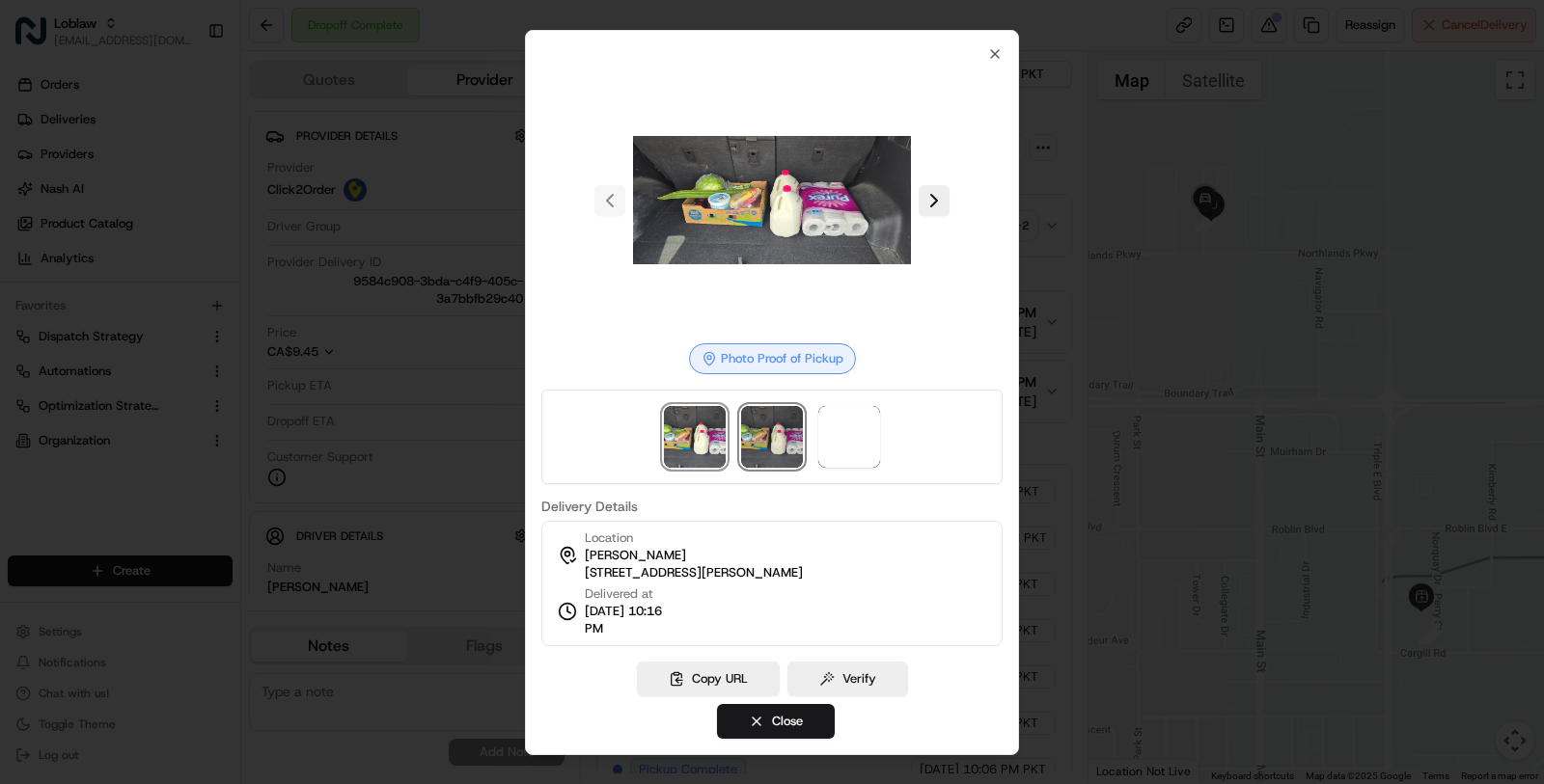
click at [775, 449] on img at bounding box center [772, 437] width 62 height 62
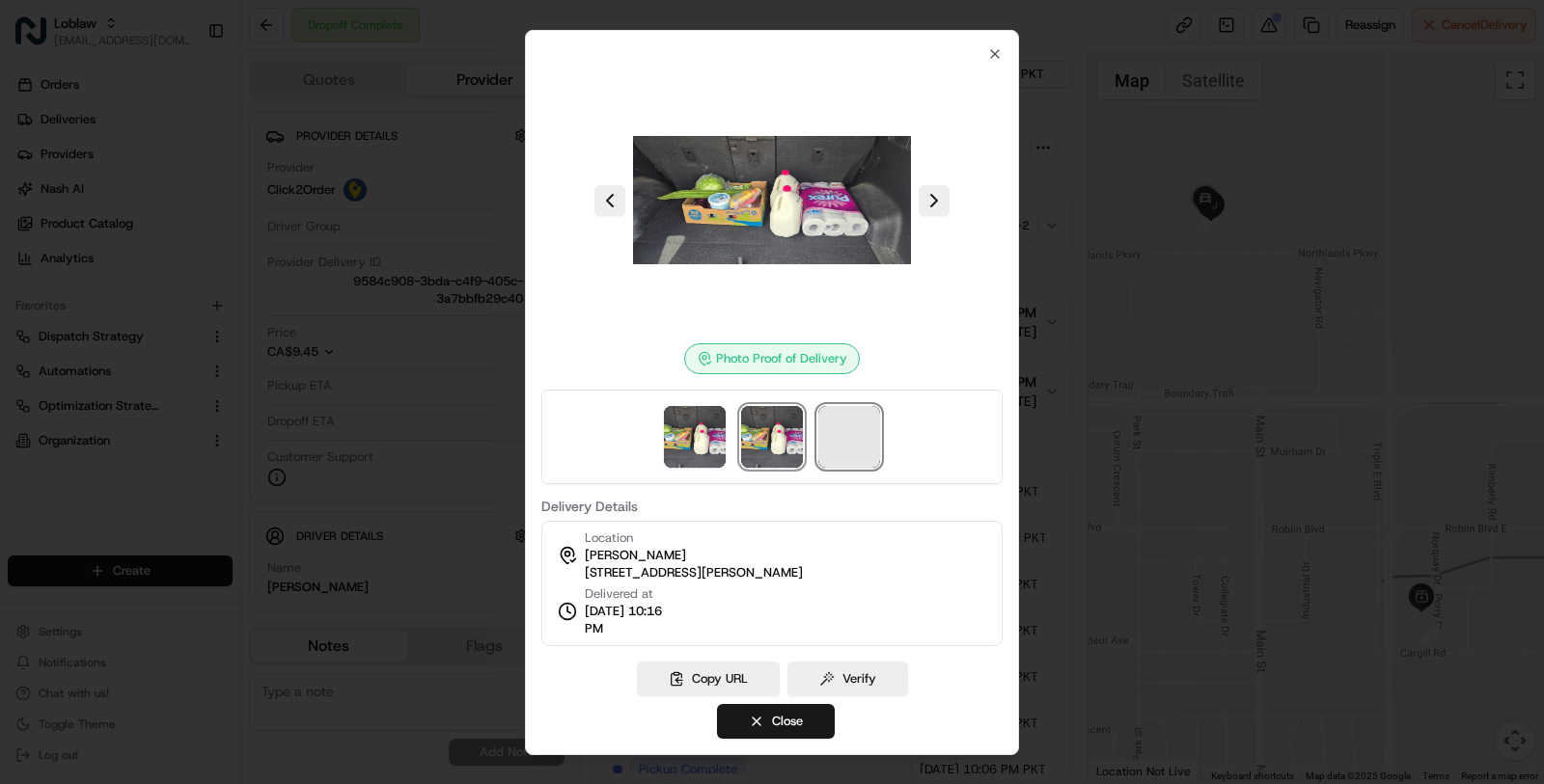
click at [823, 446] on span at bounding box center [849, 437] width 62 height 62
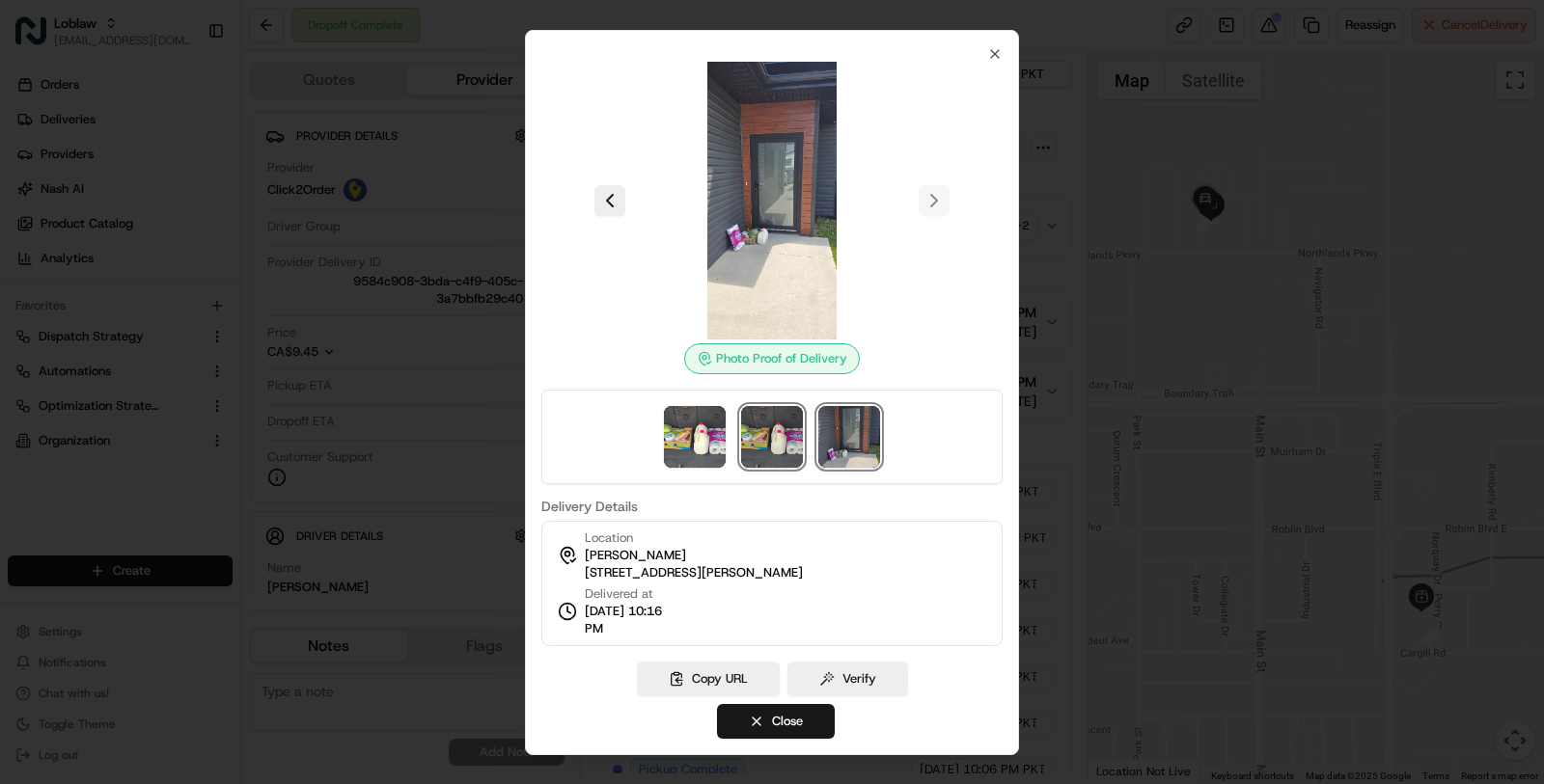
click at [776, 452] on img at bounding box center [772, 437] width 62 height 62
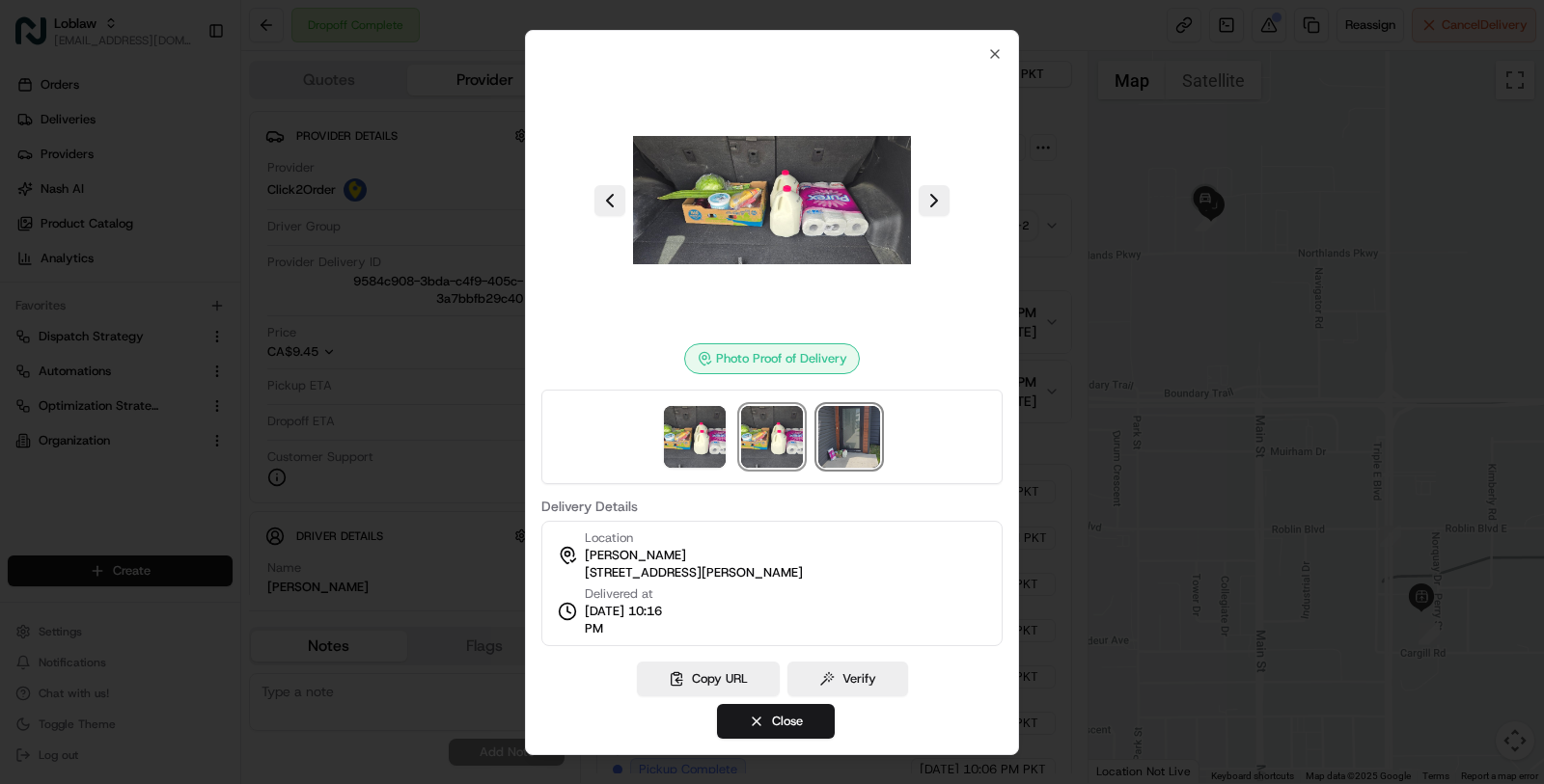
click at [834, 442] on img at bounding box center [849, 437] width 62 height 62
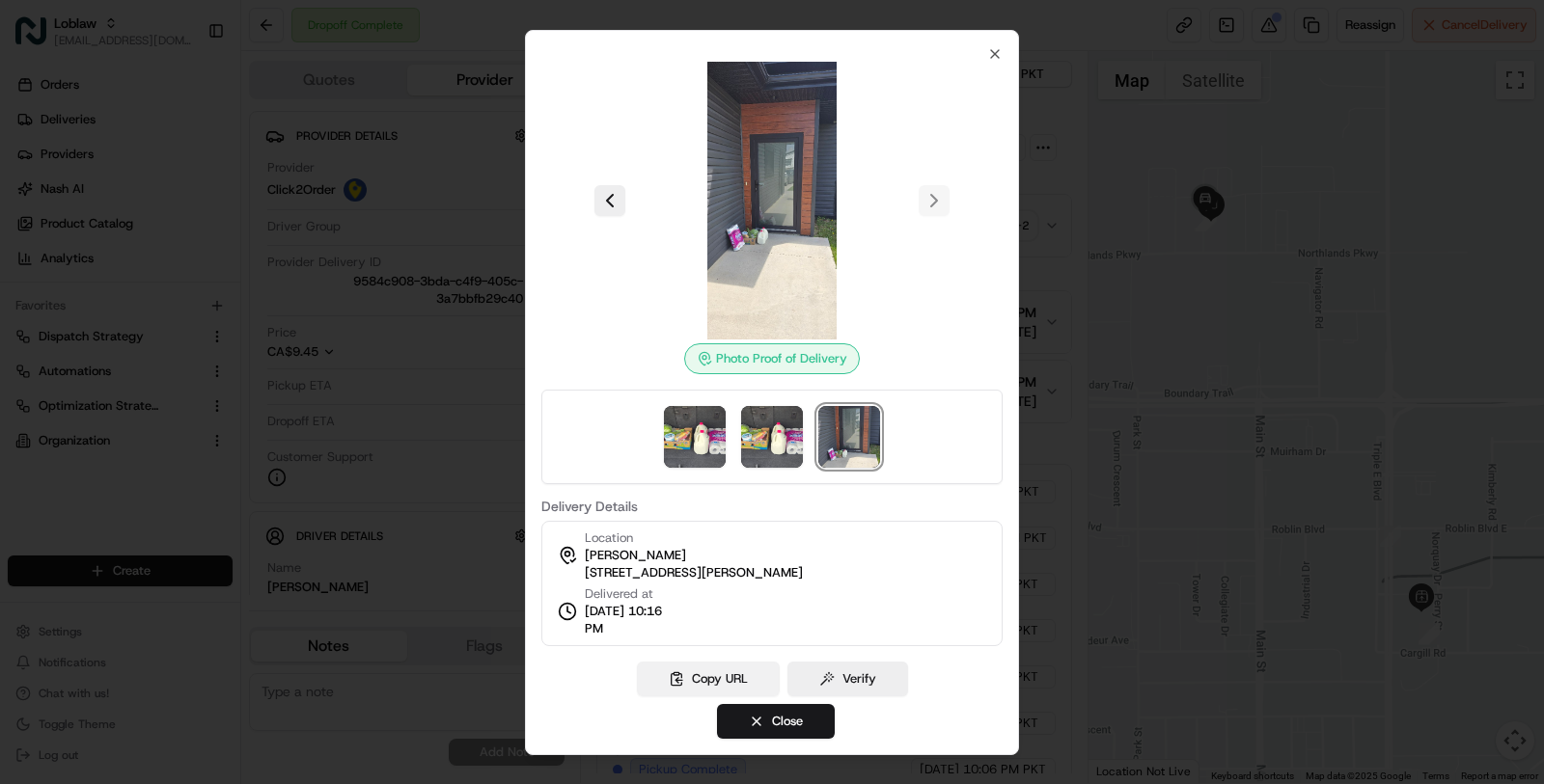
click at [686, 671] on button "Copy URL" at bounding box center [708, 678] width 143 height 35
click at [766, 458] on img at bounding box center [772, 437] width 62 height 62
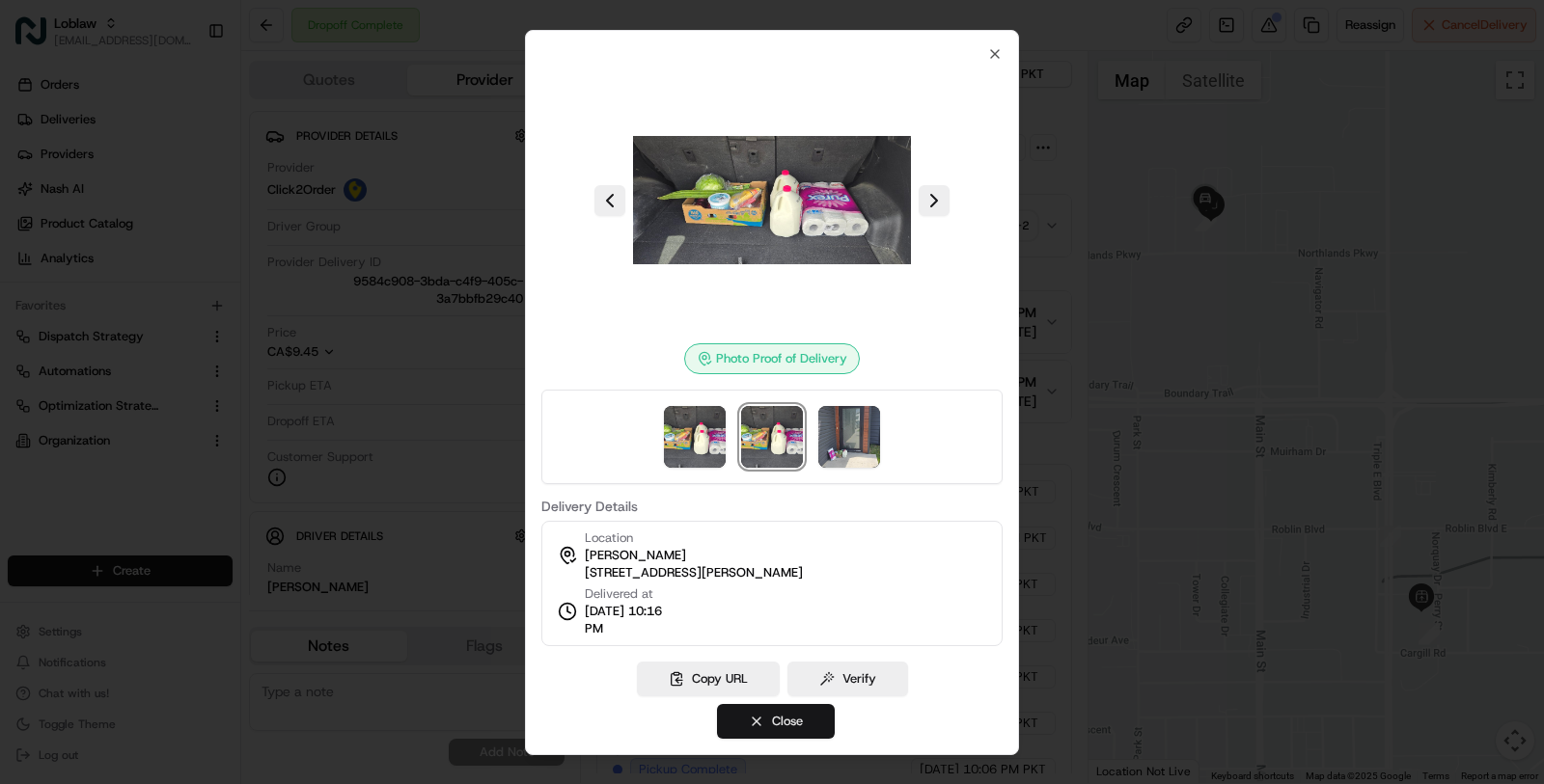
click at [772, 716] on button "Close" at bounding box center [775, 721] width 118 height 35
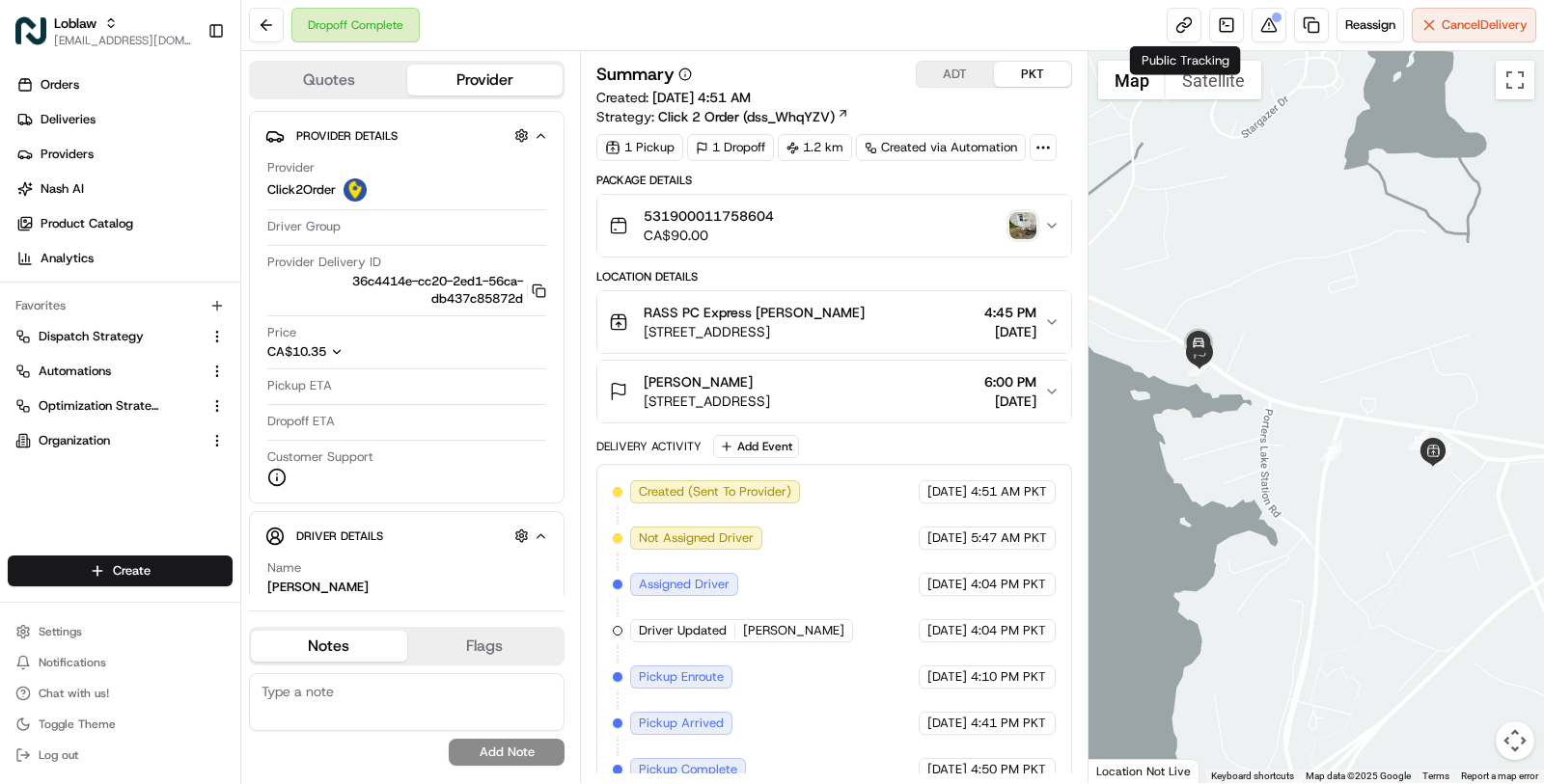
click at [845, 221] on div "531900011758604 CA$90.00" at bounding box center [826, 225] width 435 height 39
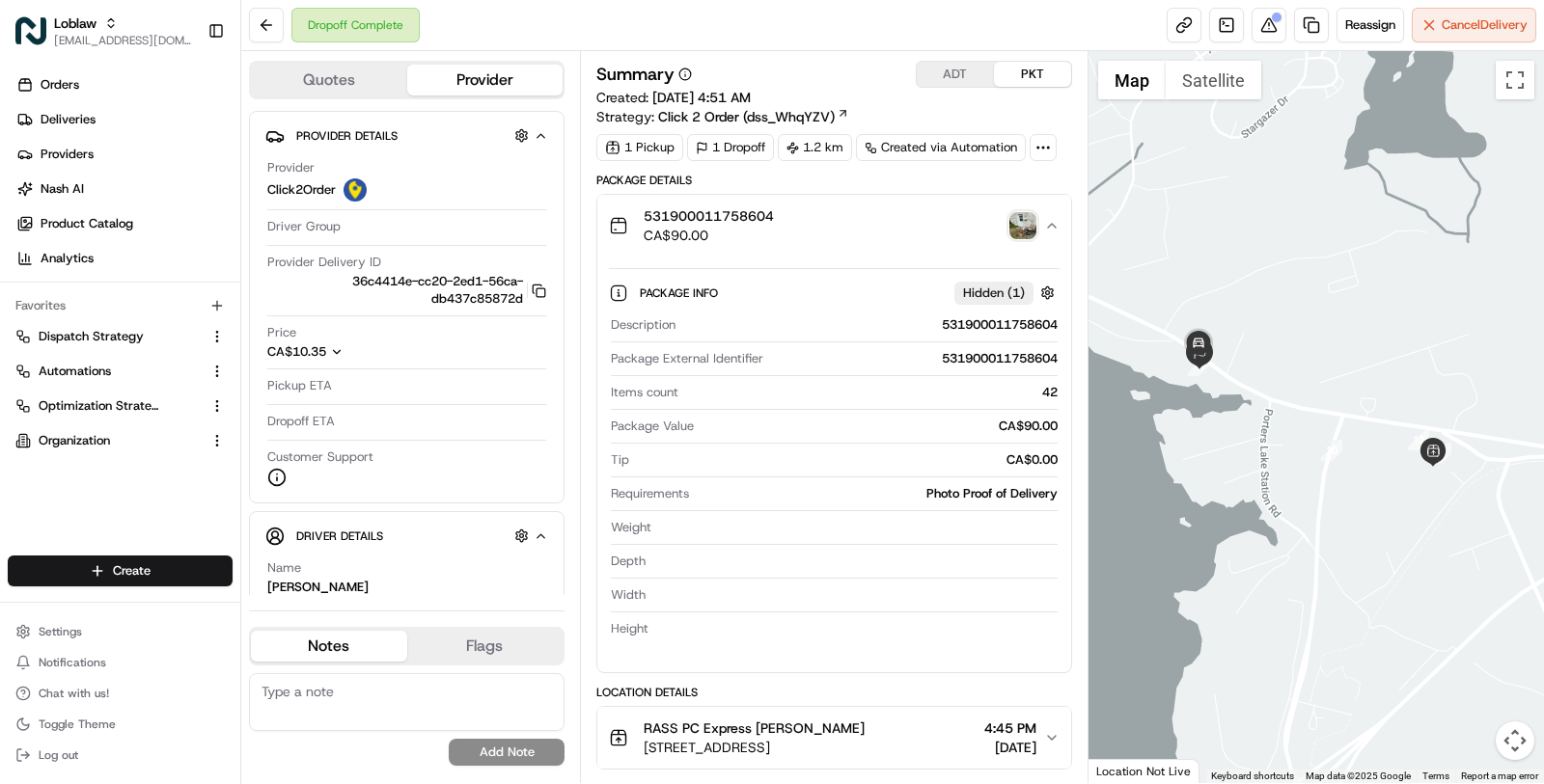
click at [845, 221] on div "531900011758604 CA$90.00" at bounding box center [826, 225] width 435 height 39
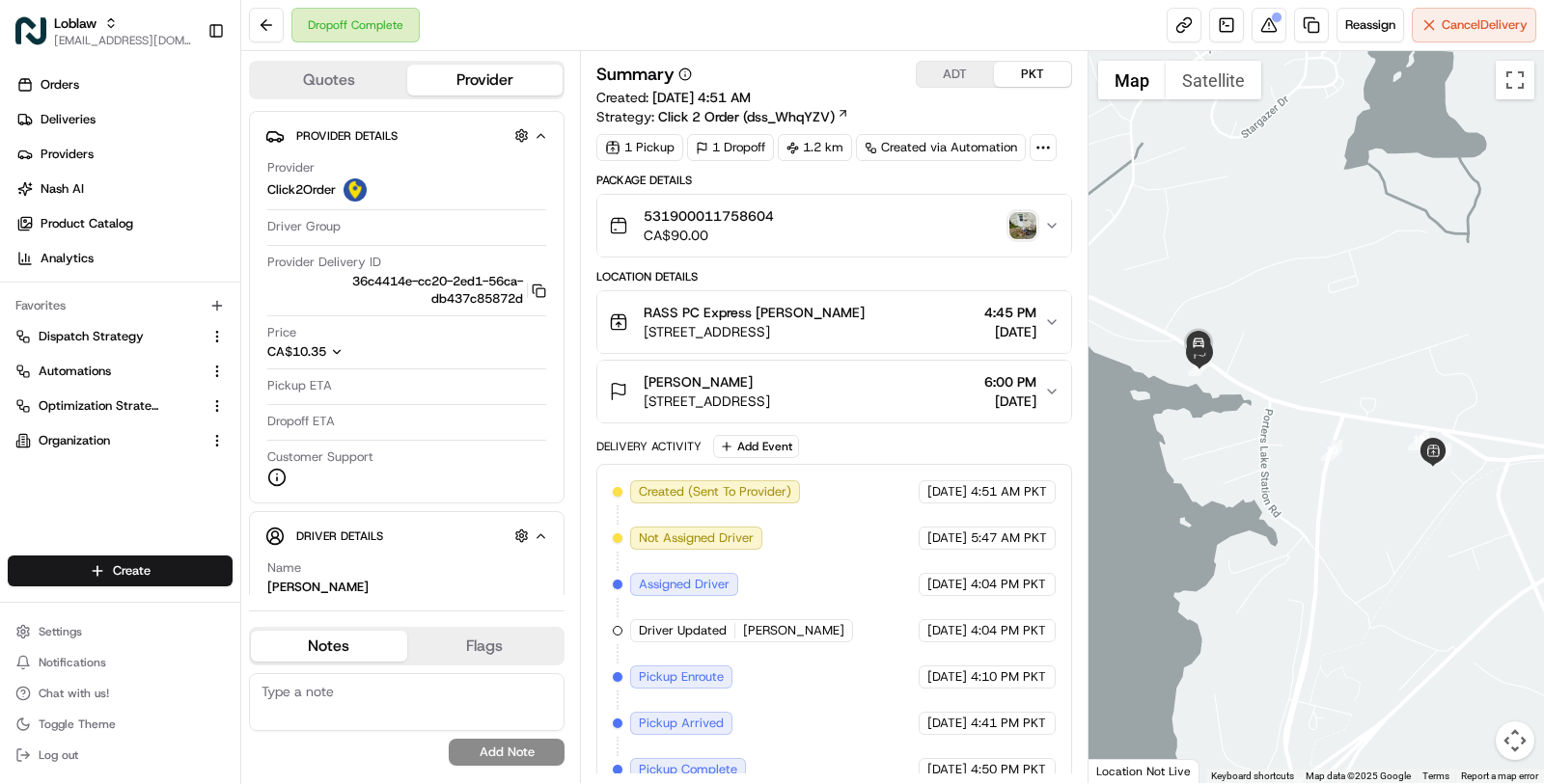
click at [845, 221] on div "531900011758604 CA$90.00" at bounding box center [826, 225] width 435 height 39
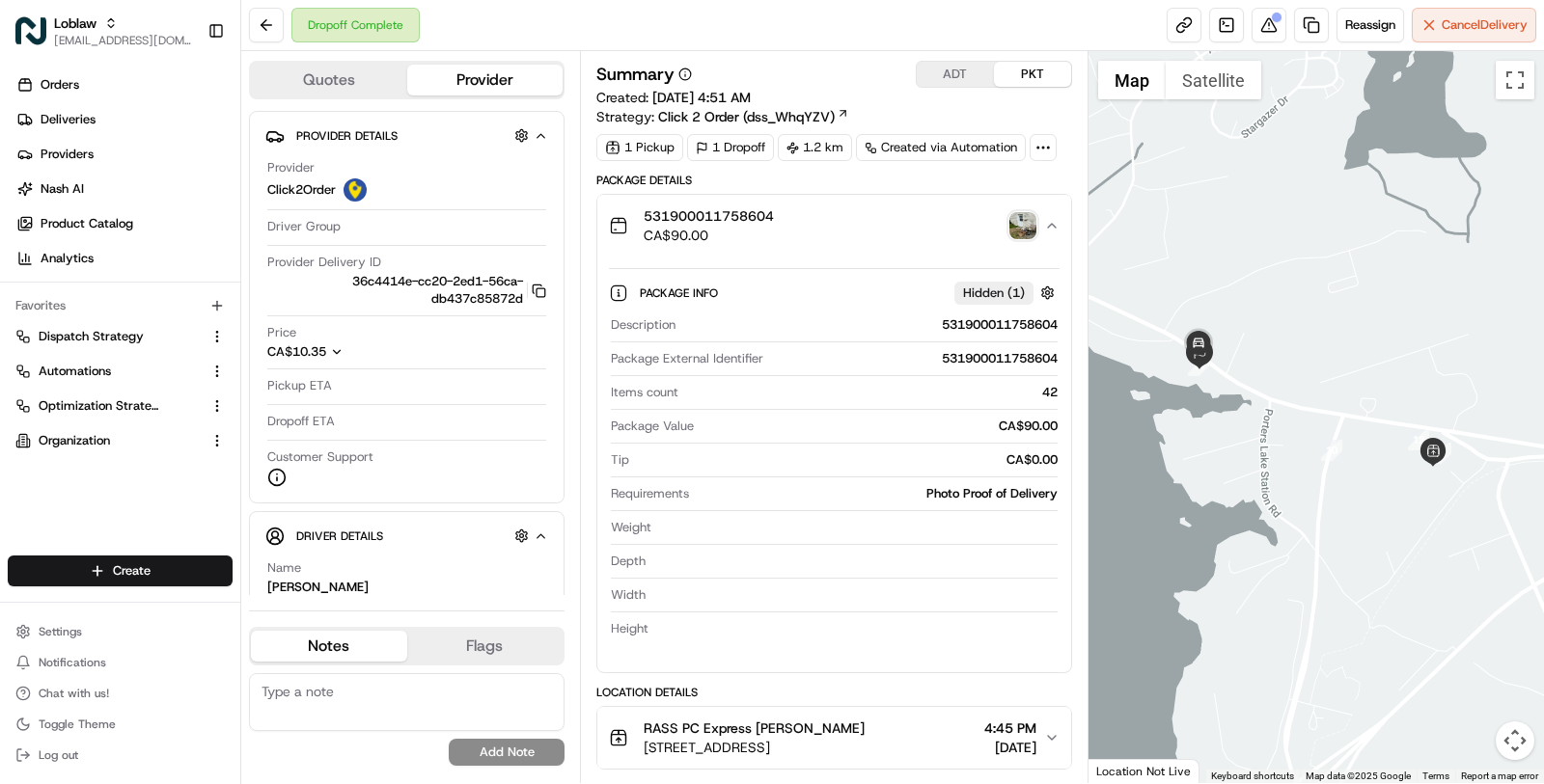
click at [845, 221] on div "531900011758604 CA$90.00" at bounding box center [826, 225] width 435 height 39
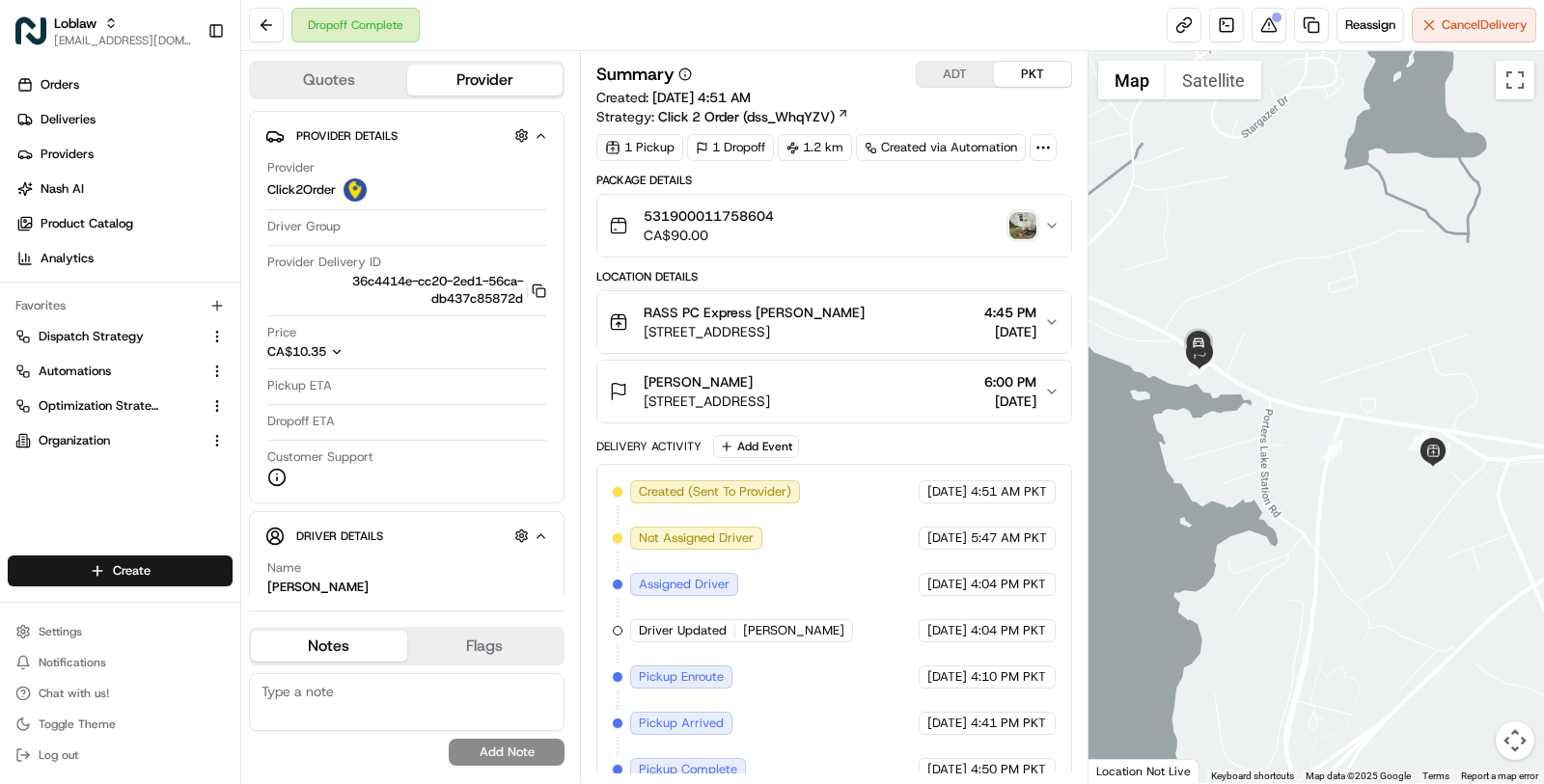
click at [845, 221] on div "531900011758604 CA$90.00" at bounding box center [826, 225] width 435 height 39
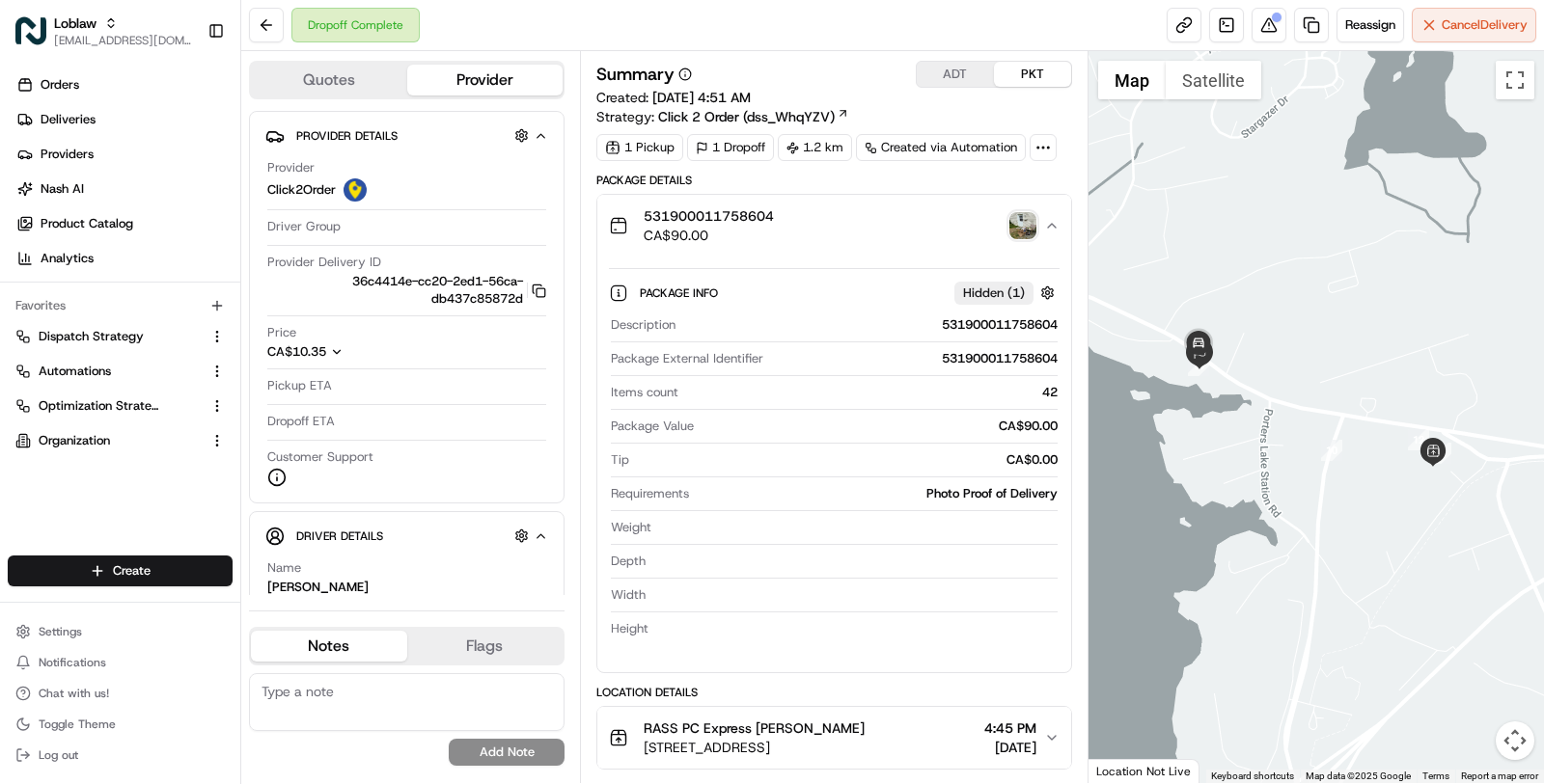
click at [845, 221] on div "531900011758604 CA$90.00" at bounding box center [826, 225] width 435 height 39
click at [869, 207] on div "531900011758604 CA$90.00" at bounding box center [826, 225] width 435 height 39
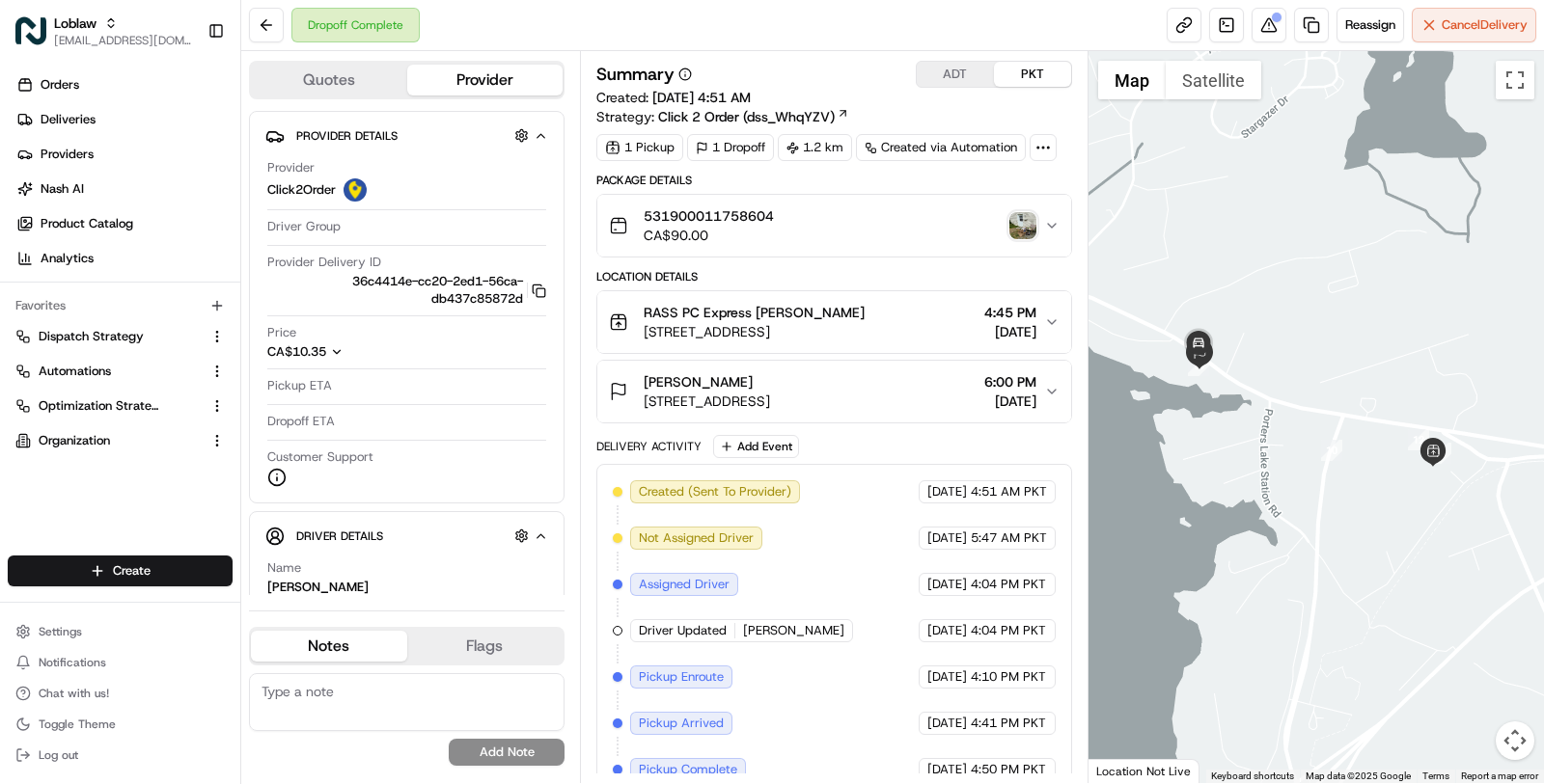
click at [869, 207] on div "531900011758604 CA$90.00" at bounding box center [826, 225] width 435 height 39
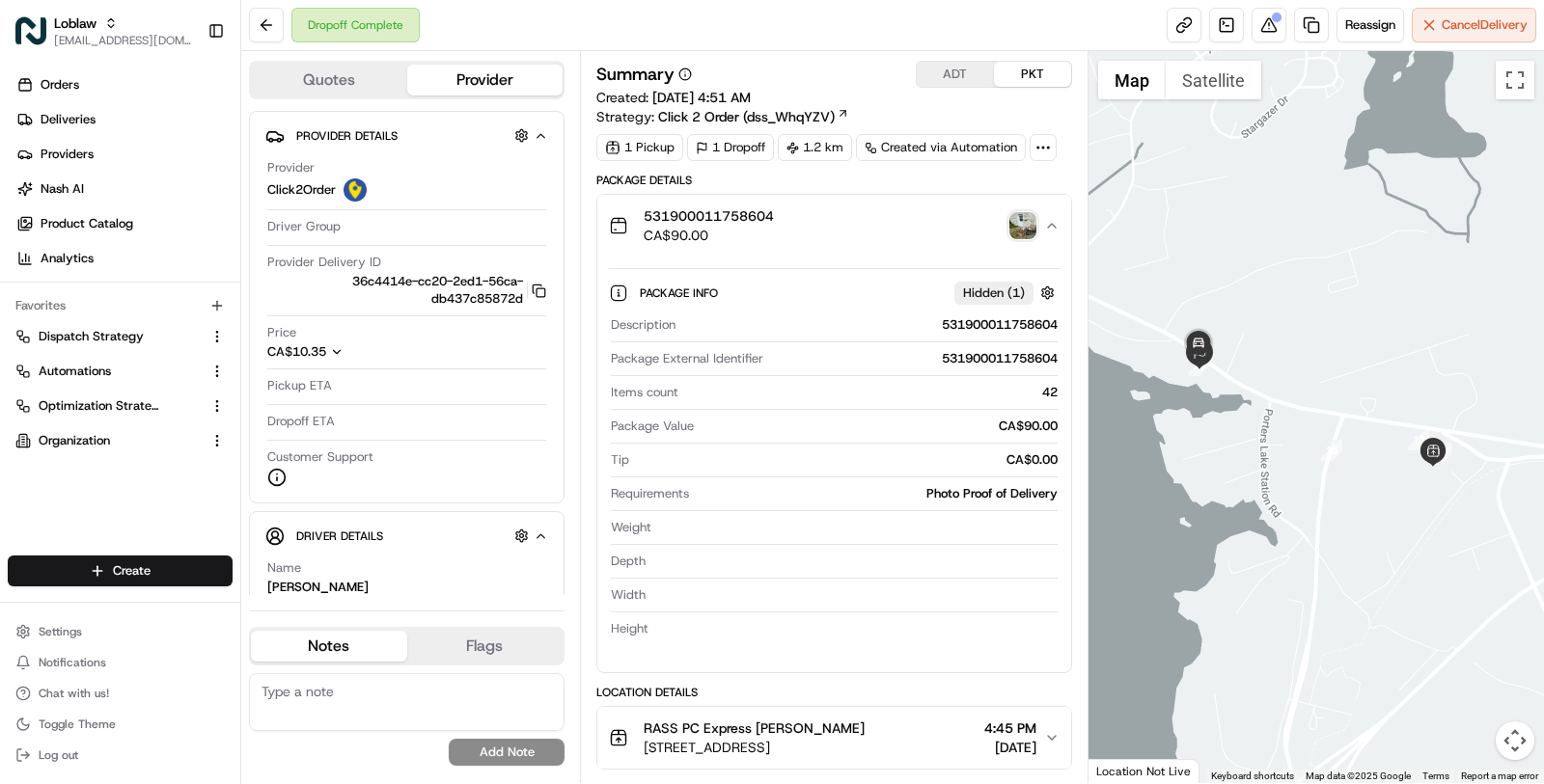
click at [869, 207] on div "531900011758604 CA$90.00" at bounding box center [826, 225] width 435 height 39
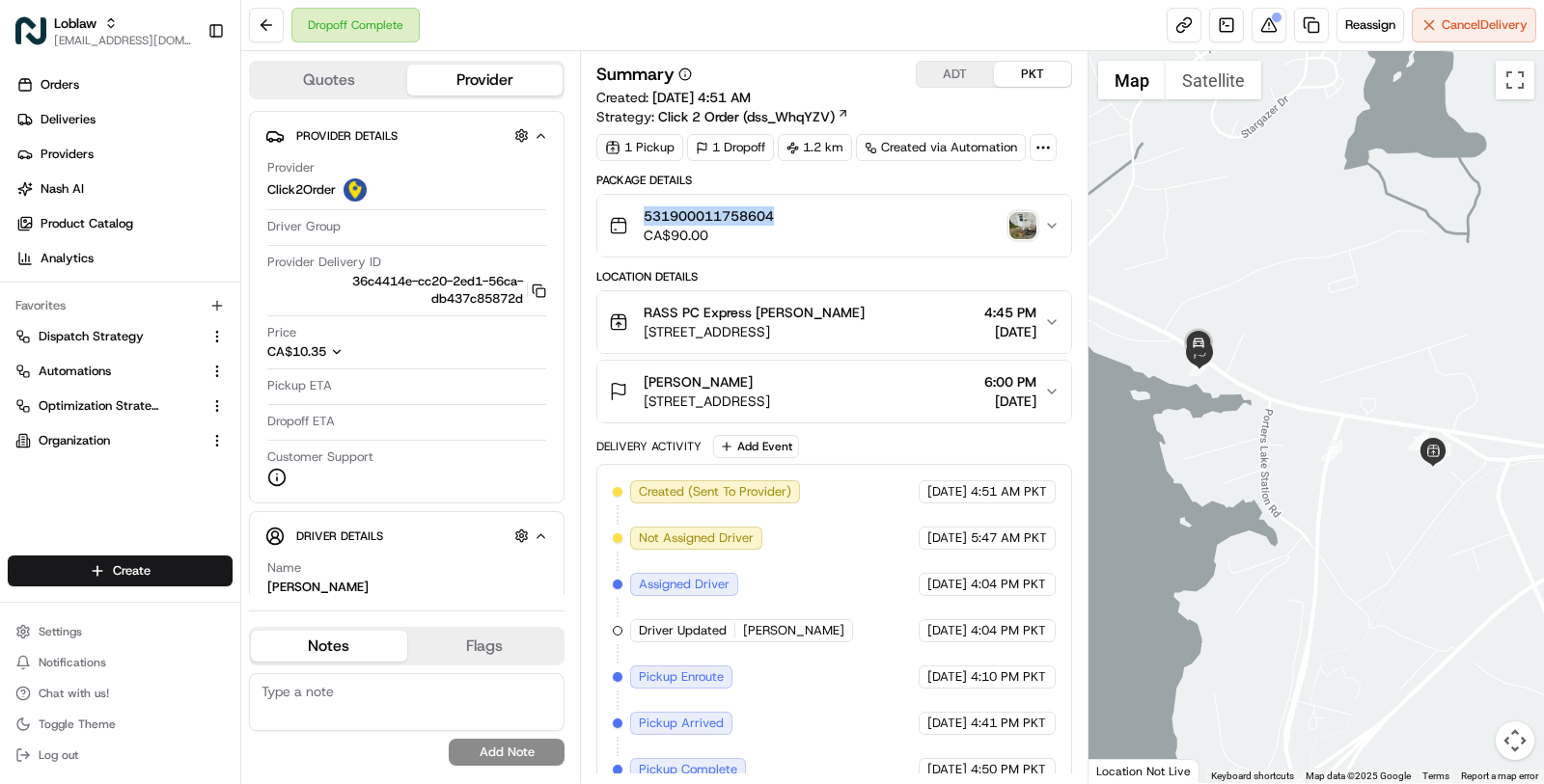
click at [869, 207] on div "531900011758604 CA$90.00" at bounding box center [826, 225] width 435 height 39
click at [869, 208] on div "531900011758604 CA$90.00" at bounding box center [826, 225] width 435 height 39
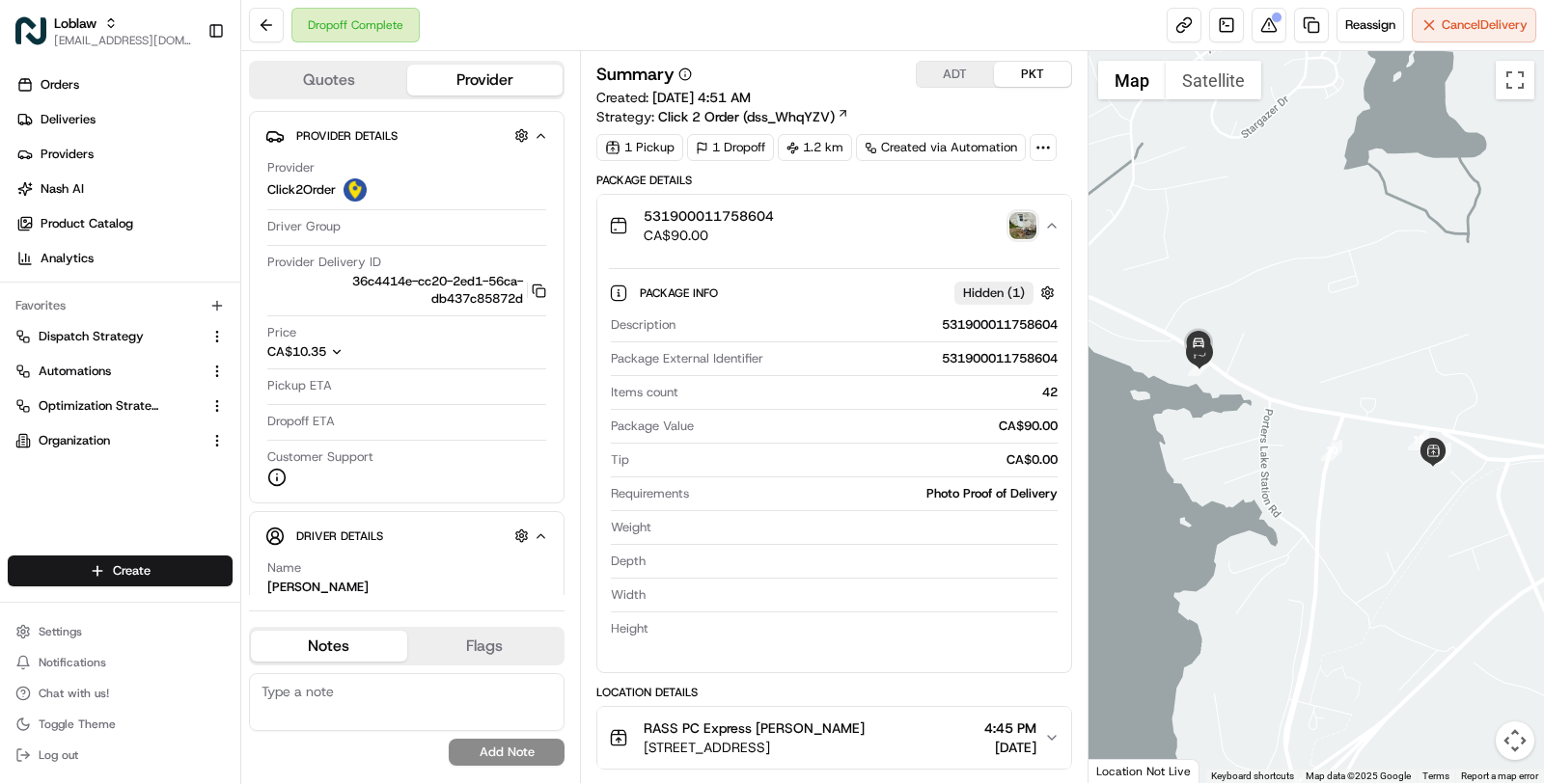
click at [871, 210] on div "531900011758604 CA$90.00" at bounding box center [826, 225] width 435 height 39
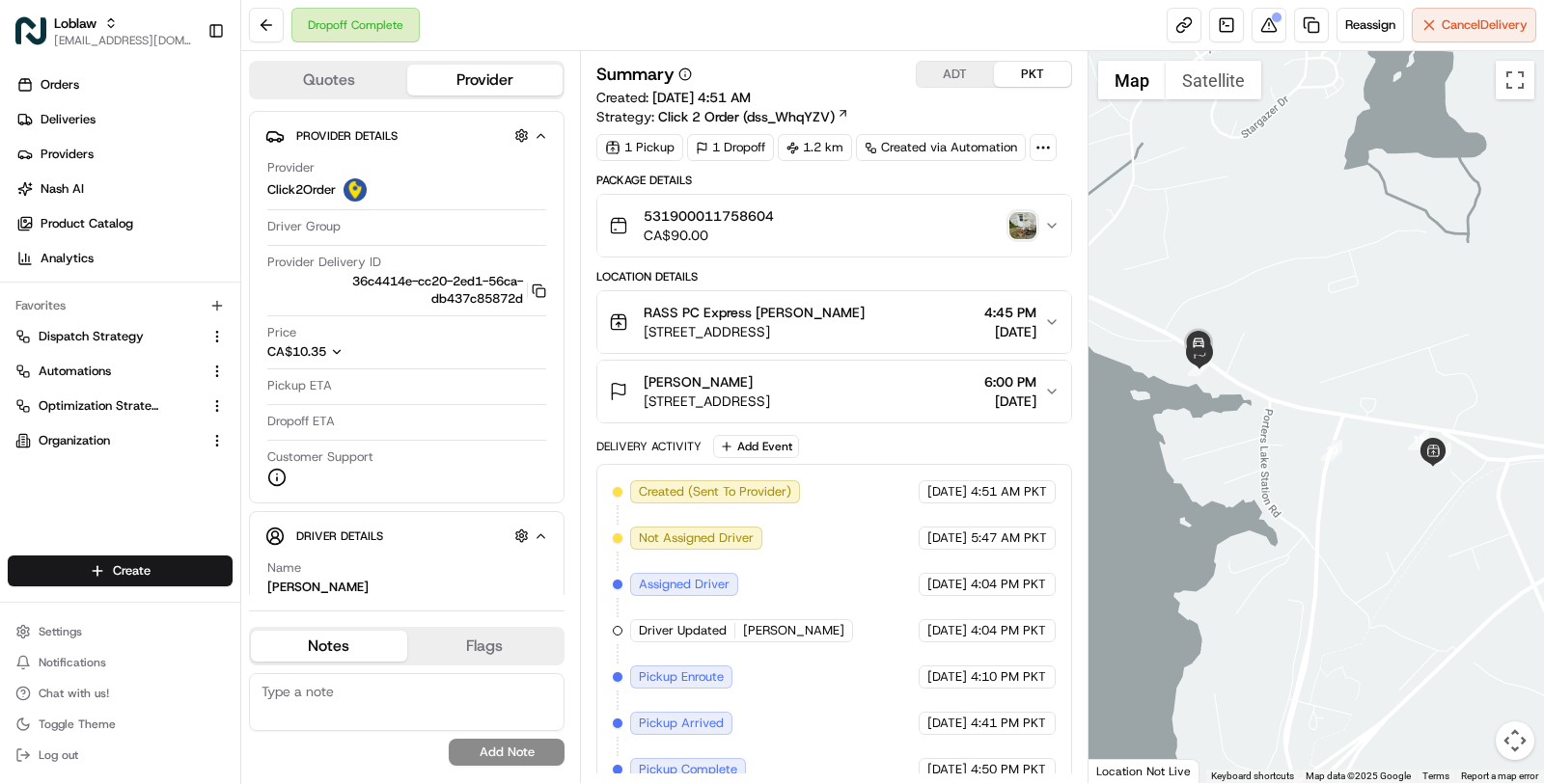
click at [1022, 225] on img "button" at bounding box center [1022, 225] width 27 height 27
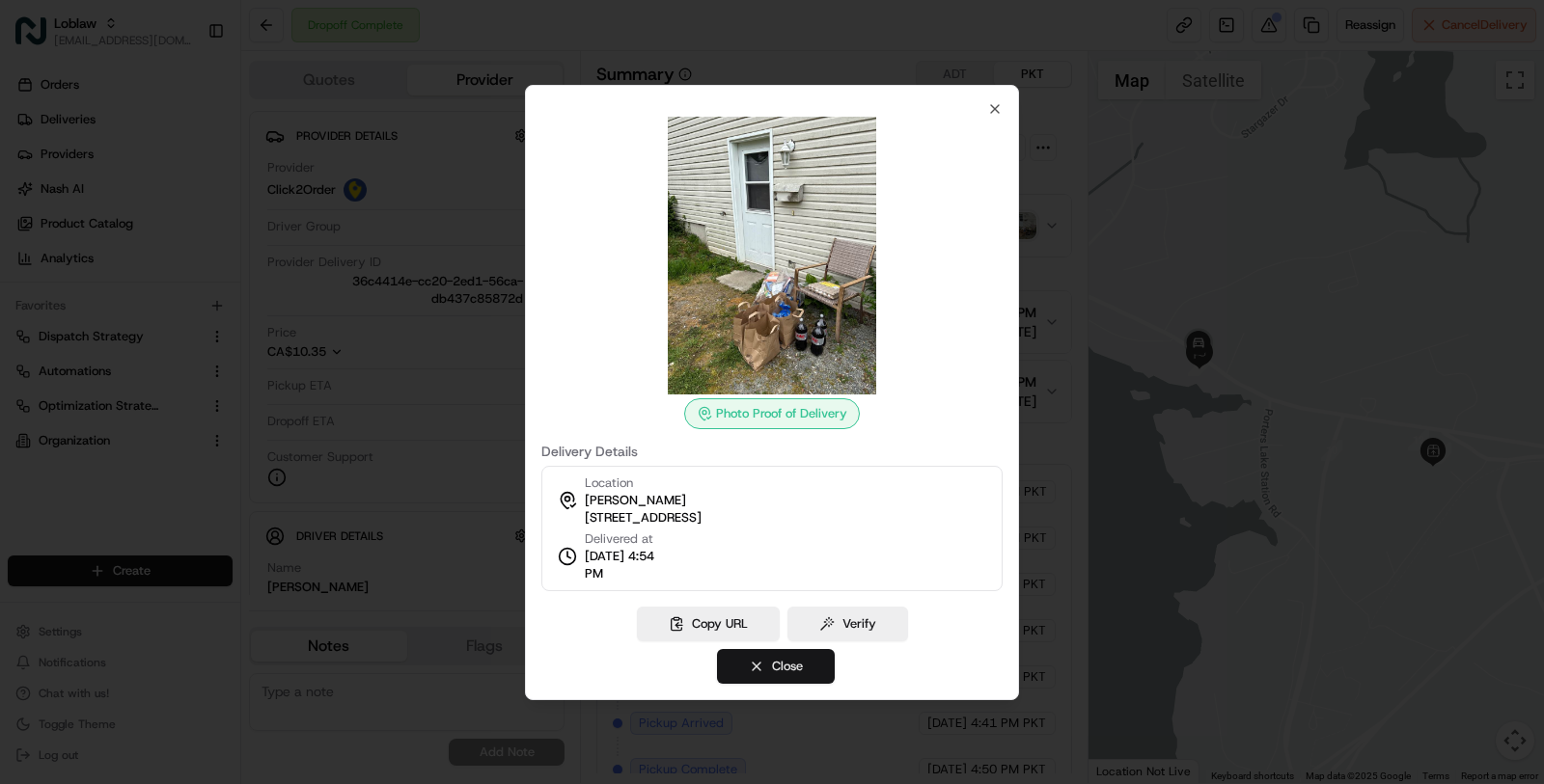
click at [756, 663] on button "Close" at bounding box center [775, 666] width 118 height 35
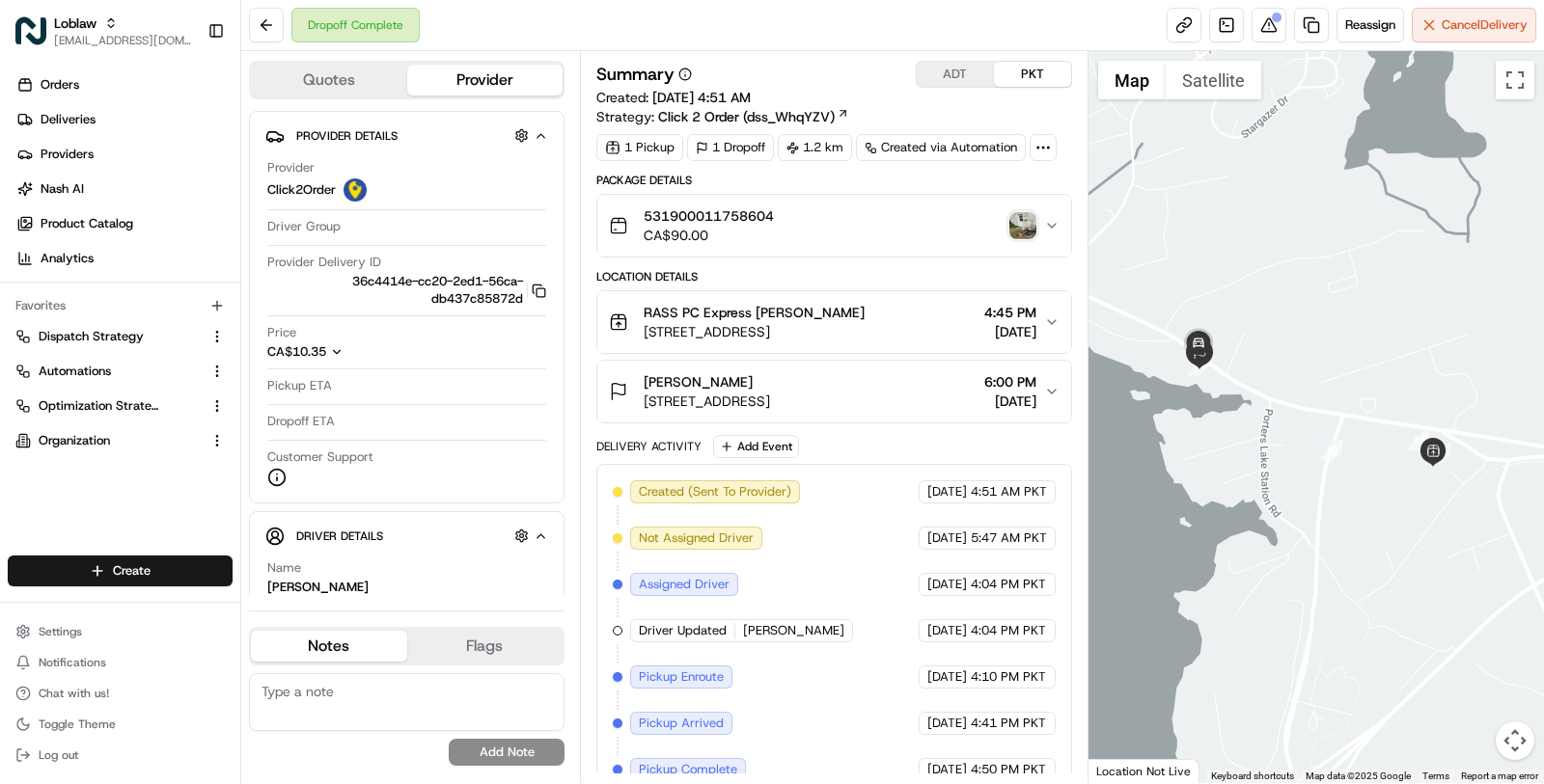
click at [1023, 213] on img "button" at bounding box center [1022, 225] width 27 height 27
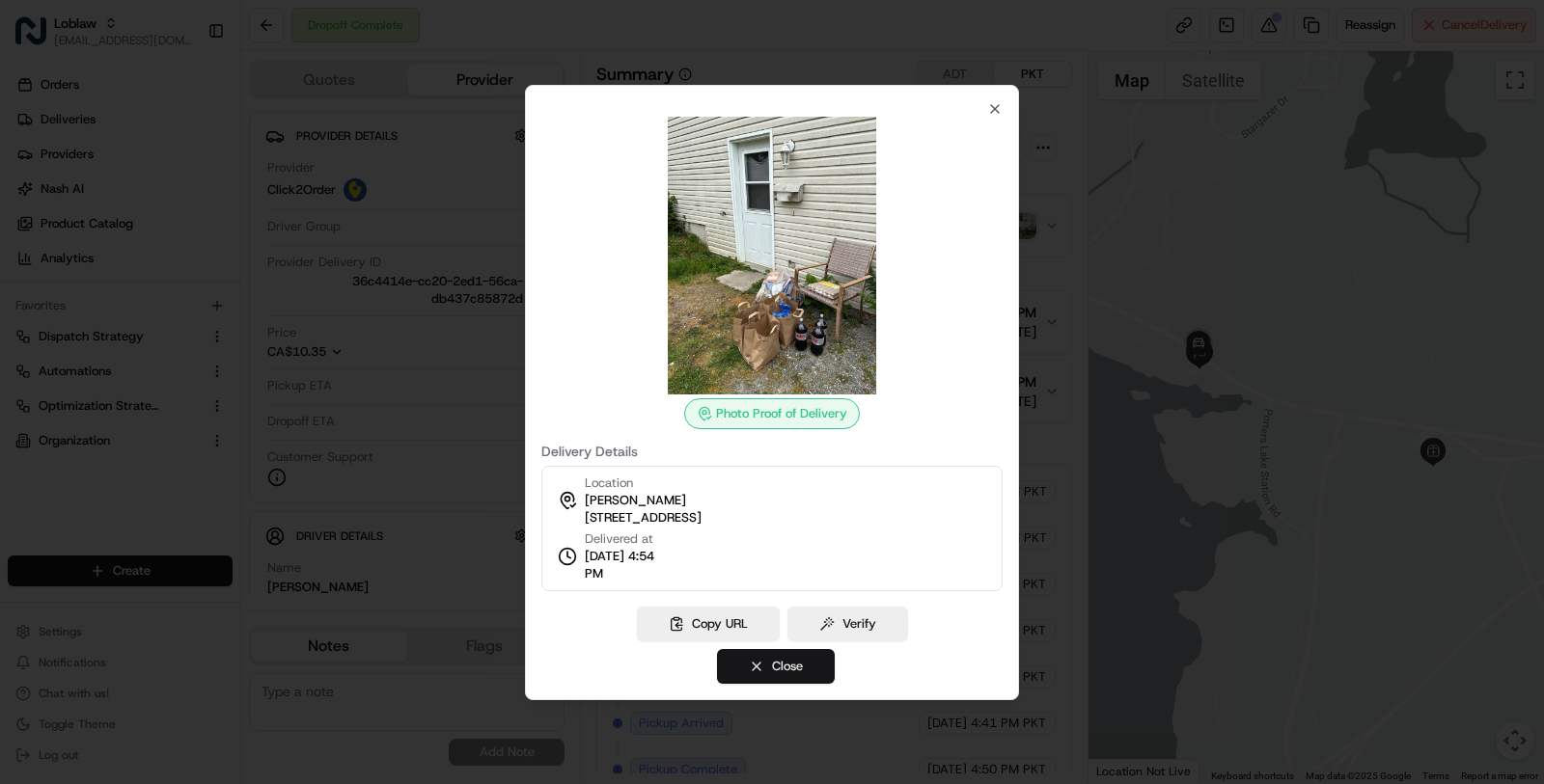
click at [804, 662] on button "Close" at bounding box center [775, 666] width 118 height 35
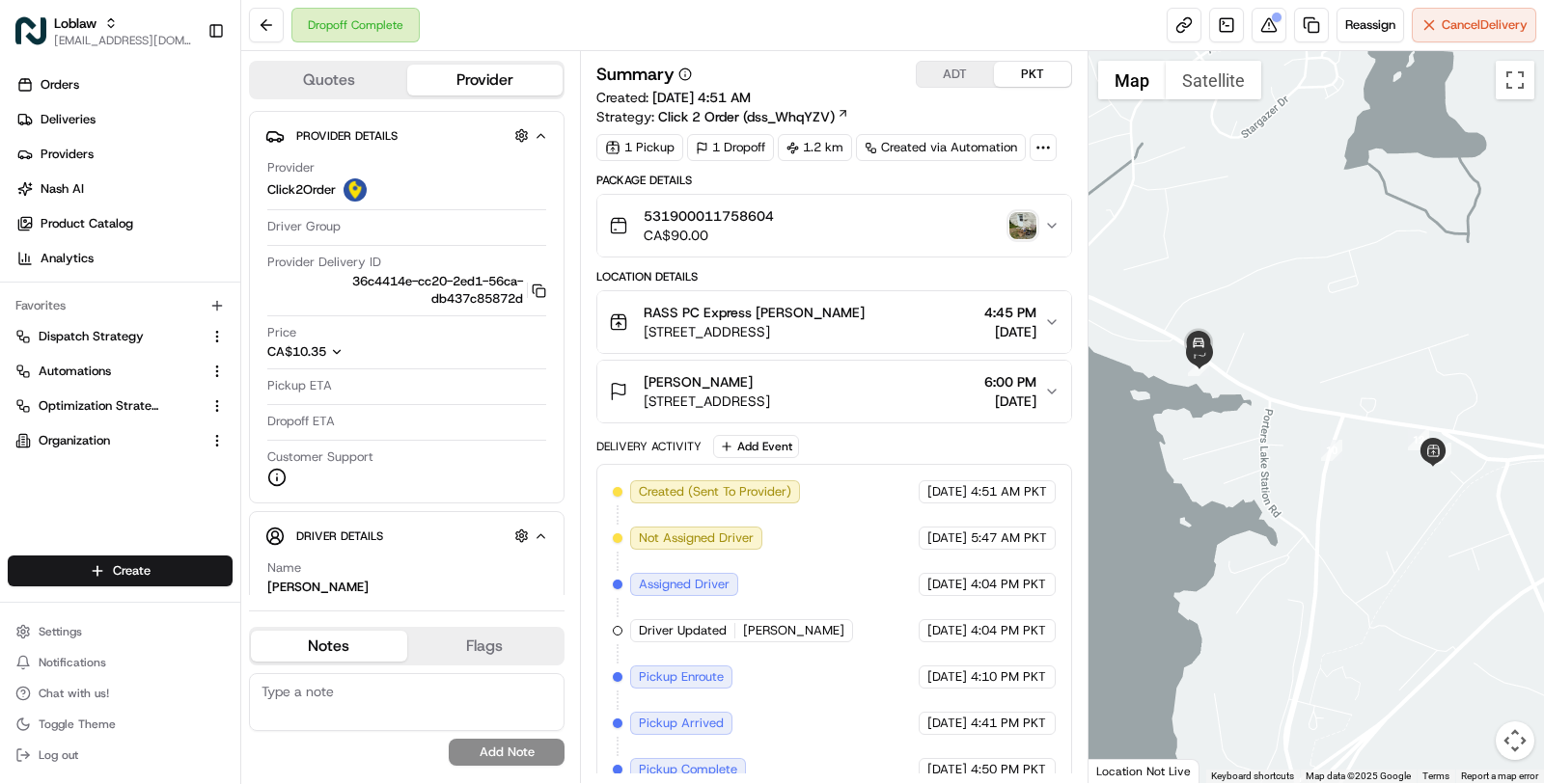
click at [857, 233] on div "531900011758604 CA$90.00" at bounding box center [826, 225] width 435 height 39
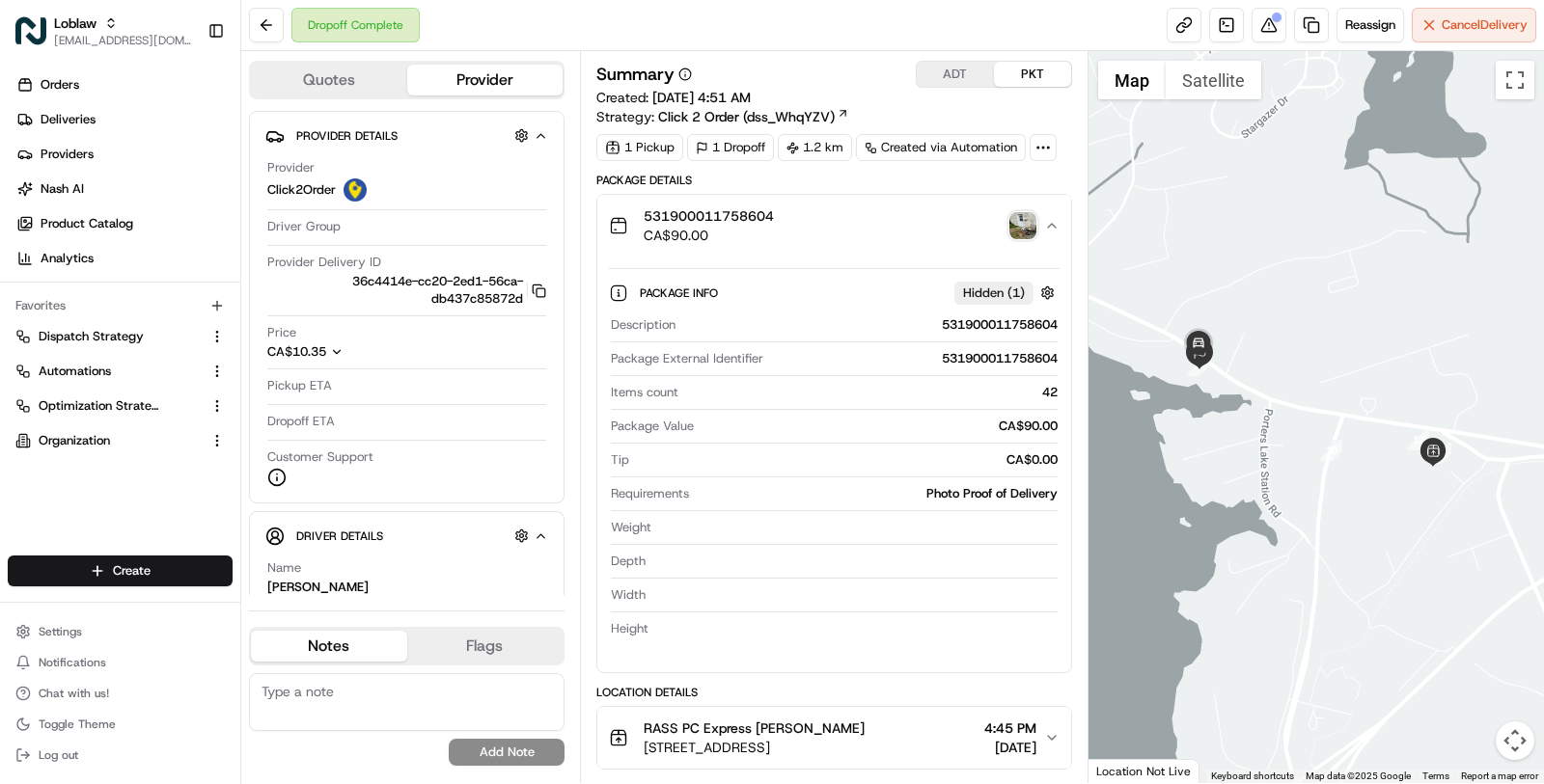
click at [858, 233] on div "531900011758604 CA$90.00" at bounding box center [826, 225] width 435 height 39
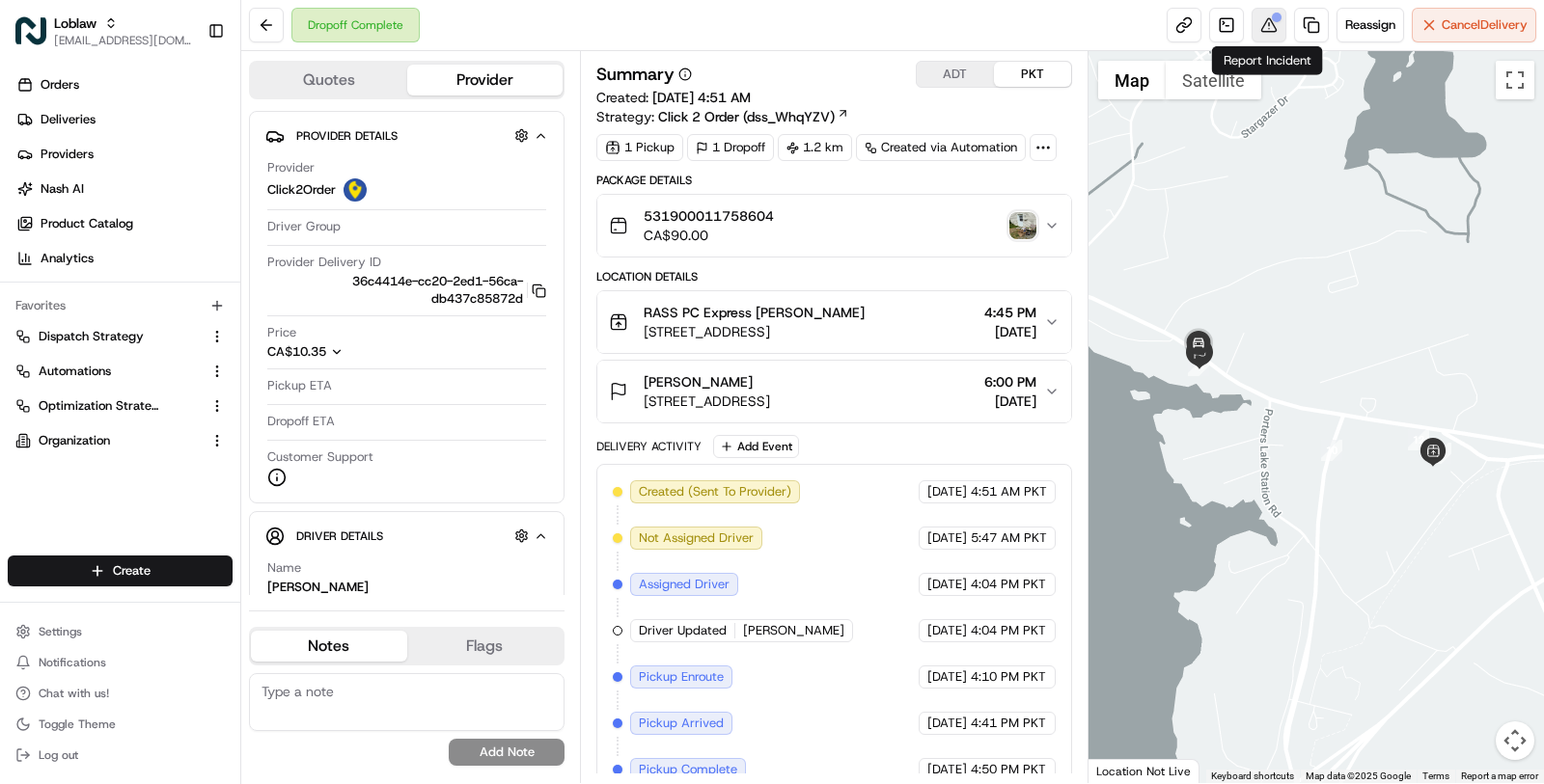
click at [1272, 14] on div at bounding box center [1277, 18] width 10 height 10
click at [1018, 224] on img "button" at bounding box center [1022, 225] width 27 height 27
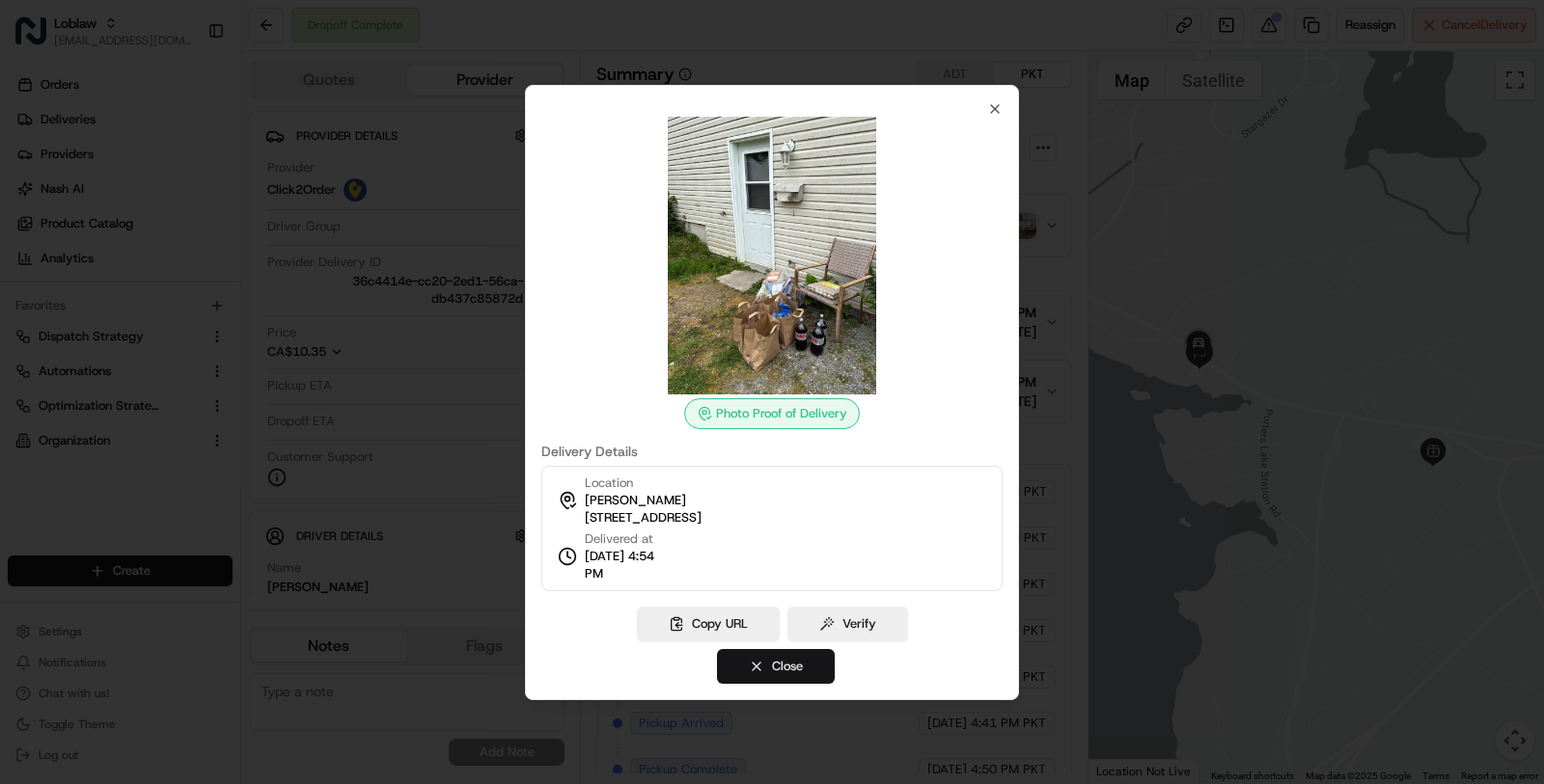
click at [805, 664] on button "Close" at bounding box center [775, 666] width 118 height 35
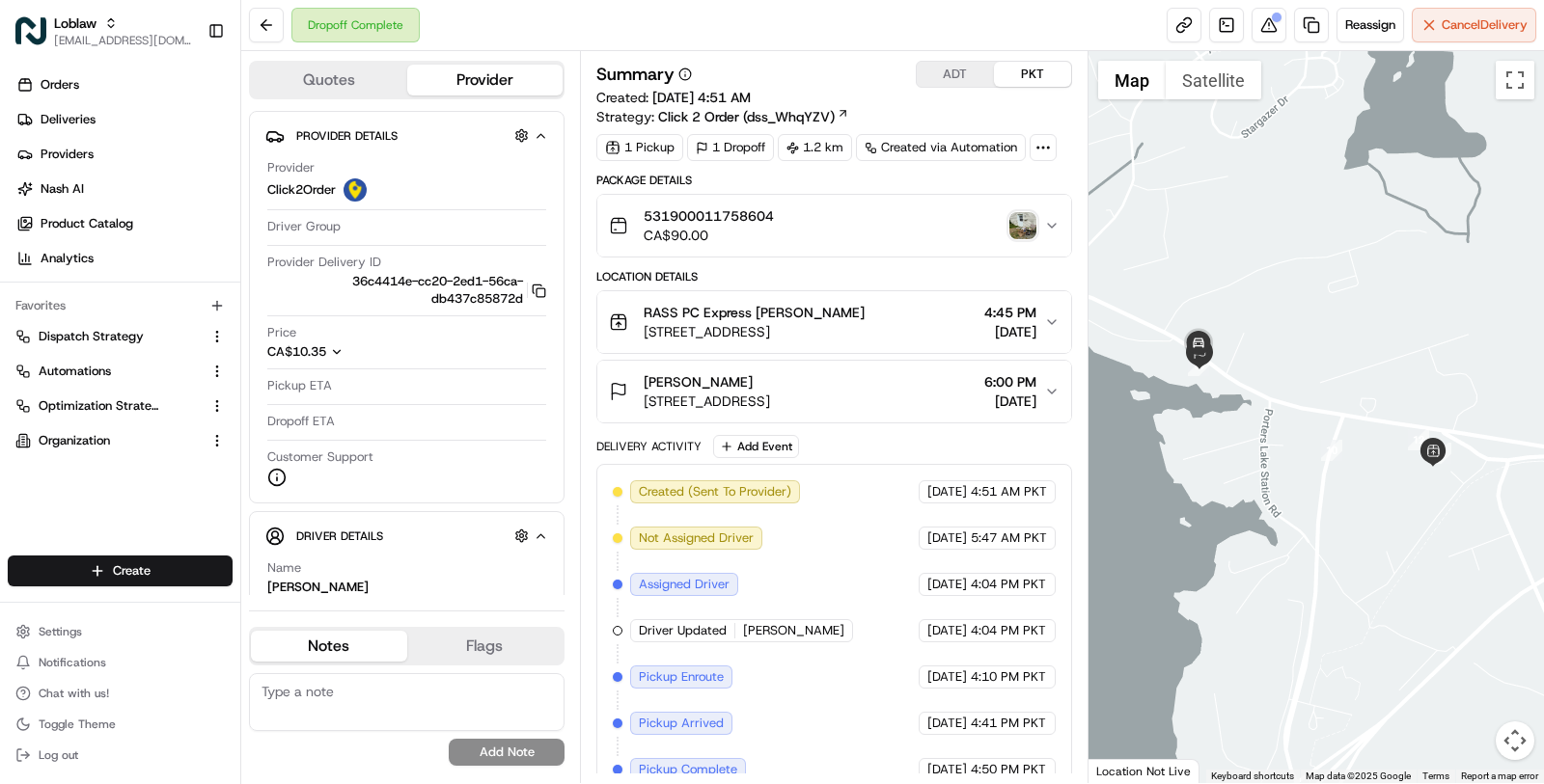
click at [770, 386] on div "Kyle Tavares" at bounding box center [707, 381] width 127 height 19
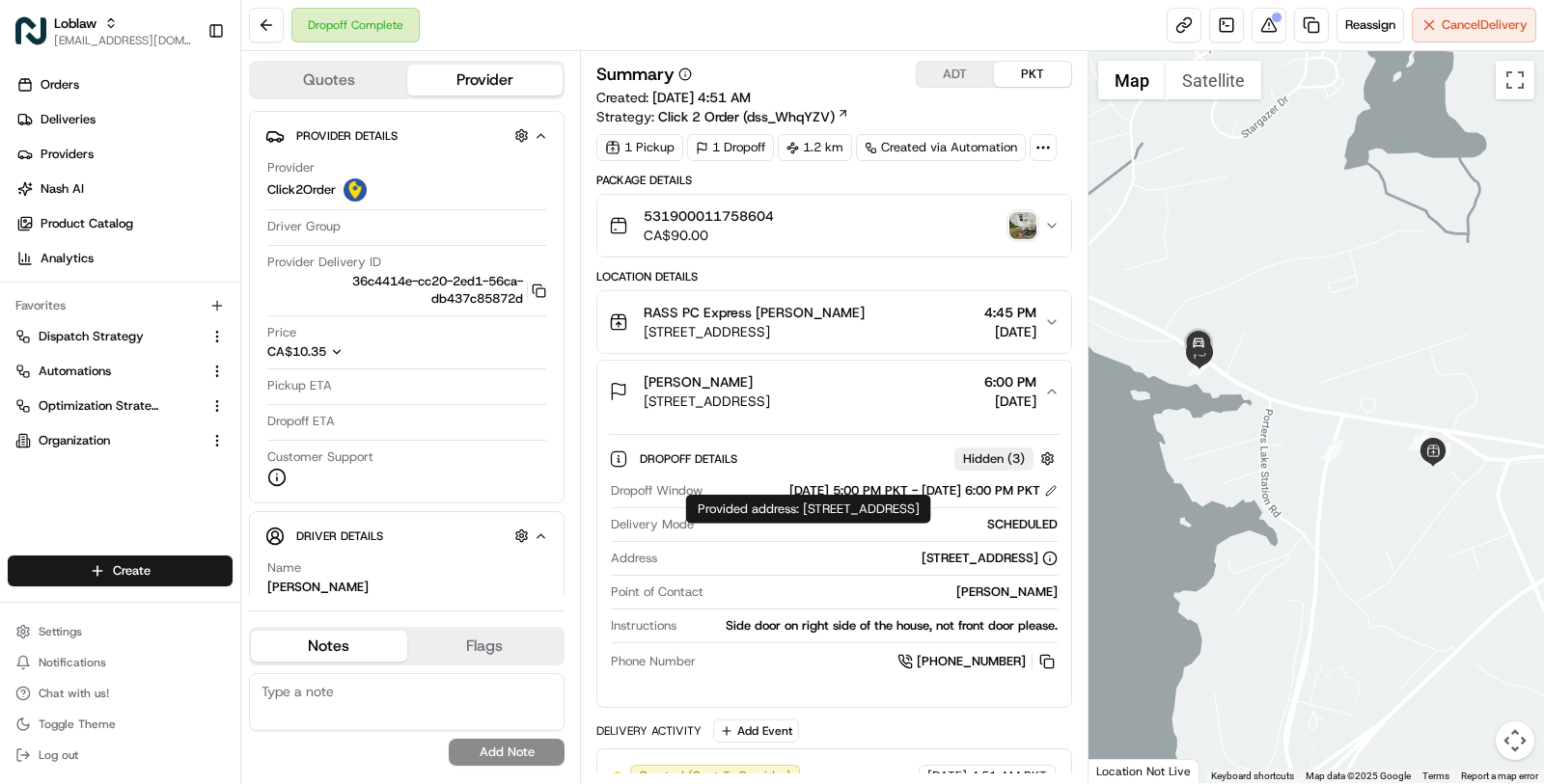
click at [921, 552] on div "5090 Nova Scotia Trunk 7, Porters Lake, NS B3E 1J3, Canada" at bounding box center [989, 558] width 136 height 17
copy div "5090 Nova Scotia Trunk 7, Porters Lake, NS B3E 1J3, Canada"
click at [1020, 238] on div "531900011758604 CA$90.00" at bounding box center [826, 225] width 435 height 39
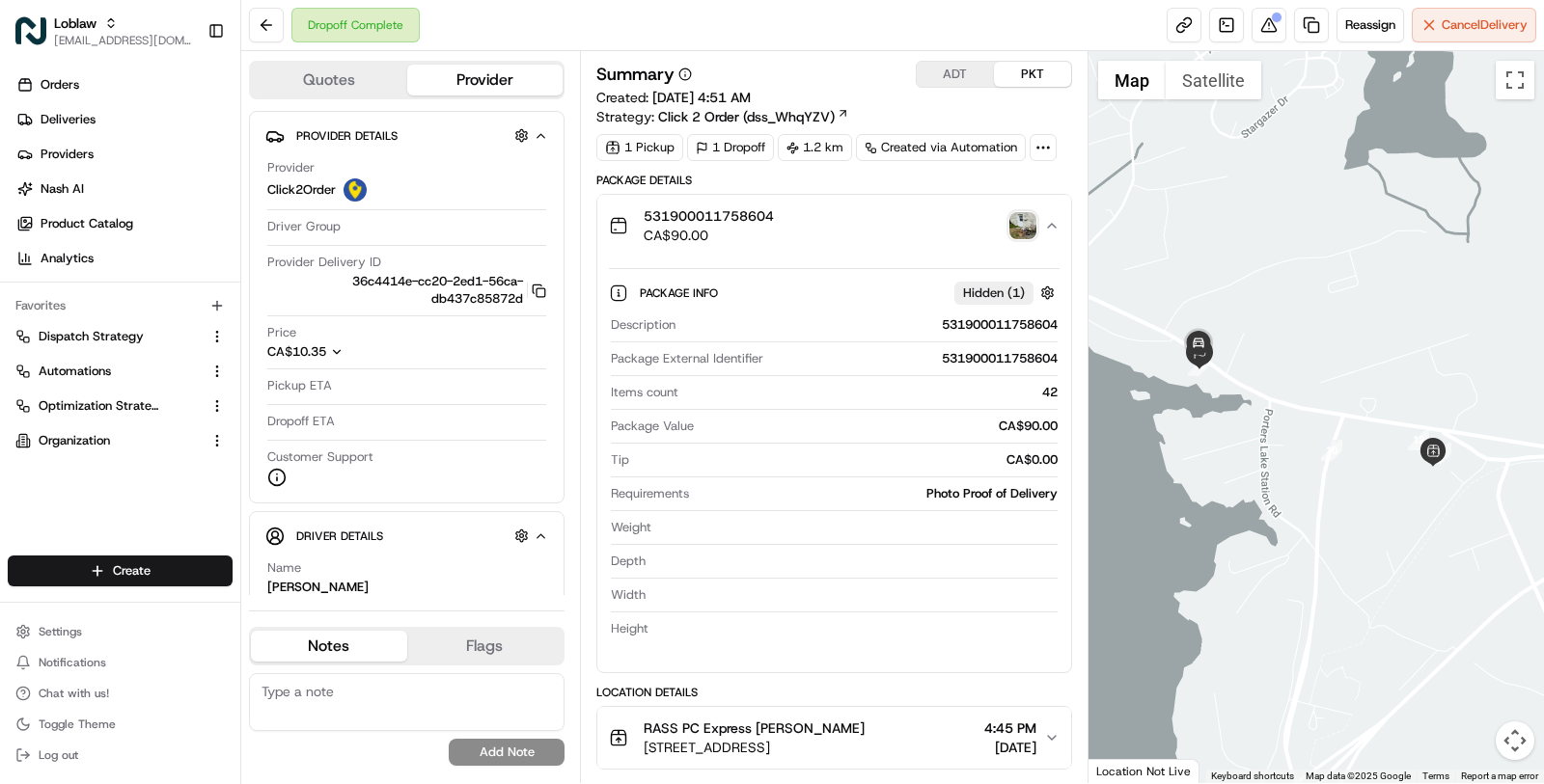
click at [1027, 219] on img "button" at bounding box center [1022, 225] width 27 height 27
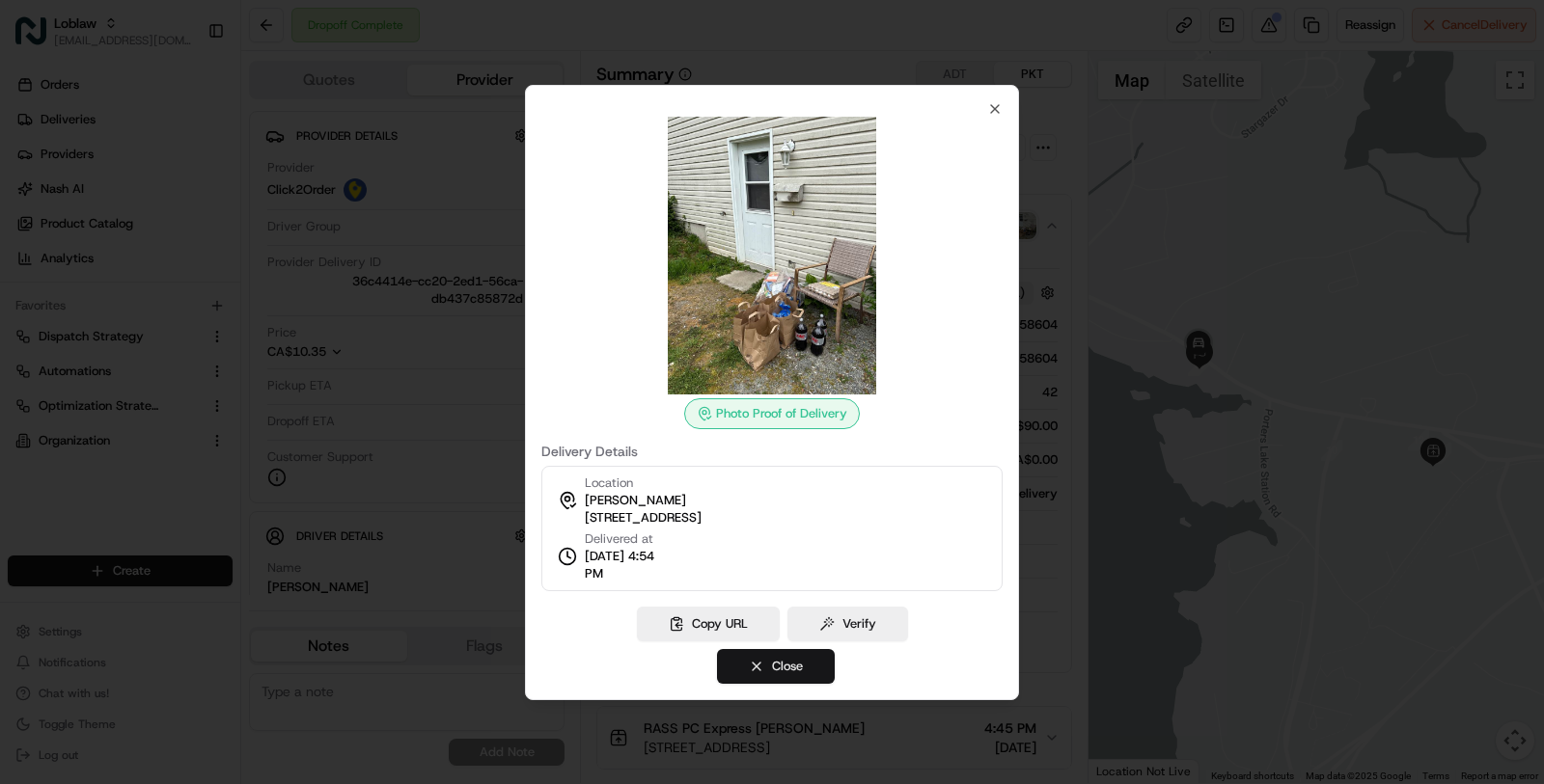
click at [802, 662] on button "Close" at bounding box center [775, 666] width 118 height 35
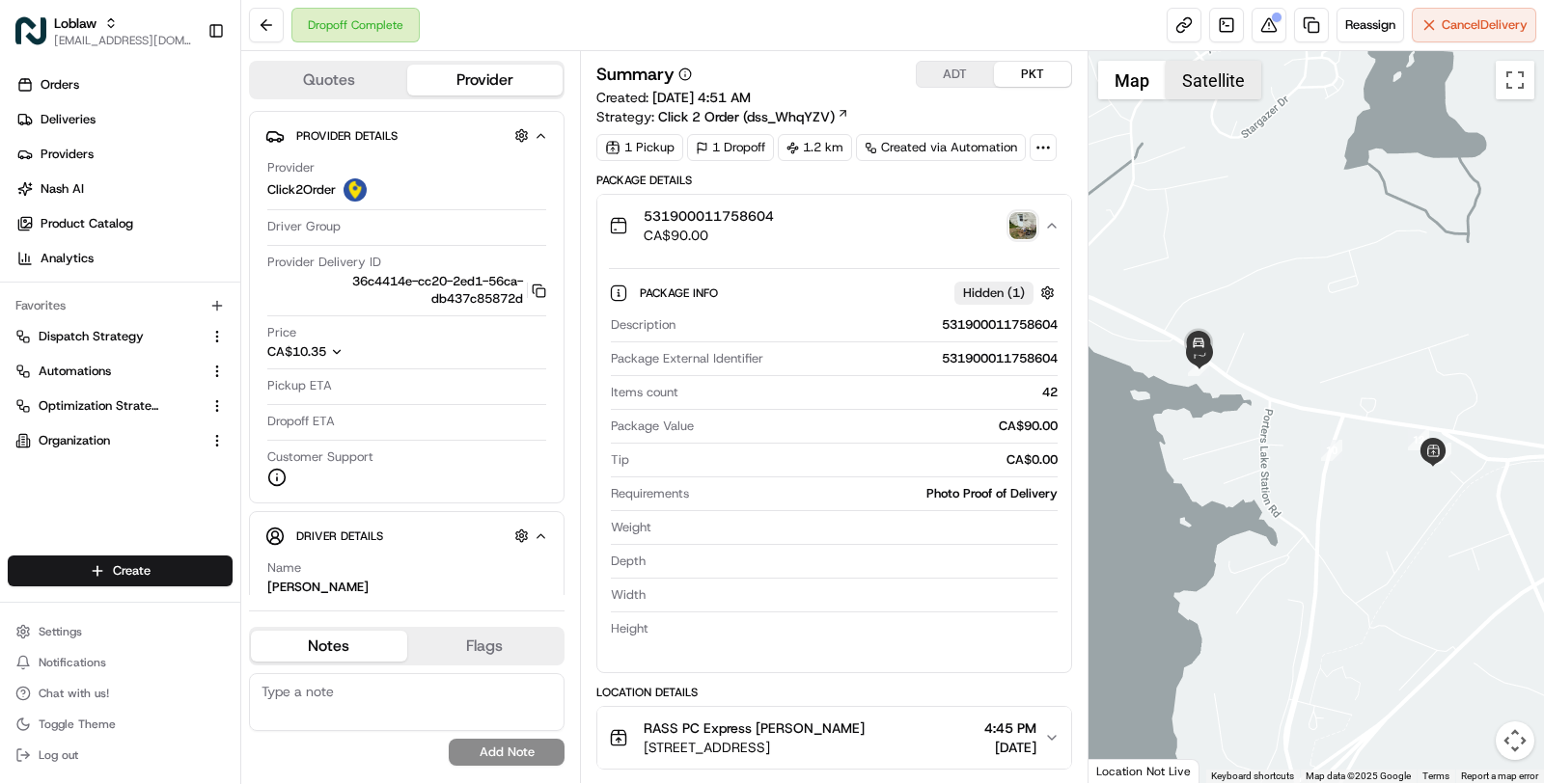
click at [1231, 87] on button "Satellite" at bounding box center [1214, 80] width 96 height 39
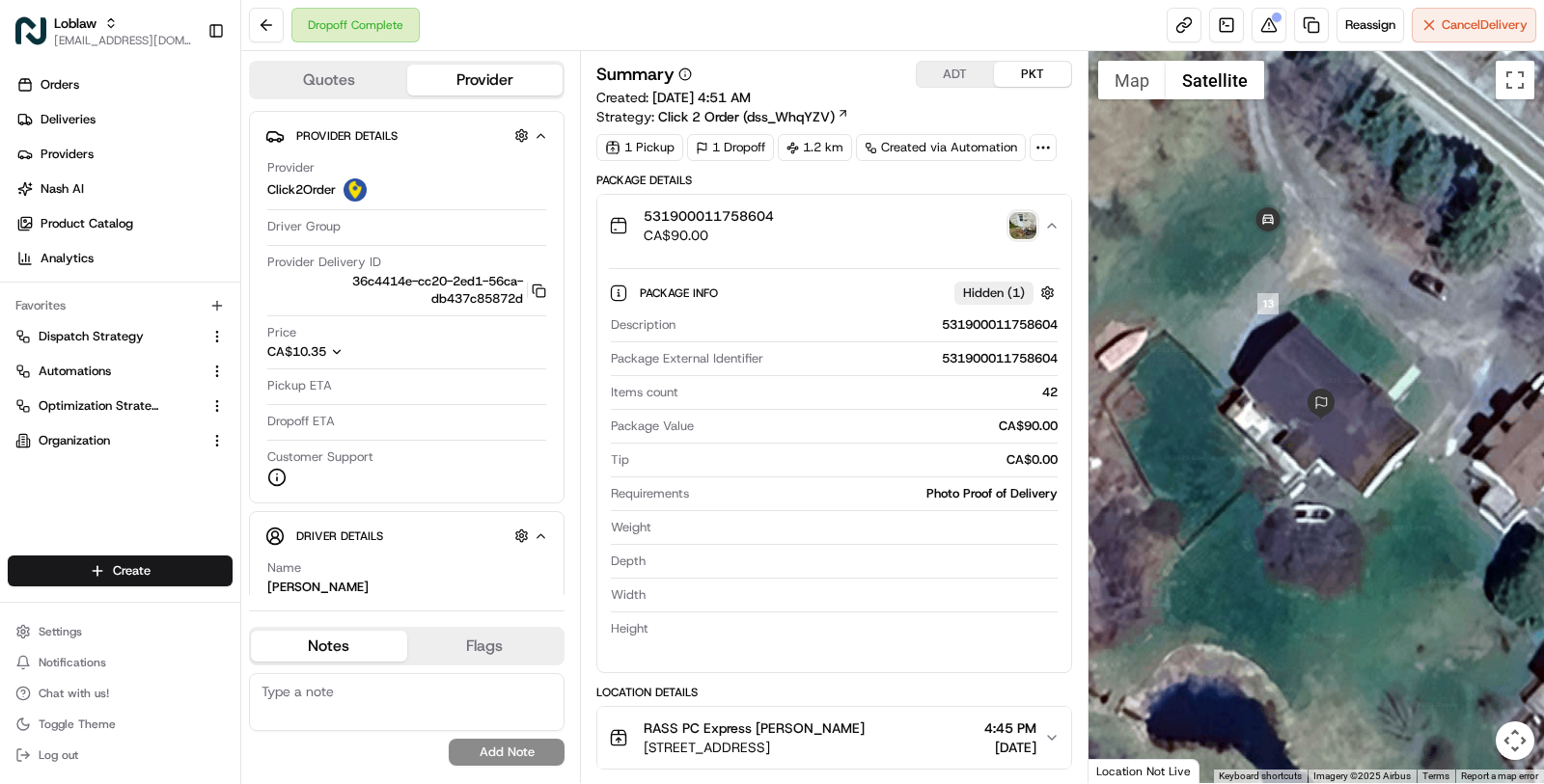
drag, startPoint x: 1213, startPoint y: 289, endPoint x: 1344, endPoint y: 465, distance: 219.4
click at [1336, 420] on img at bounding box center [1320, 404] width 31 height 31
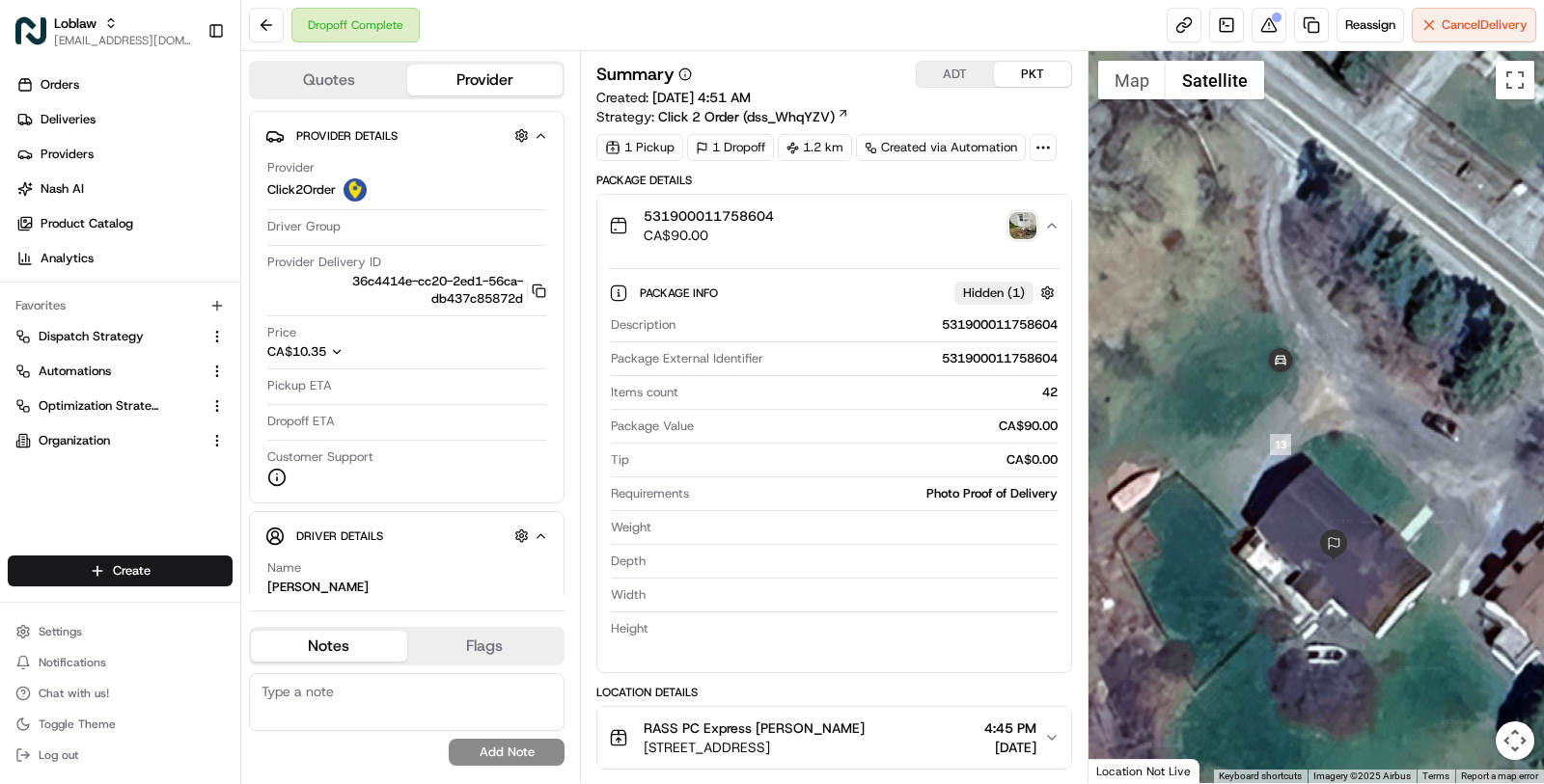
drag, startPoint x: 1336, startPoint y: 450, endPoint x: 1244, endPoint y: 351, distance: 135.1
click at [1244, 351] on div at bounding box center [1316, 417] width 456 height 732
click at [1037, 210] on div "531900011758604 CA$90.00" at bounding box center [826, 225] width 435 height 39
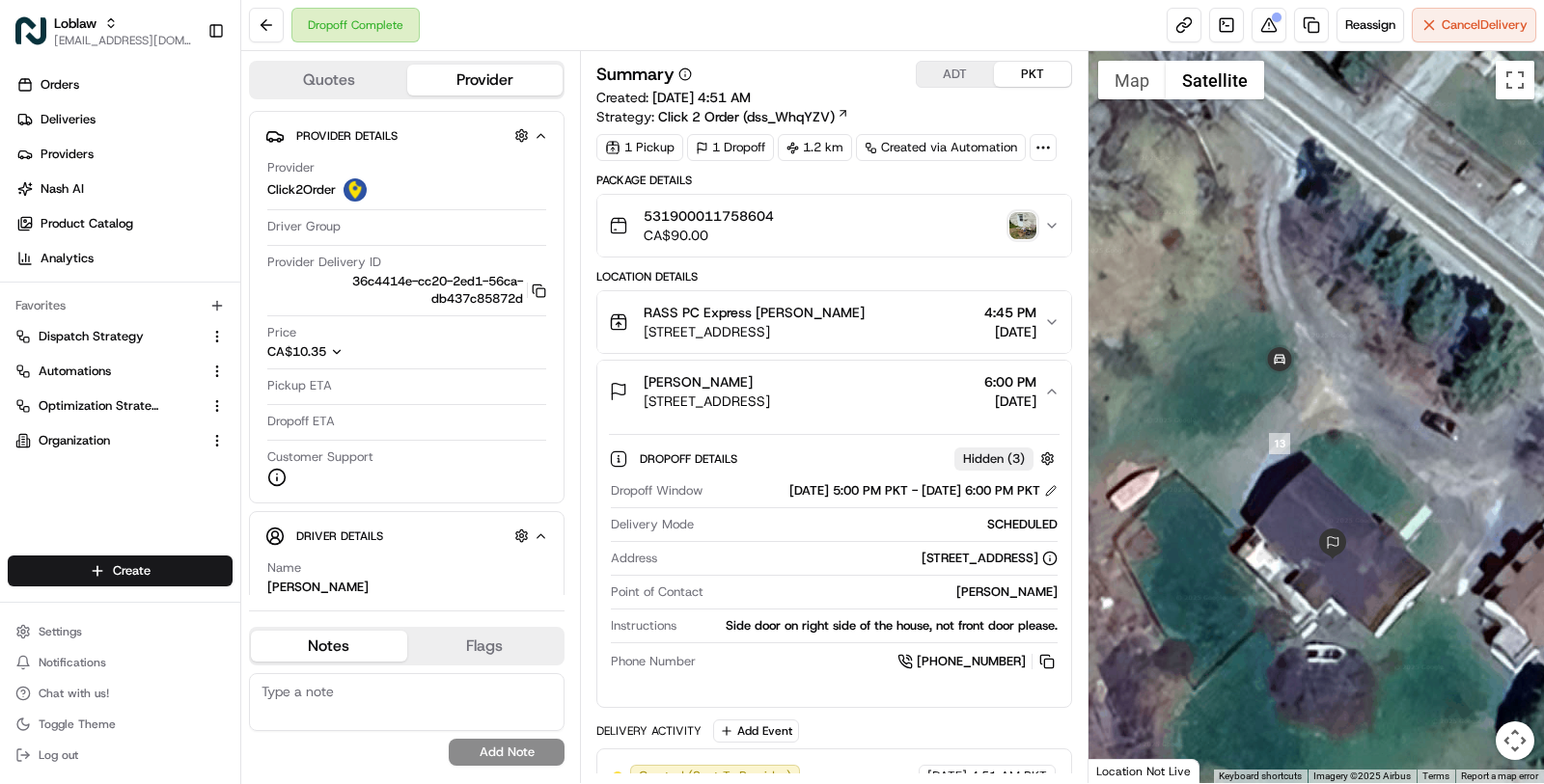
click at [1022, 216] on img "button" at bounding box center [1022, 225] width 27 height 27
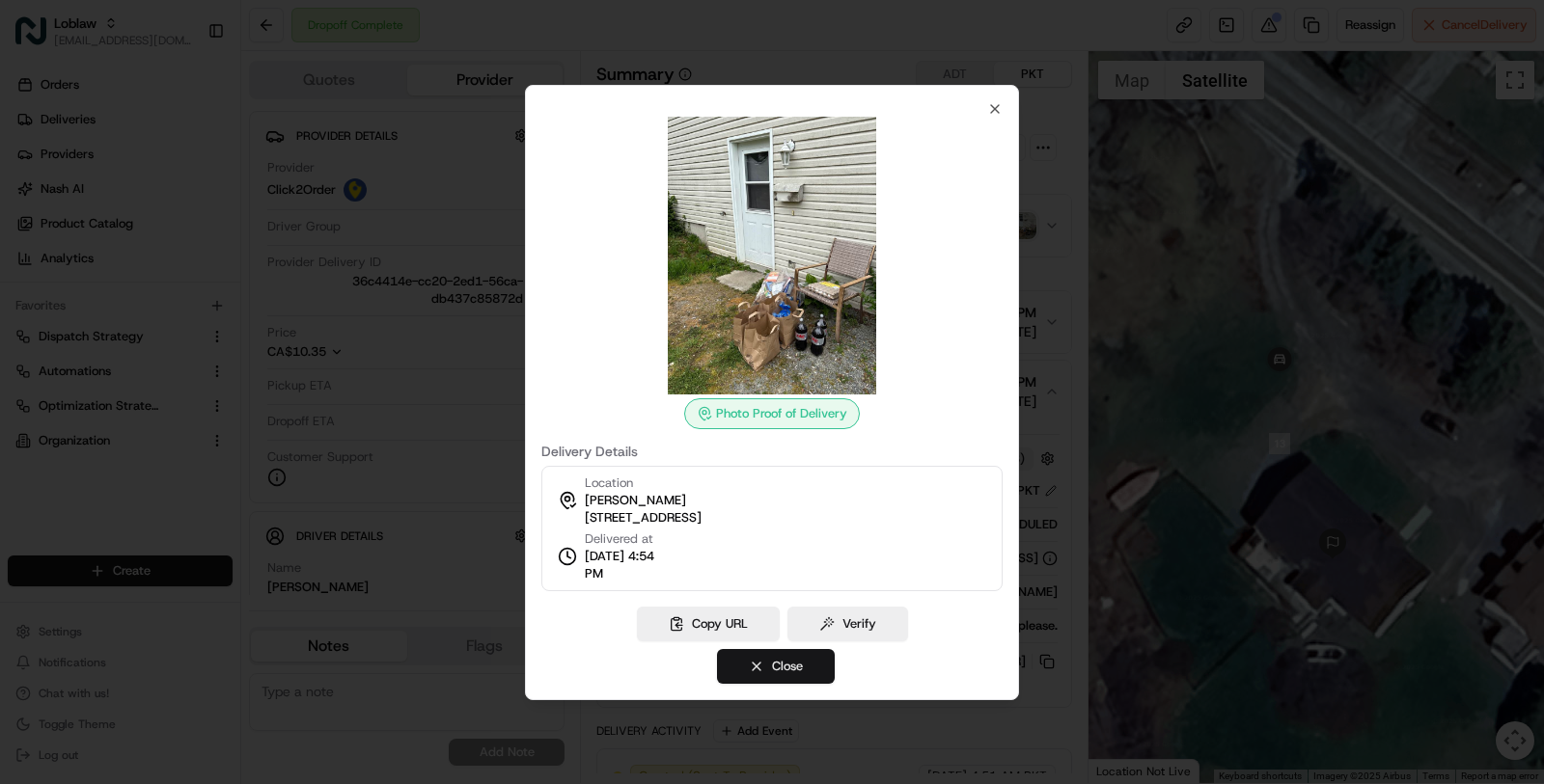
click at [754, 673] on button "Close" at bounding box center [775, 666] width 118 height 35
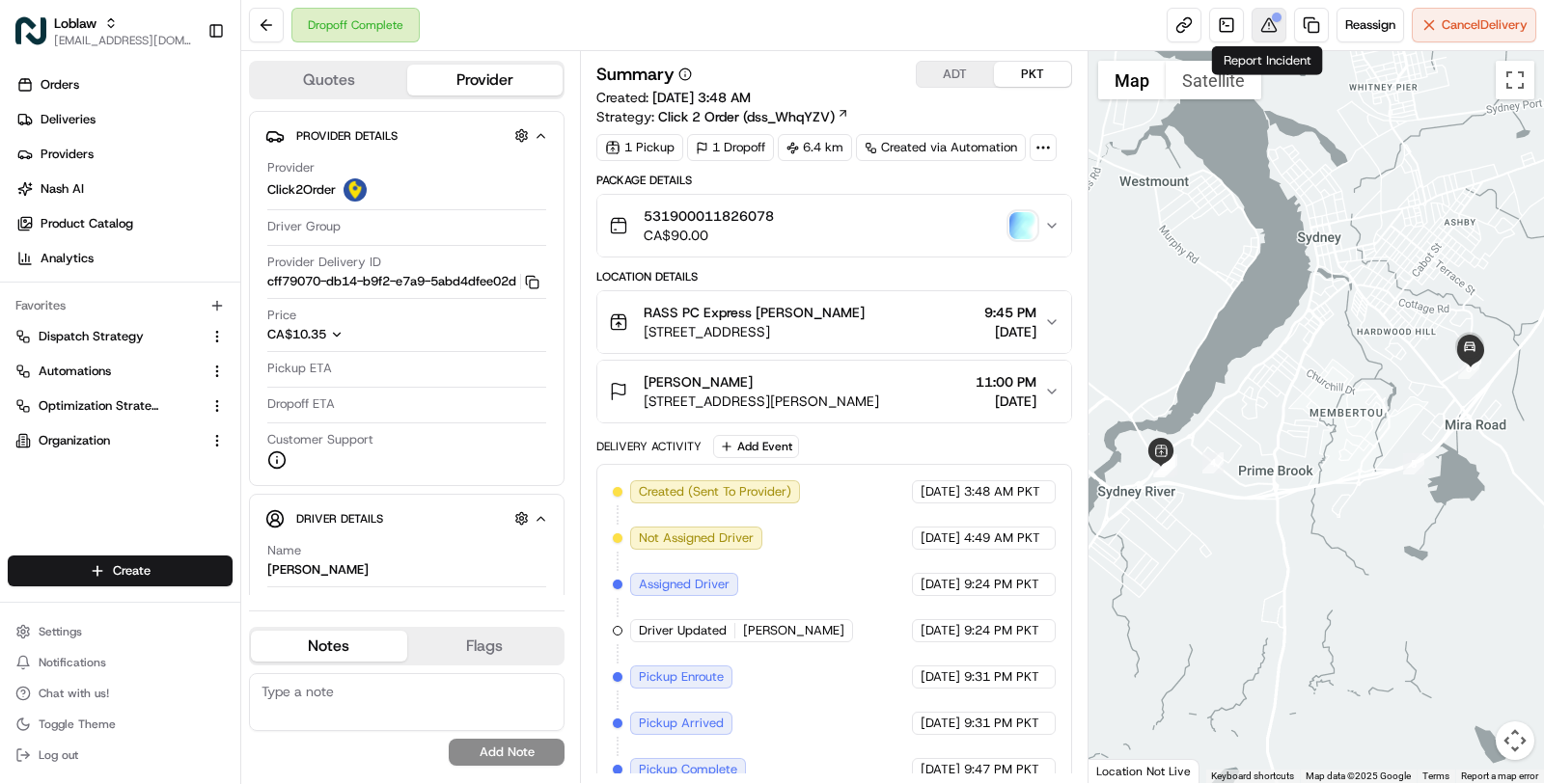
click at [1273, 30] on button at bounding box center [1269, 25] width 35 height 35
click at [813, 206] on div "531900011826078 CA$90.00" at bounding box center [826, 225] width 435 height 39
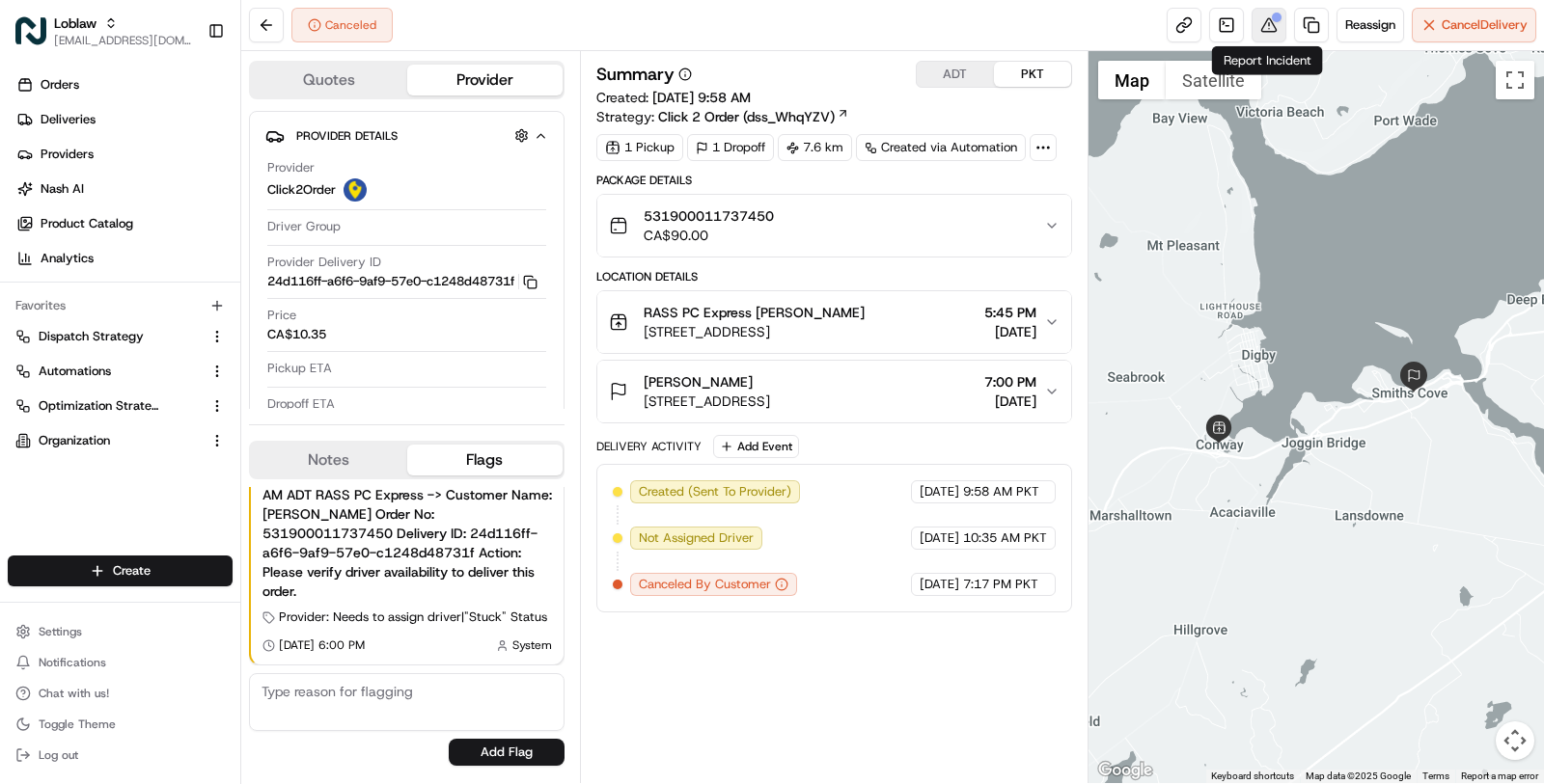
click at [1267, 26] on button at bounding box center [1269, 25] width 35 height 35
click at [304, 343] on span "CA$10.35" at bounding box center [296, 334] width 59 height 17
copy span "10.35"
click at [934, 241] on div "531900011737450 CA$90.00" at bounding box center [826, 225] width 435 height 39
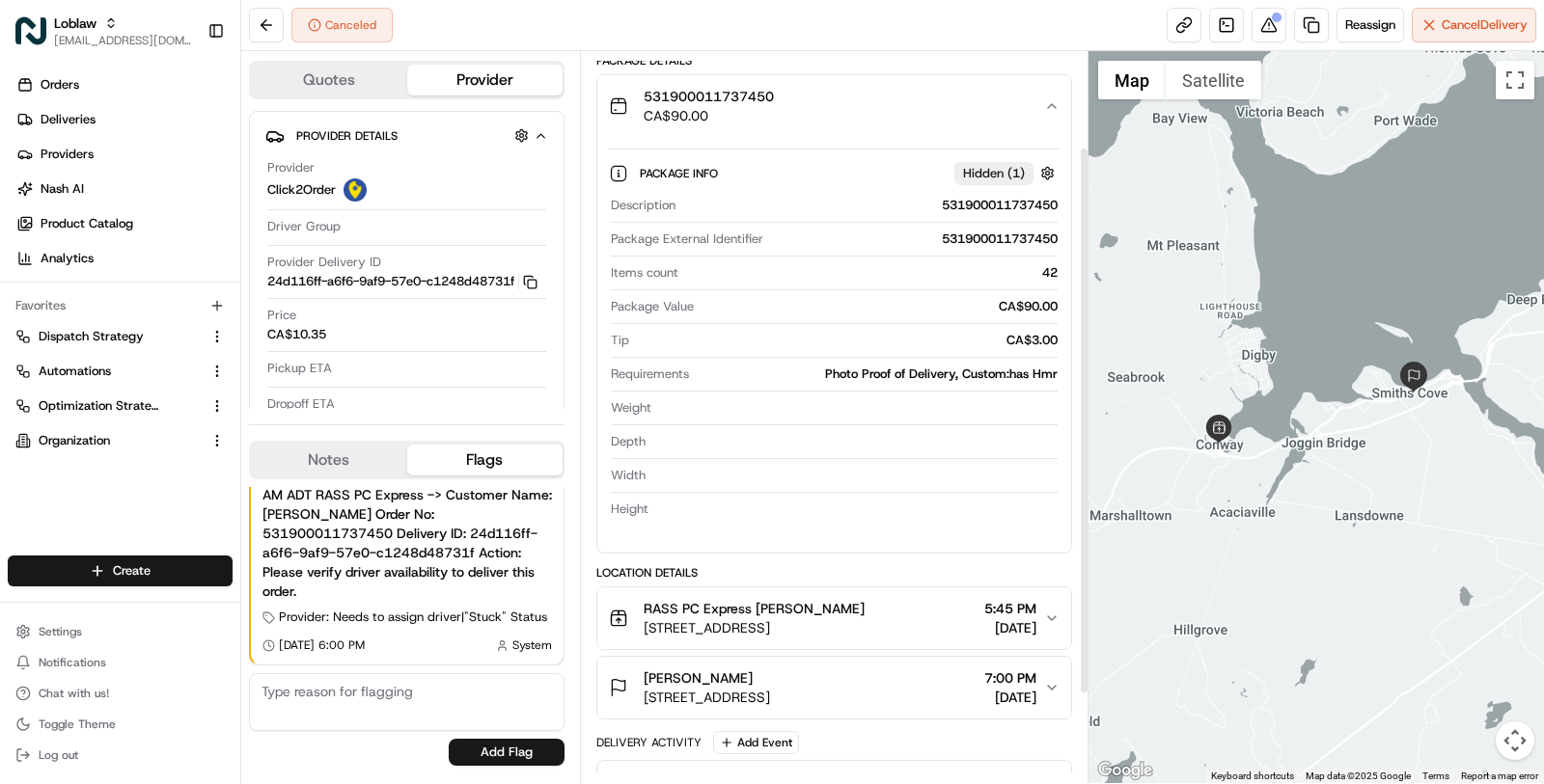
scroll to position [246, 0]
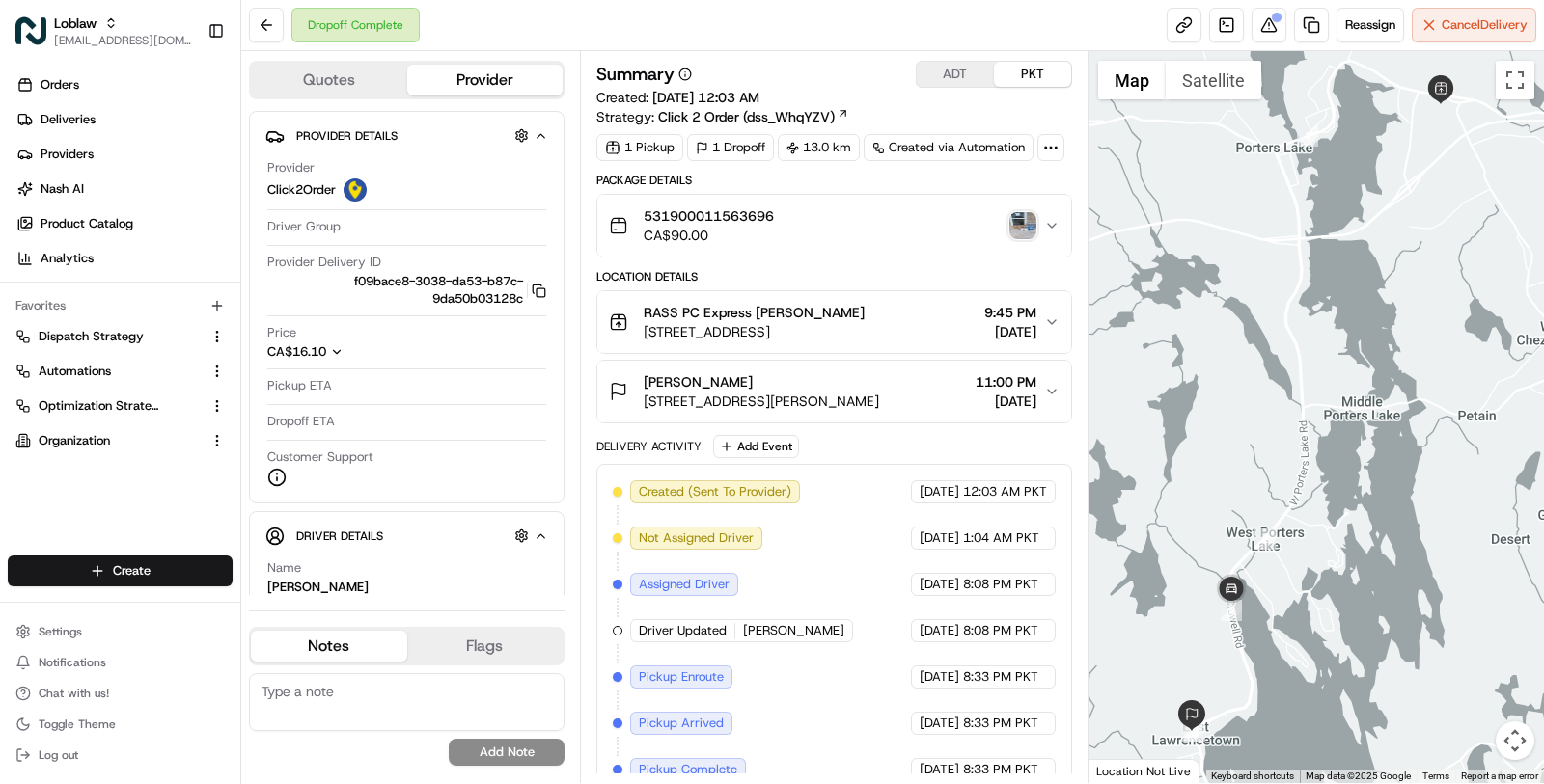
click at [1022, 215] on img "button" at bounding box center [1022, 225] width 27 height 27
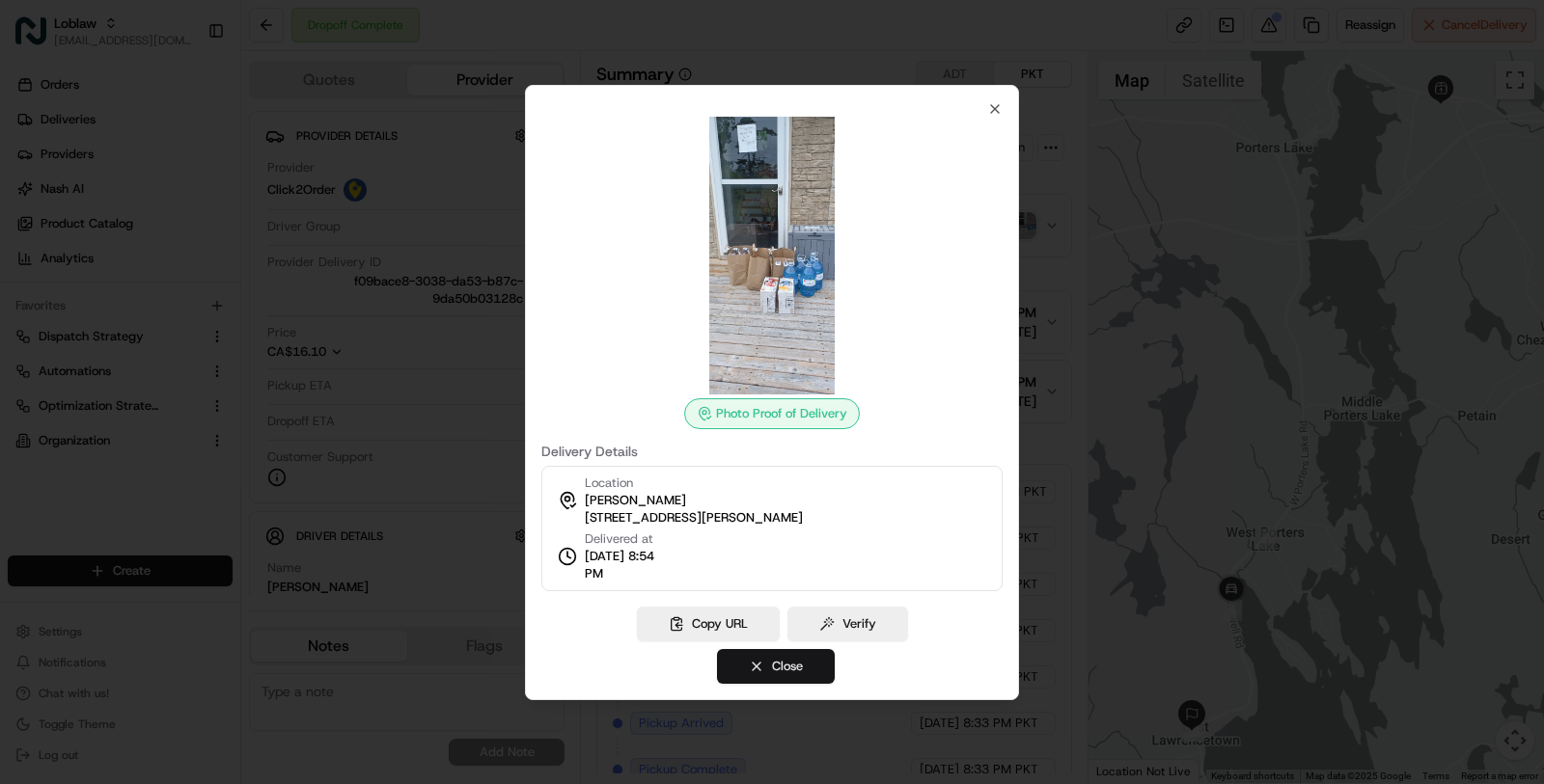
click at [781, 653] on button "Close" at bounding box center [775, 666] width 118 height 35
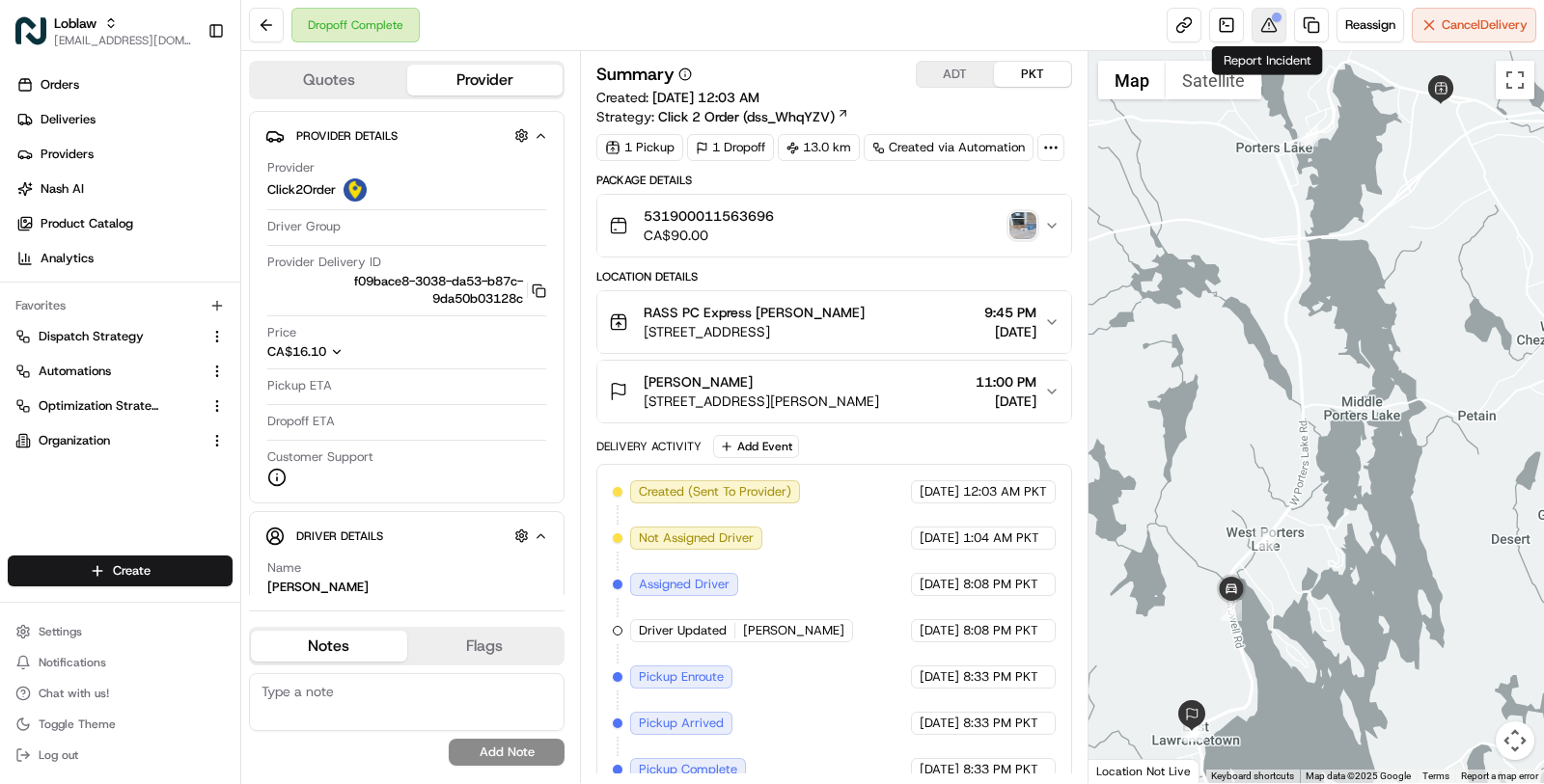
click at [1256, 20] on button at bounding box center [1269, 25] width 35 height 35
click at [809, 383] on div "[PERSON_NAME]" at bounding box center [762, 381] width 236 height 19
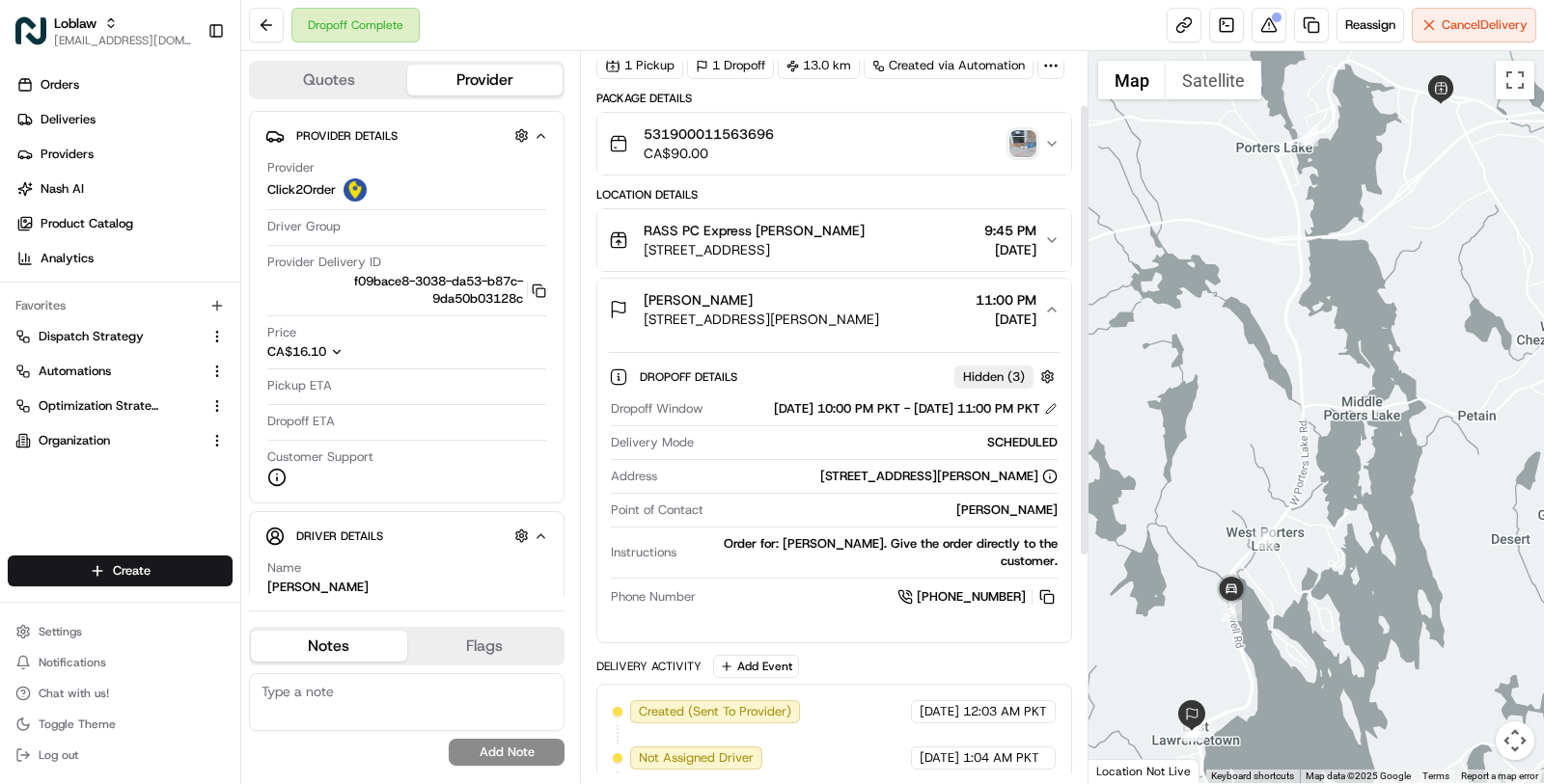
scroll to position [87, 0]
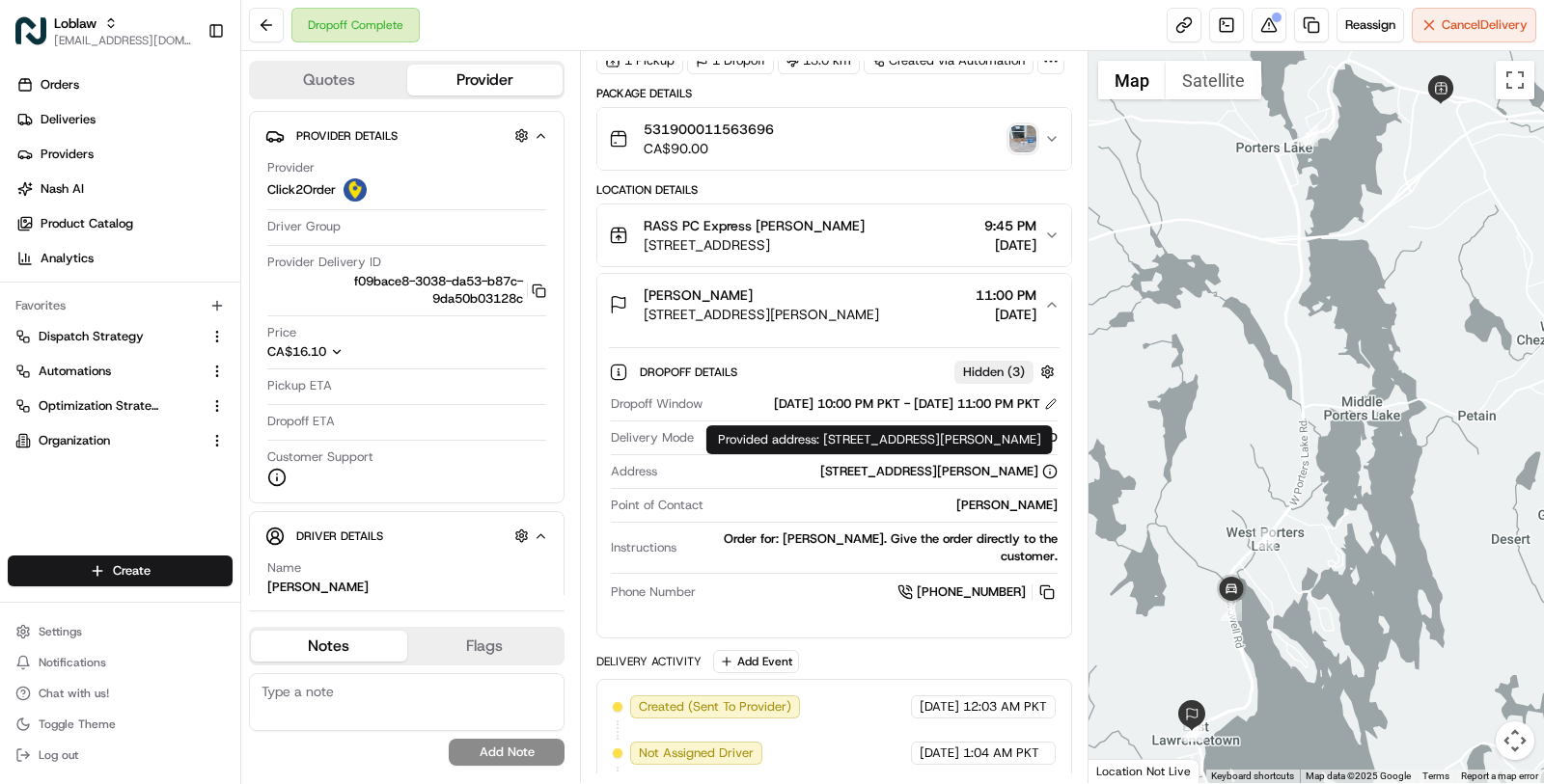
click at [901, 480] on div "[STREET_ADDRESS][PERSON_NAME]" at bounding box center [939, 471] width 238 height 17
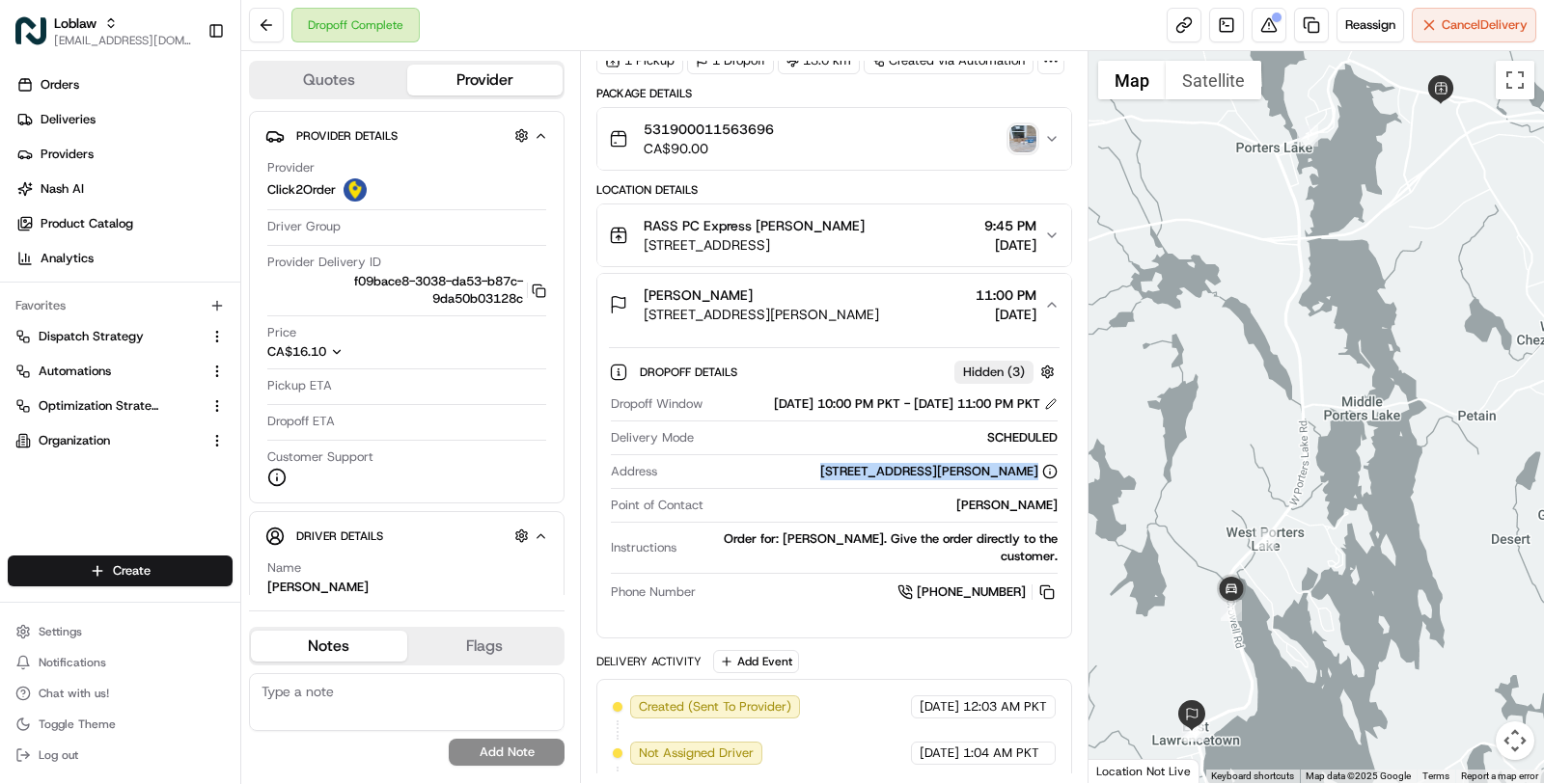
click at [901, 480] on div "[STREET_ADDRESS][PERSON_NAME]" at bounding box center [939, 471] width 238 height 17
copy div "[STREET_ADDRESS][PERSON_NAME]"
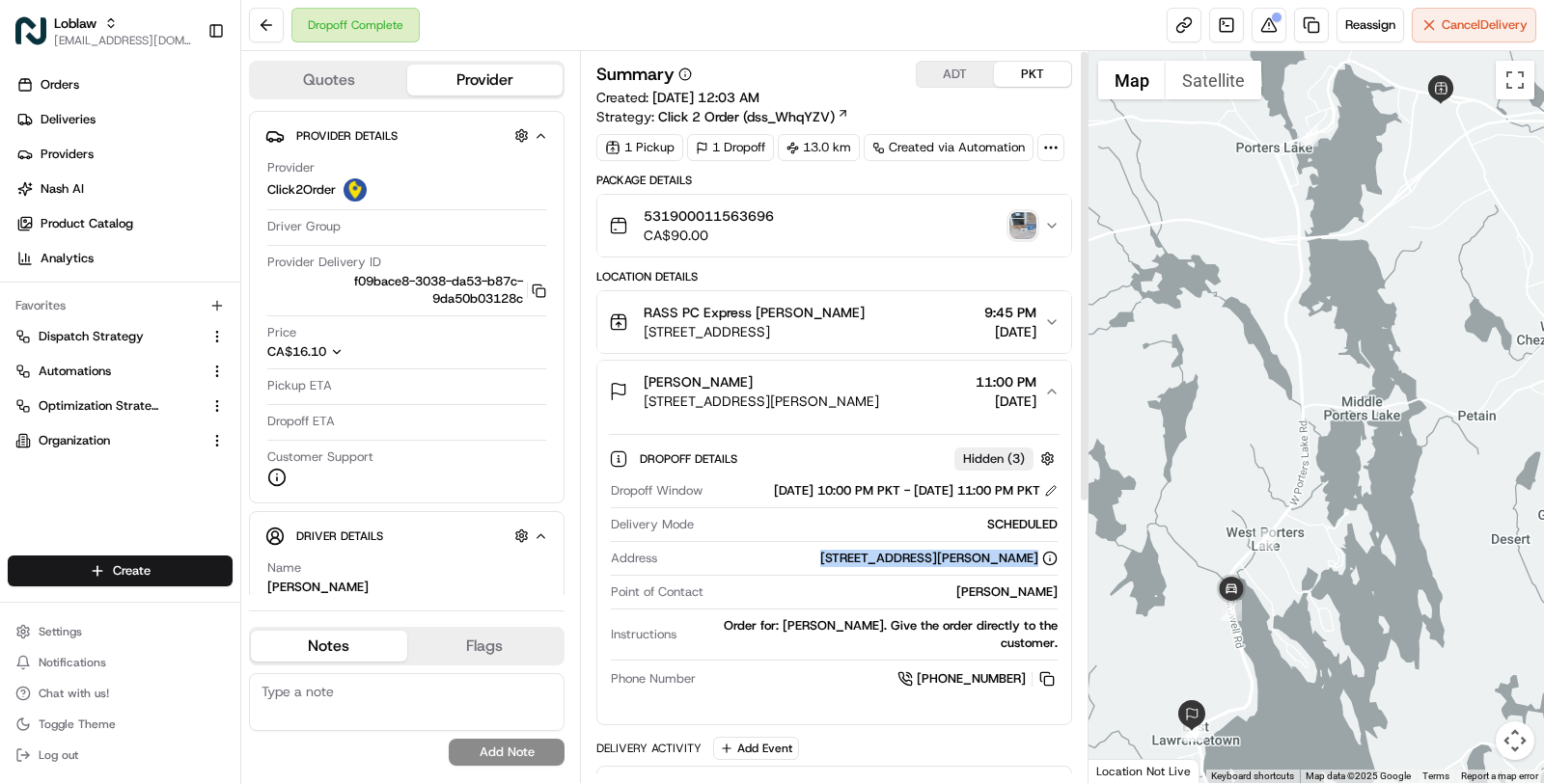
scroll to position [1, 0]
click at [923, 238] on div "531900011563696 CA$90.00" at bounding box center [826, 224] width 435 height 39
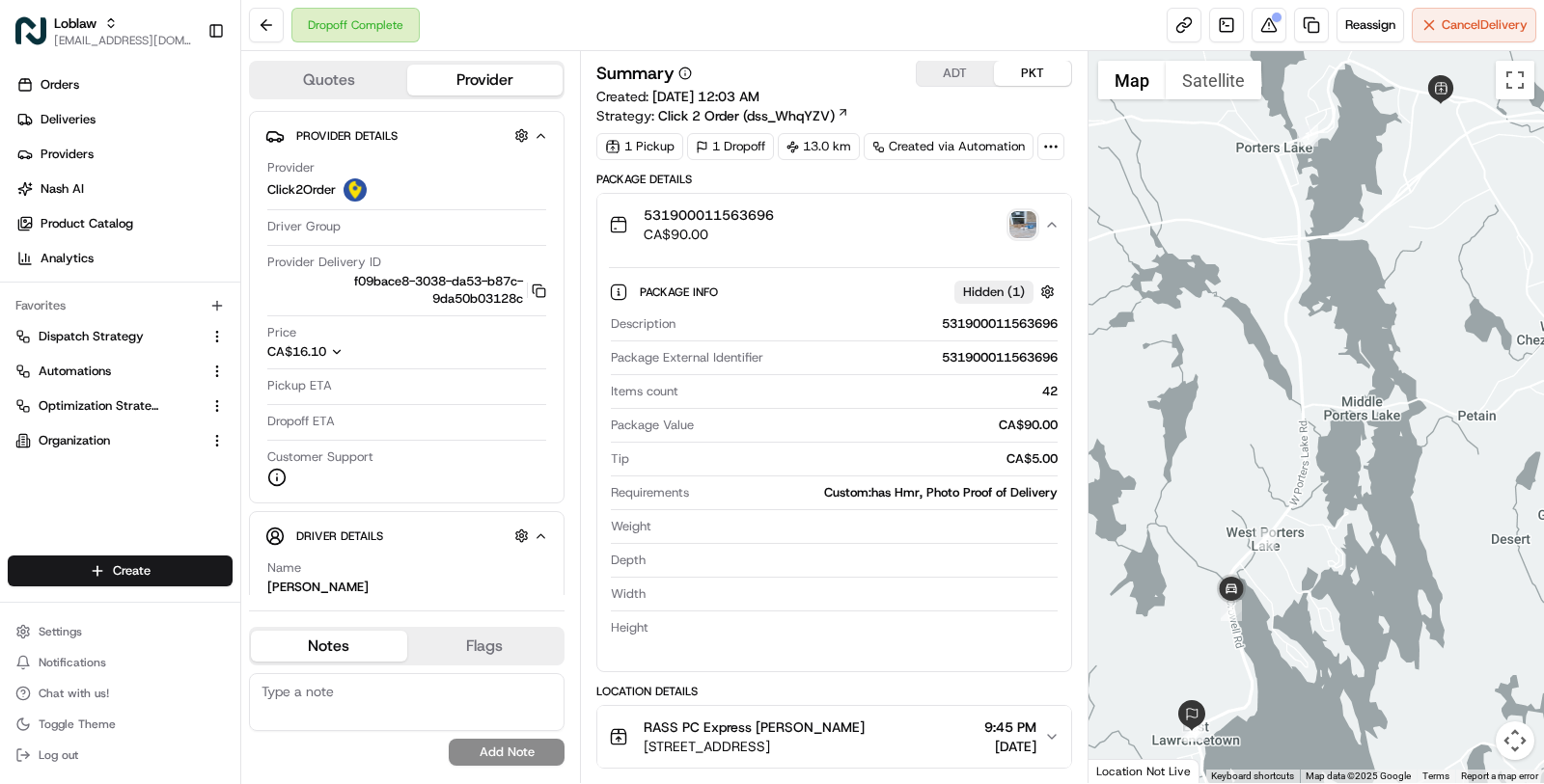
click at [1035, 220] on img "button" at bounding box center [1022, 224] width 27 height 27
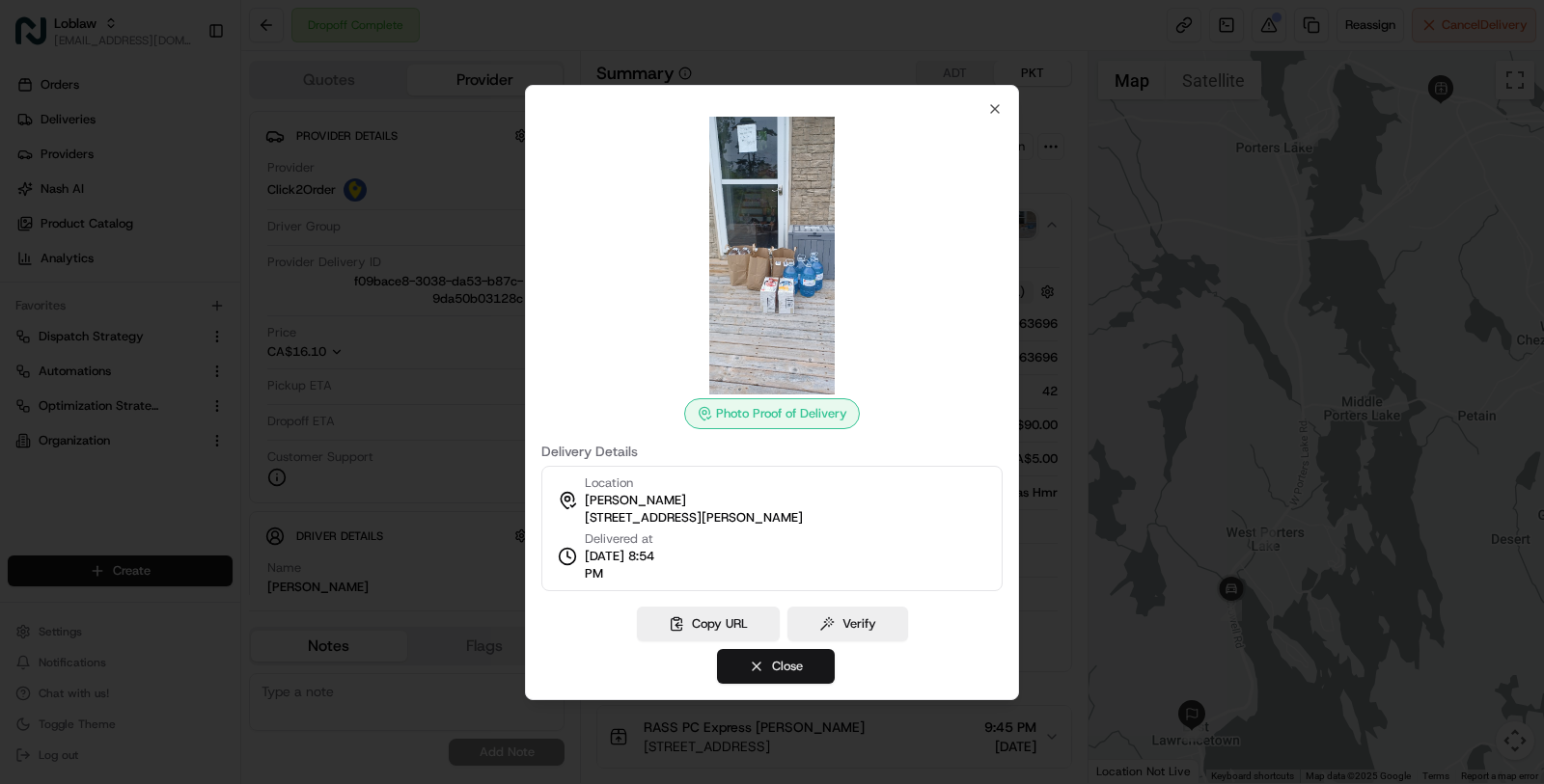
click at [814, 677] on button "Close" at bounding box center [775, 666] width 118 height 35
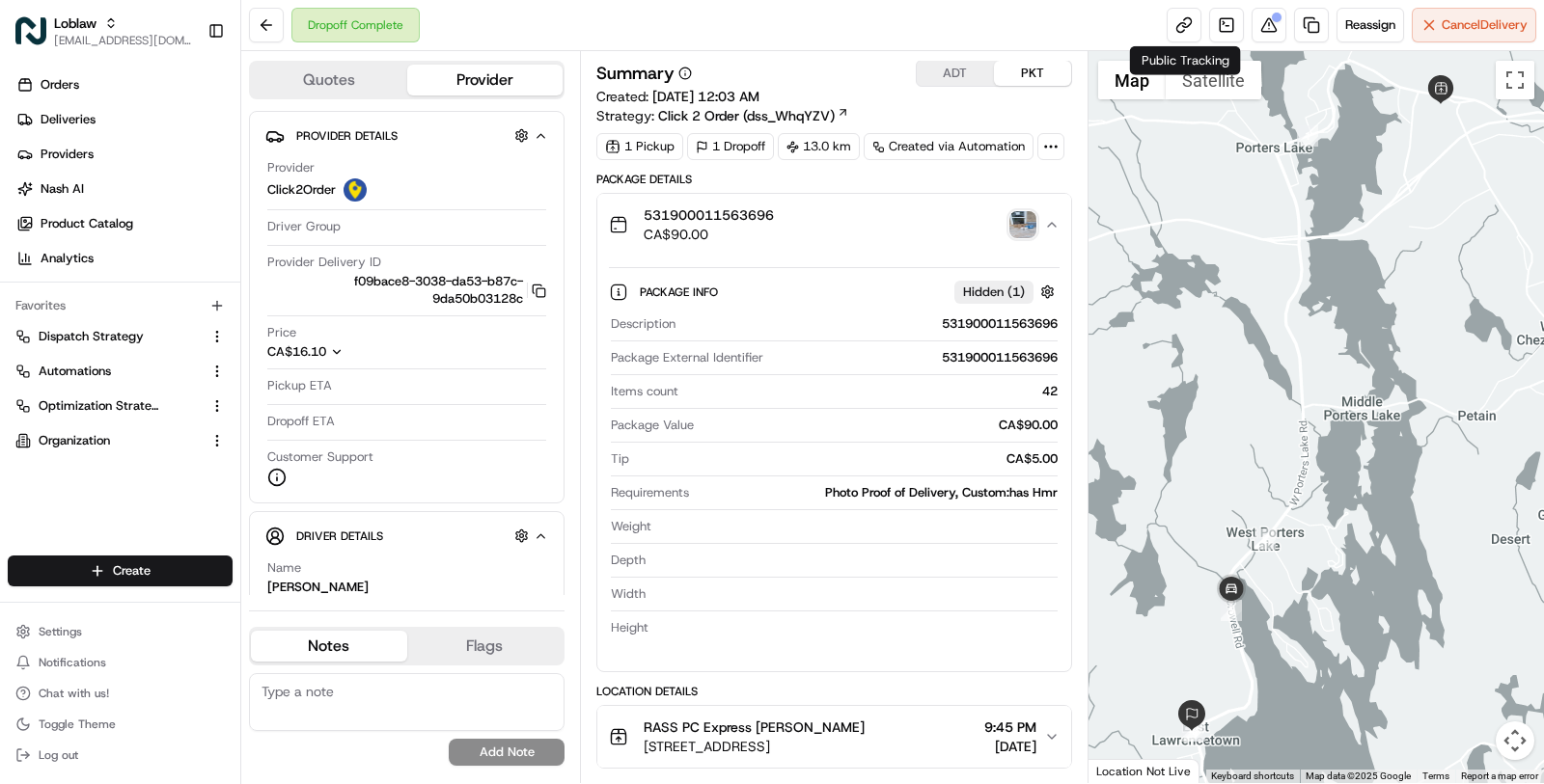
click at [1232, 66] on div "Public Tracking Public Tracking" at bounding box center [1185, 60] width 111 height 29
click at [1231, 83] on button "Satellite" at bounding box center [1214, 80] width 96 height 39
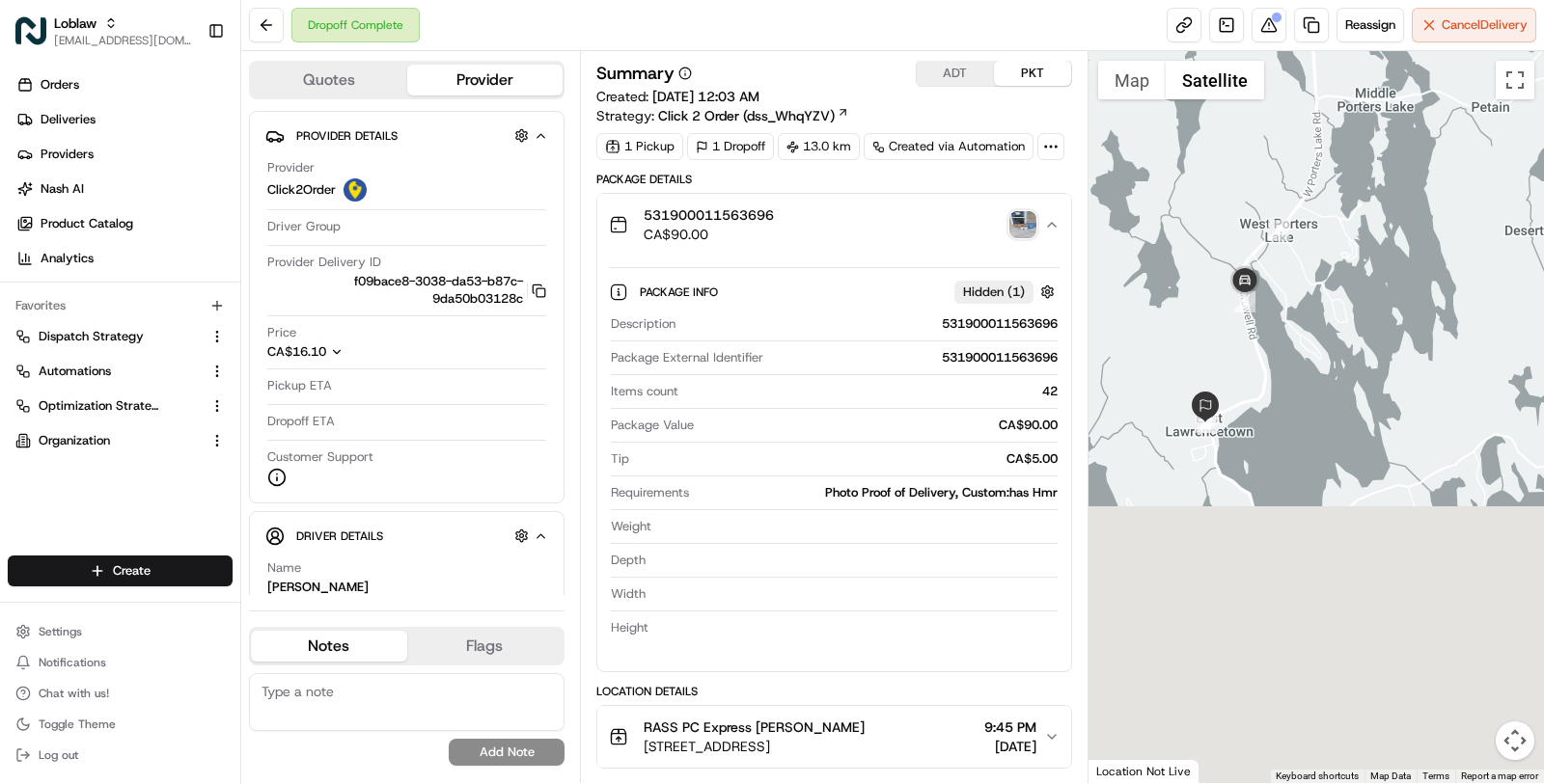
drag, startPoint x: 1187, startPoint y: 499, endPoint x: 1201, endPoint y: 185, distance: 314.3
click at [1201, 186] on div at bounding box center [1316, 417] width 456 height 732
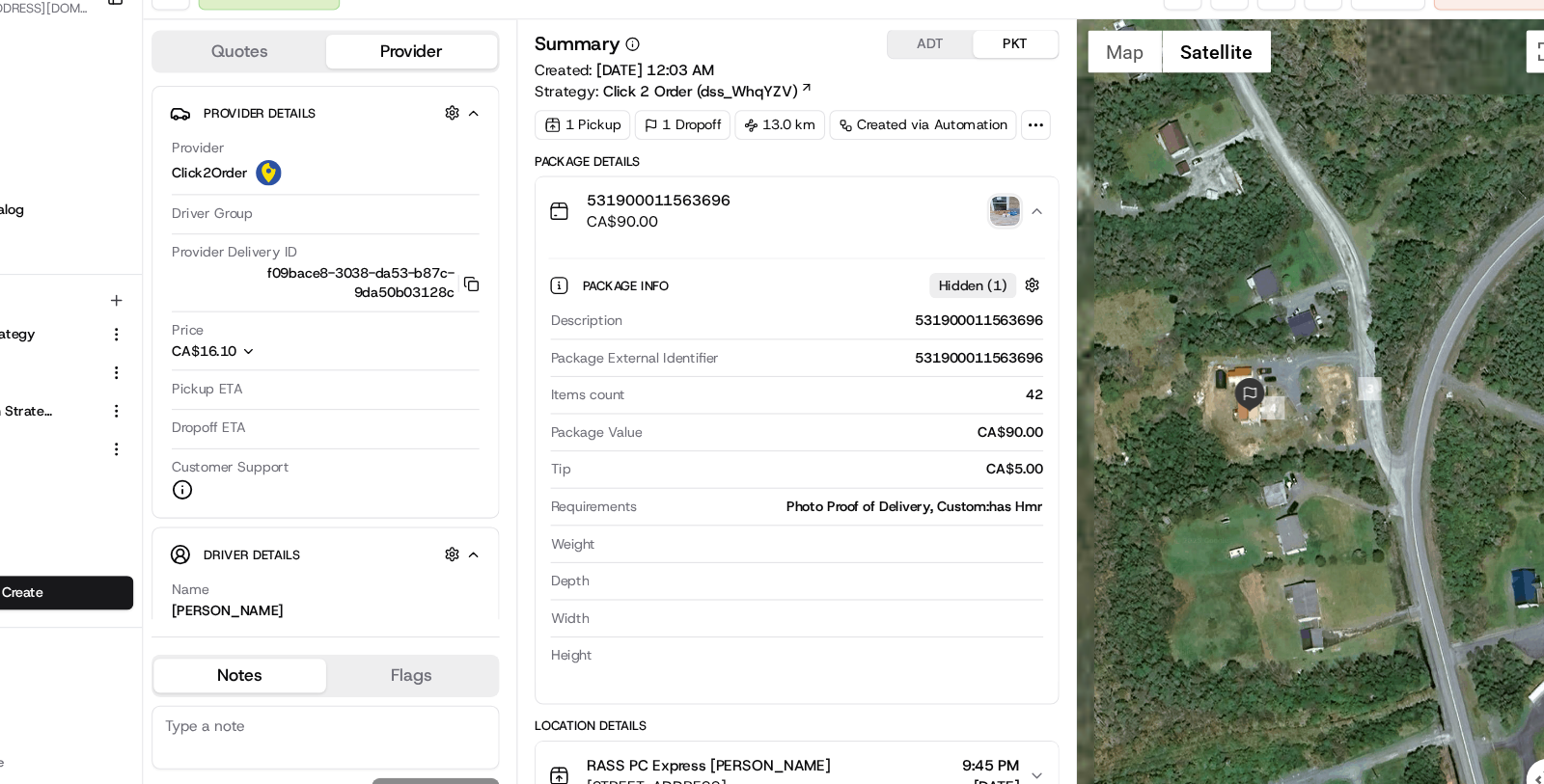
drag, startPoint x: 1131, startPoint y: 423, endPoint x: 1291, endPoint y: 419, distance: 160.0
click at [1292, 419] on div at bounding box center [1316, 417] width 456 height 732
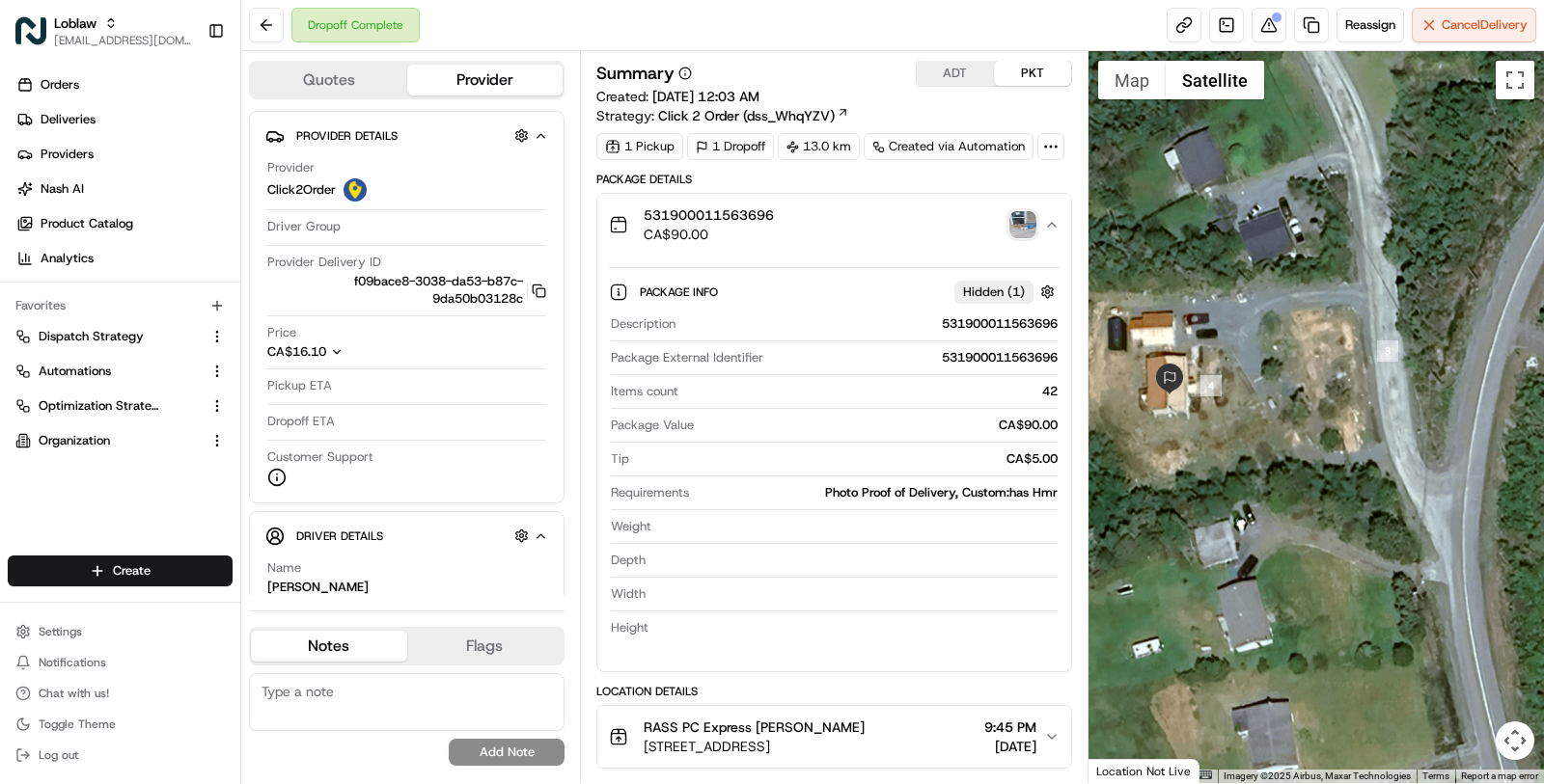
drag, startPoint x: 1482, startPoint y: 197, endPoint x: 1398, endPoint y: 468, distance: 283.7
click at [1402, 463] on div at bounding box center [1316, 417] width 456 height 732
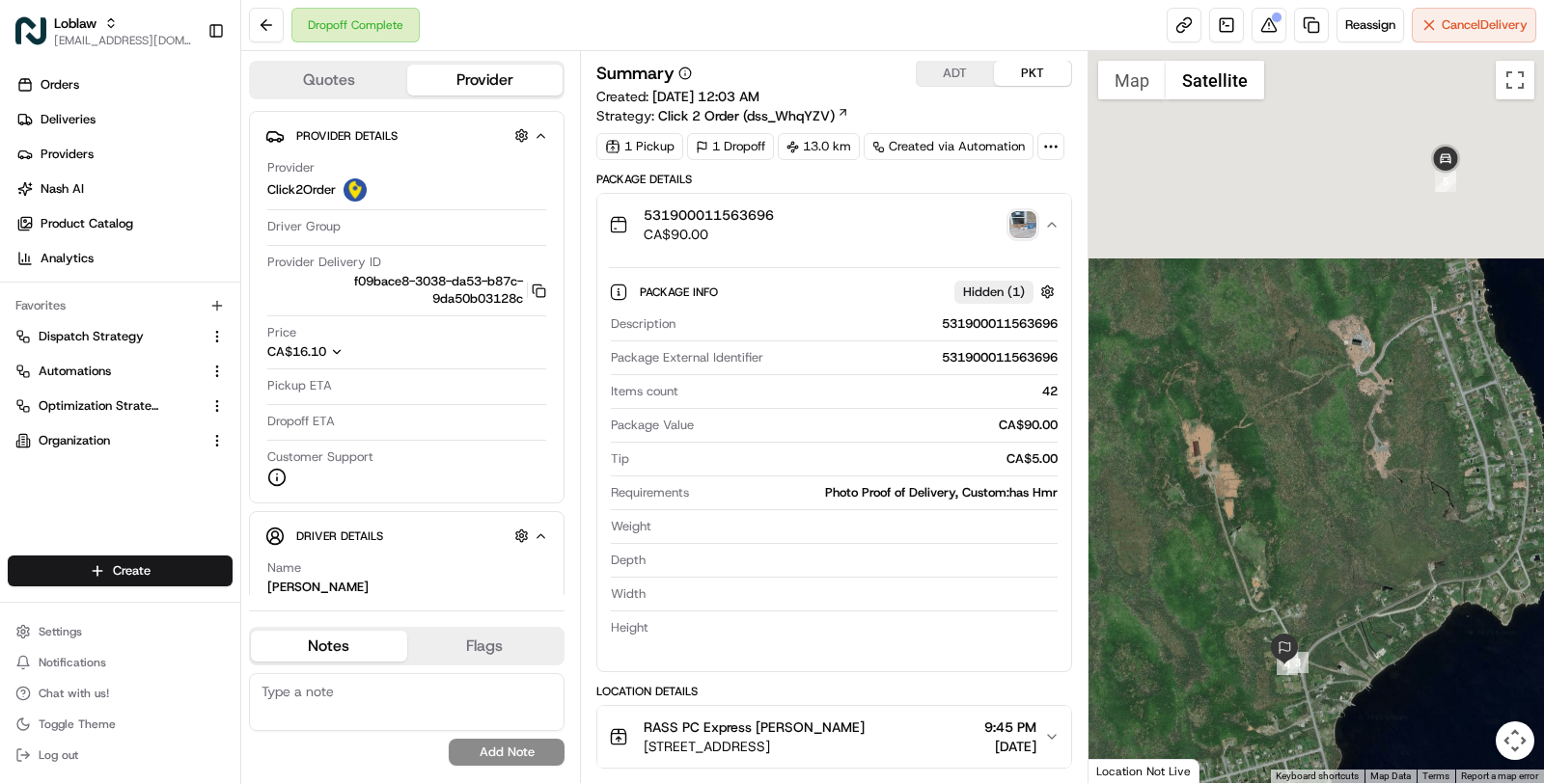
drag, startPoint x: 1419, startPoint y: 287, endPoint x: 1319, endPoint y: 540, distance: 272.0
click at [1320, 539] on div at bounding box center [1316, 417] width 456 height 732
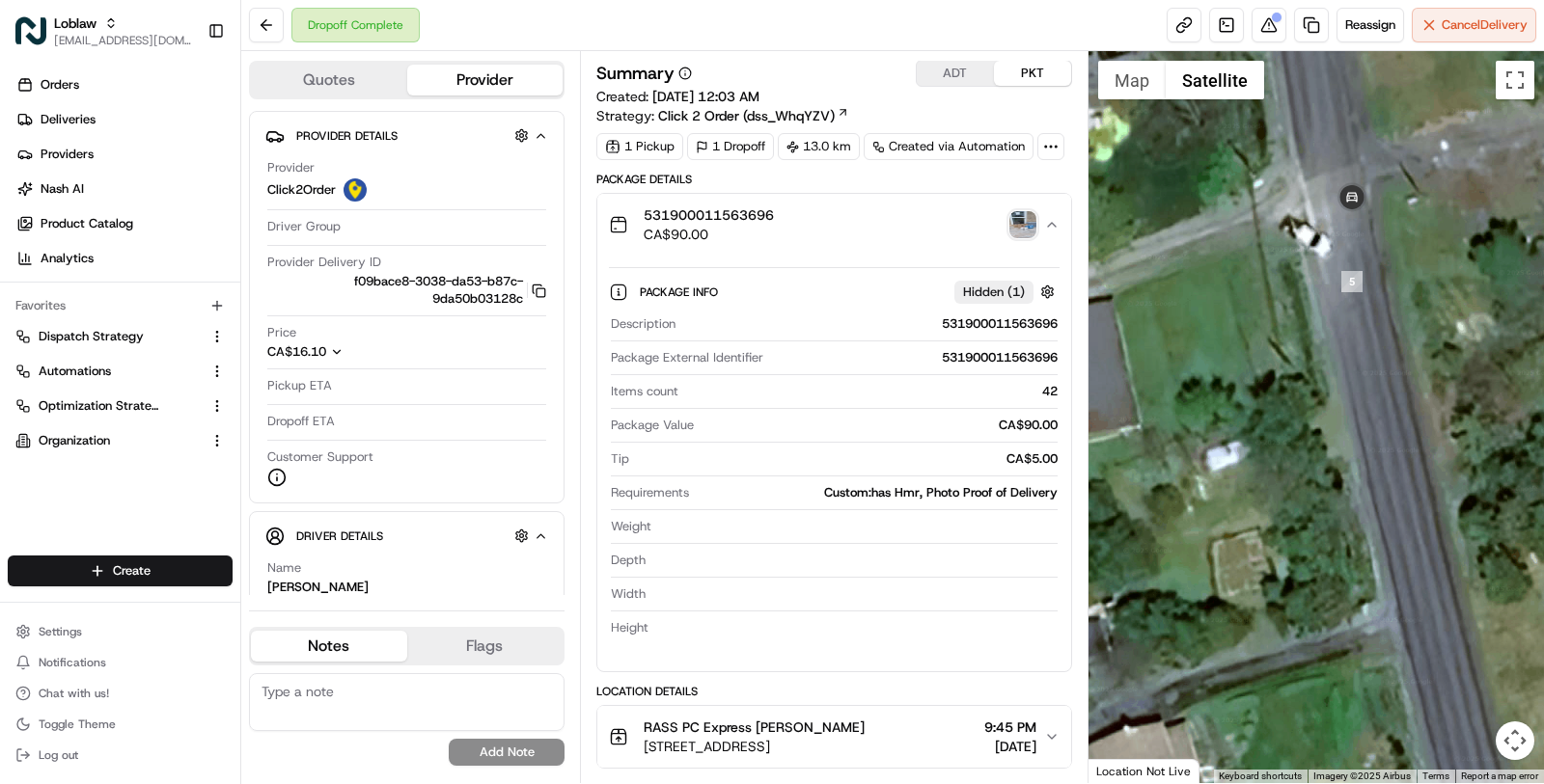
click at [1023, 230] on img "button" at bounding box center [1022, 224] width 27 height 27
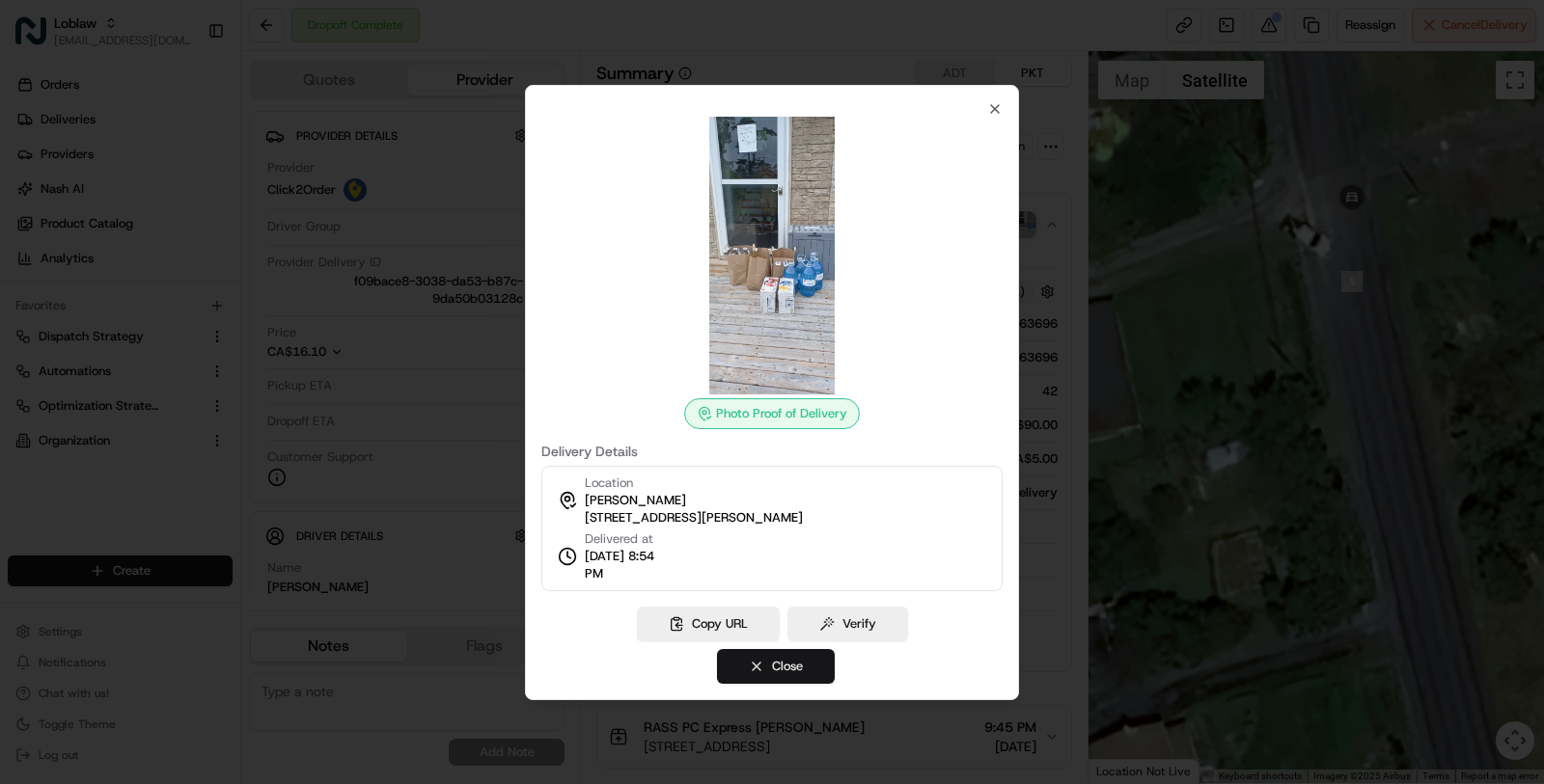
click at [812, 652] on button "Close" at bounding box center [775, 666] width 118 height 35
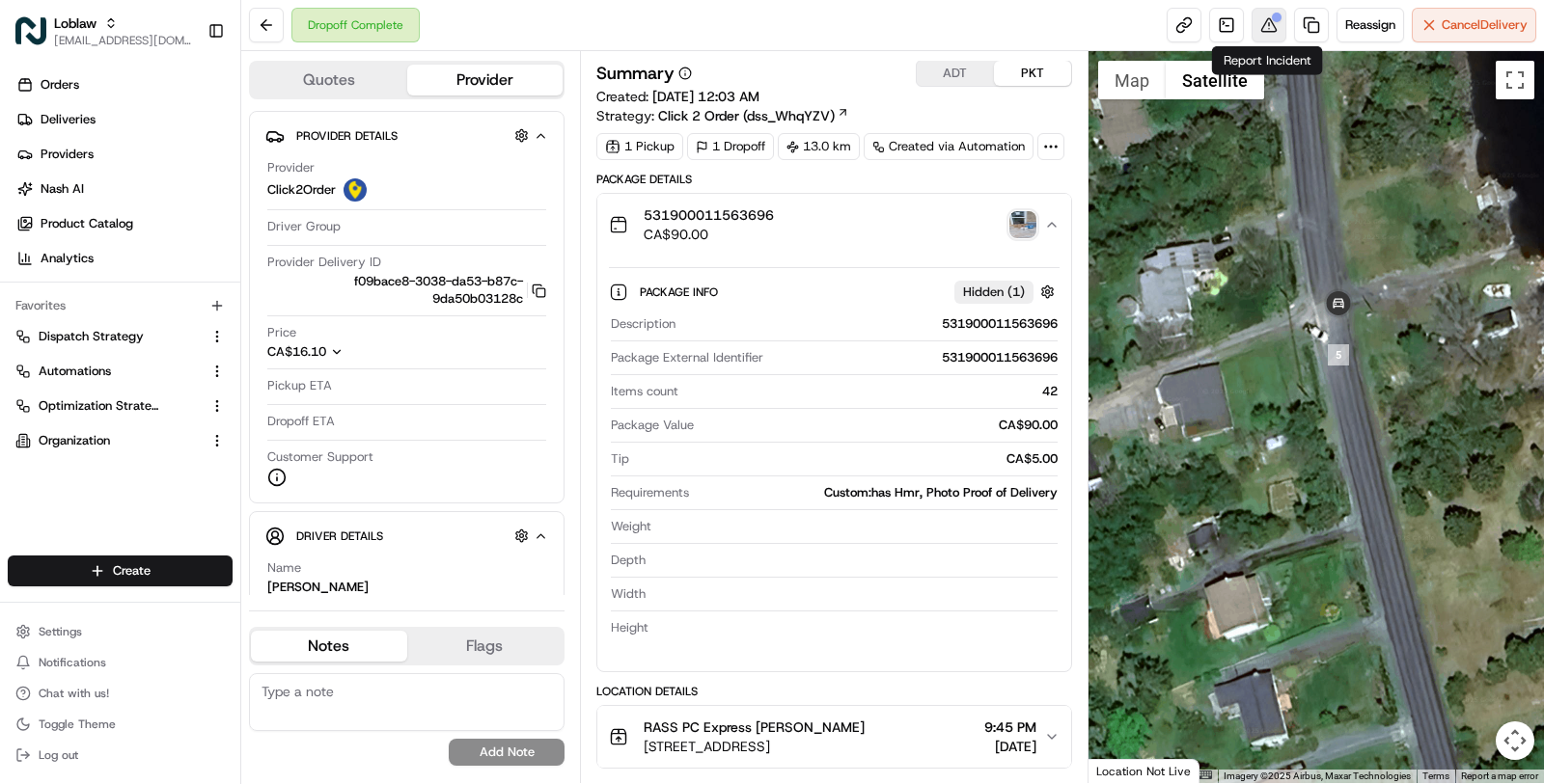
click at [1264, 27] on button at bounding box center [1269, 25] width 35 height 35
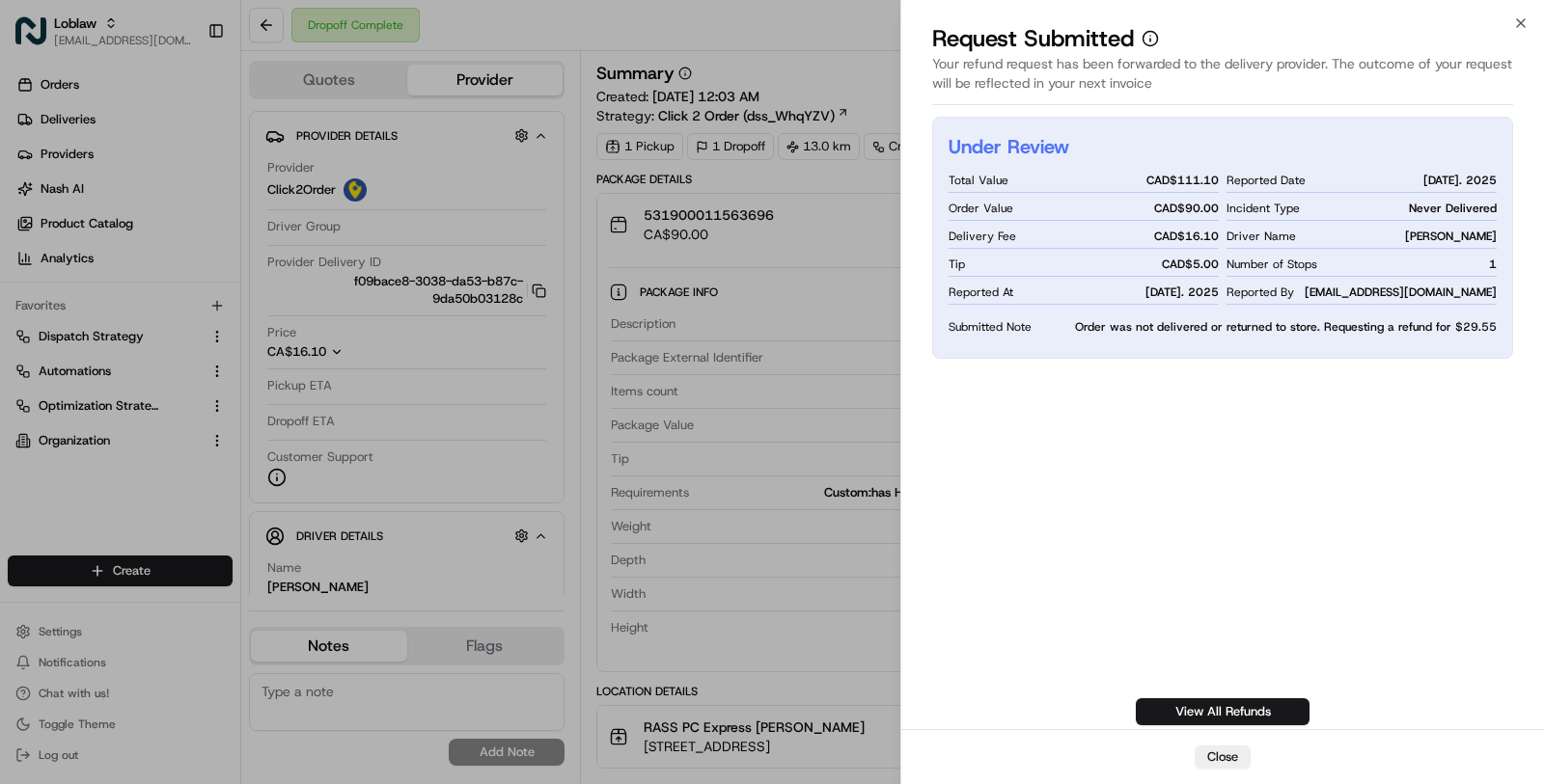
click at [1484, 325] on span "Order was not delivered or returned to store. Requesting a refund for $29.55" at bounding box center [1286, 326] width 421 height 15
copy span "29.55"
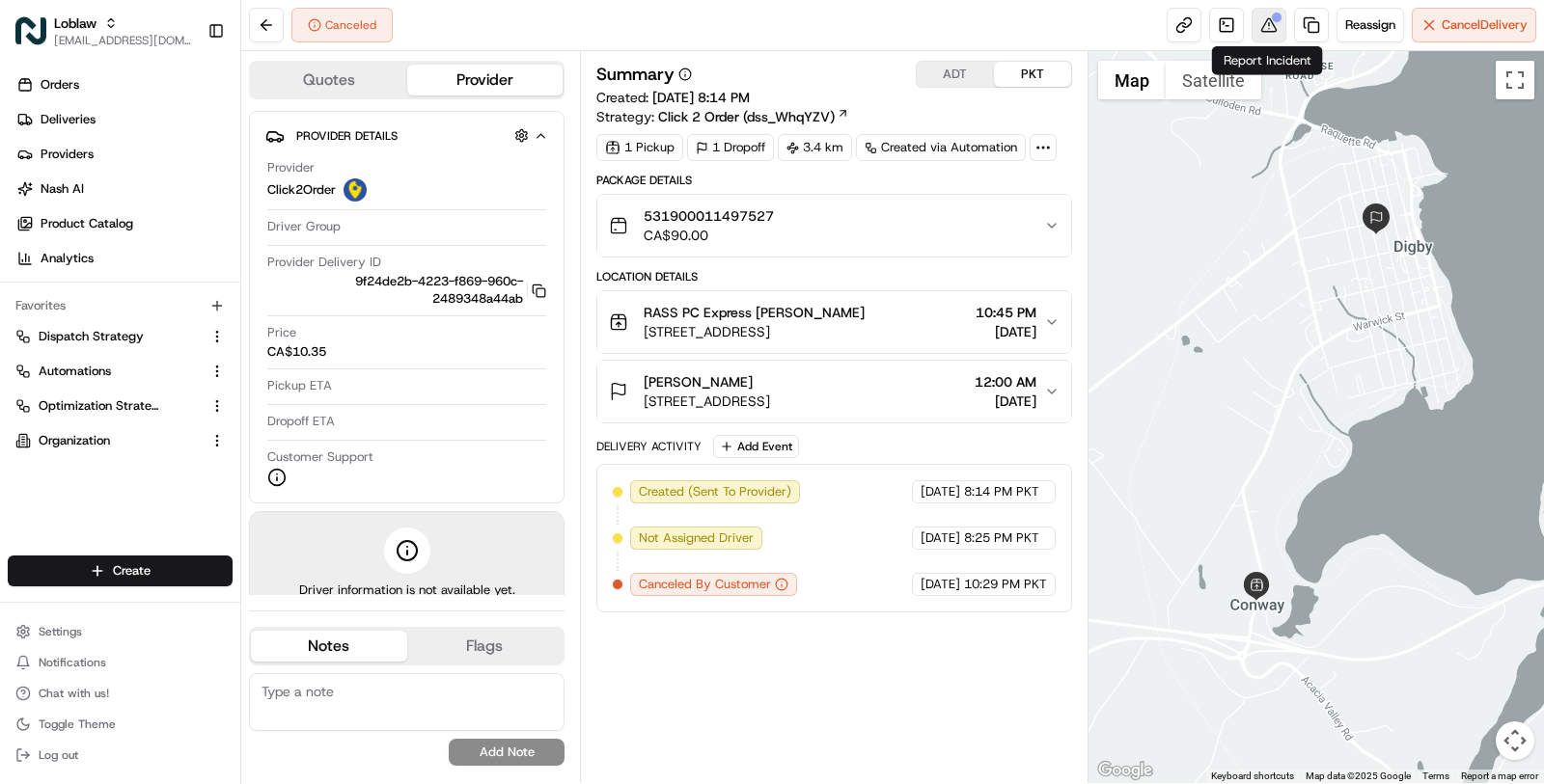
click at [1279, 17] on div at bounding box center [1277, 18] width 10 height 10
click at [314, 343] on span "CA$10.35" at bounding box center [296, 351] width 59 height 17
copy span "10.35"
click at [316, 351] on span "CA$10.35" at bounding box center [296, 351] width 59 height 17
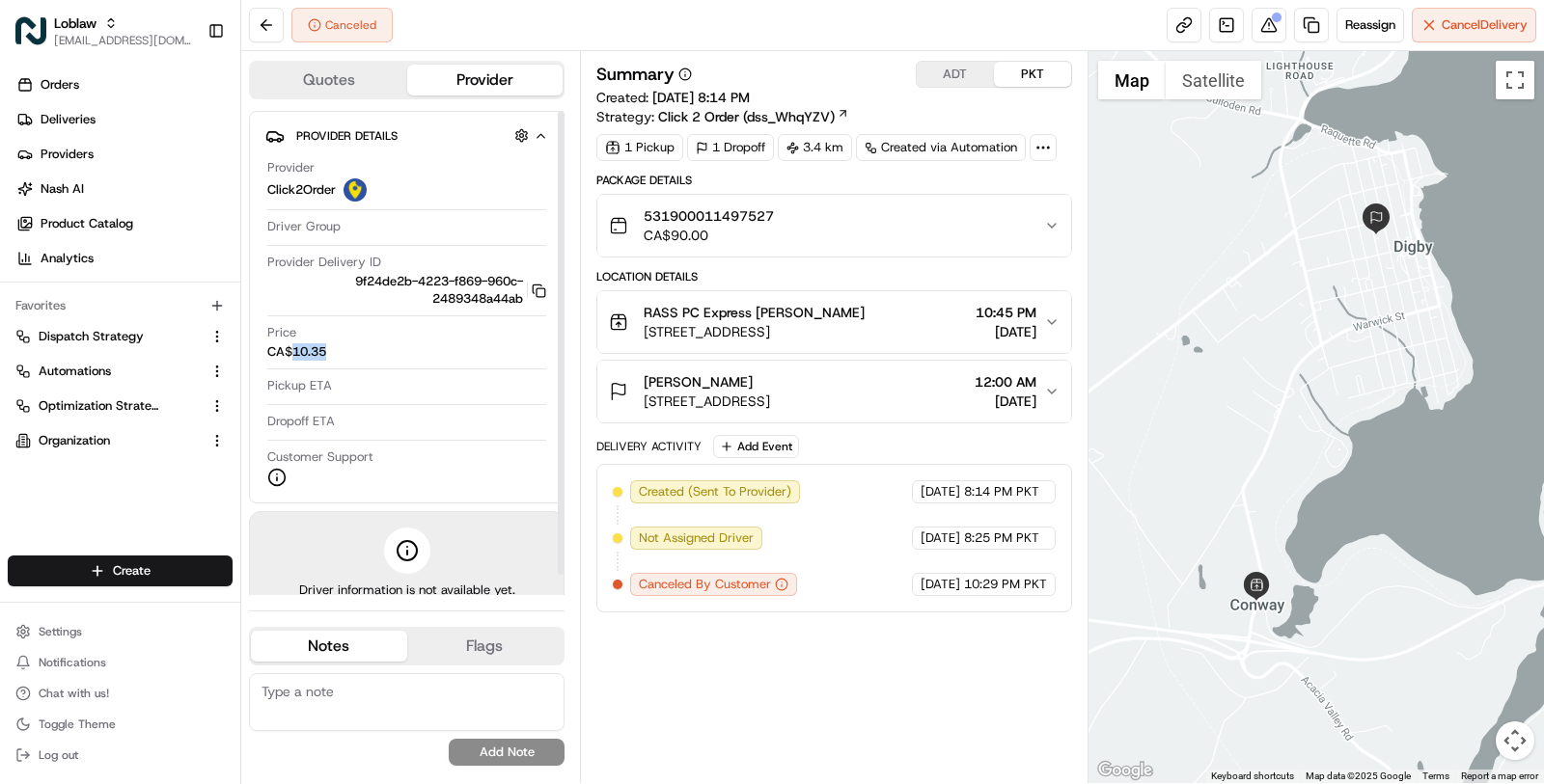
click at [316, 351] on span "CA$10.35" at bounding box center [296, 351] width 59 height 17
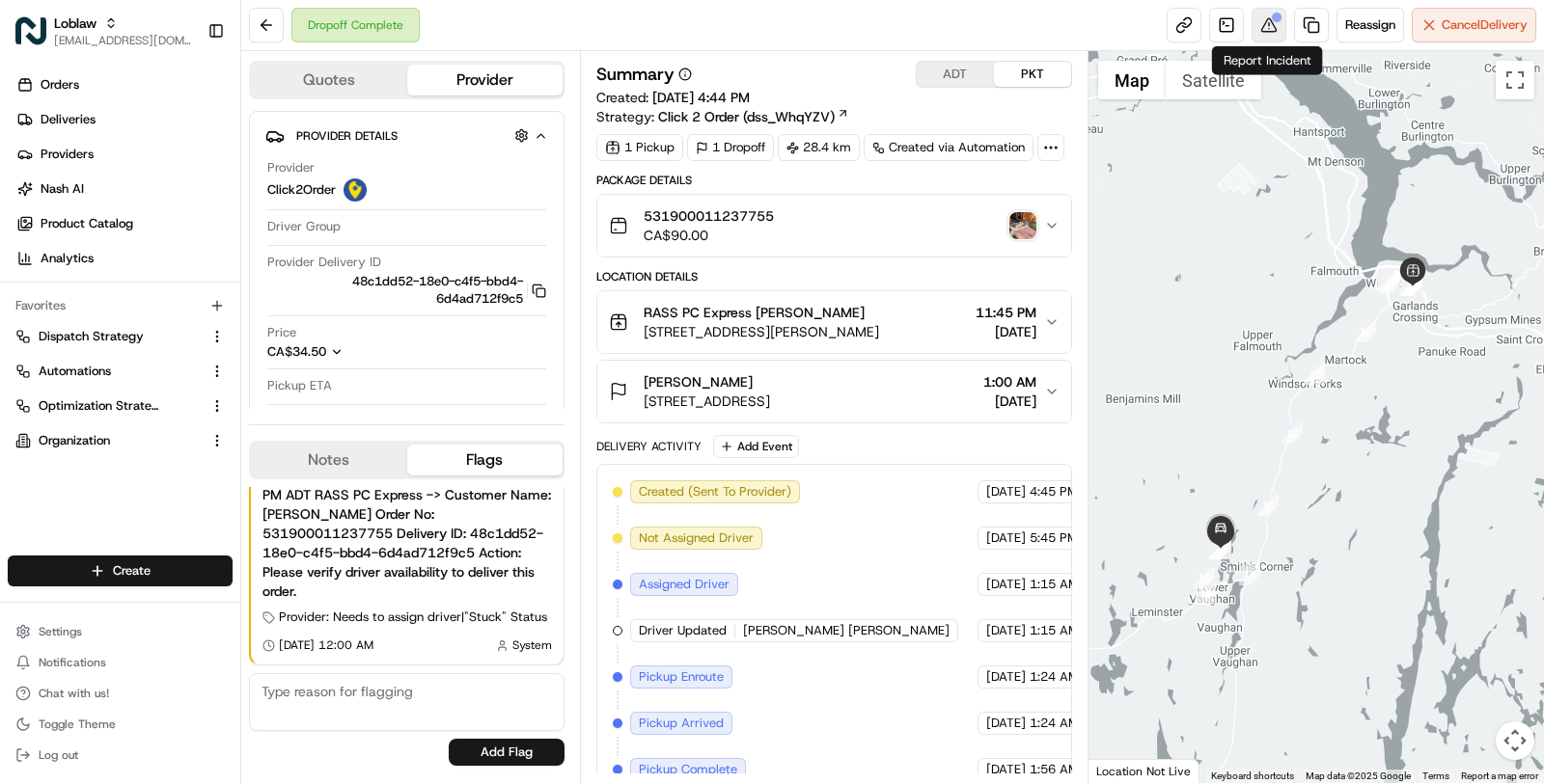
click at [1271, 28] on button at bounding box center [1269, 25] width 35 height 35
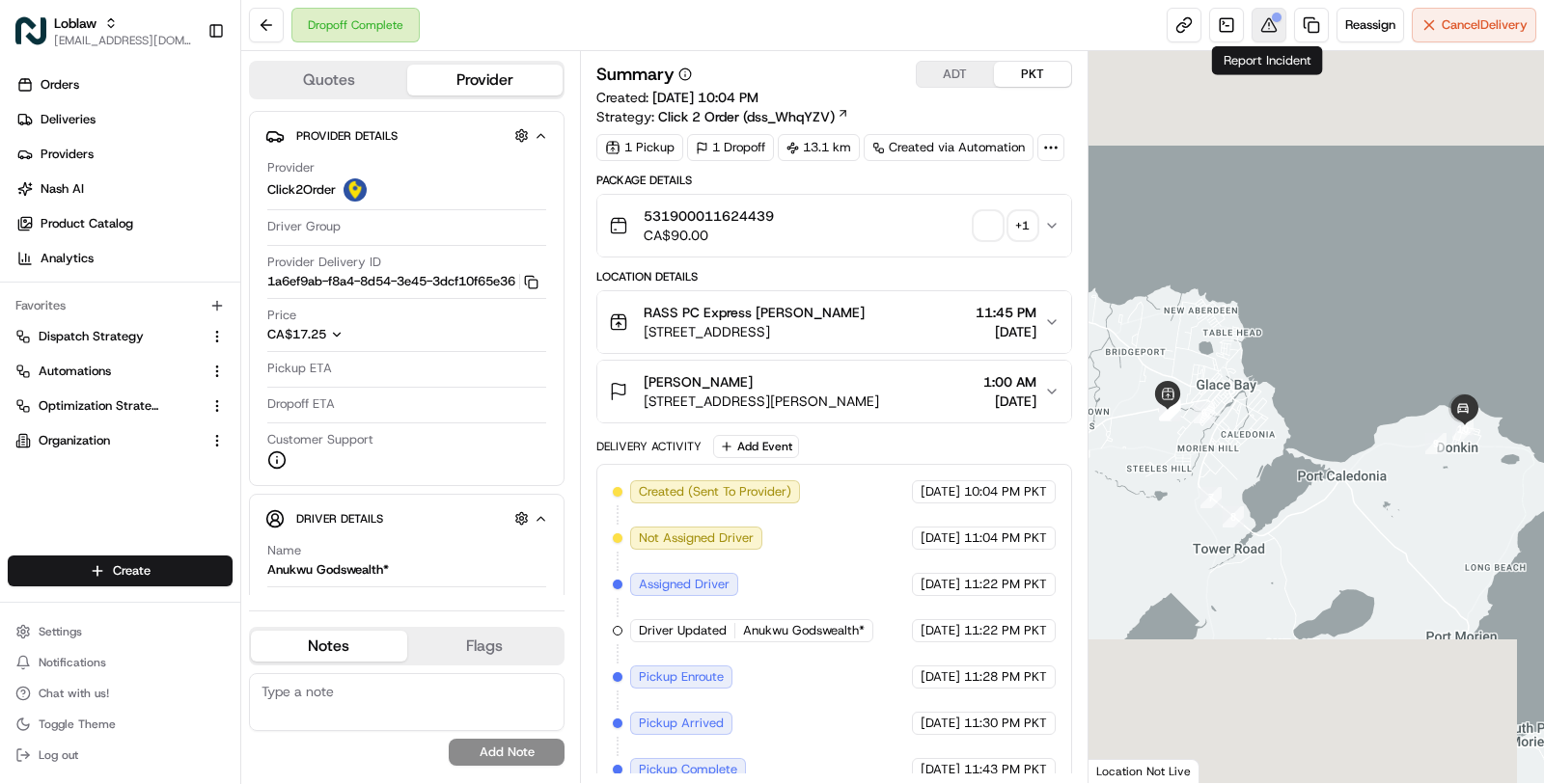
click at [1258, 21] on button at bounding box center [1269, 25] width 35 height 35
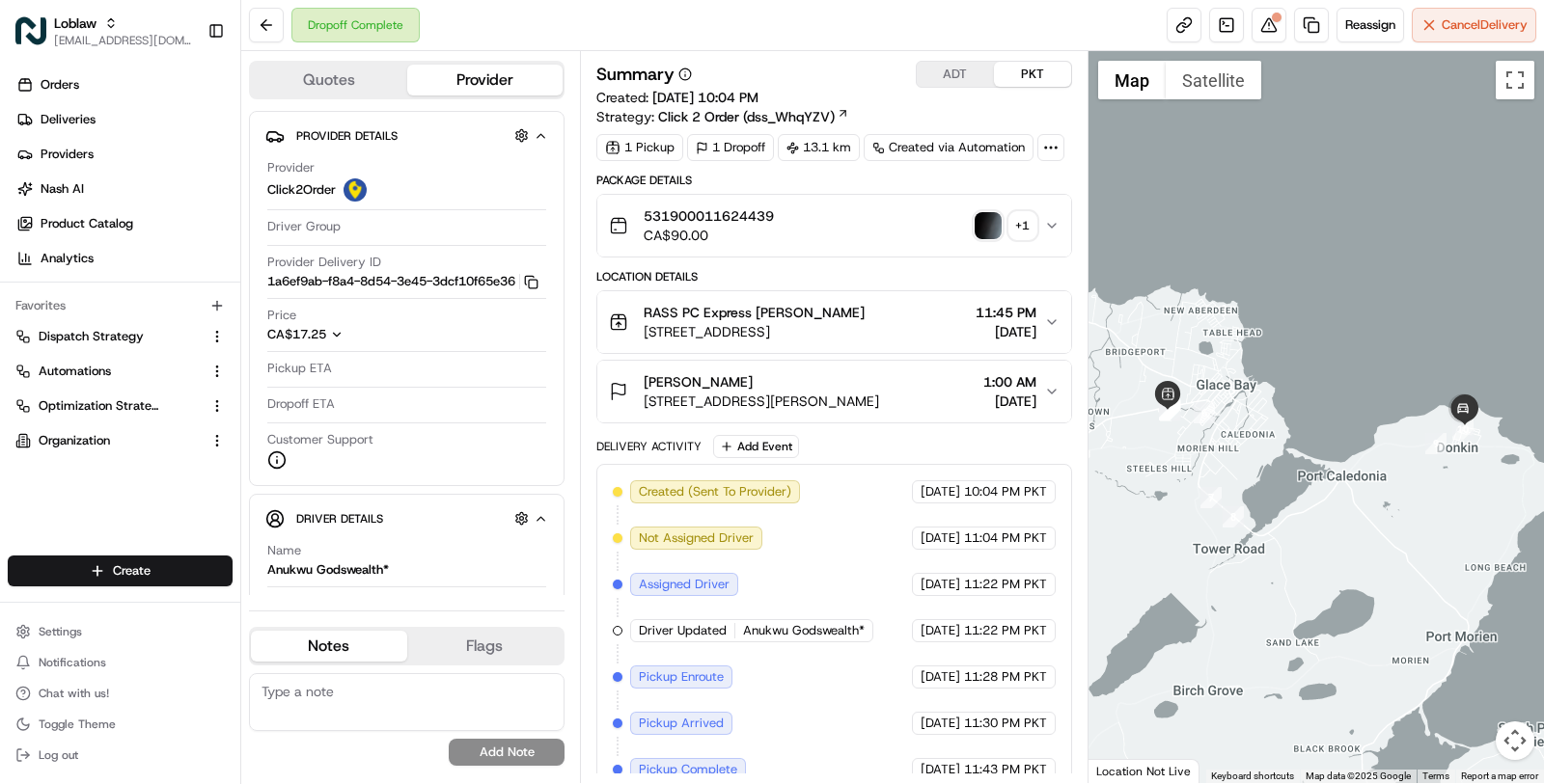
click at [985, 218] on img "button" at bounding box center [987, 225] width 27 height 27
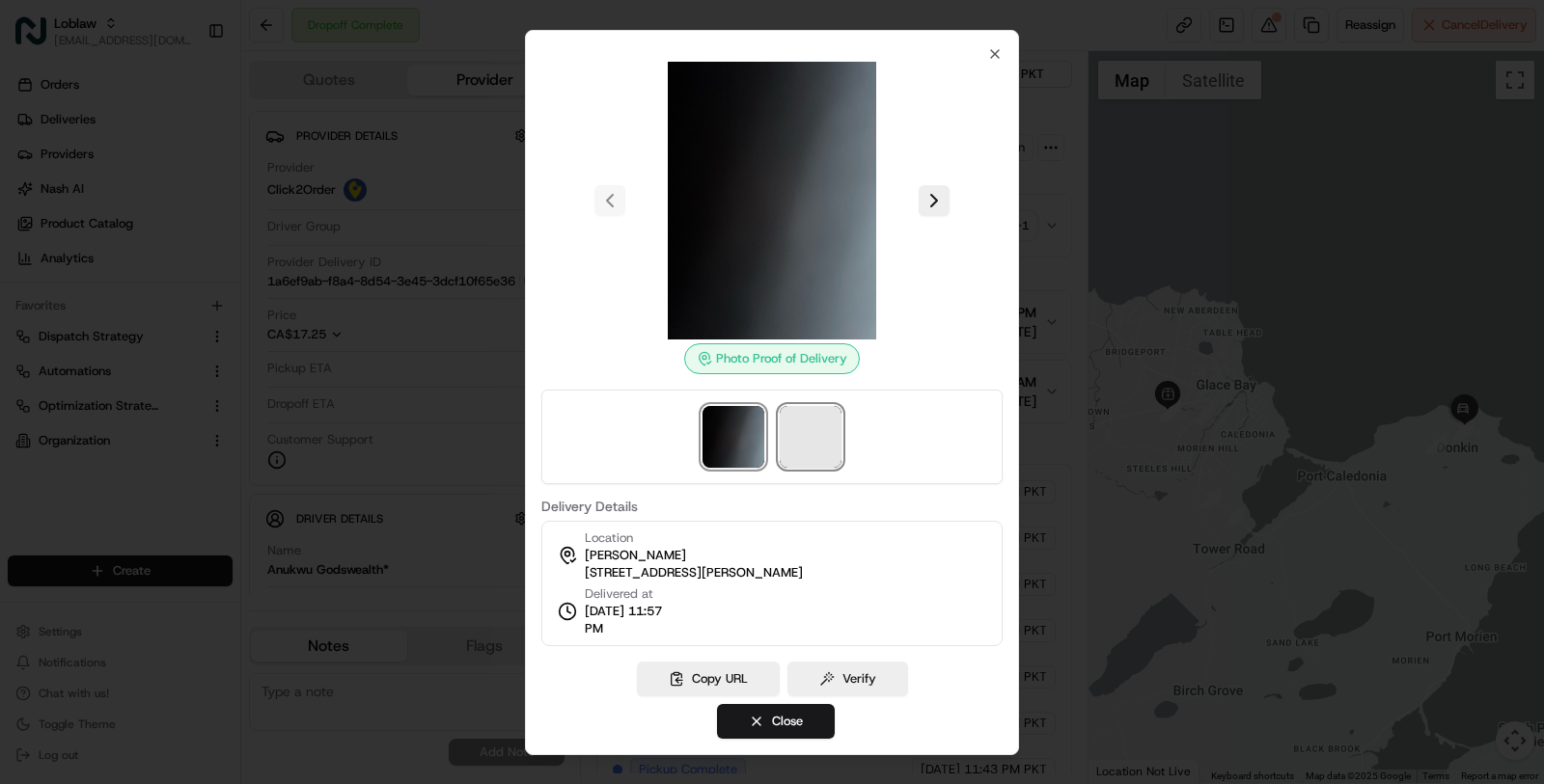
click at [796, 445] on span at bounding box center [810, 437] width 62 height 62
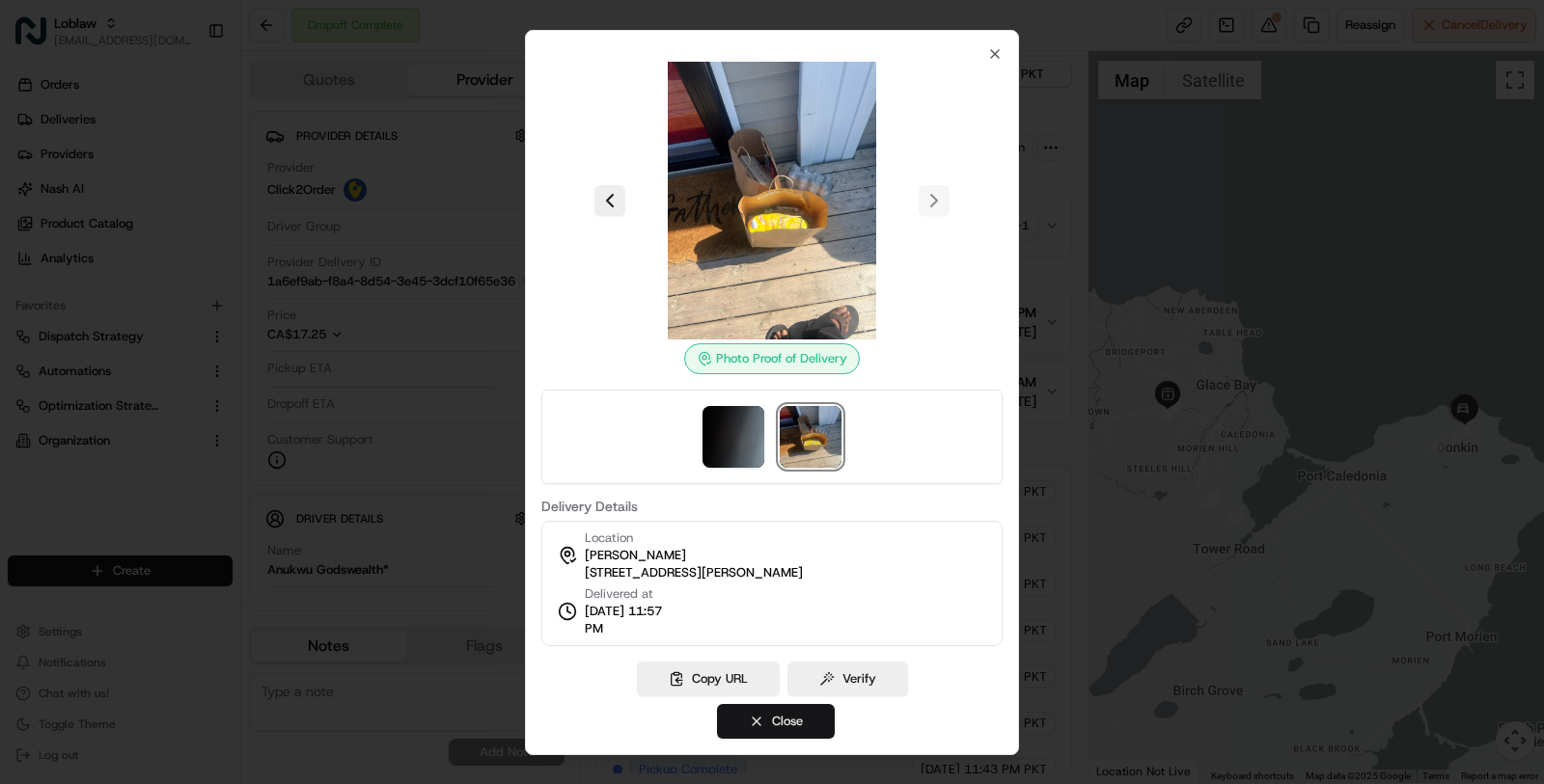
click at [757, 716] on button "Close" at bounding box center [775, 721] width 118 height 35
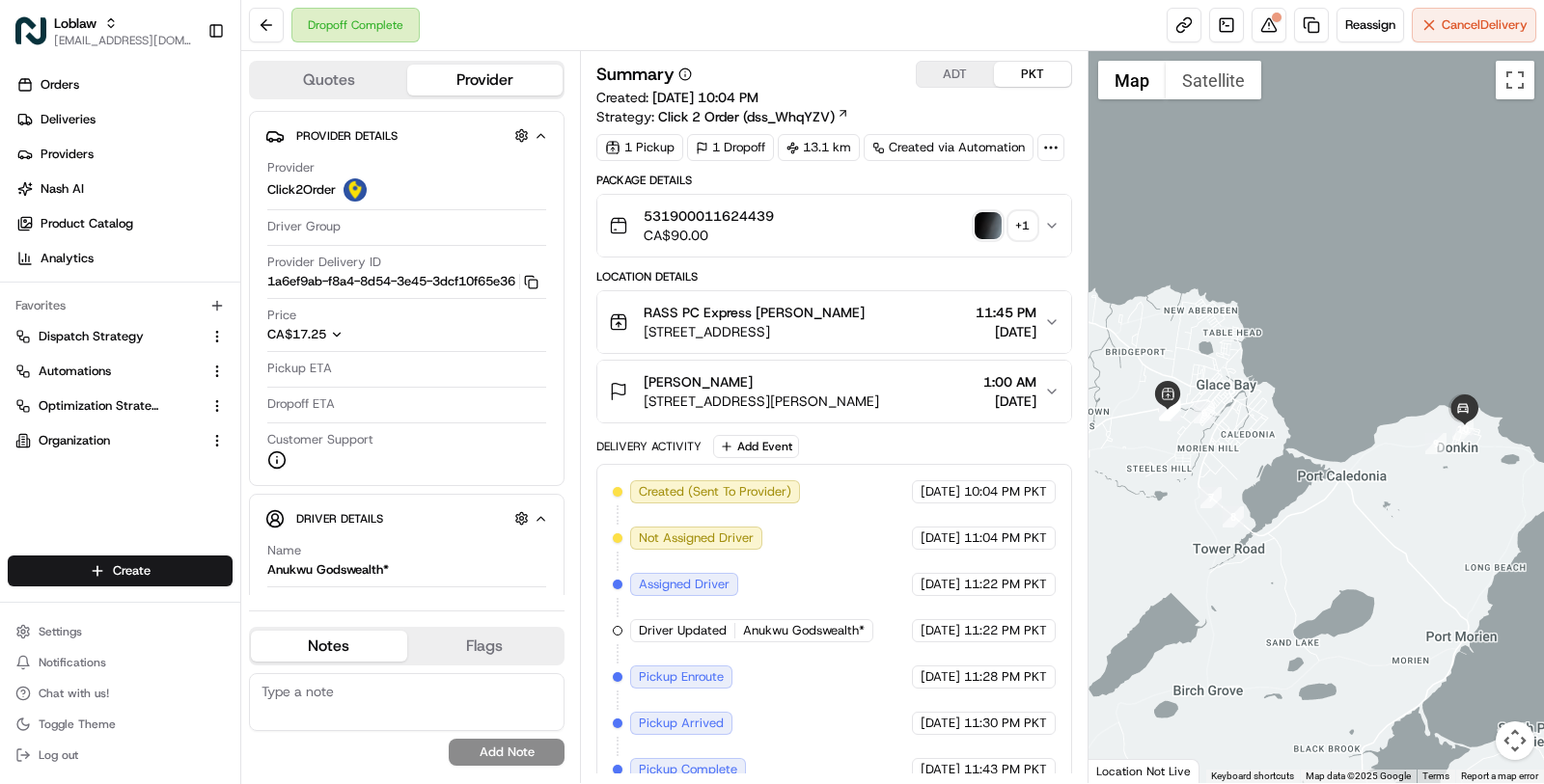
click at [1280, 1] on div "Dropoff Complete Reassign Cancel Delivery" at bounding box center [892, 25] width 1302 height 51
click at [1275, 15] on div at bounding box center [1277, 18] width 10 height 10
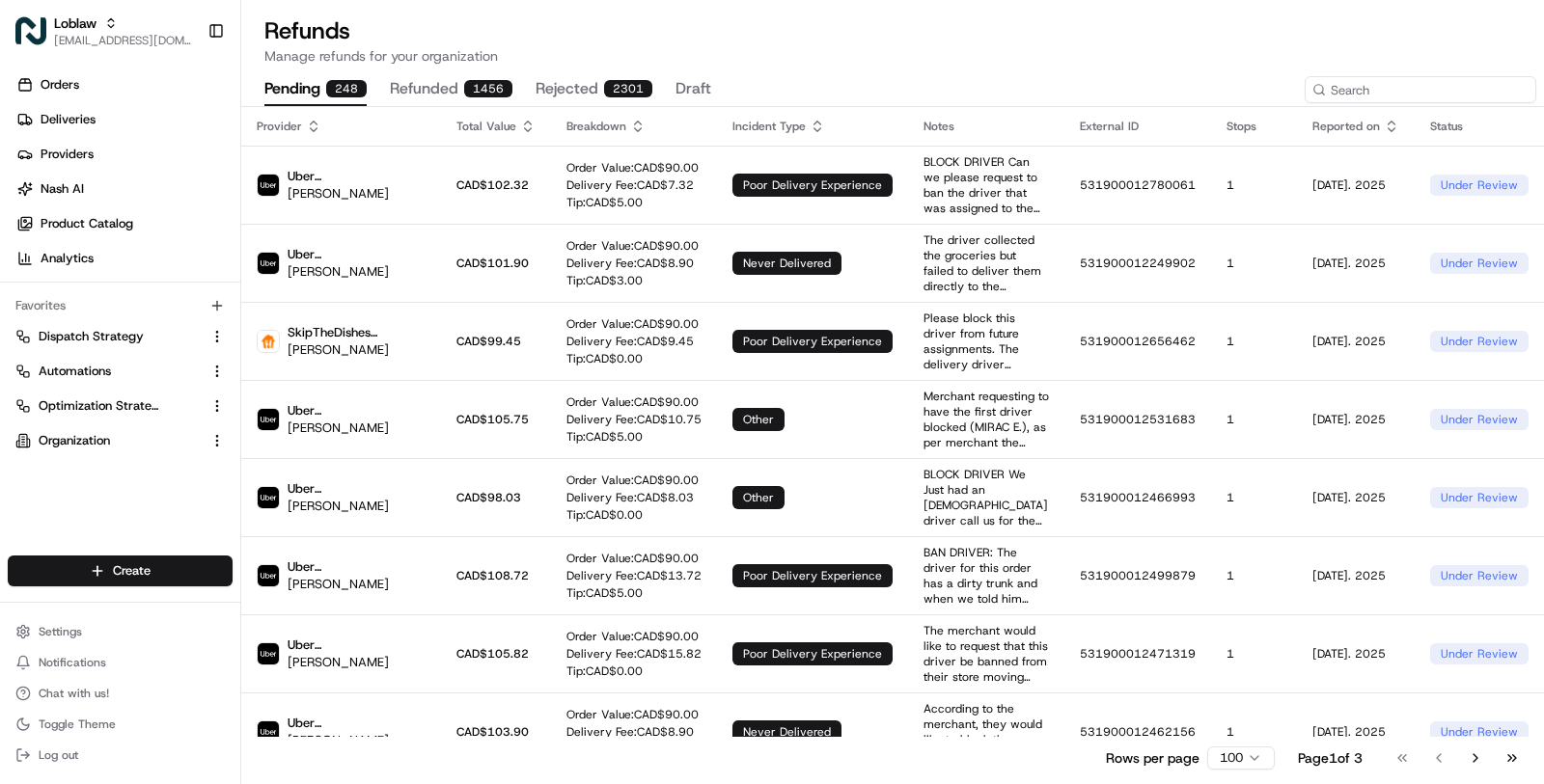
click at [1430, 91] on input at bounding box center [1420, 89] width 232 height 27
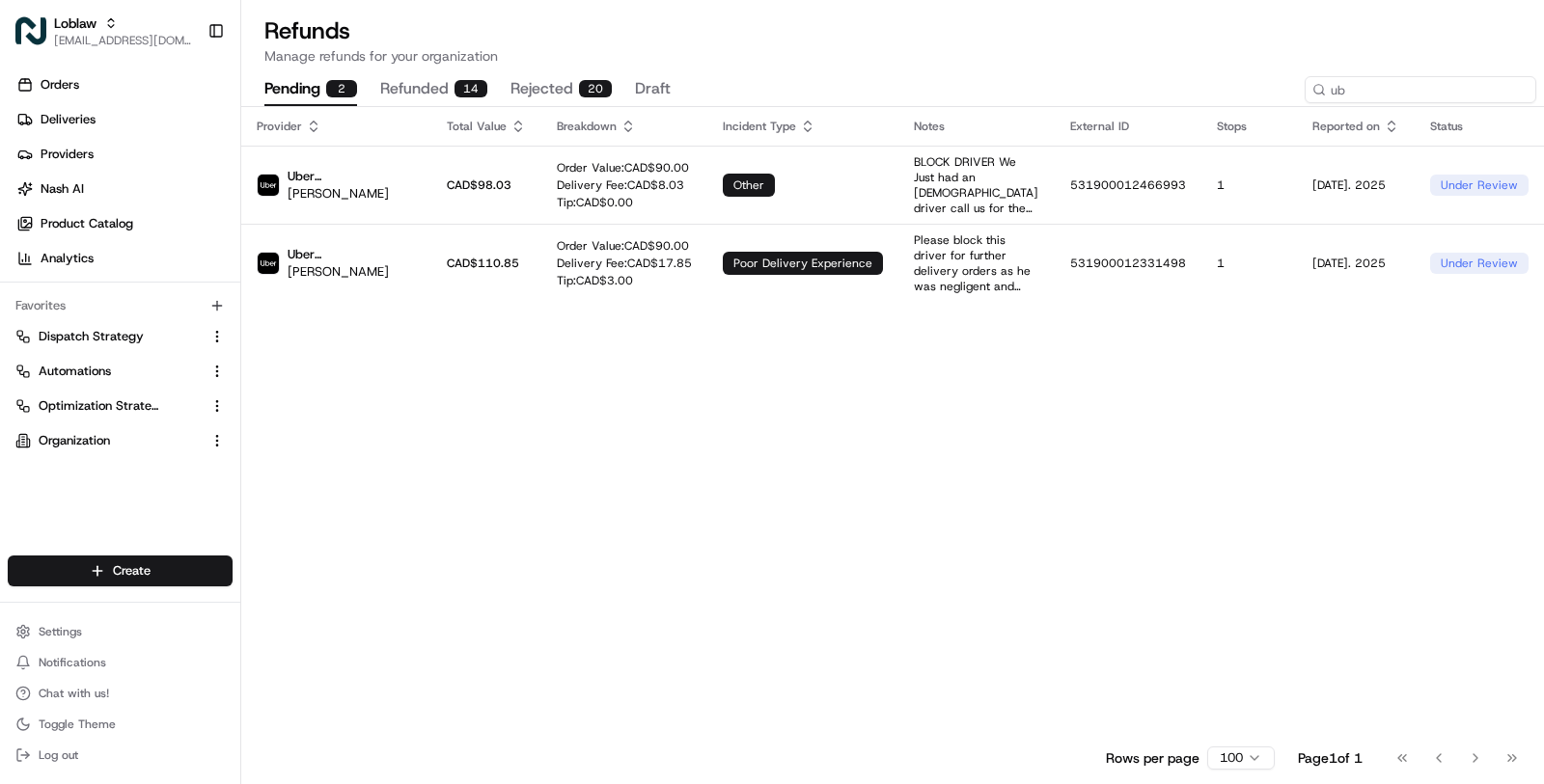
type input "u"
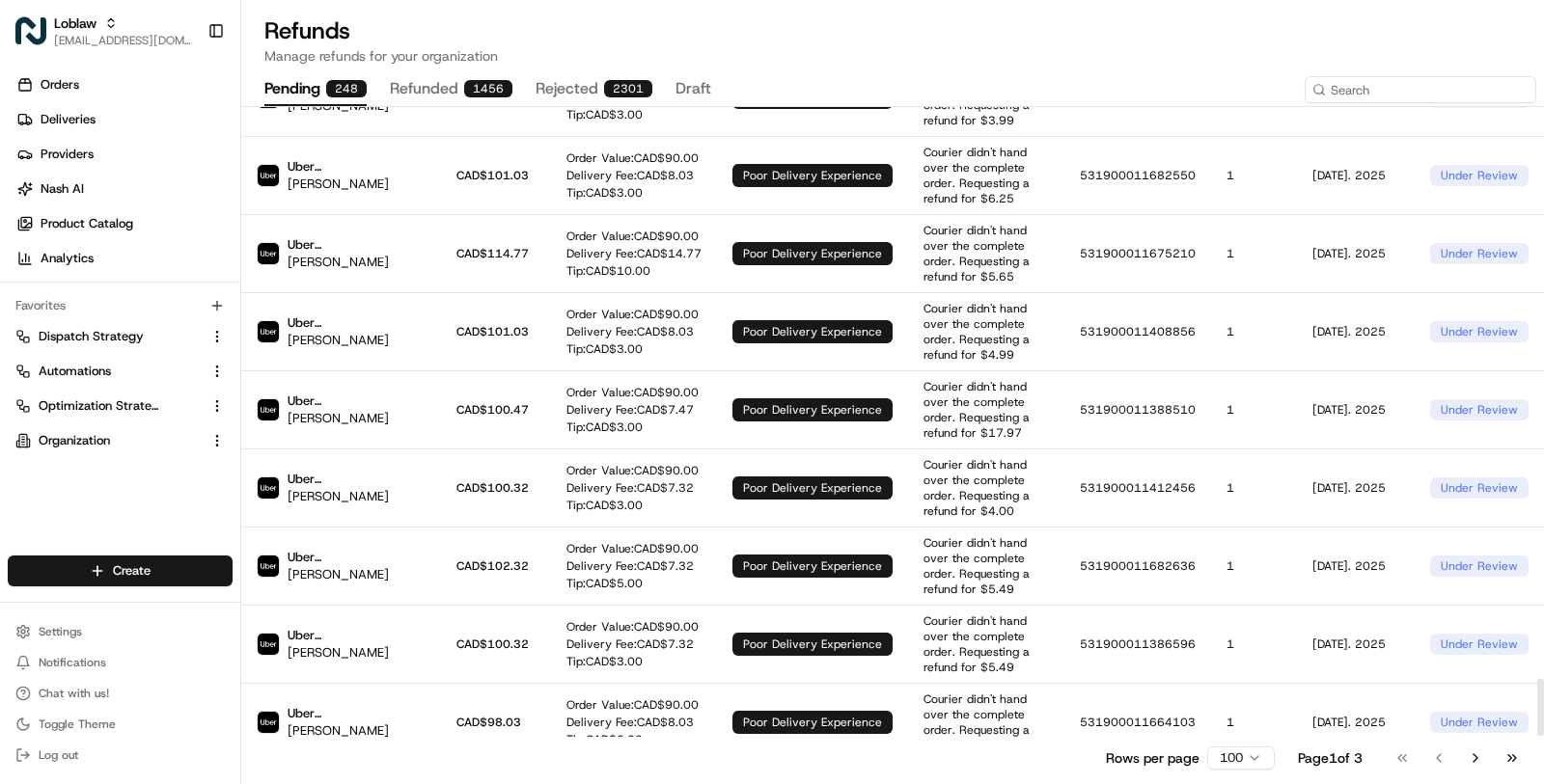
scroll to position [6178, 0]
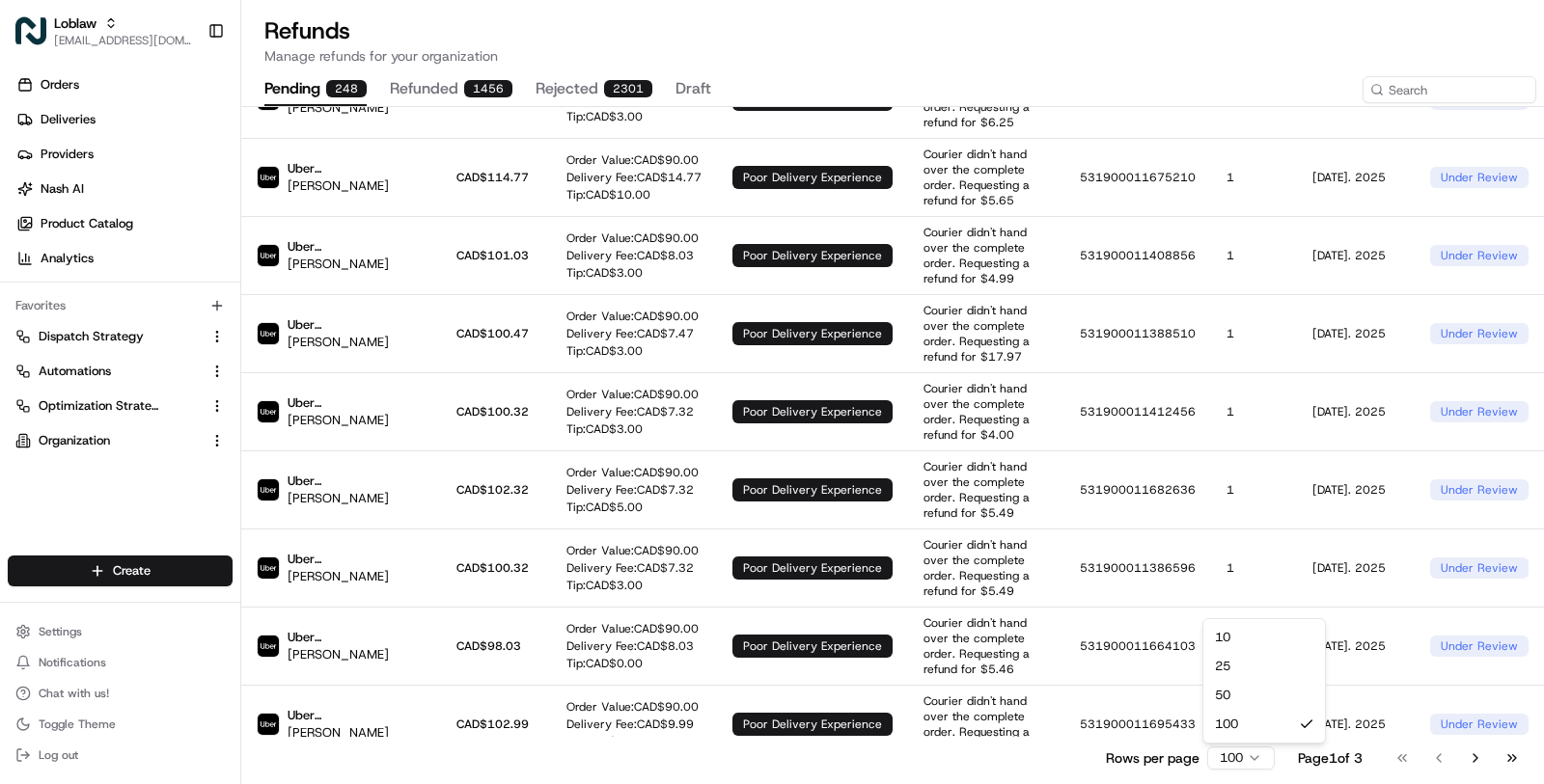
click at [1248, 747] on html "Loblaw masood@usenash.com Toggle Sidebar Orders Deliveries Providers Nash AI Pr…" at bounding box center [772, 392] width 1544 height 784
click at [1077, 642] on html "Loblaw masood@usenash.com Toggle Sidebar Orders Deliveries Providers Nash AI Pr…" at bounding box center [772, 392] width 1544 height 784
click at [67, 31] on span "Loblaw" at bounding box center [75, 23] width 43 height 19
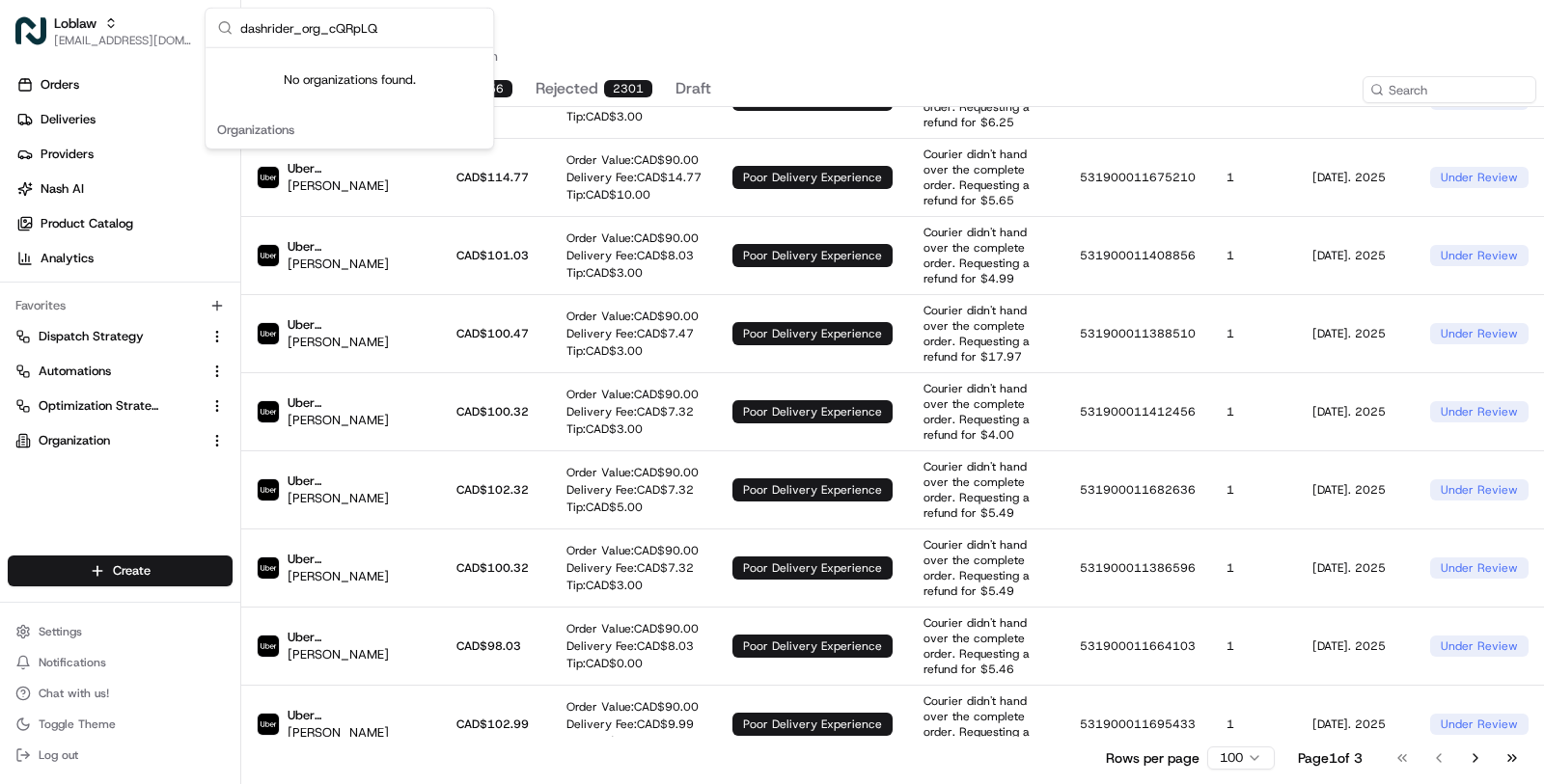
drag, startPoint x: 287, startPoint y: 28, endPoint x: 466, endPoint y: 37, distance: 179.2
click at [466, 37] on input "dashrider_org_cQRpLQ" at bounding box center [361, 28] width 242 height 39
type input "dashrider"
click at [122, 40] on span "[EMAIL_ADDRESS][DOMAIN_NAME]" at bounding box center [123, 40] width 138 height 15
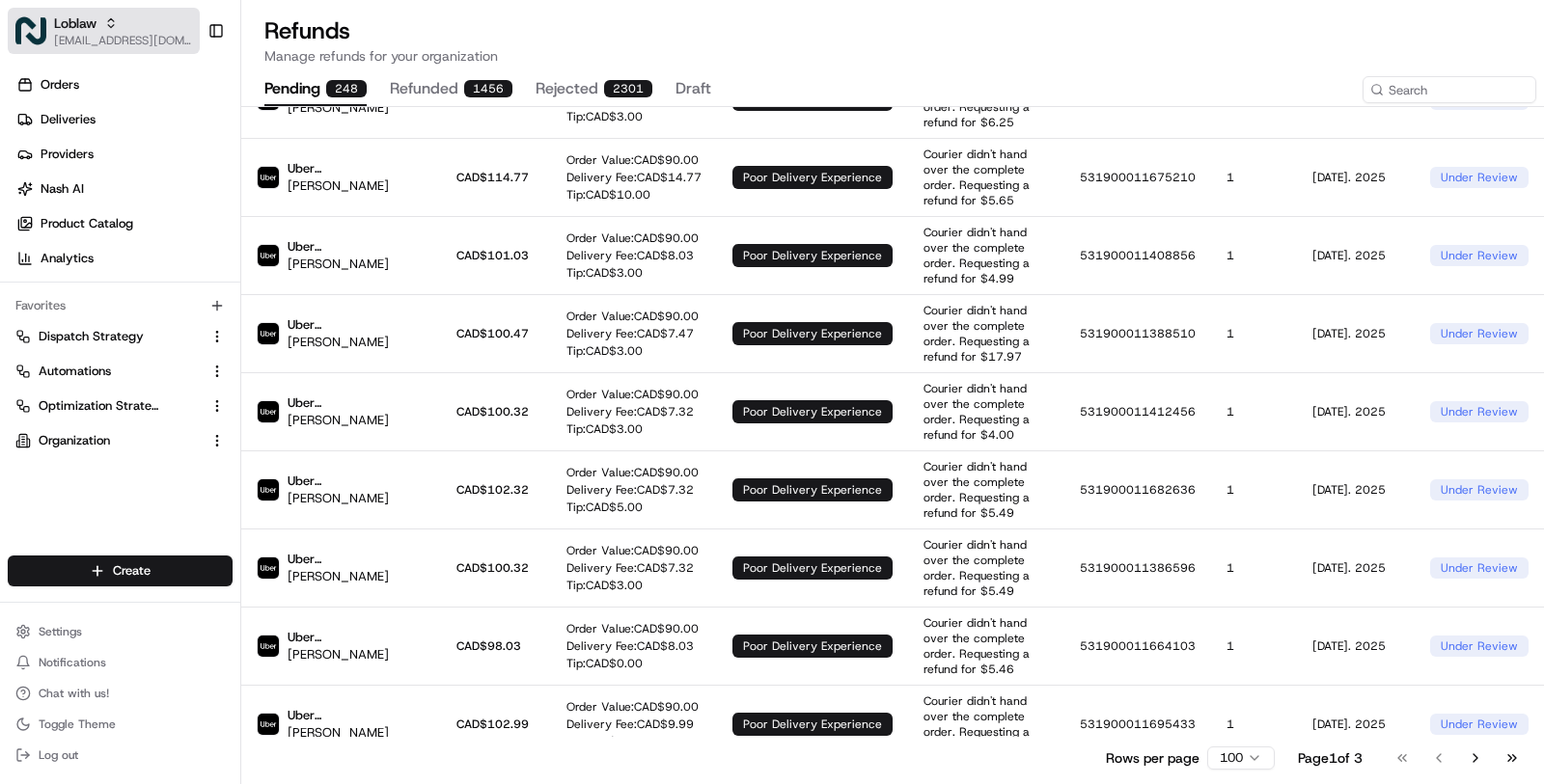
click at [122, 40] on span "[EMAIL_ADDRESS][DOMAIN_NAME]" at bounding box center [123, 40] width 138 height 15
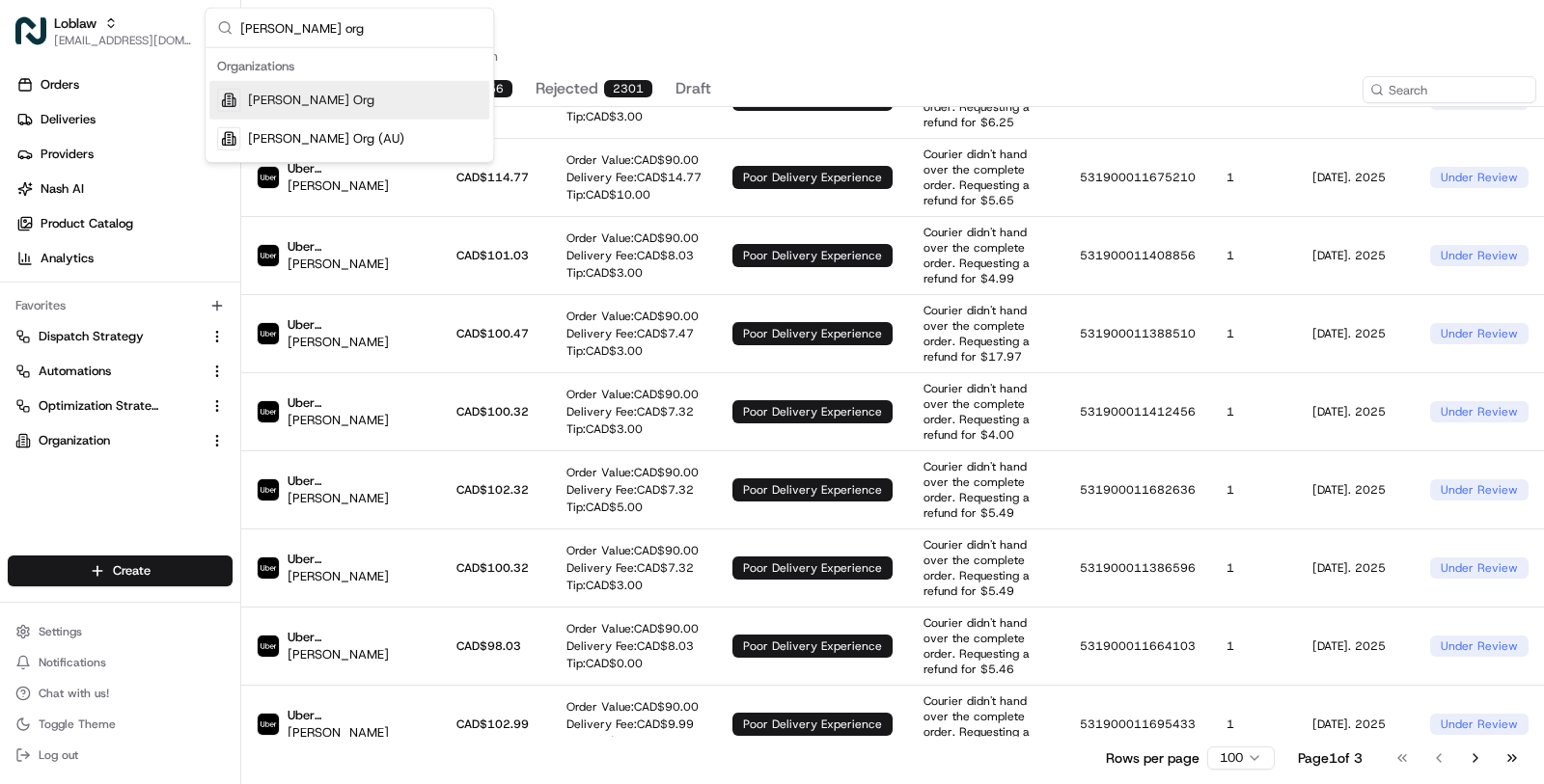
type input "nash org"
click at [381, 87] on div "Nash Org" at bounding box center [349, 100] width 279 height 39
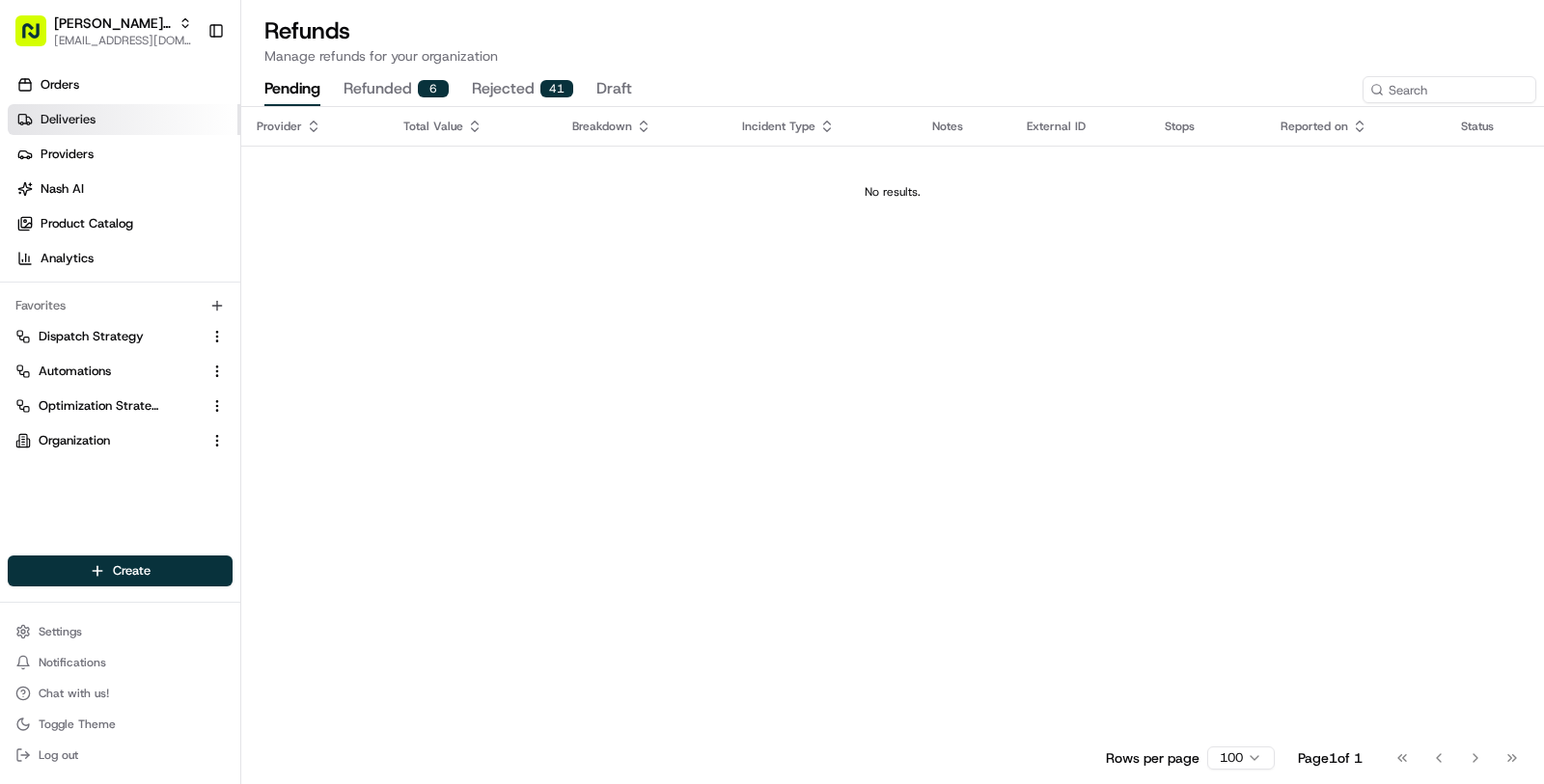
click at [162, 117] on link "Deliveries" at bounding box center [124, 119] width 233 height 31
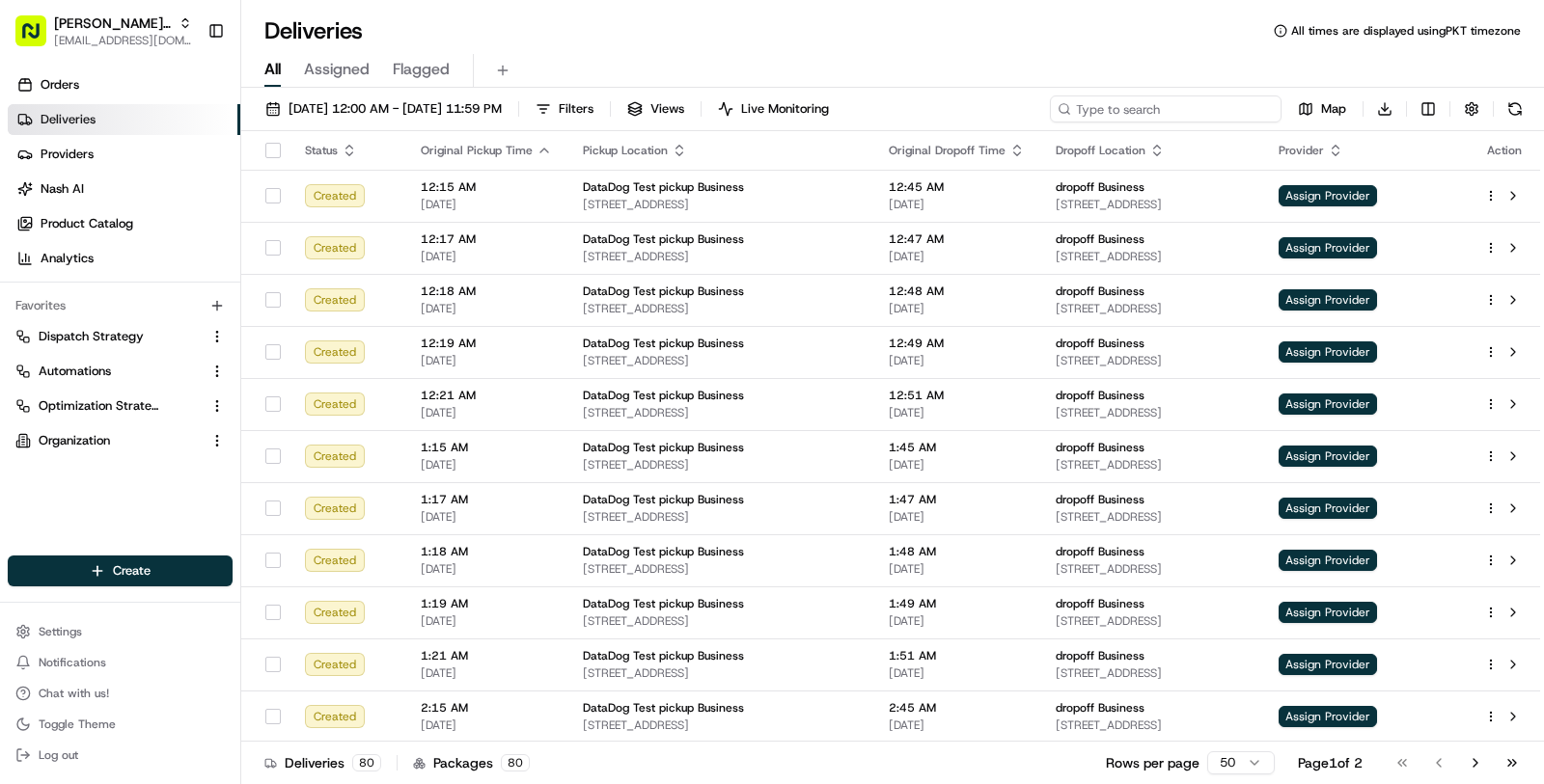
click at [1163, 113] on input at bounding box center [1166, 109] width 232 height 27
paste input "dashrider_org_cQRpLQ"
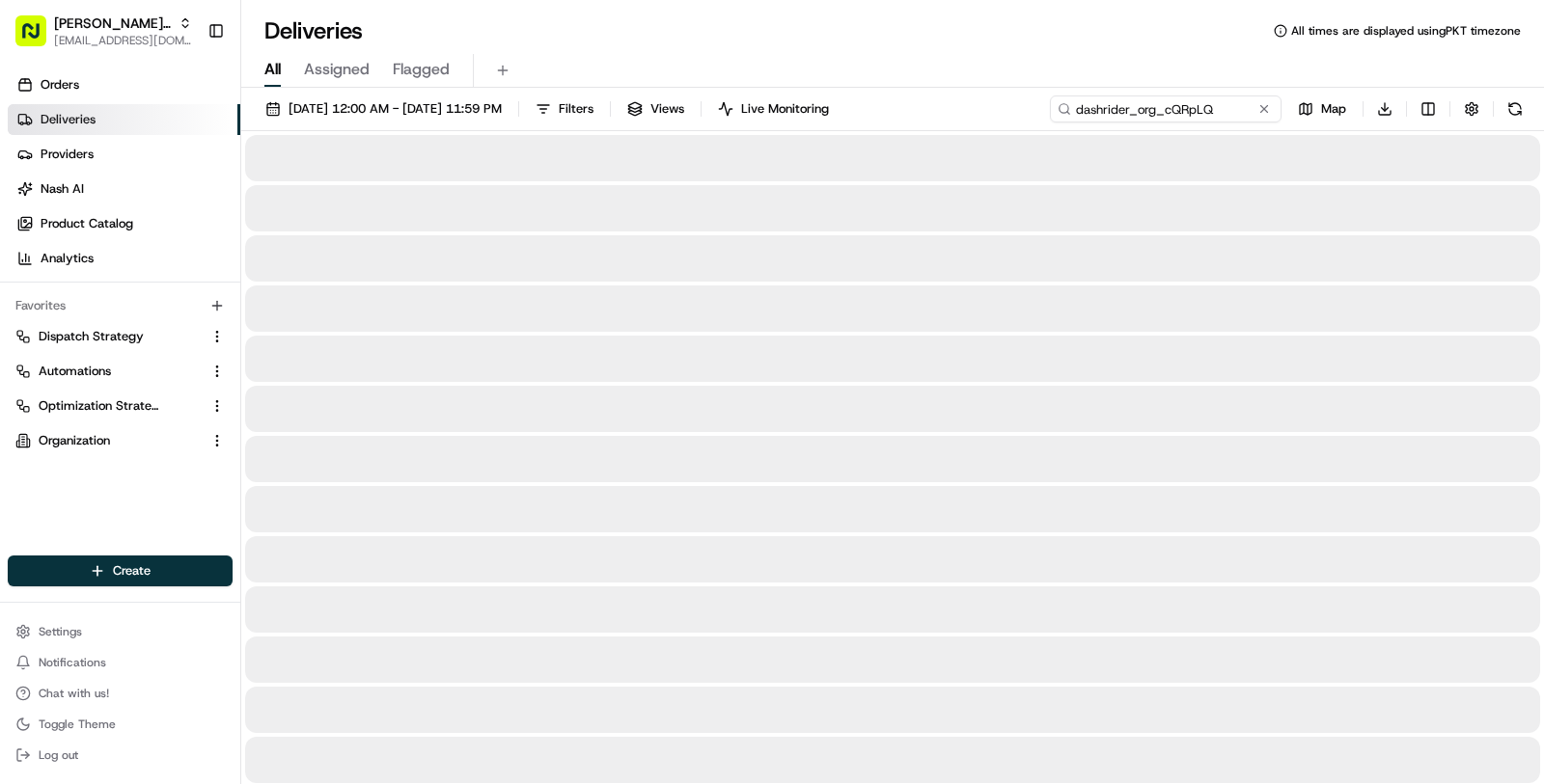
drag, startPoint x: 1131, startPoint y: 114, endPoint x: 1280, endPoint y: 113, distance: 149.0
click at [1280, 113] on input "dashrider_org_cQRpLQ" at bounding box center [1166, 109] width 232 height 27
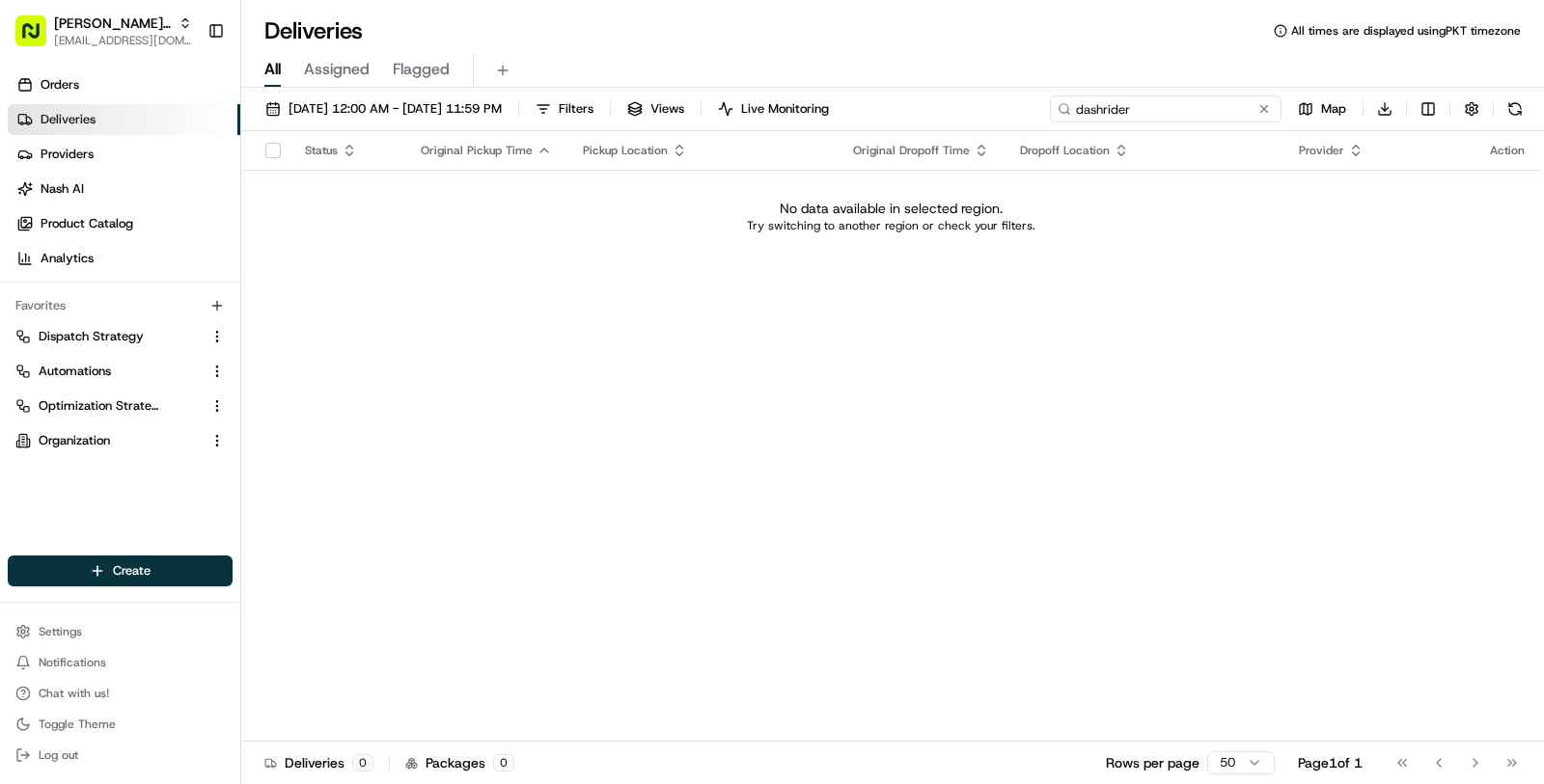
type input "dashrider"
click at [53, 38] on button "Nash Org masood@usenash.com" at bounding box center [104, 31] width 192 height 46
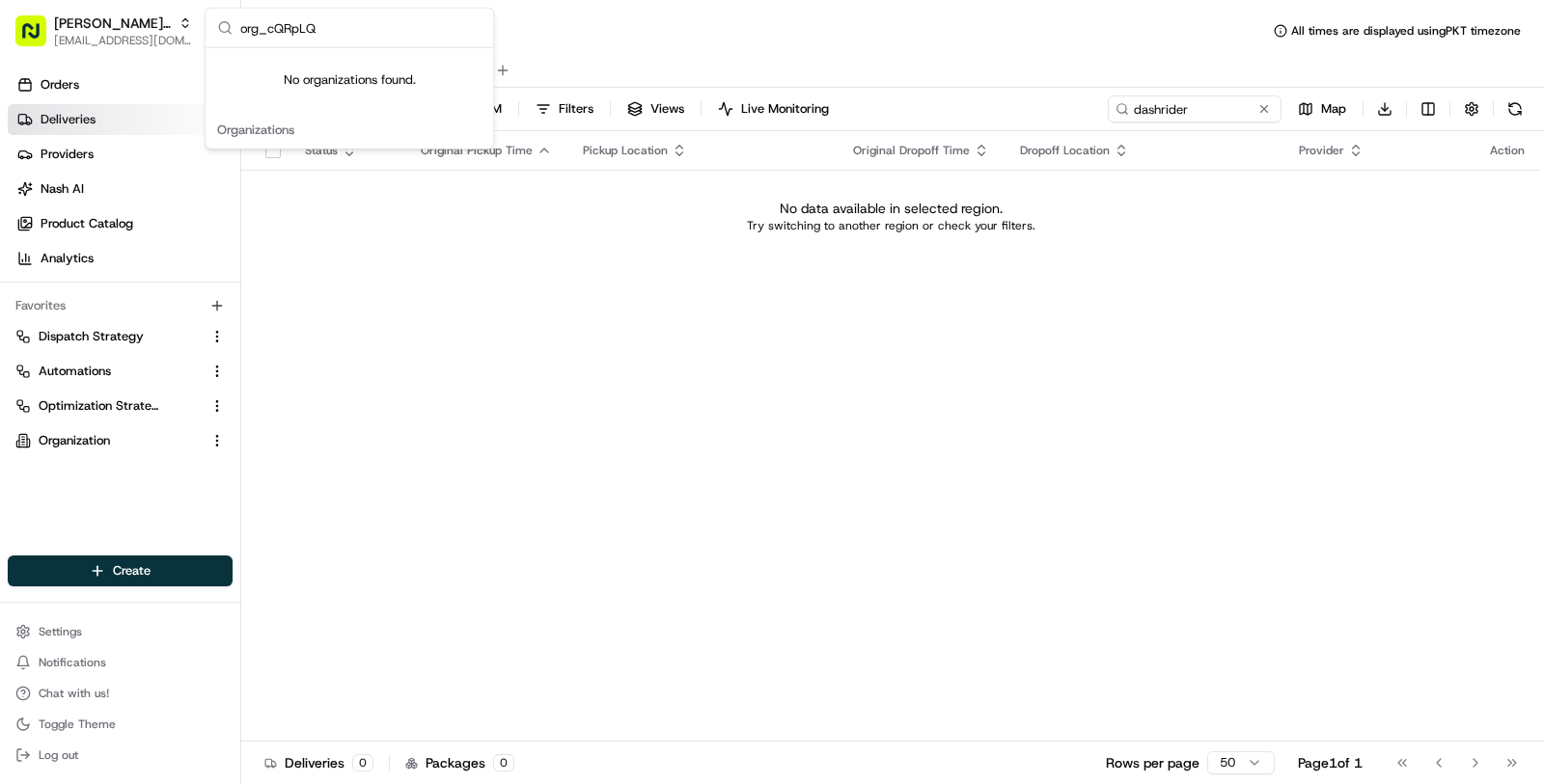
type input "org_cQRpLQ"
click at [161, 115] on link "Deliveries" at bounding box center [124, 119] width 233 height 31
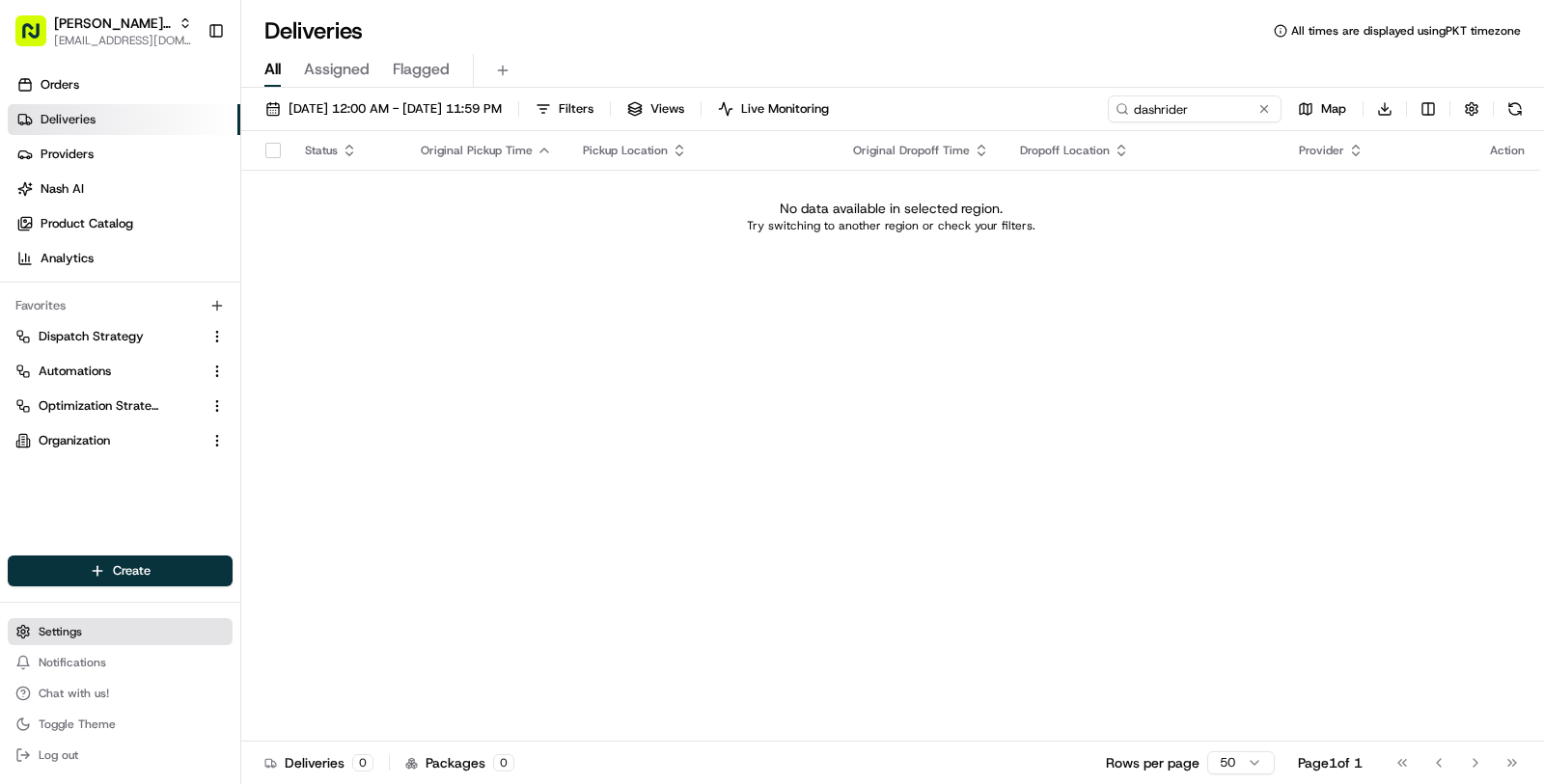
click at [168, 619] on button "Settings" at bounding box center [120, 631] width 225 height 27
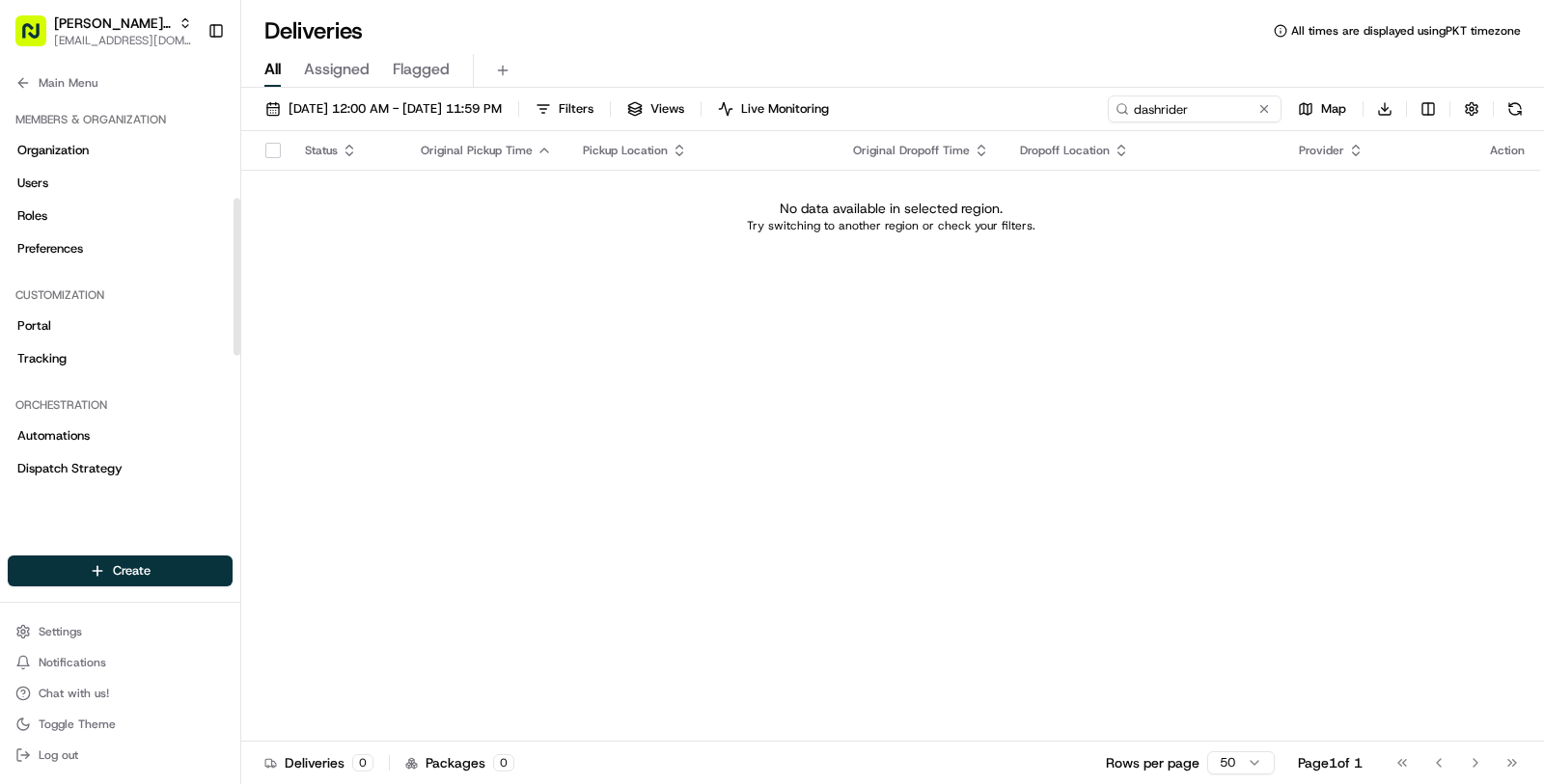
scroll to position [611, 0]
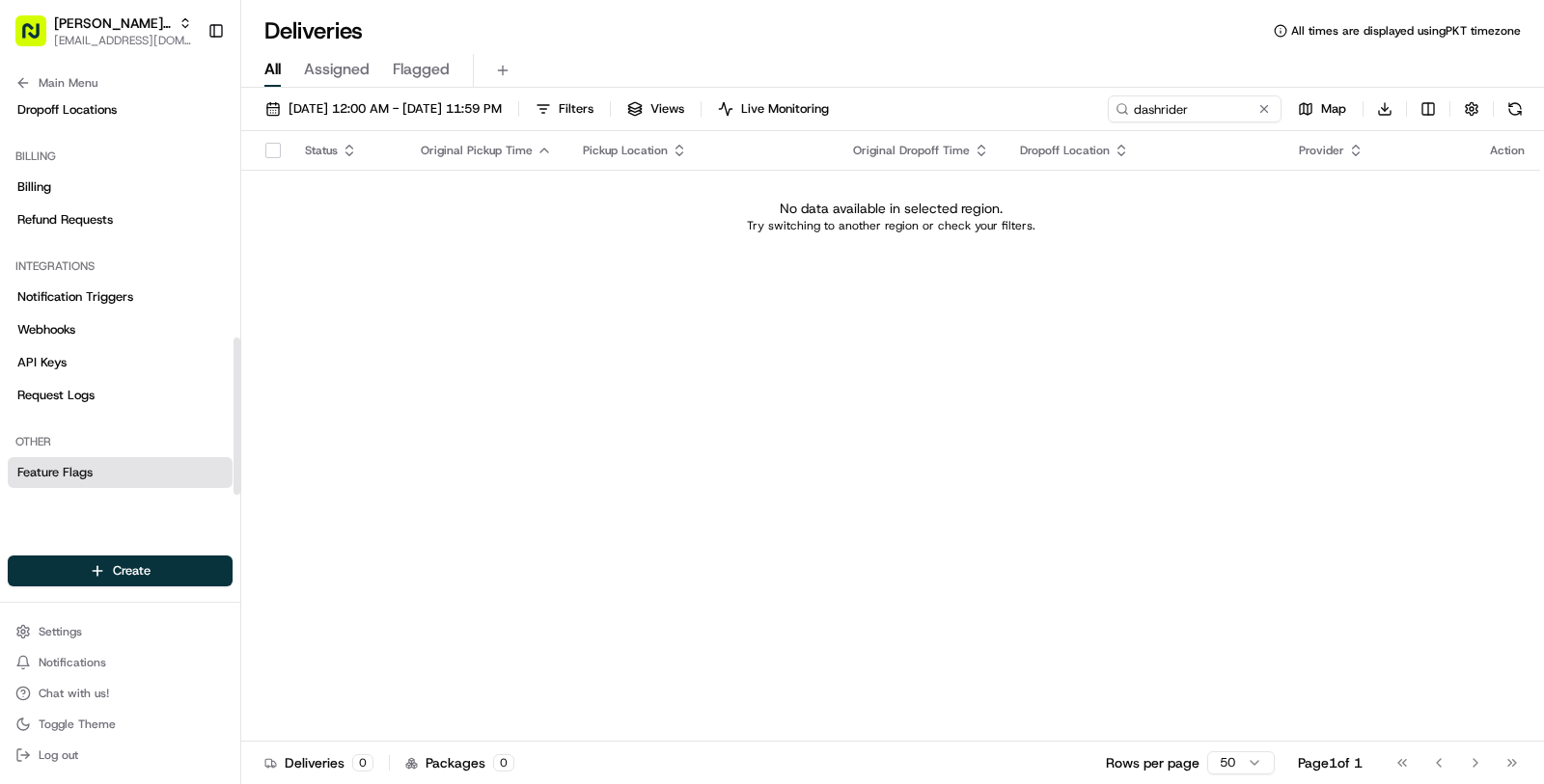
click at [171, 470] on link "Feature Flags" at bounding box center [120, 472] width 225 height 31
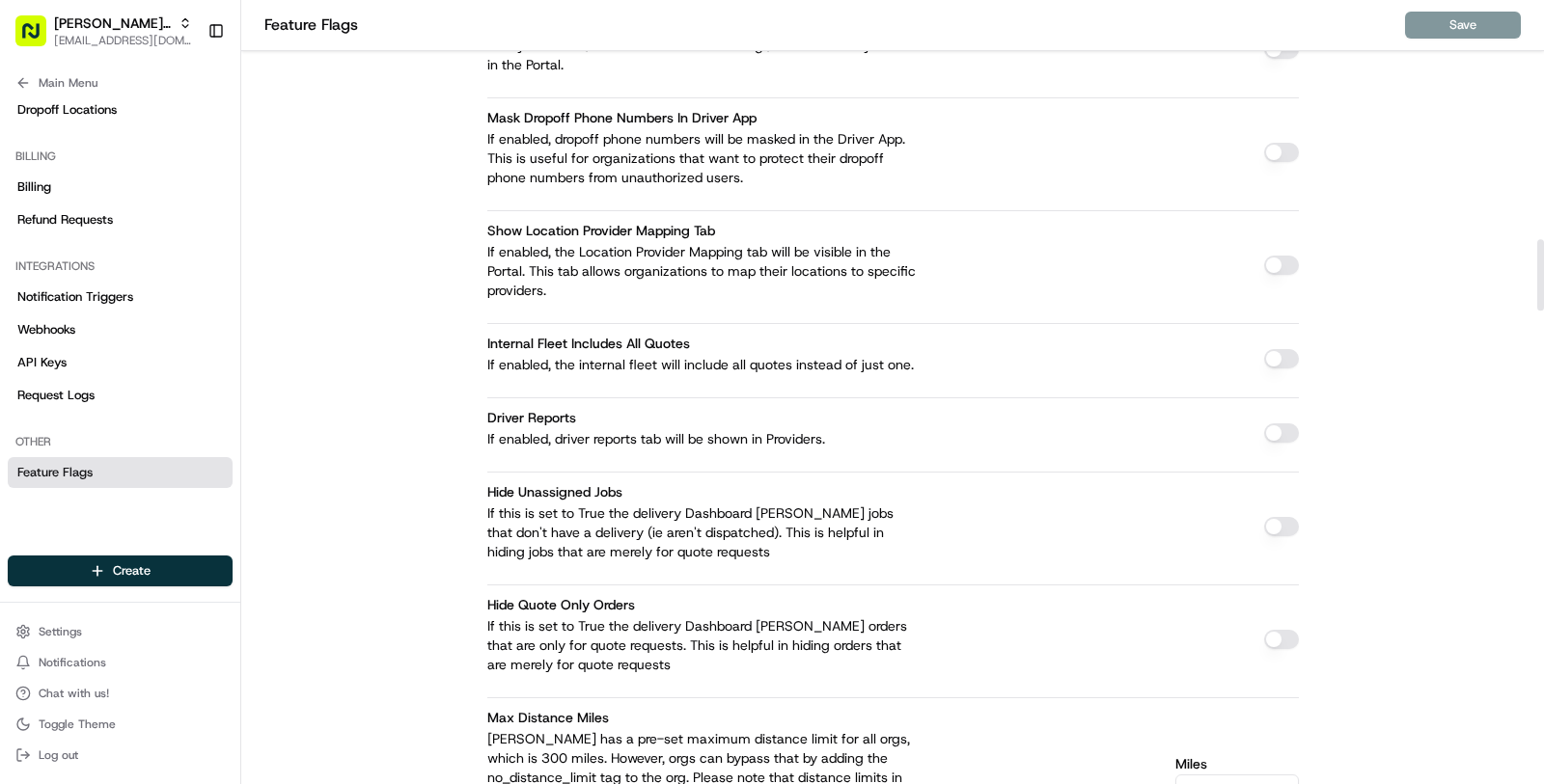
scroll to position [2623, 0]
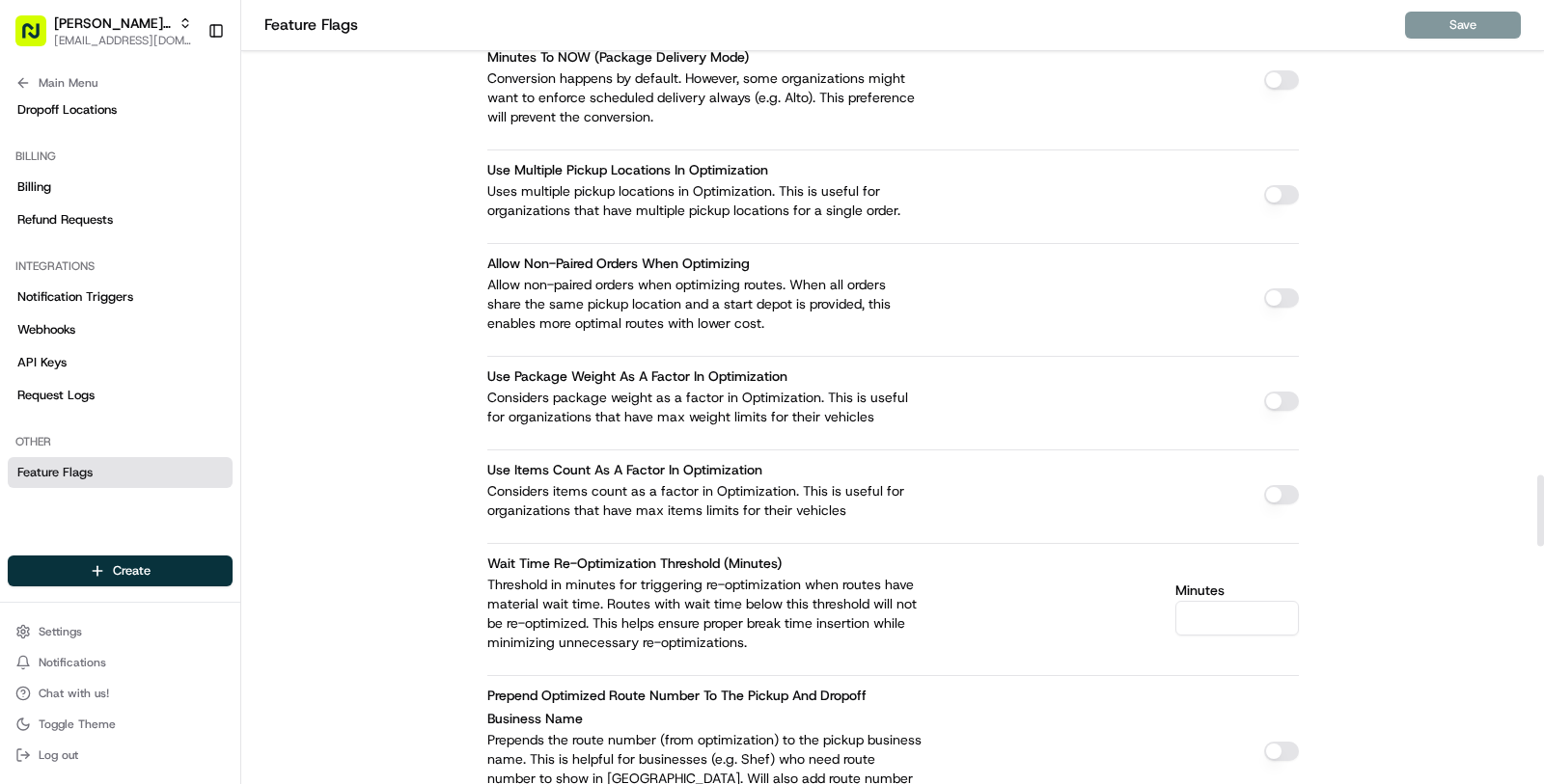
scroll to position [5361, 0]
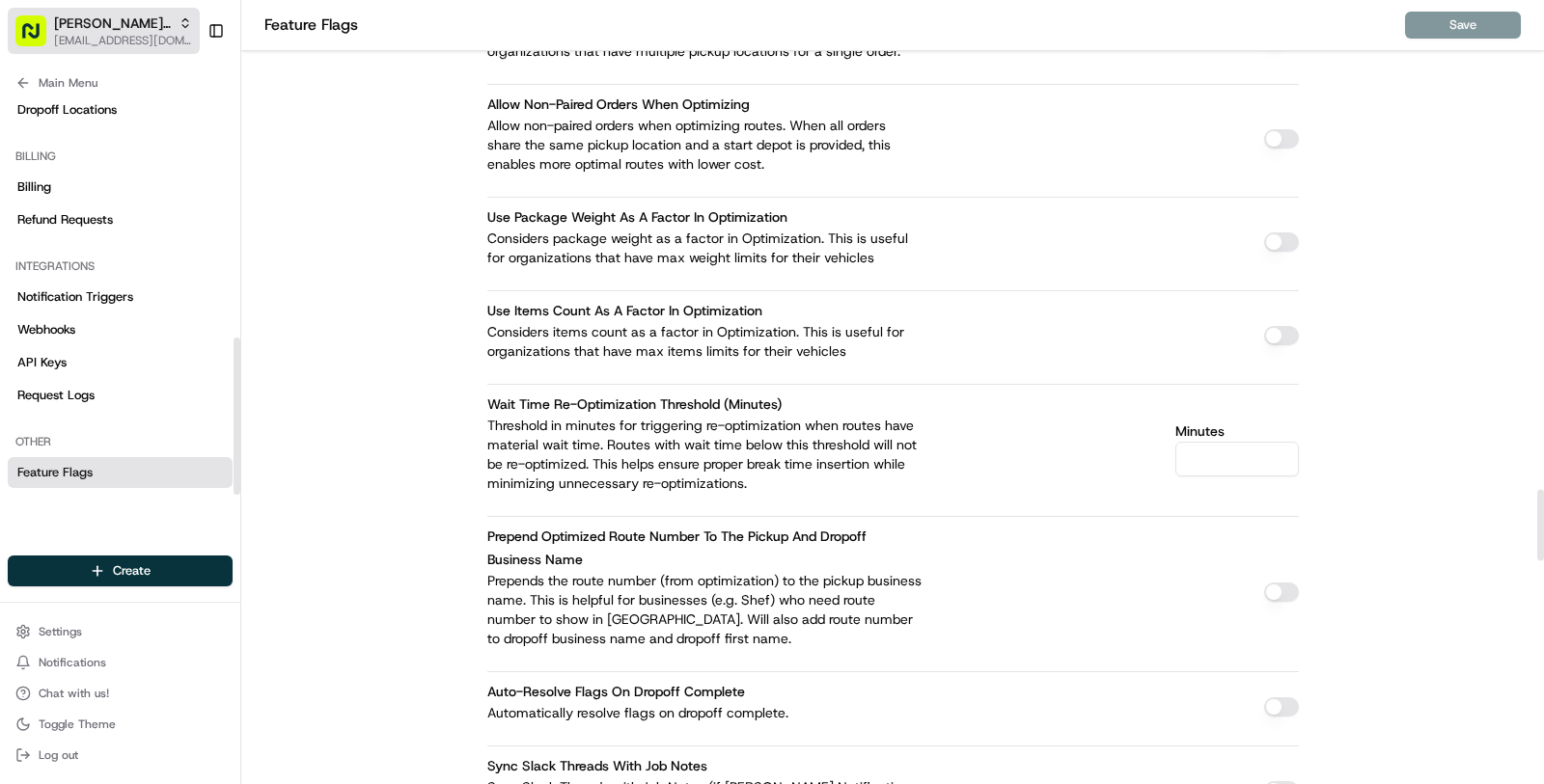
click at [103, 42] on span "[EMAIL_ADDRESS][DOMAIN_NAME]" at bounding box center [123, 40] width 138 height 15
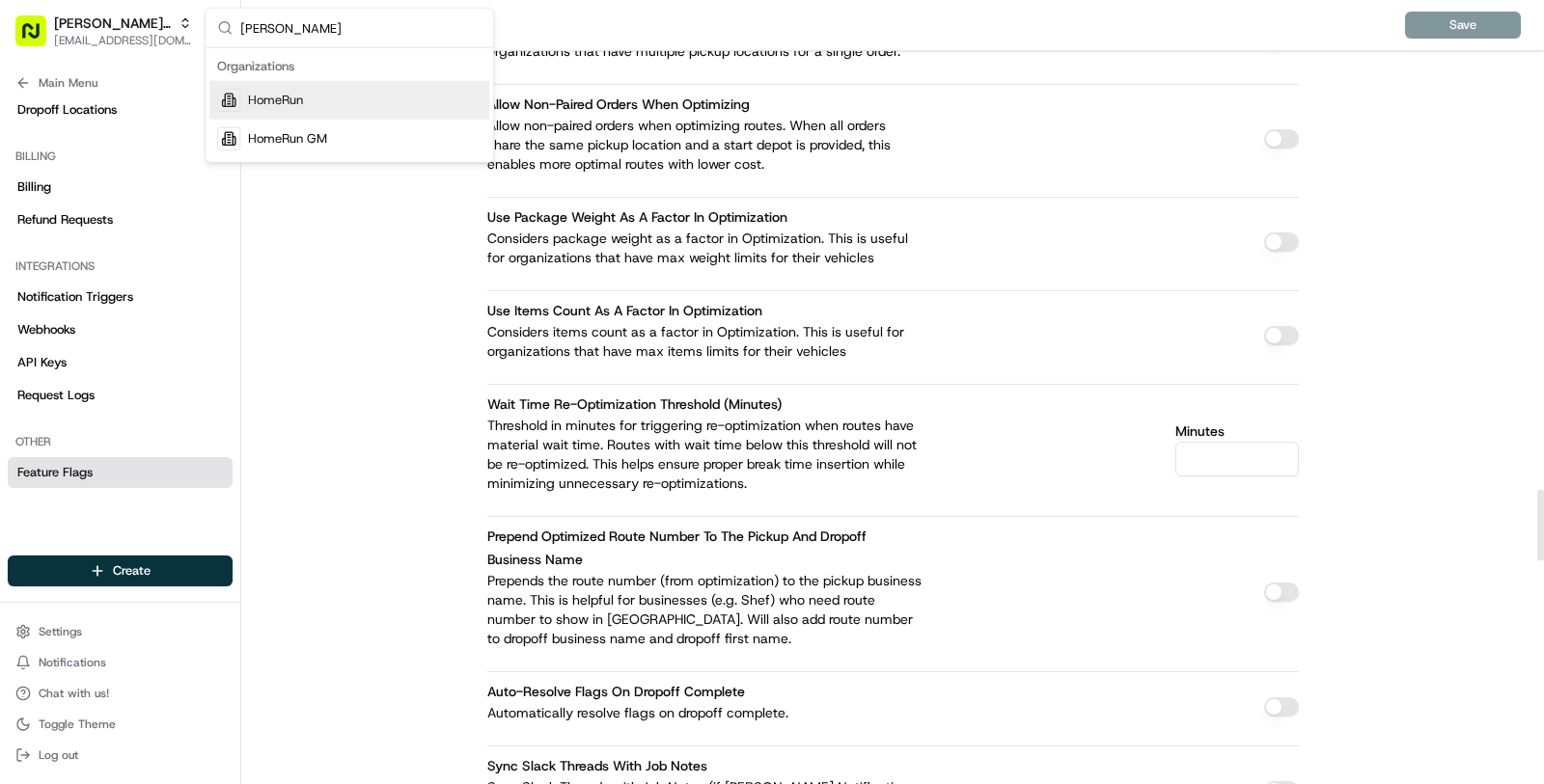
type input "homer"
click at [424, 97] on div "HomeRun" at bounding box center [349, 100] width 279 height 39
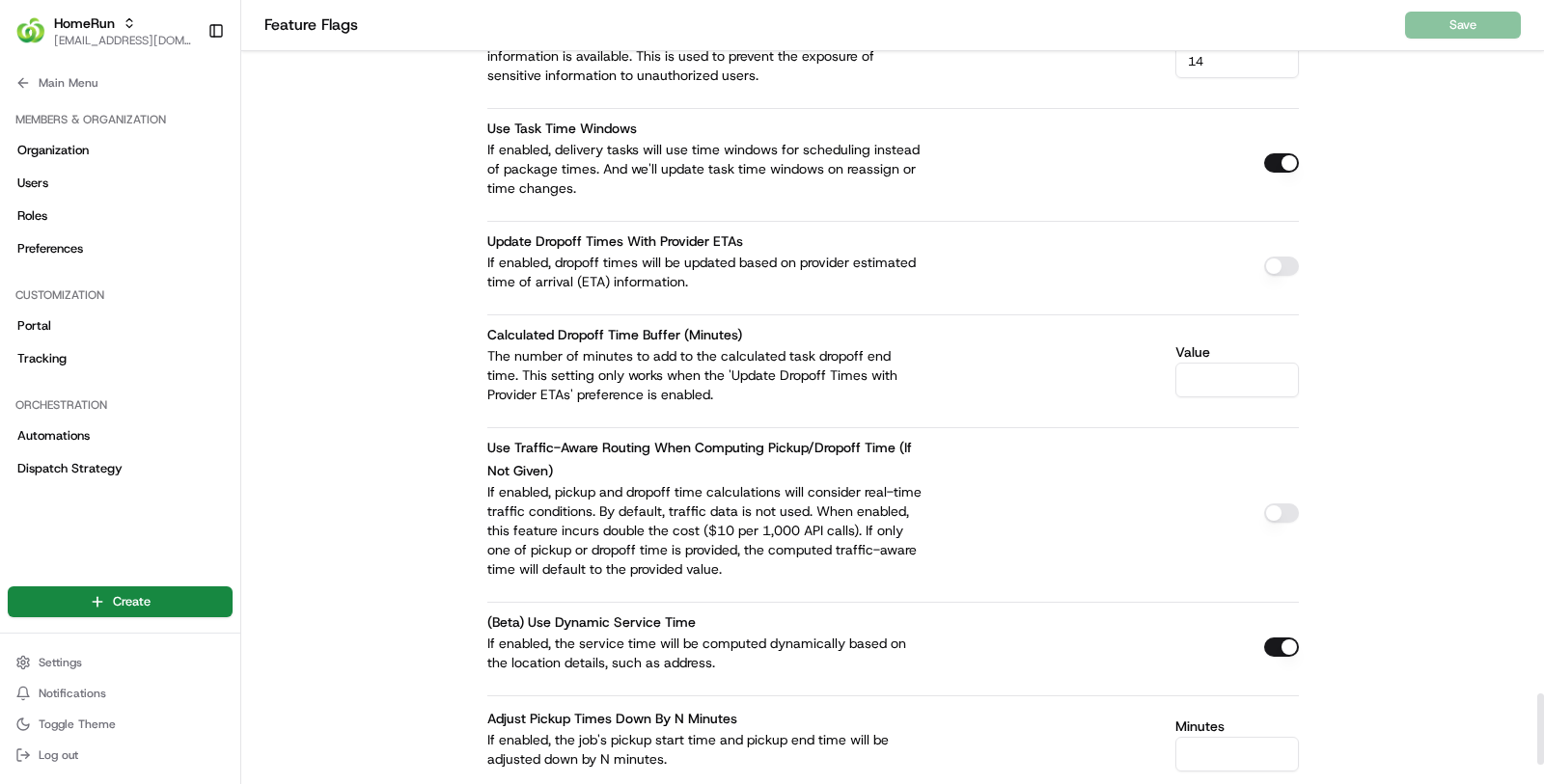
scroll to position [7806, 0]
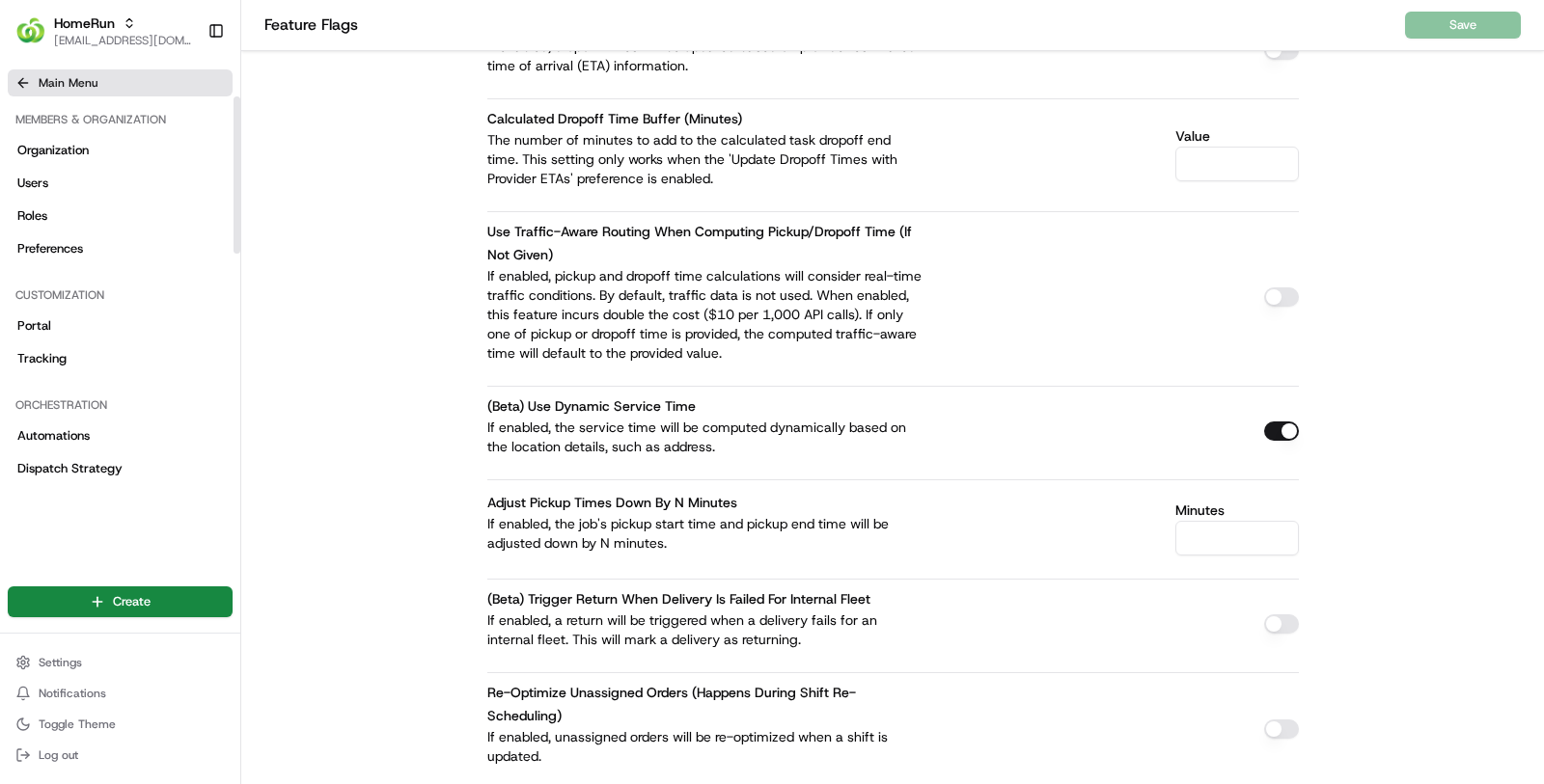
click at [84, 91] on button "Main Menu" at bounding box center [120, 83] width 225 height 27
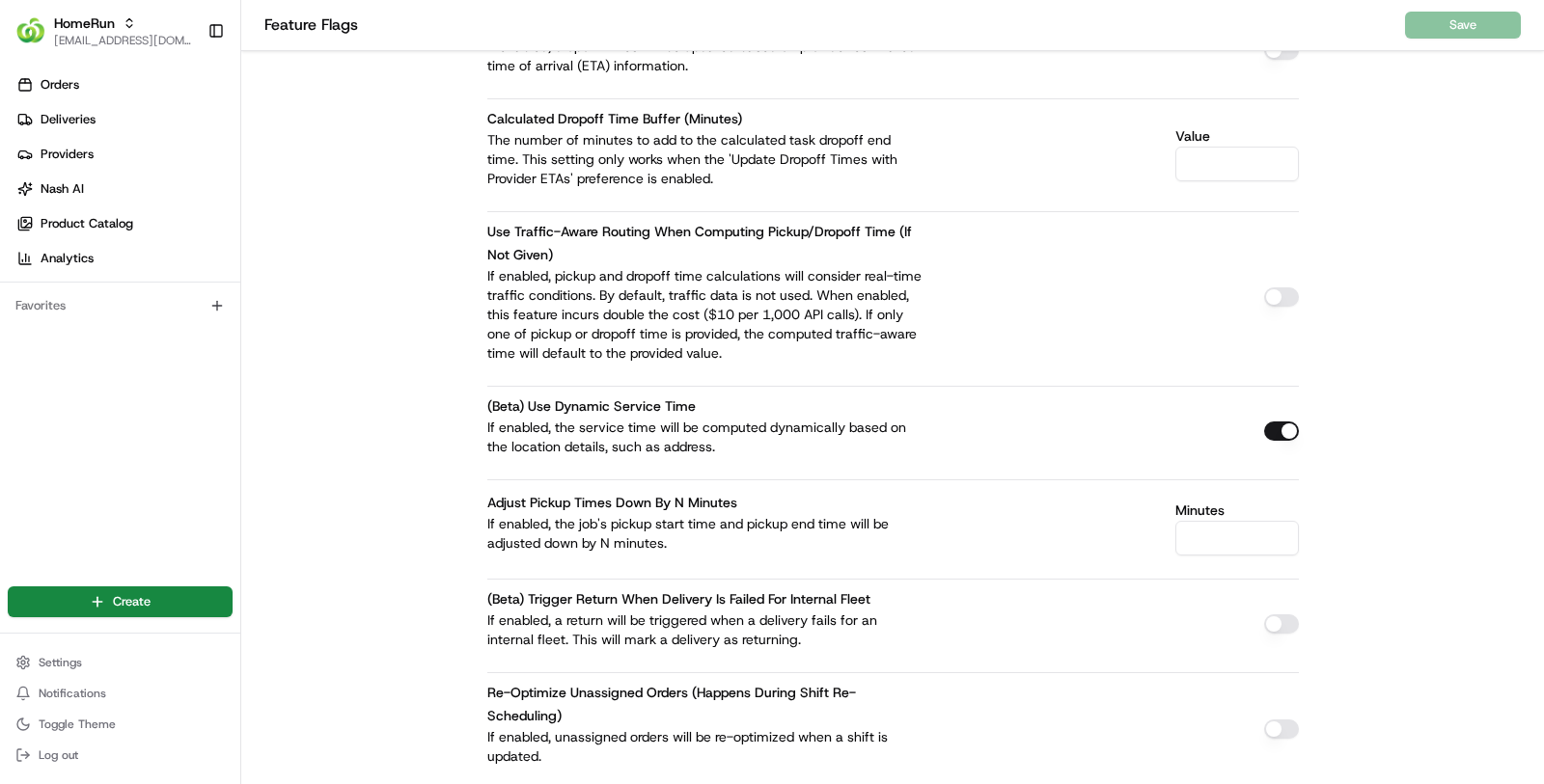
click at [123, 135] on ul "Orders Deliveries Providers Nash AI Product Catalog Analytics" at bounding box center [124, 172] width 233 height 204
click at [116, 124] on link "Deliveries" at bounding box center [124, 119] width 233 height 31
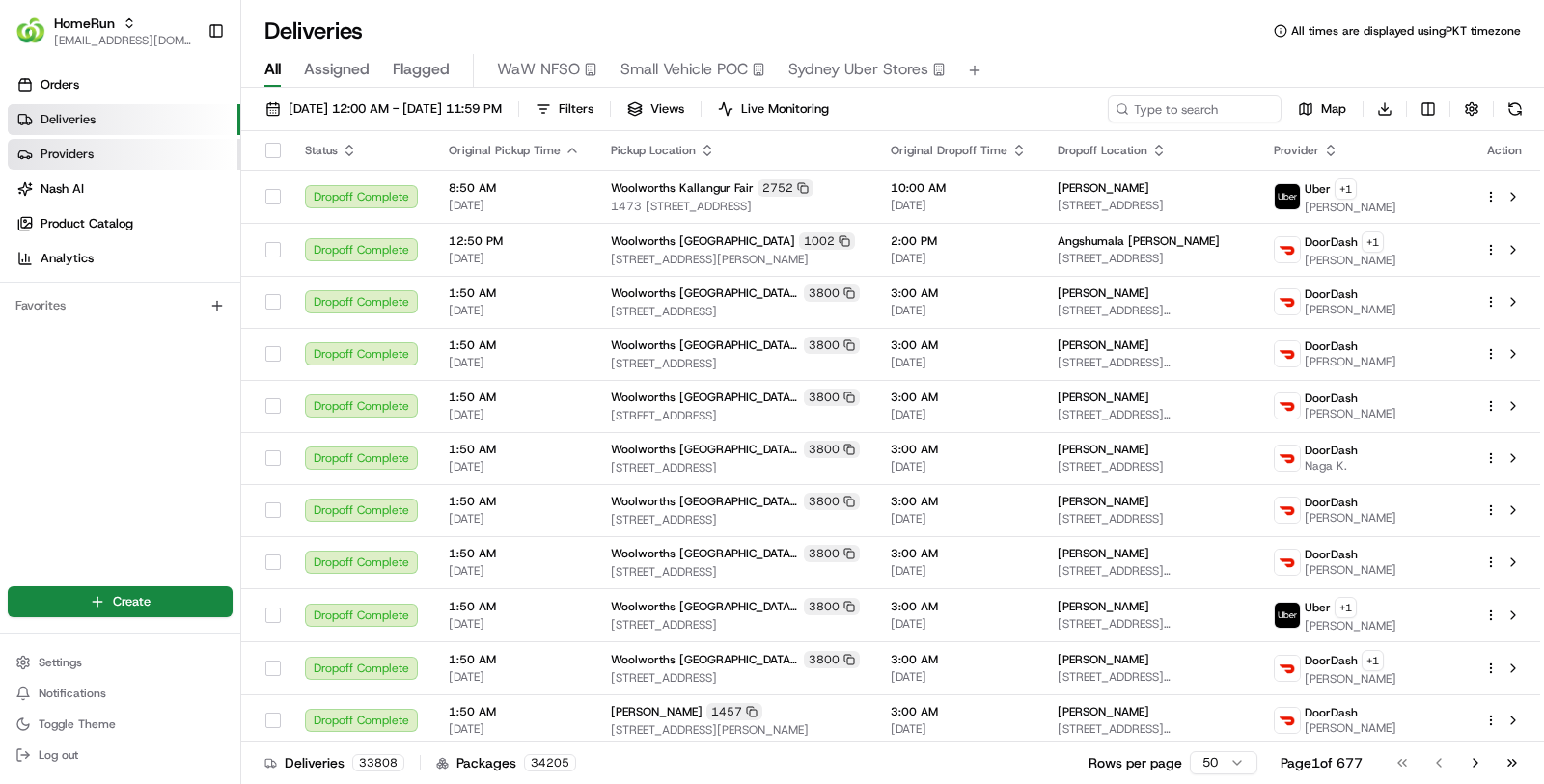
click at [164, 165] on link "Providers" at bounding box center [124, 154] width 233 height 31
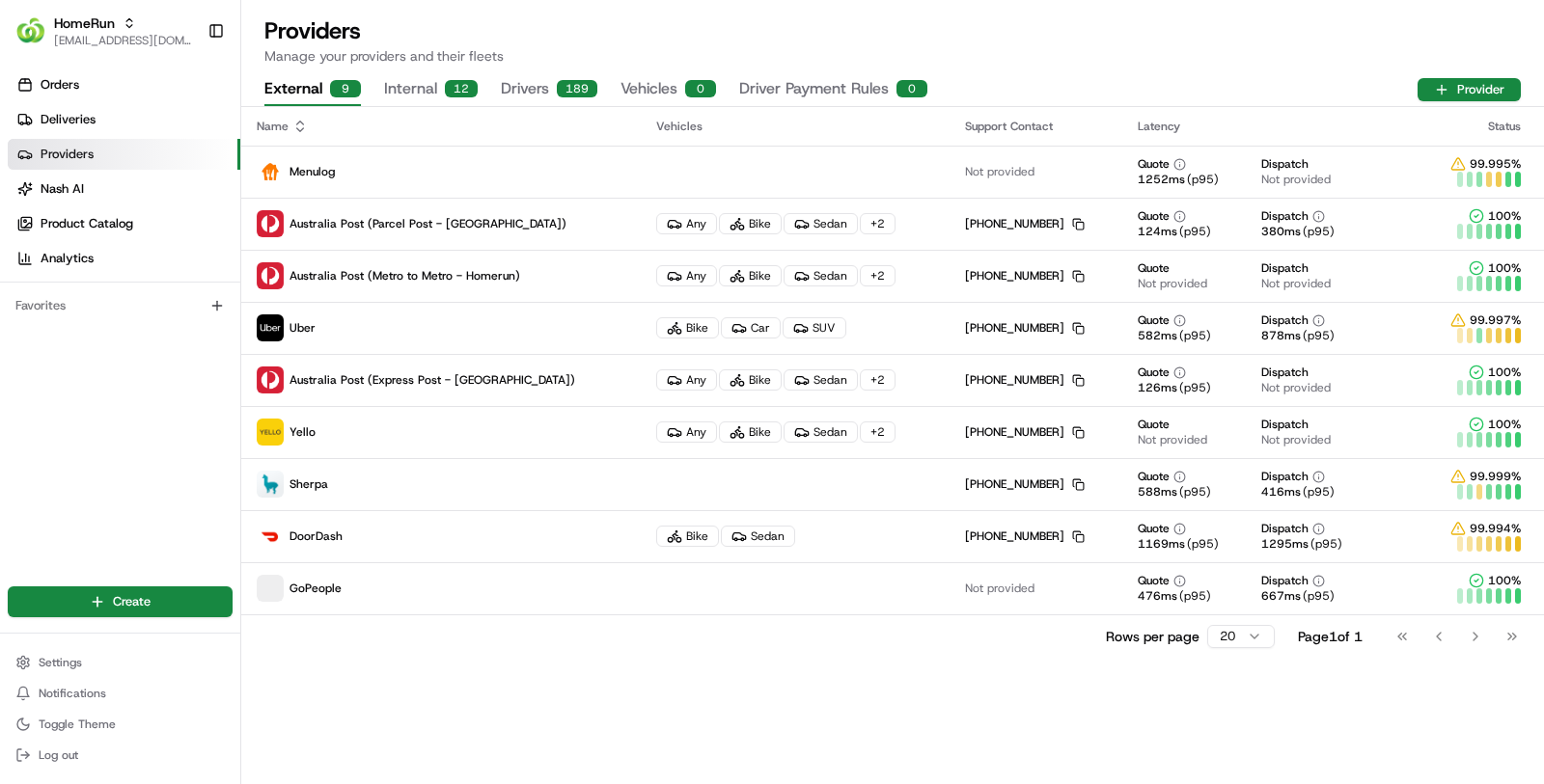
click at [410, 95] on button "Internal 12" at bounding box center [431, 89] width 94 height 33
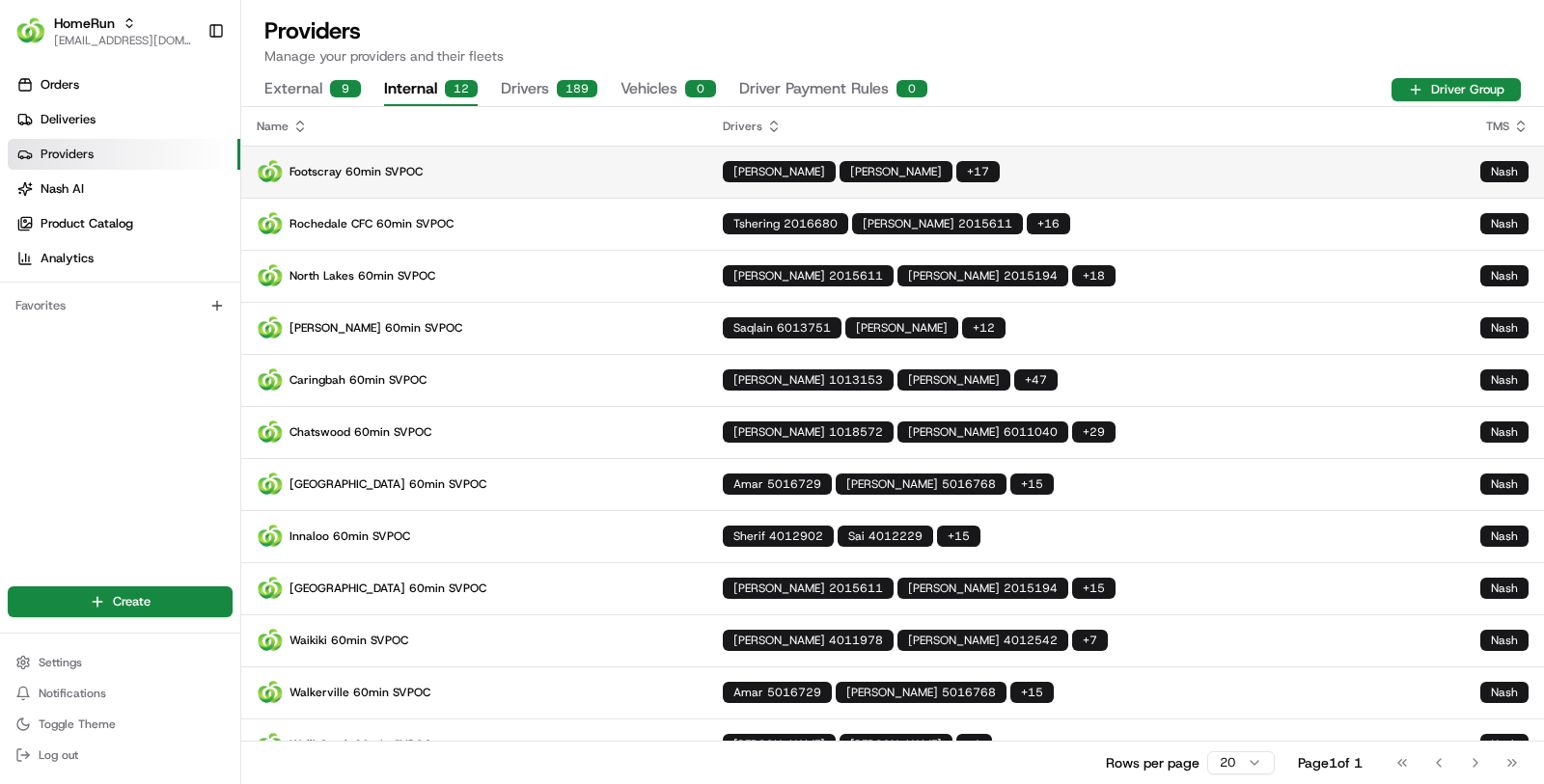
click at [435, 189] on td "Footscray 60min SVPOC" at bounding box center [474, 172] width 466 height 52
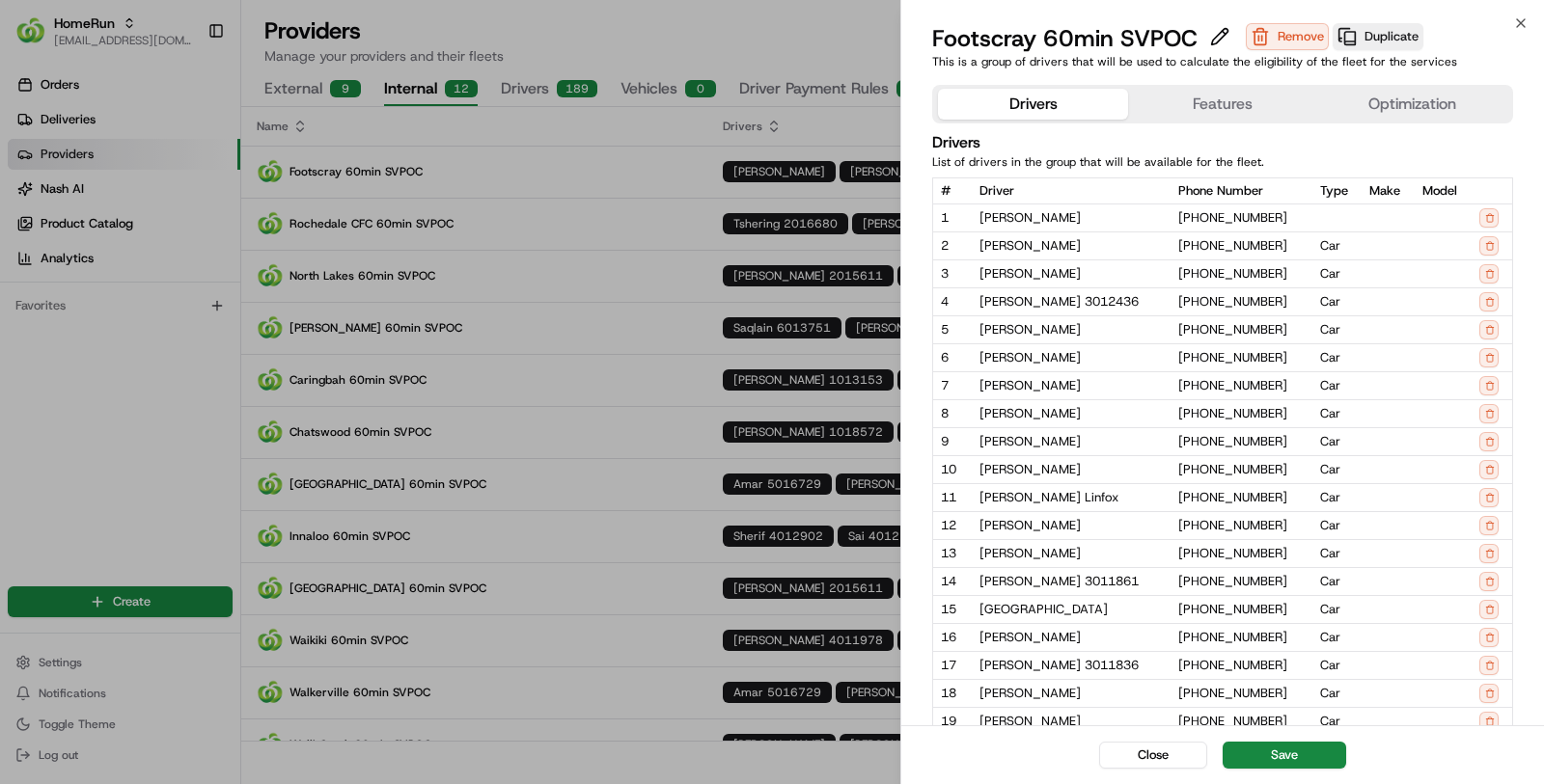
click at [1216, 115] on button "Features" at bounding box center [1223, 104] width 190 height 31
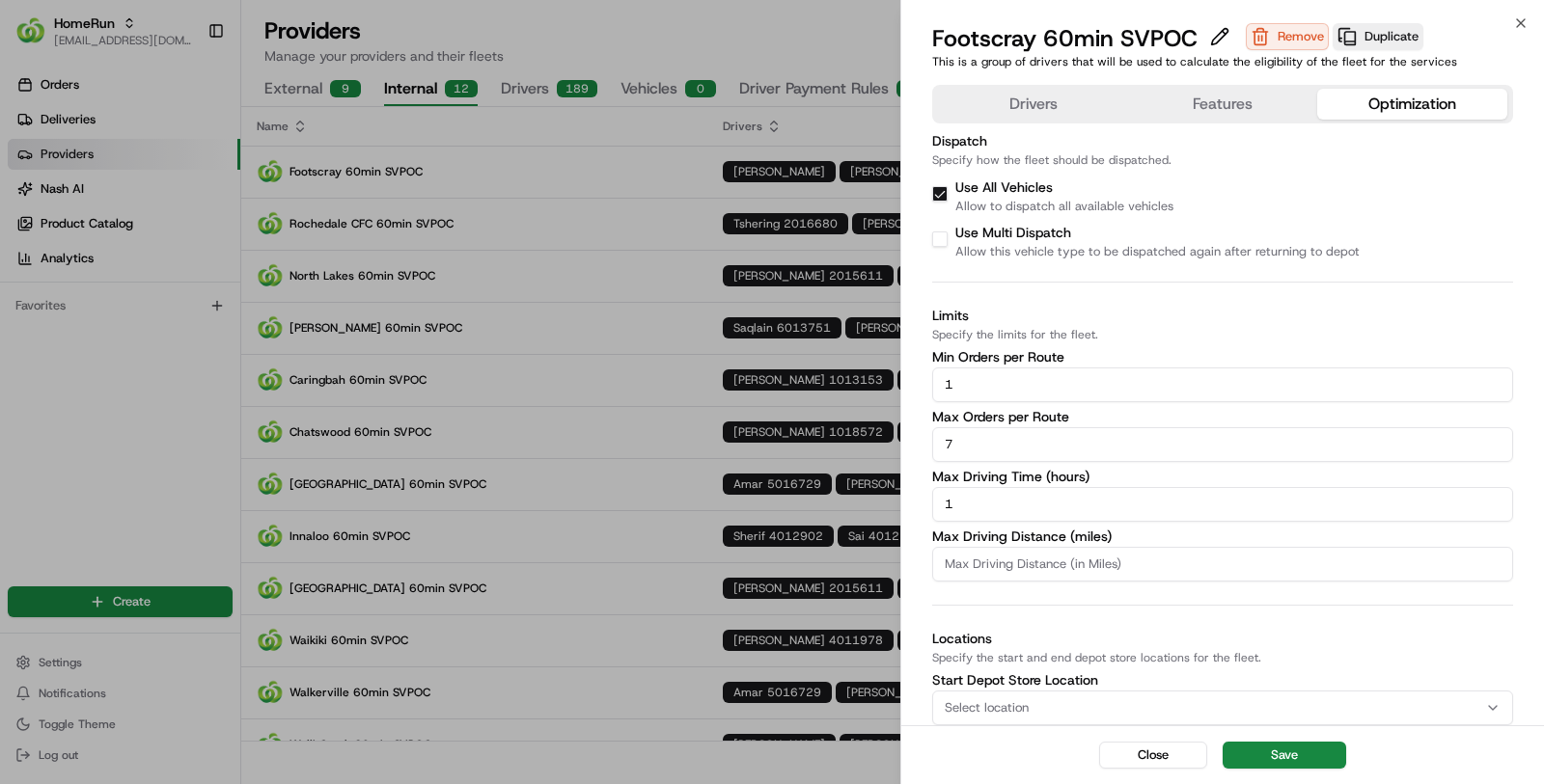
click at [1428, 99] on button "Optimization" at bounding box center [1412, 104] width 190 height 31
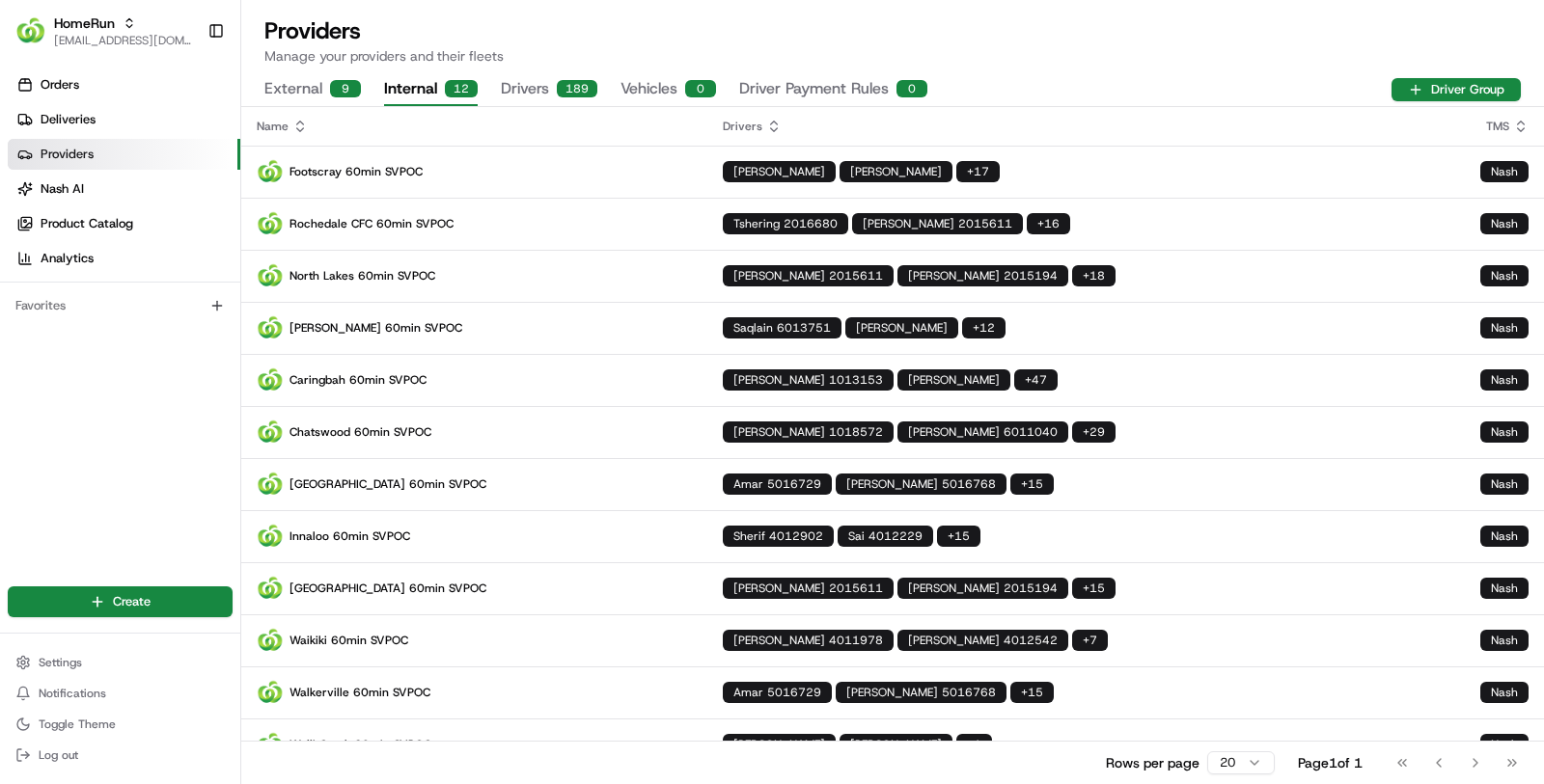
click at [803, 71] on div "Providers Manage your providers and their fleets External 9 Internal 12 Drivers…" at bounding box center [892, 60] width 1302 height 91
click at [803, 73] on div "Providers Manage your providers and their fleets External 9 Internal 12 Drivers…" at bounding box center [892, 60] width 1302 height 91
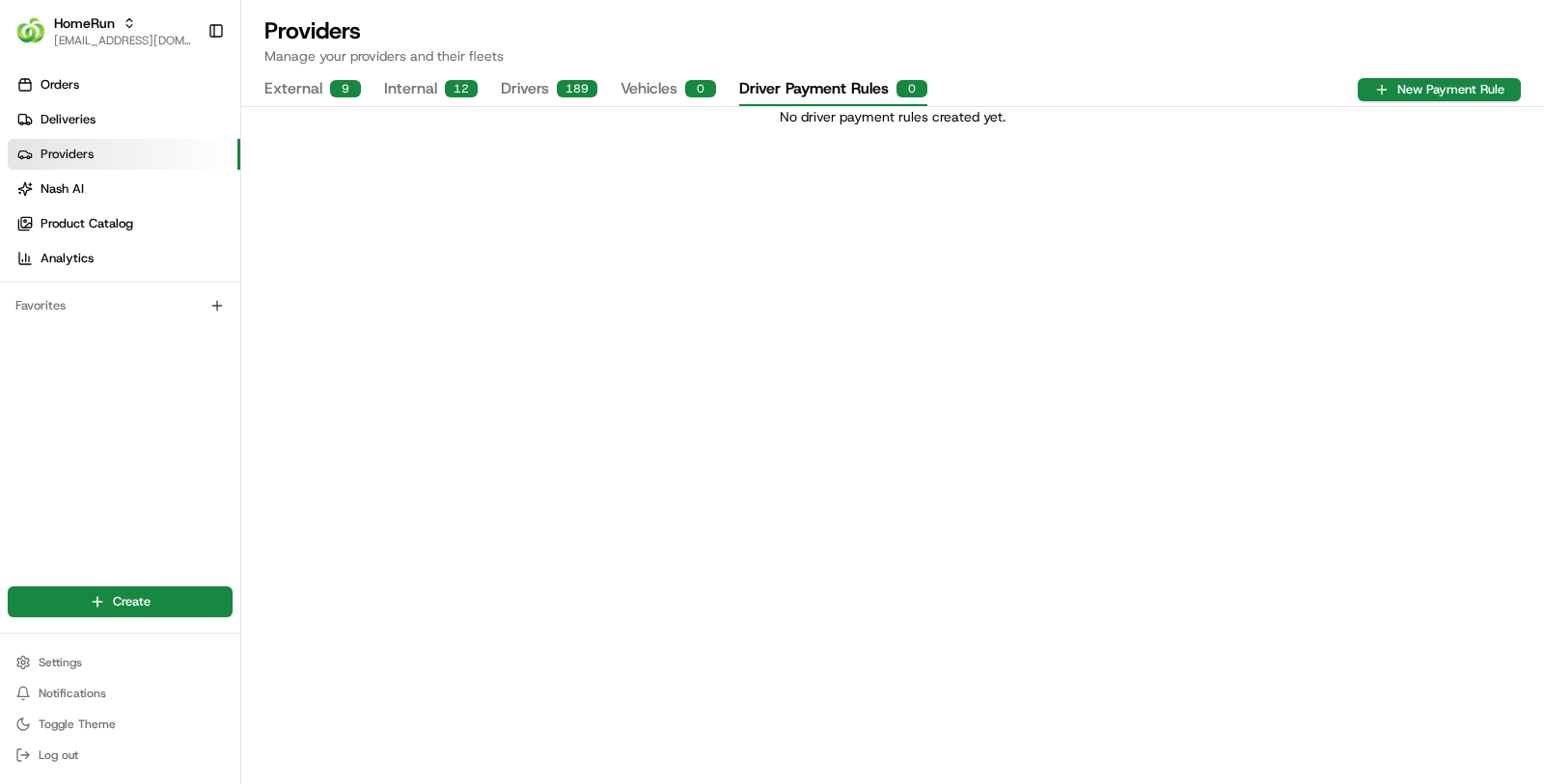
click at [803, 78] on button "Driver Payment Rules 0" at bounding box center [833, 89] width 189 height 33
click at [622, 92] on button "Vehicles 0" at bounding box center [669, 89] width 96 height 33
click at [542, 95] on button "Drivers 189" at bounding box center [549, 89] width 97 height 33
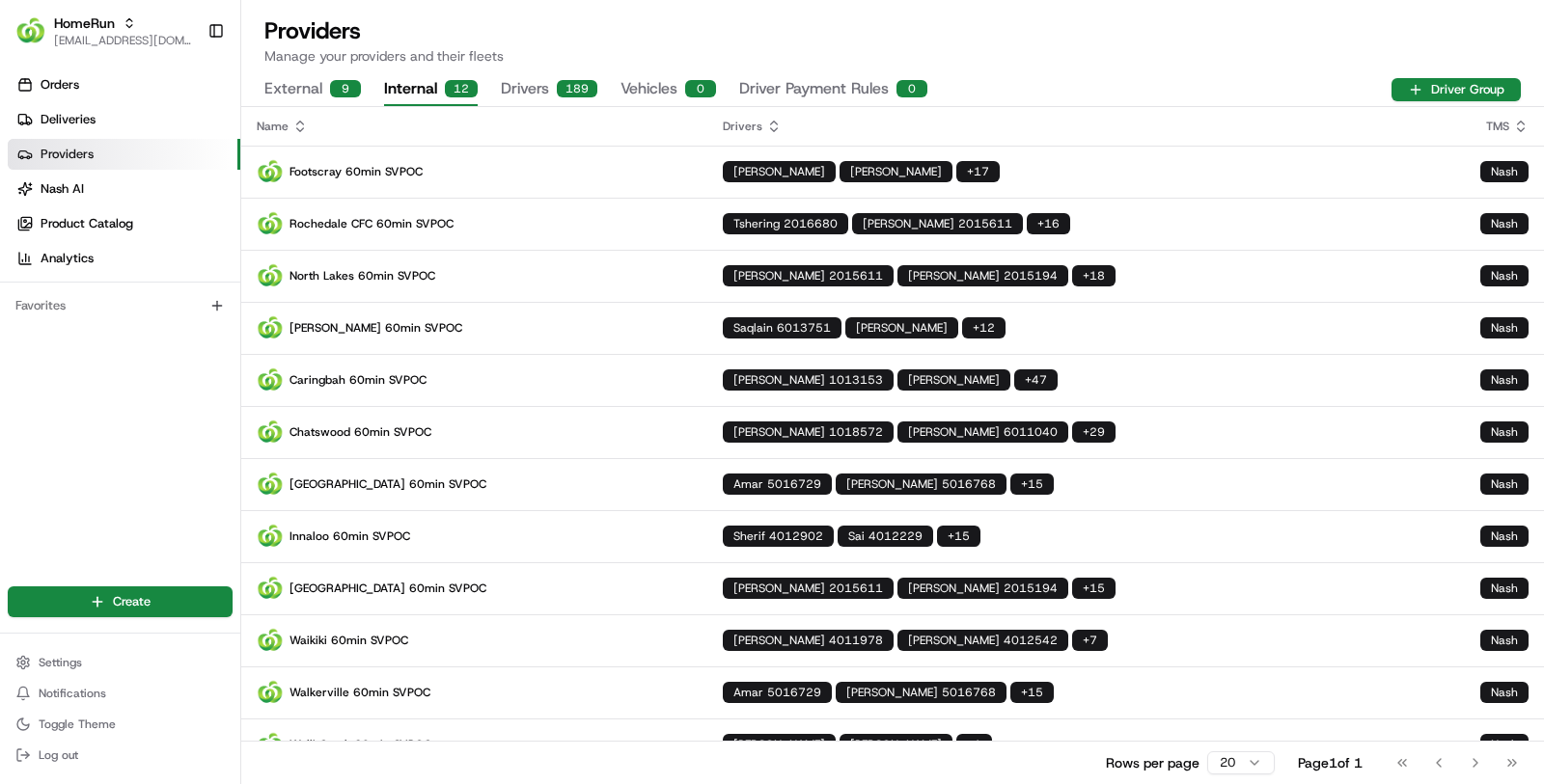
click at [409, 79] on button "Internal 12" at bounding box center [431, 89] width 94 height 33
click at [192, 130] on link "Deliveries" at bounding box center [124, 119] width 233 height 31
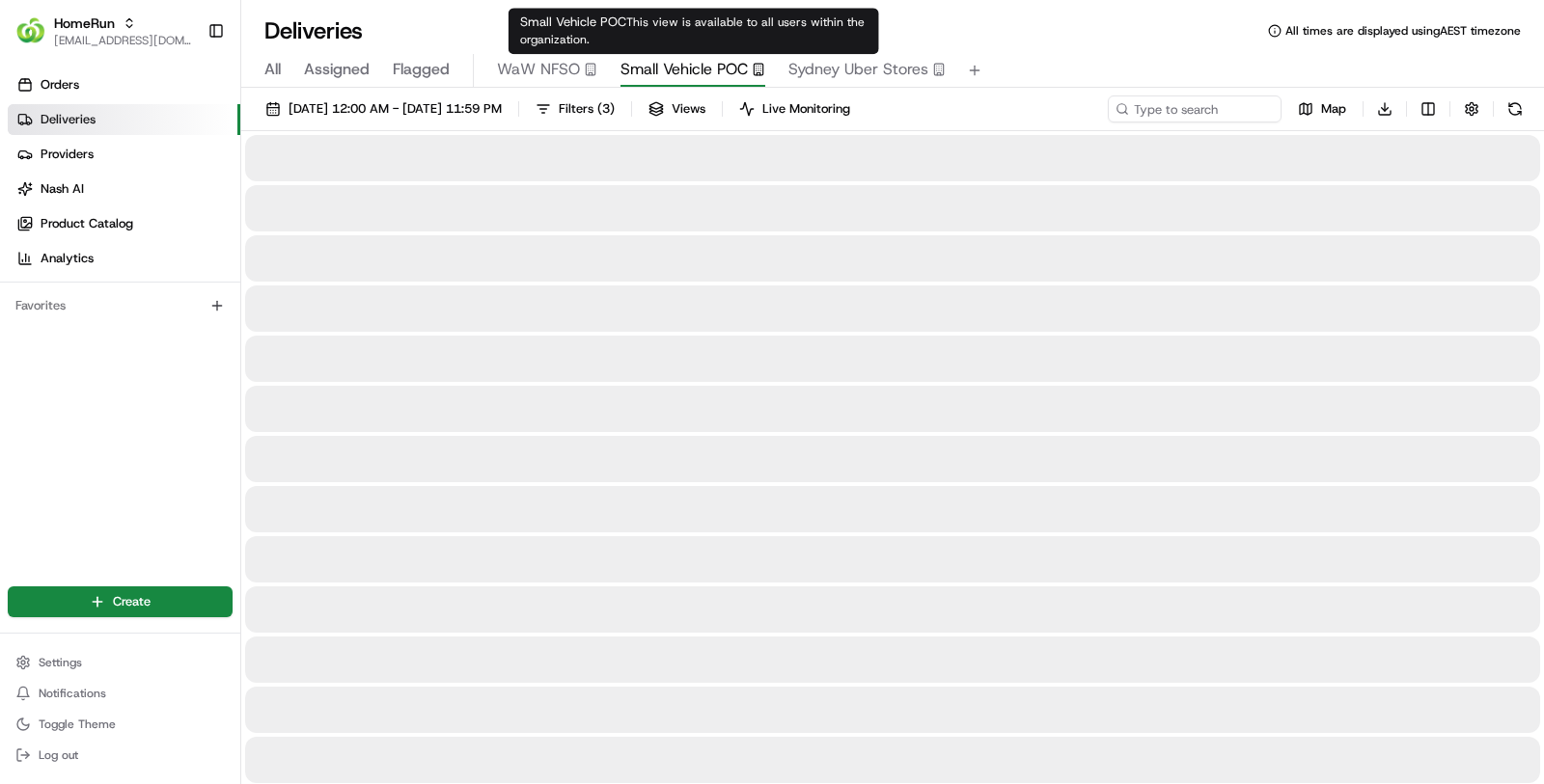
click at [685, 70] on span "Small Vehicle POC" at bounding box center [685, 69] width 128 height 23
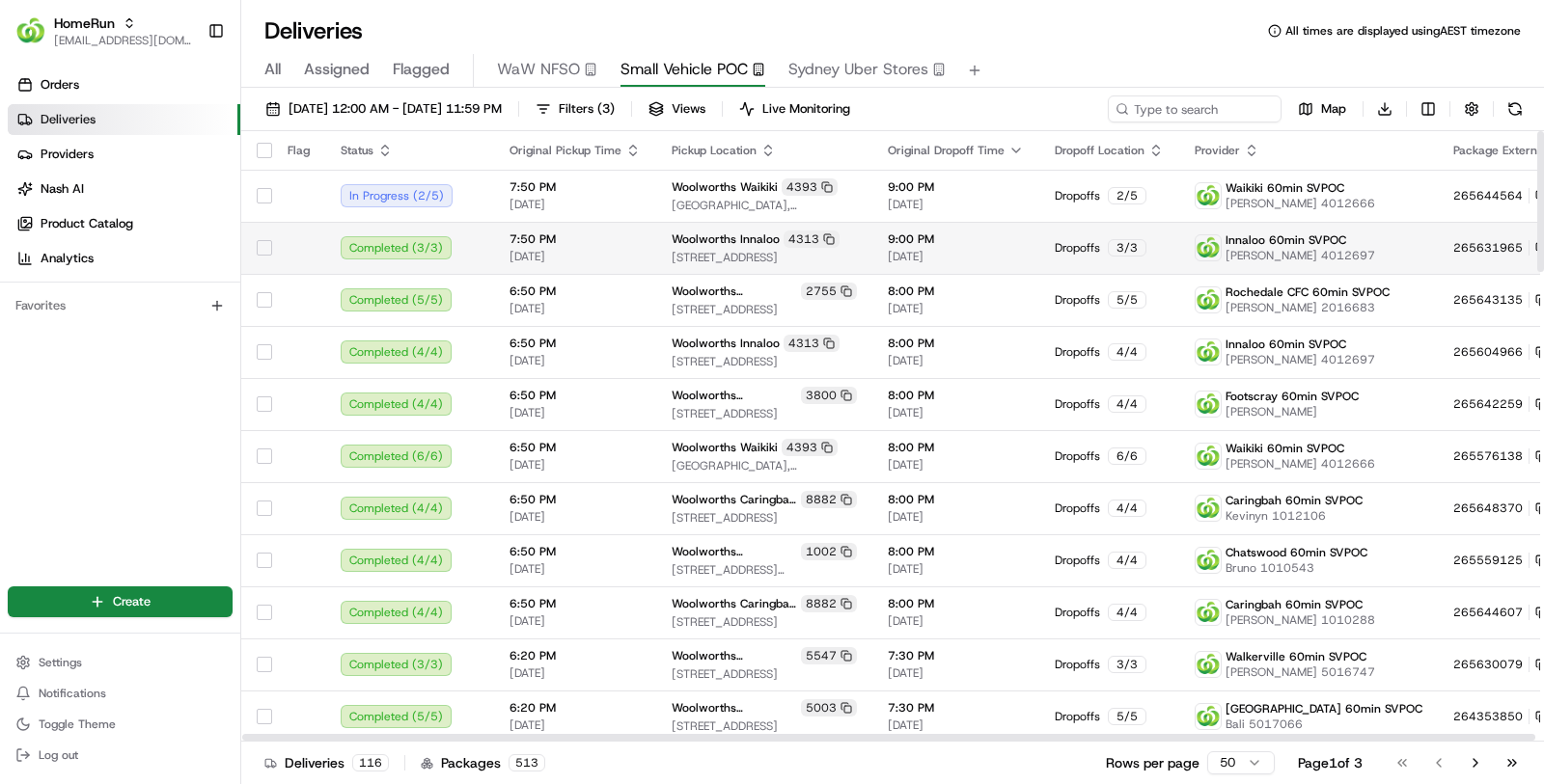
click at [872, 241] on td "9:00 PM 20/08/2025" at bounding box center [955, 247] width 167 height 52
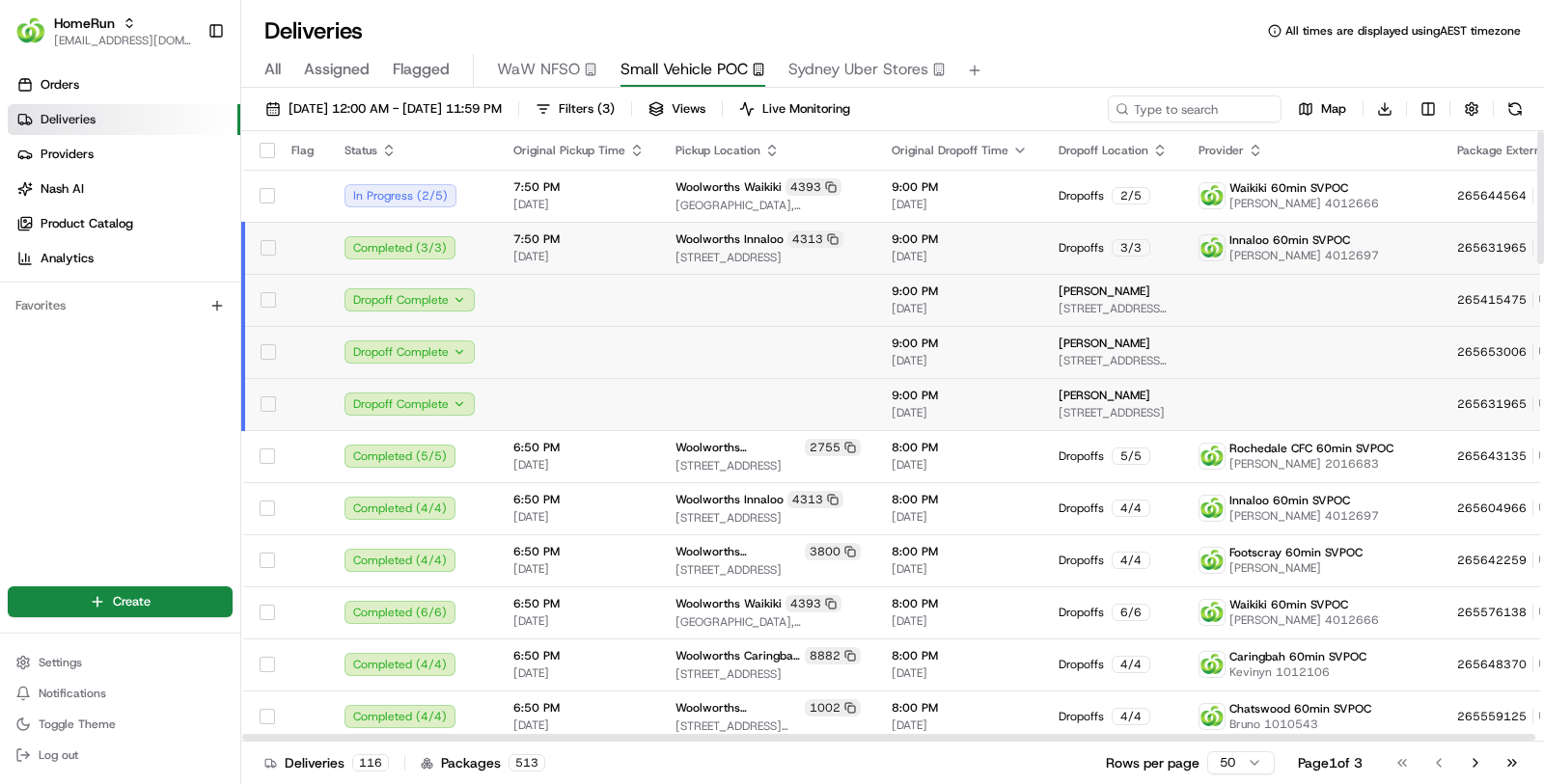
click at [876, 243] on td "9:00 PM 20/08/2025" at bounding box center [959, 247] width 167 height 52
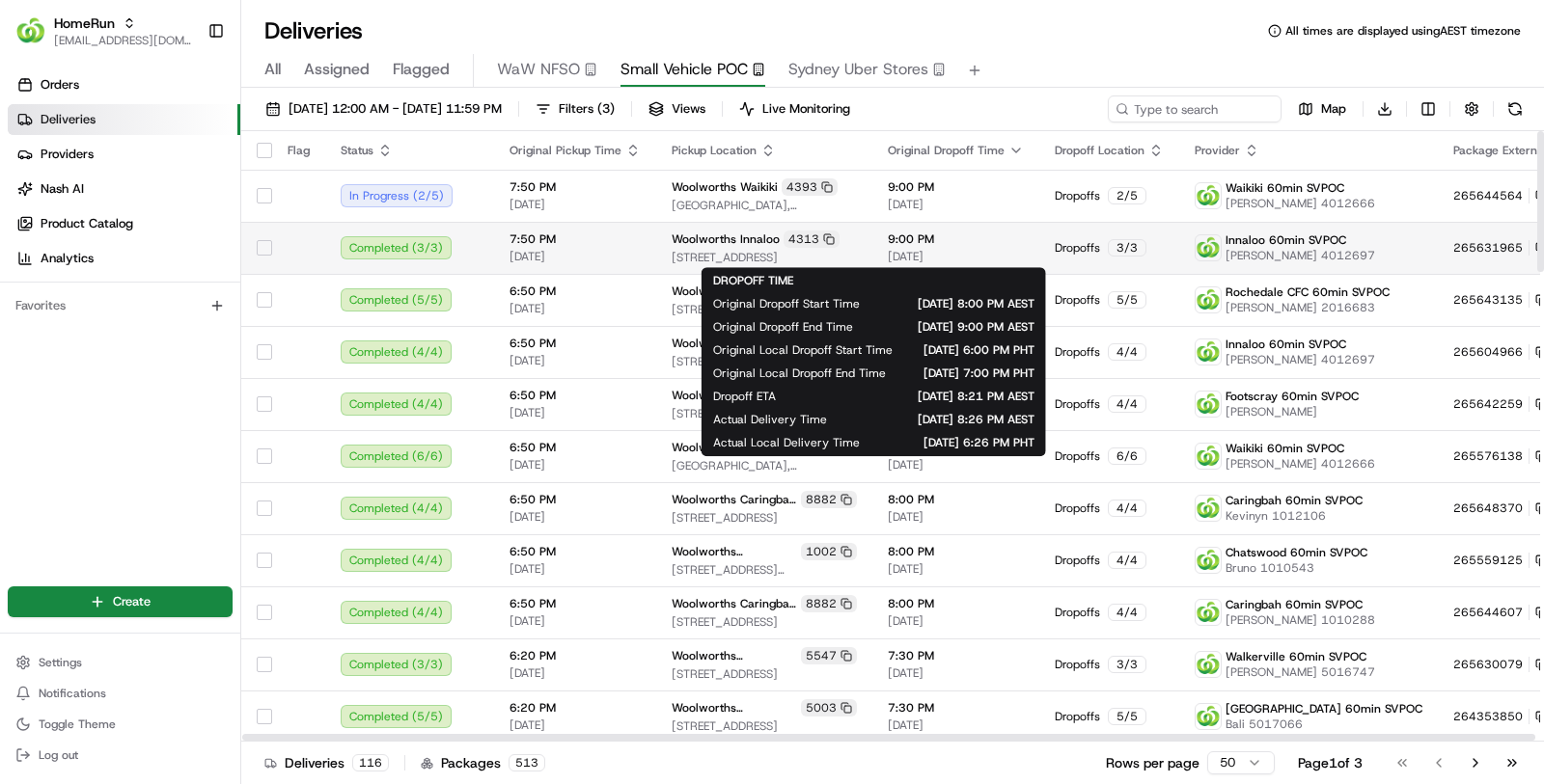
click at [887, 256] on span "[DATE]" at bounding box center [955, 255] width 136 height 15
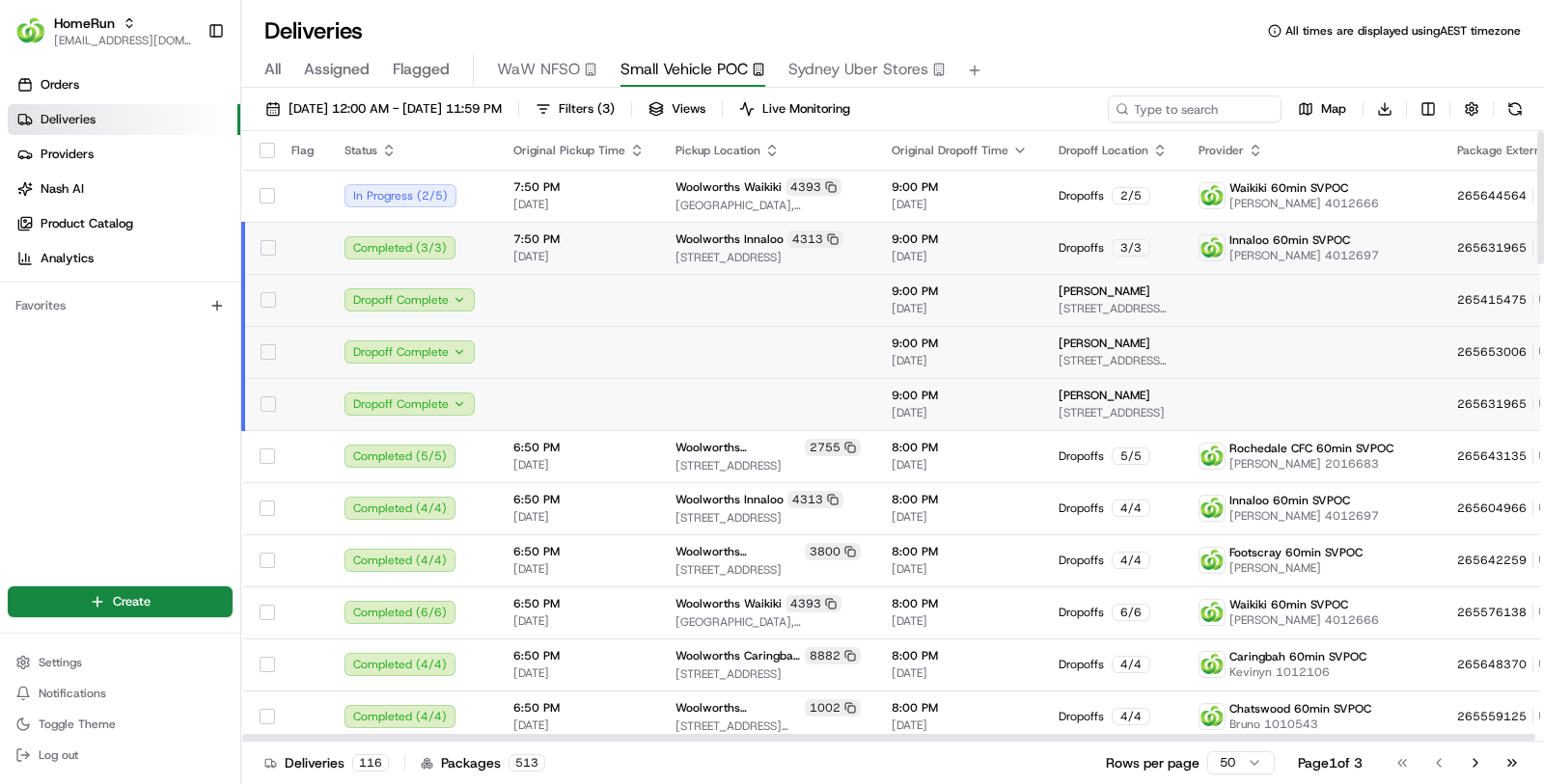
click at [714, 302] on td at bounding box center [768, 300] width 217 height 52
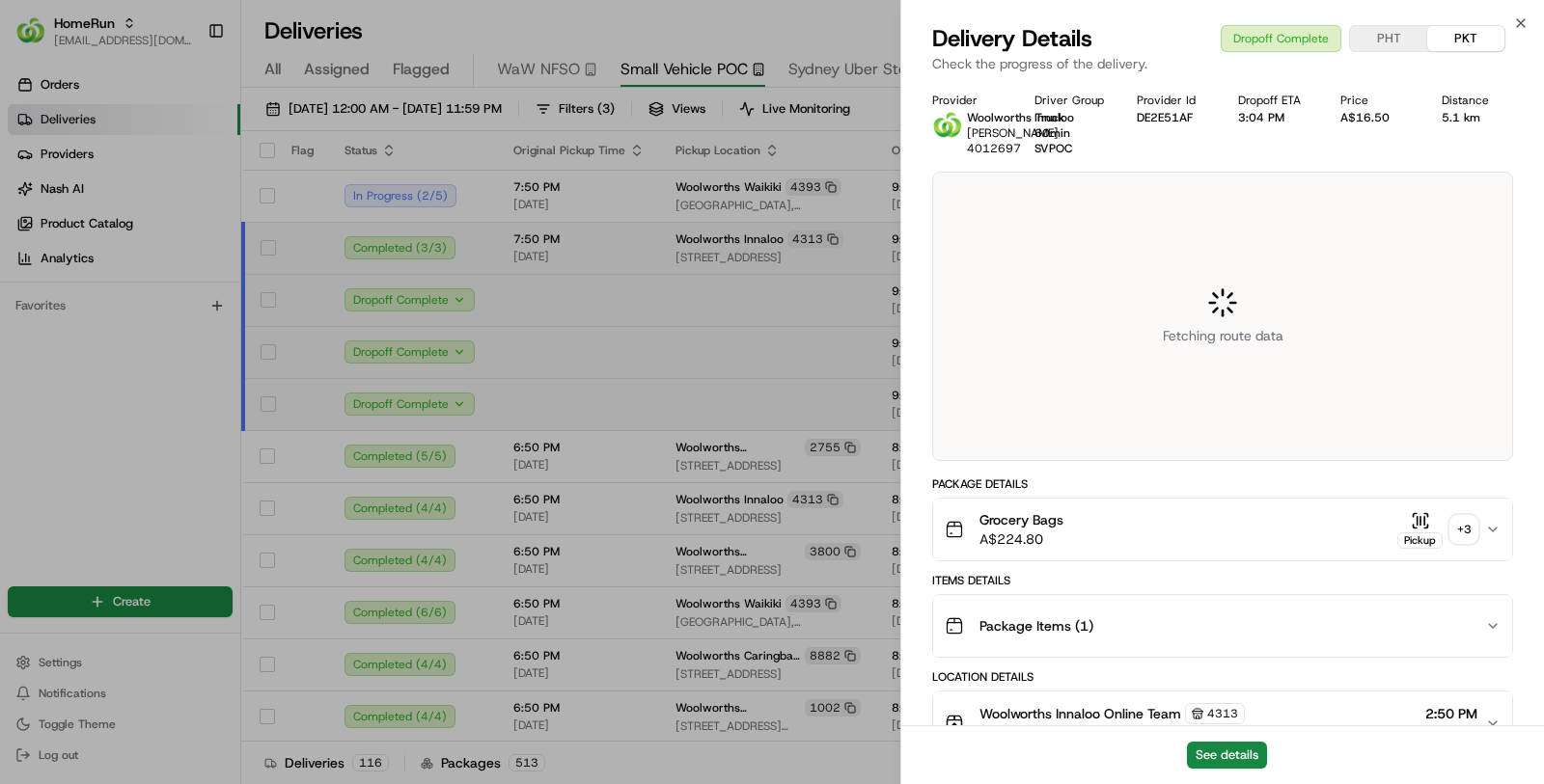
click at [1242, 738] on div "See details" at bounding box center [1223, 754] width 643 height 59
click at [1242, 747] on button "See details" at bounding box center [1227, 754] width 80 height 27
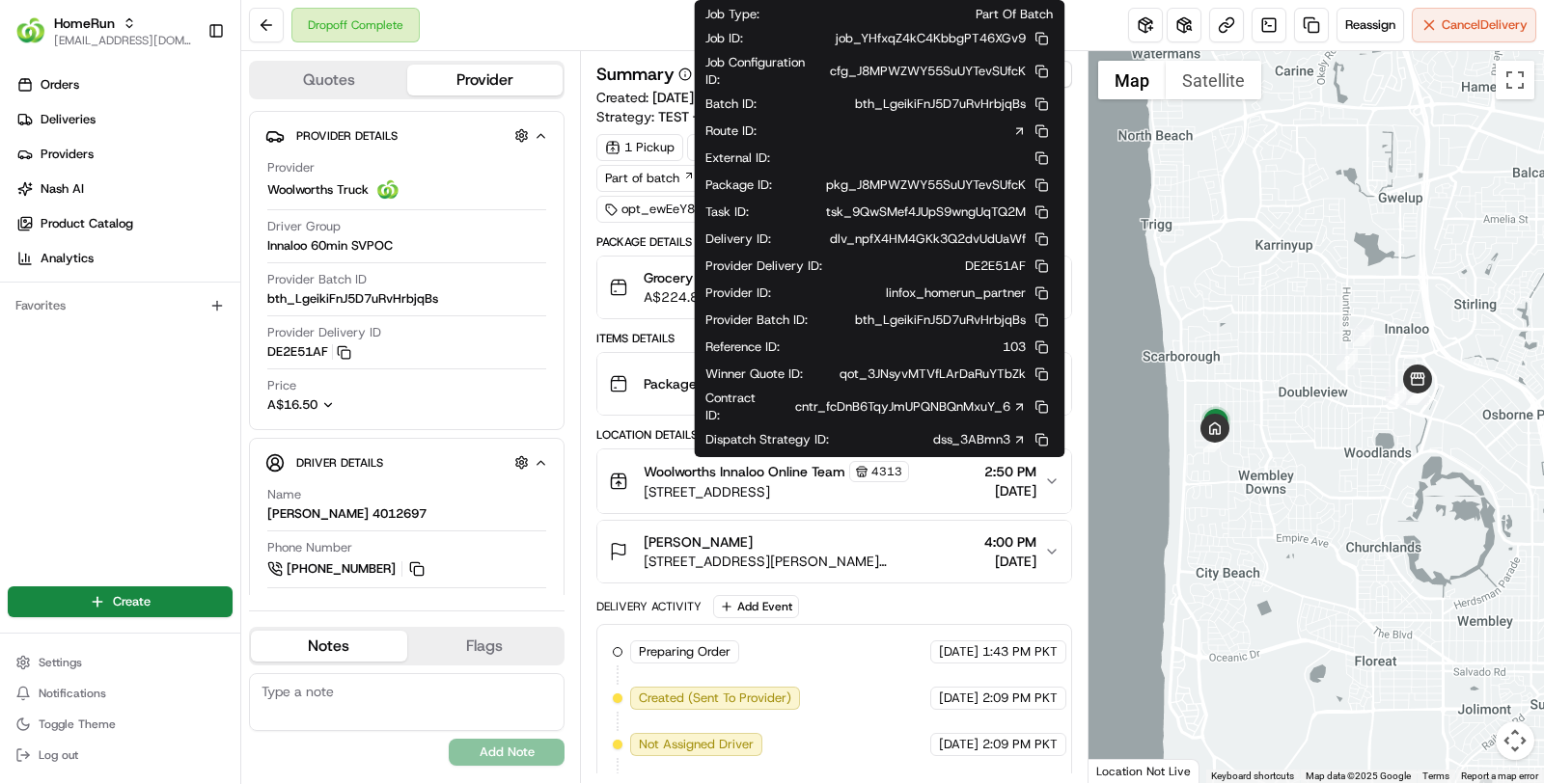
click at [1018, 400] on icon at bounding box center [1019, 407] width 14 height 14
